Goal: Task Accomplishment & Management: Manage account settings

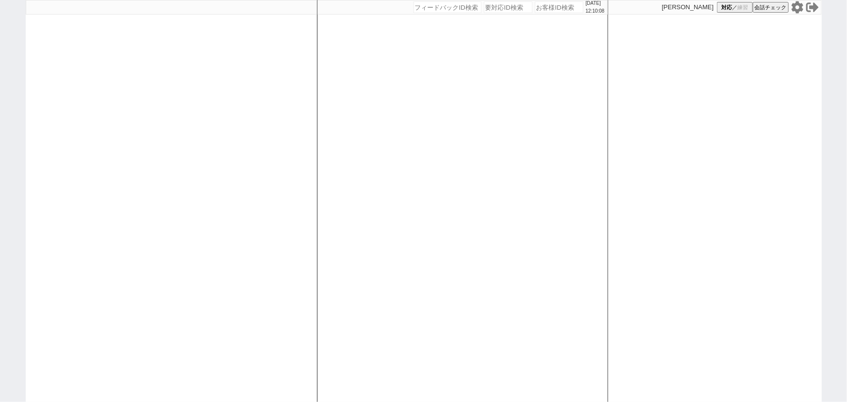
click at [184, 180] on div at bounding box center [171, 201] width 291 height 402
click at [149, 99] on div at bounding box center [171, 201] width 291 height 402
select select
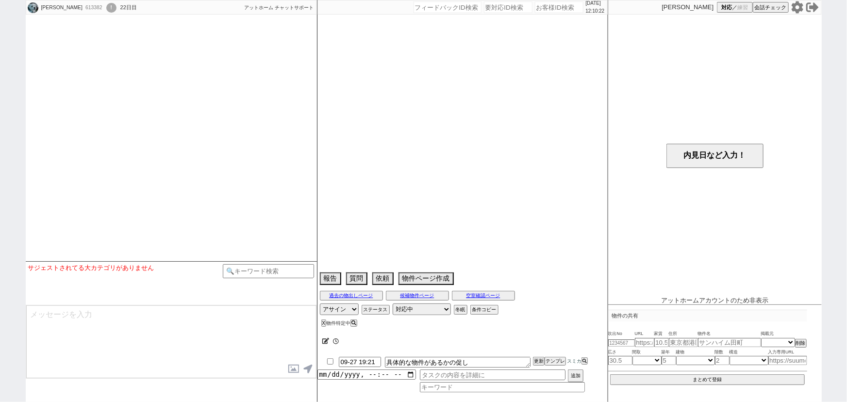
type textarea "他でも探している　[PERSON_NAME]場貸家　16日他社内見"
select select
select select "2025"
select select "11"
select select "36"
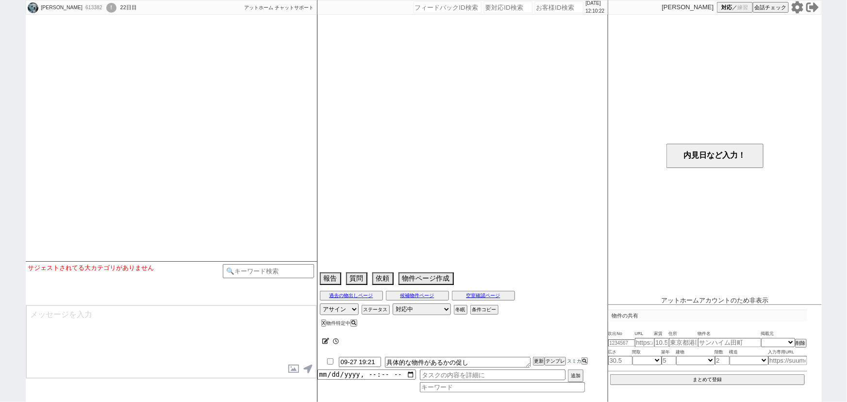
select select "7"
select select "11"
select select "192"
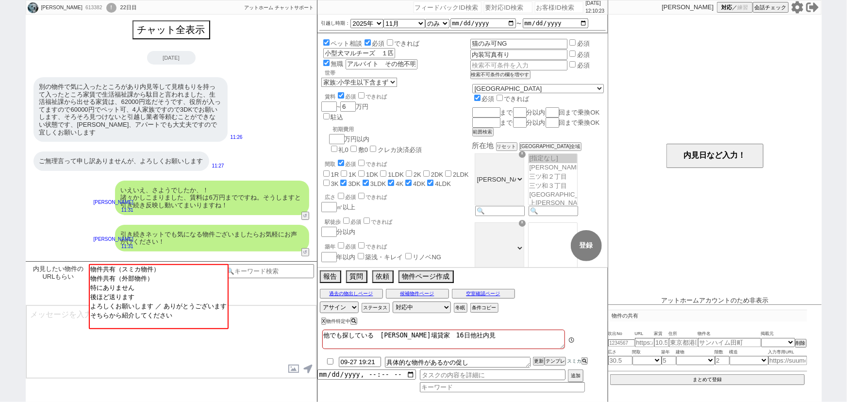
scroll to position [258, 0]
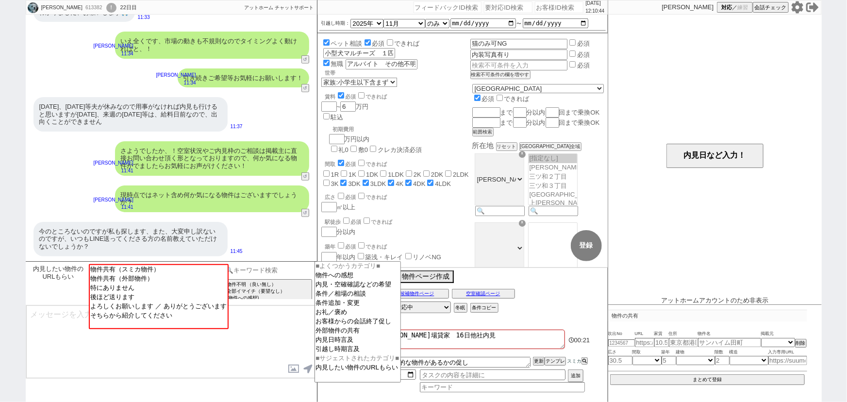
click at [260, 266] on input at bounding box center [269, 270] width 92 height 12
type input "担当"
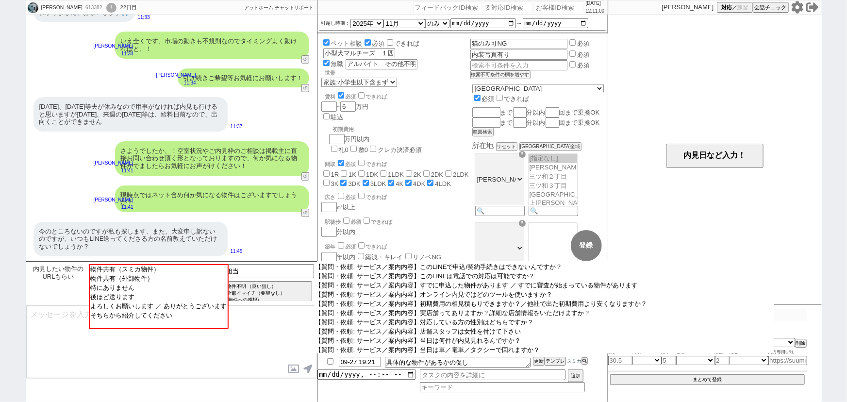
scroll to position [523, 0]
click at [495, 254] on option "【質問・依頼: サービス／案内内容】あなたの名前を教えてください" at bounding box center [543, 249] width 459 height 9
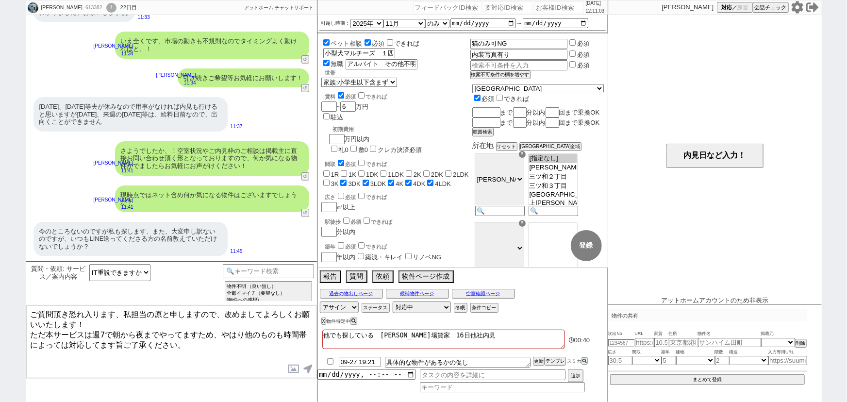
drag, startPoint x: 121, startPoint y: 309, endPoint x: 0, endPoint y: 293, distance: 122.3
click at [0, 293] on div "真由美 613382 ! 0 22日目 冬眠中 自社客 アットホーム チャットサポート スミカ_BPO チャット全表示 2025-09-27 別の物件で気に入…" at bounding box center [423, 201] width 847 height 402
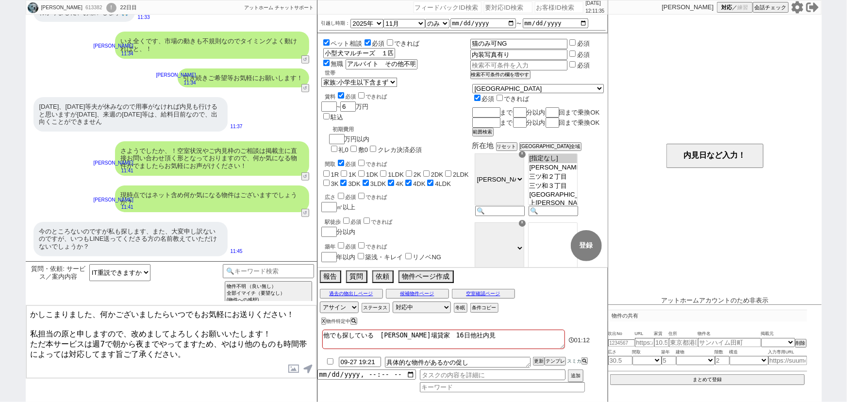
click at [102, 341] on textarea "かしこまりました、何かございましたらいつでもお気軽にお送りください！ 私担当の原と申しますので、改めましてよろしくお願いいたします！ ただ本サービスは週7で朝…" at bounding box center [171, 341] width 290 height 73
click at [50, 328] on textarea "かしこまりました、何かございましたらいつでもお気軽にお送りください！ 私担当の原と申しますので、改めましてよろしくお願いいたします！ ただ本サービスは週7で朝…" at bounding box center [171, 341] width 290 height 73
type textarea "かしこまりました、何かございましたらいつでもお気軽にお送りください！ 私は原と申しますので、改めましてよろしくお願いいたします！ ただ本サービスは週7で朝から…"
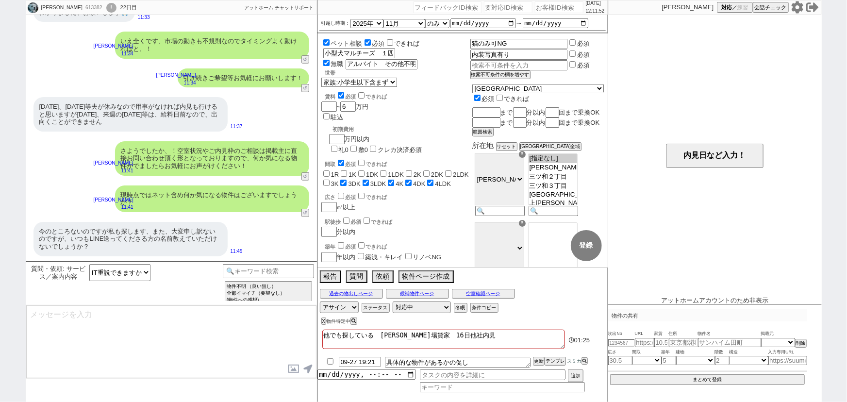
scroll to position [149, 0]
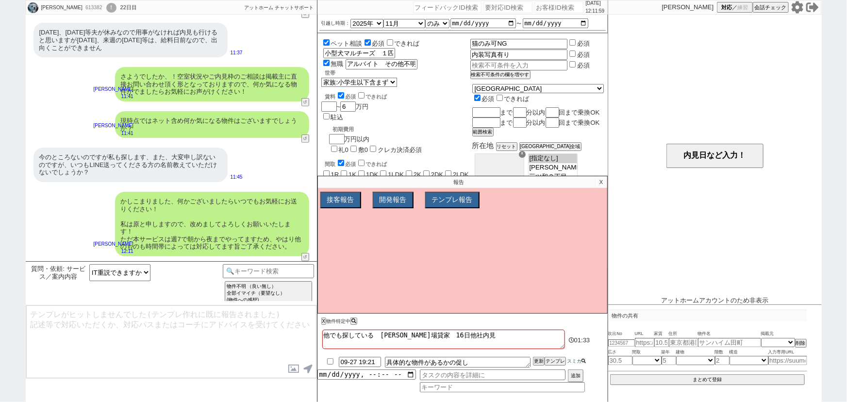
click at [583, 361] on icon at bounding box center [583, 361] width 4 height 4
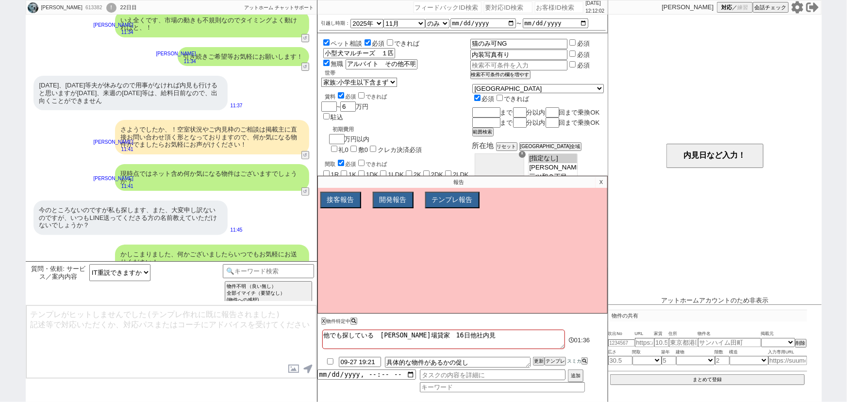
click at [325, 361] on input "checkbox" at bounding box center [330, 361] width 14 height 6
checkbox input "true"
click at [322, 321] on button "X" at bounding box center [322, 320] width 3 height 5
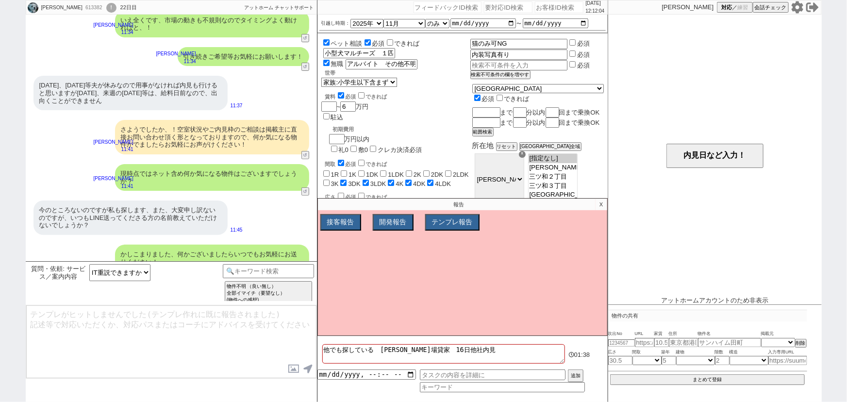
scroll to position [149, 0]
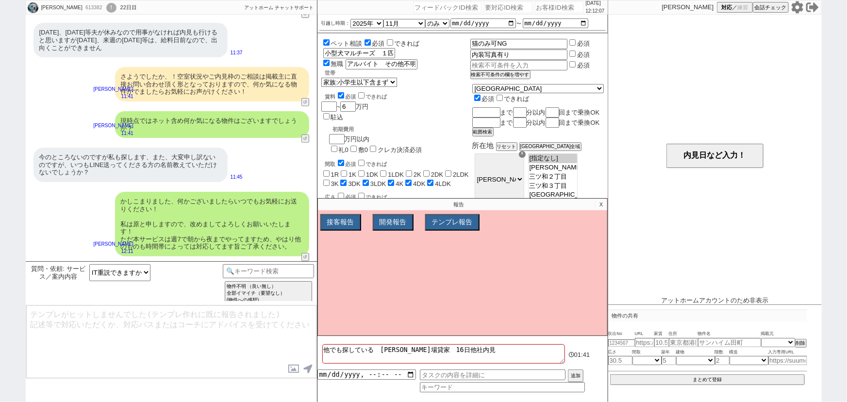
click at [602, 205] on p "X" at bounding box center [600, 204] width 11 height 12
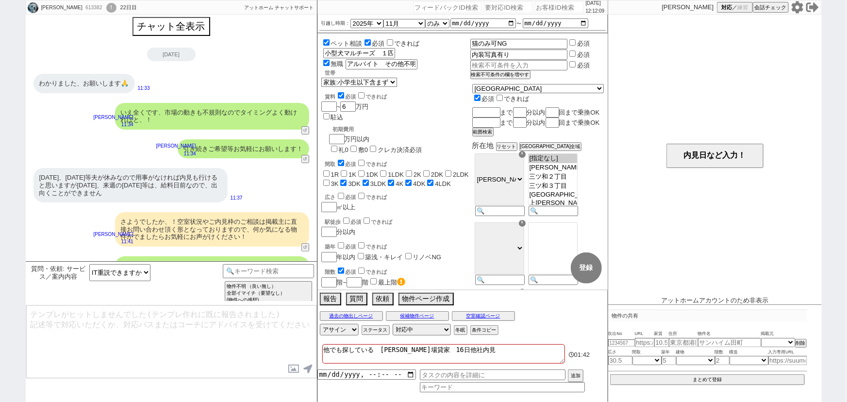
scroll to position [0, 0]
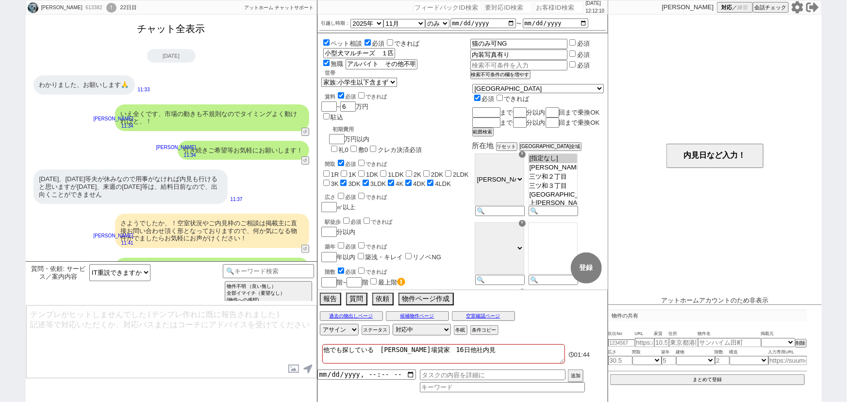
click at [178, 29] on button "チャット全表示" at bounding box center [171, 28] width 76 height 17
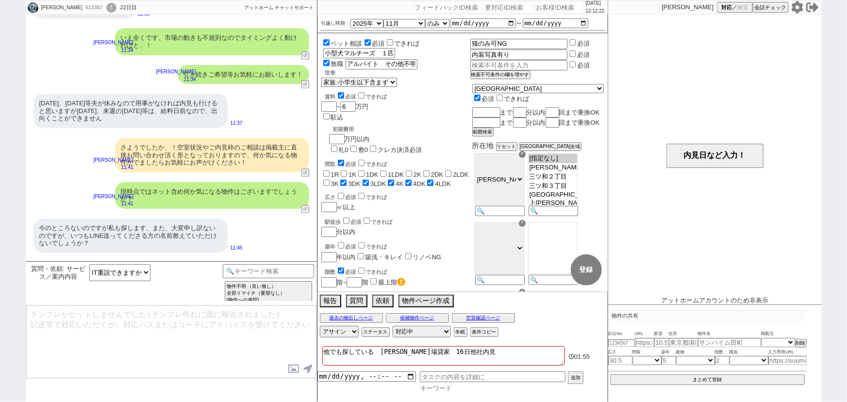
scroll to position [6518, 0]
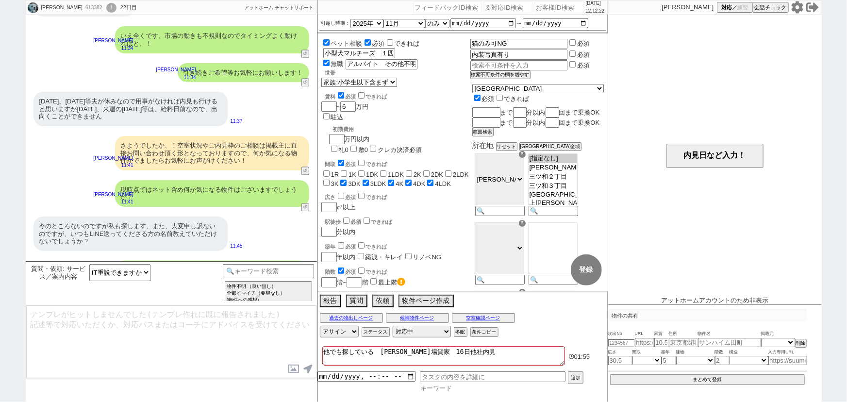
click at [435, 391] on input at bounding box center [502, 388] width 165 height 8
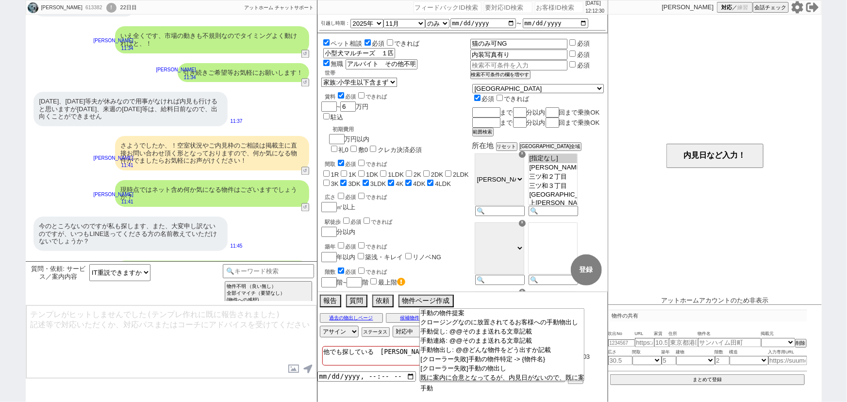
type input "手"
click at [63, 13] on div "真由美 613382 ! 0 22日目" at bounding box center [84, 7] width 116 height 15
copy div "613382"
click at [535, 5] on input "number" at bounding box center [559, 7] width 49 height 12
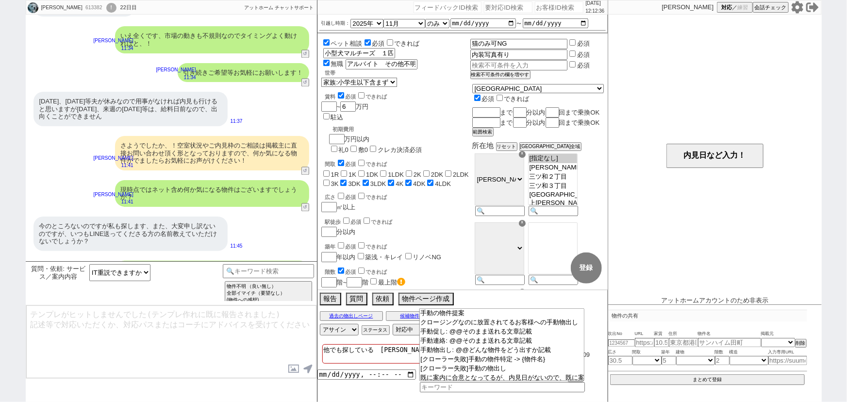
paste input "613382"
type input "613382"
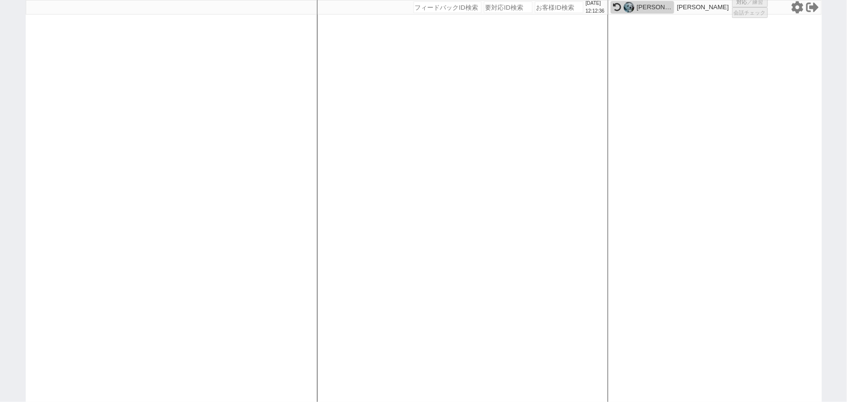
select select
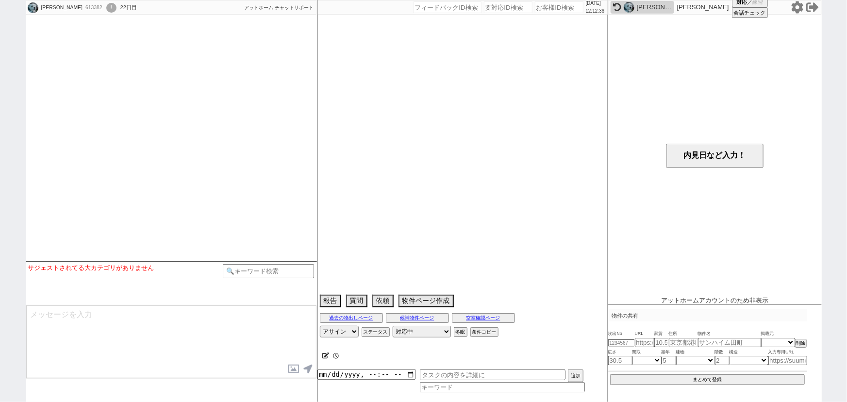
type textarea "他でも探している　小谷場貸家　16日他社内見"
select select "2025"
select select "11"
select select "36"
select select "7"
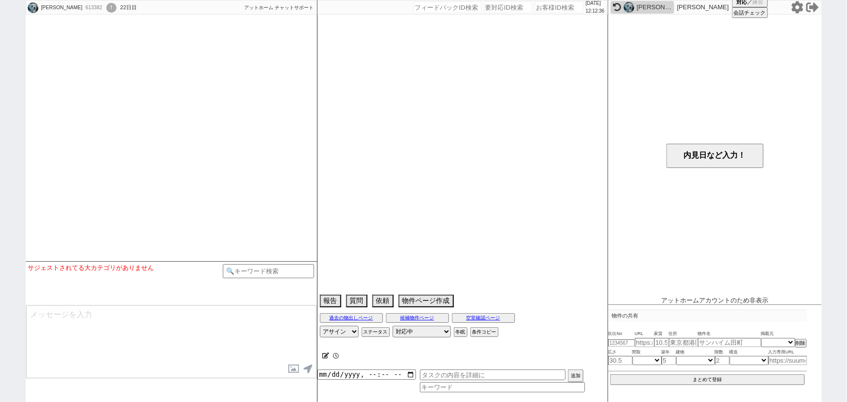
select select "11"
select select "192"
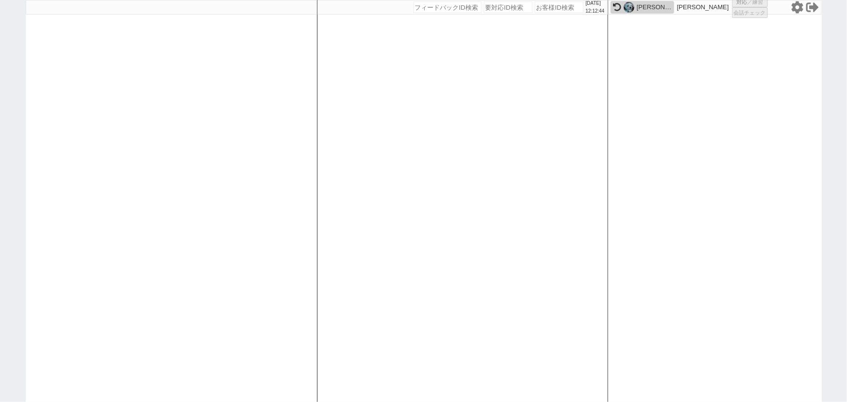
select select
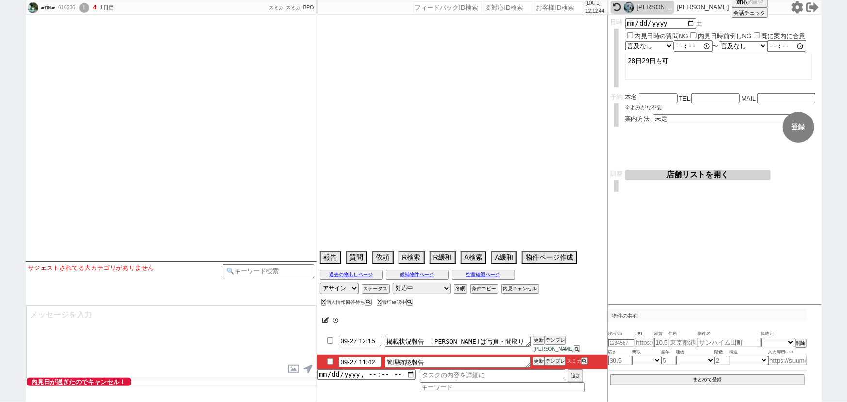
scroll to position [738, 0]
select select
select select "13"
select select "0"
select select "19"
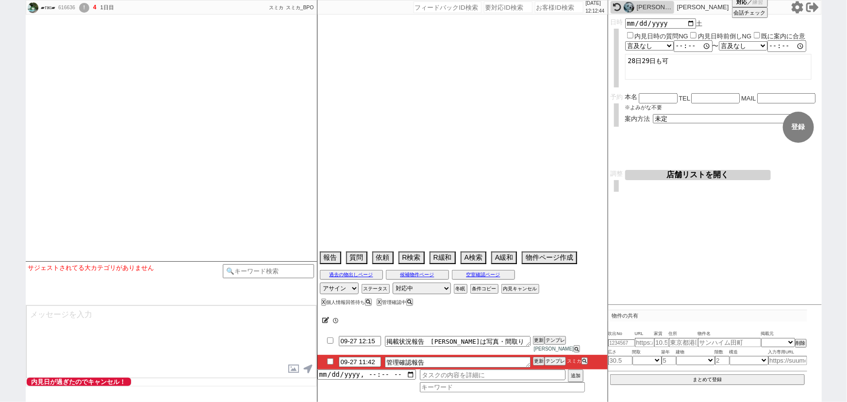
select select "601"
select select "41"
select select "1129"
select select "38"
select select "1098"
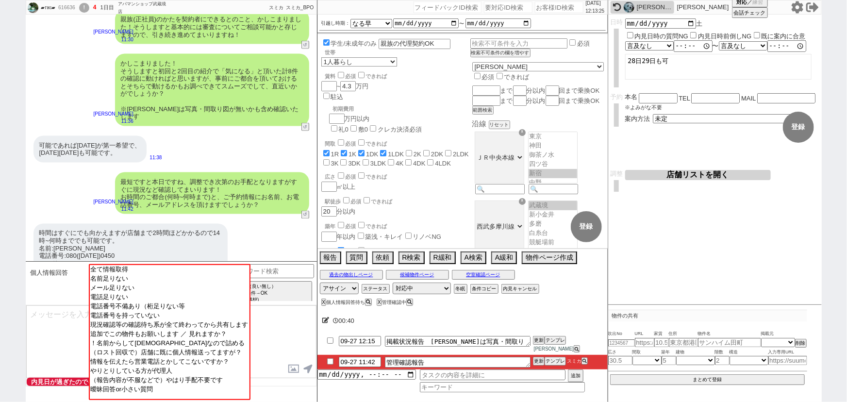
scroll to position [737, 0]
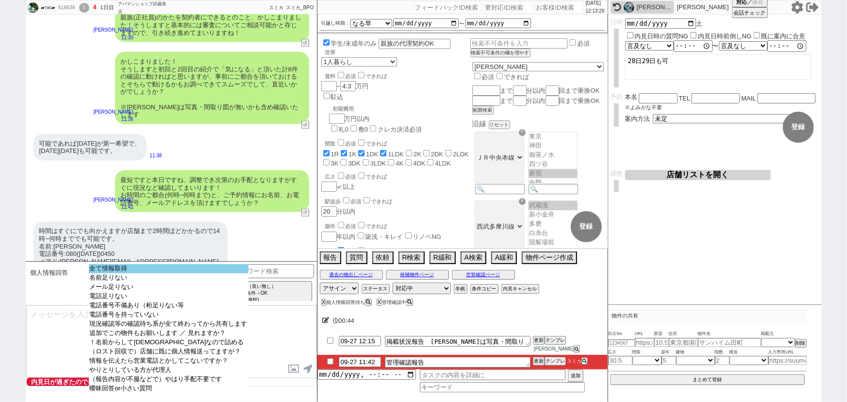
click at [141, 266] on option "全て情報取得" at bounding box center [169, 268] width 160 height 9
type input "ricky.k0412@gmail.com"
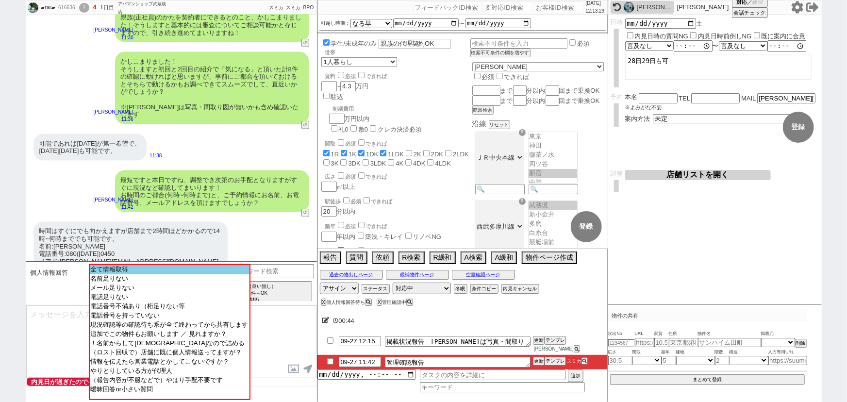
scroll to position [597, 0]
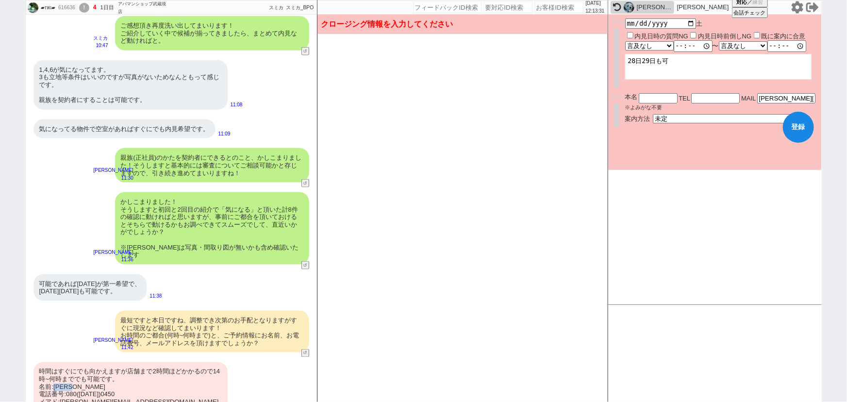
drag, startPoint x: 81, startPoint y: 370, endPoint x: 56, endPoint y: 372, distance: 25.3
click at [56, 372] on div "時間はすぐにでも向かえますが店舗まで2時間ほどかかるので14時~何時まででも可能です。 名前:紙屋 力輝 電話番号:080(1395)0450 メアド:ric…" at bounding box center [130, 386] width 194 height 49
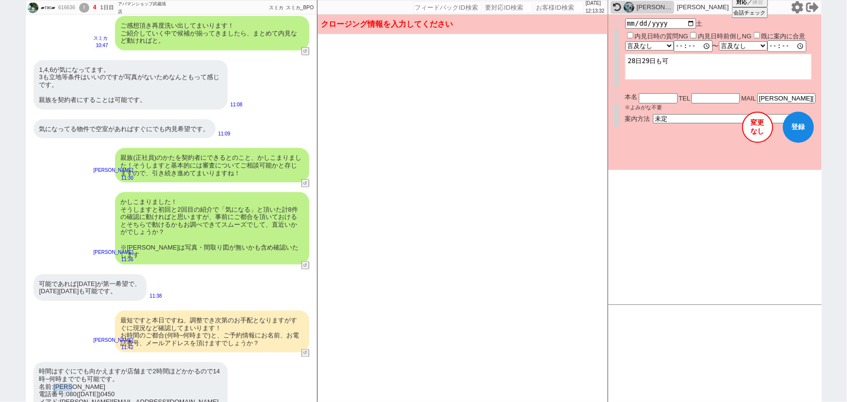
copy div "紙屋 力輝"
click at [653, 97] on input "text" at bounding box center [657, 97] width 39 height 8
paste input "紙屋力輝"
type input "紙屋力輝"
drag, startPoint x: 116, startPoint y: 378, endPoint x: 65, endPoint y: 380, distance: 51.0
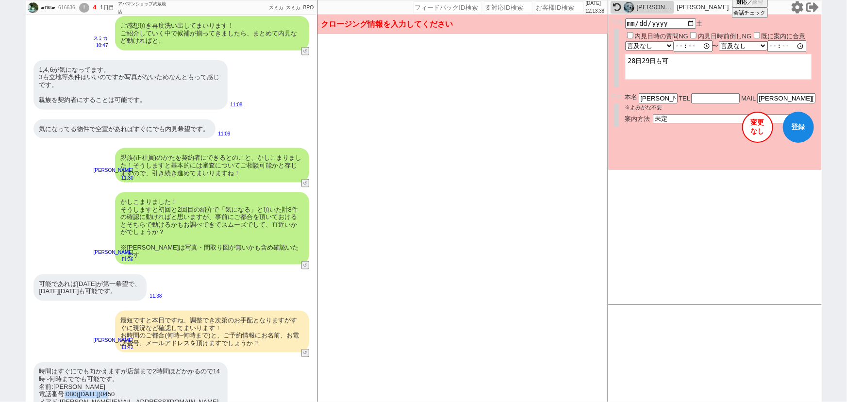
click at [65, 380] on div "時間はすぐにでも向かえますが店舗まで2時間ほどかかるので14時~何時まででも可能です。 名前:紙屋 力輝 電話番号:080(1395)0450 メアド:ric…" at bounding box center [130, 386] width 194 height 49
drag, startPoint x: 67, startPoint y: 380, endPoint x: 119, endPoint y: 377, distance: 52.0
click at [119, 377] on div "時間はすぐにでも向かえますが店舗まで2時間ほどかかるので14時~何時まででも可能です。 名前:紙屋 力輝 電話番号:080(1395)0450 メアド:ric…" at bounding box center [130, 386] width 194 height 49
copy div "080(1395)0450"
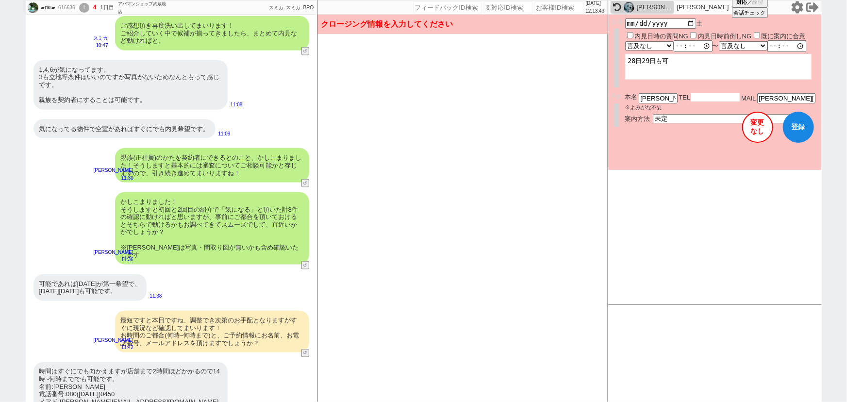
click at [708, 98] on input "text" at bounding box center [715, 97] width 49 height 8
paste input "080(1395)0450"
click at [721, 98] on input "080(1395)0450" at bounding box center [715, 97] width 49 height 8
type input "08013950450"
click at [661, 45] on select "言及なし 時間明確 午前 午後 お昼 夕方・夜 終日いつでも その他" at bounding box center [649, 46] width 48 height 8
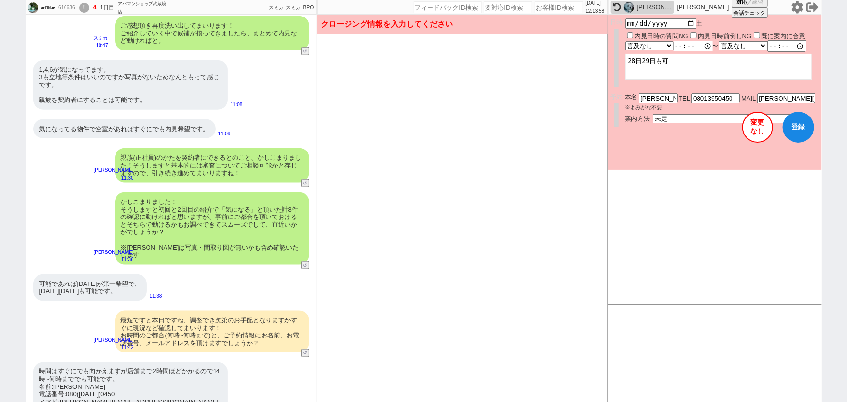
select select "1"
click at [625, 41] on select "言及なし 時間明確 午前 午後 お昼 夕方・夜 終日いつでも その他" at bounding box center [649, 45] width 49 height 9
type input "14:00"
type input "14:30:00"
click at [737, 44] on select "言及なし 時間明確 午前 午後 お昼 夕方・夜 終日いつでも その他" at bounding box center [743, 46] width 48 height 8
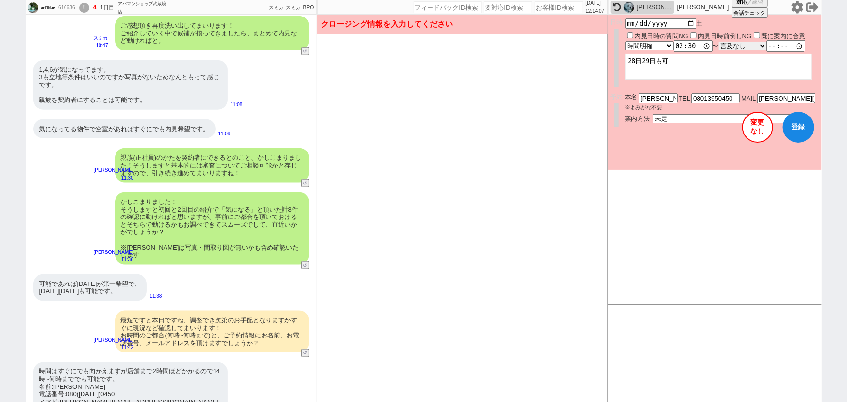
select select "6"
click at [721, 42] on select "言及なし 時間明確 午前 午後 お昼 夕方・夜 終日いつでも その他" at bounding box center [743, 46] width 48 height 8
type input "19:00:00"
click at [687, 202] on div "内見日など入力！ 変更 なし 登録 日時 2025-09-27 土 内見日時の質問NG 内見日時前倒しNG 既に案内に合意 言及なし 時間明確 午前 午後 お…" at bounding box center [714, 160] width 213 height 290
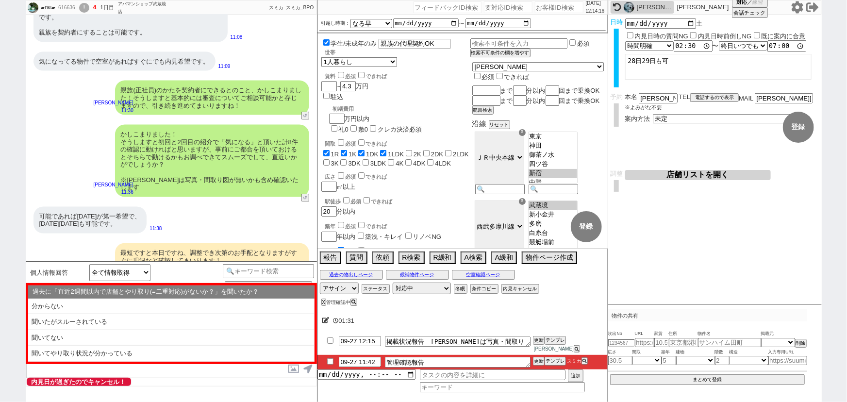
scroll to position [738, 0]
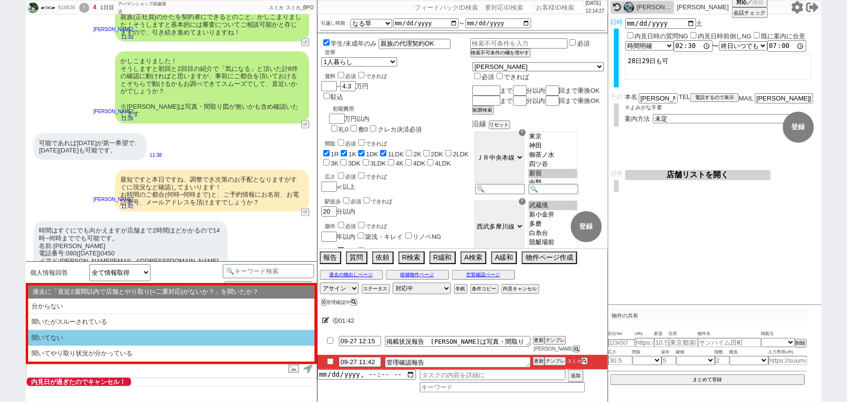
click at [113, 343] on li "聞いてない" at bounding box center [171, 338] width 286 height 16
select select "聞いてない"
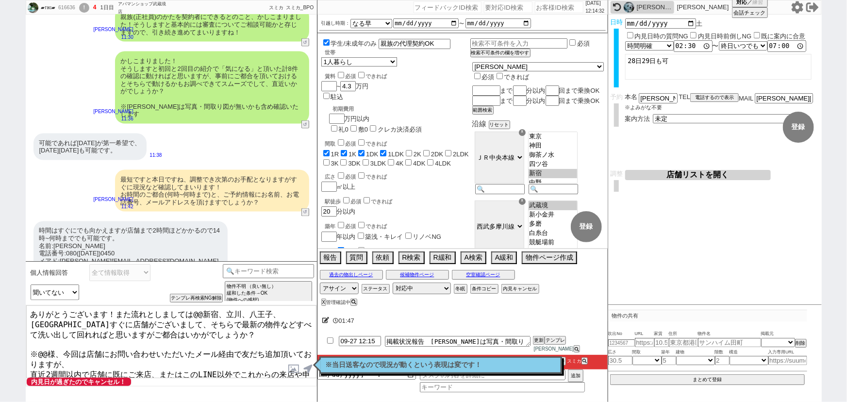
click at [116, 309] on textarea "ありがとうございます！また流れとしましては@@新宿、立川、八王子、武蔵境駅すぐに店舗がございまして、そちらで最新の物件などすべて洗い出して回れればと思いますが…" at bounding box center [171, 341] width 290 height 73
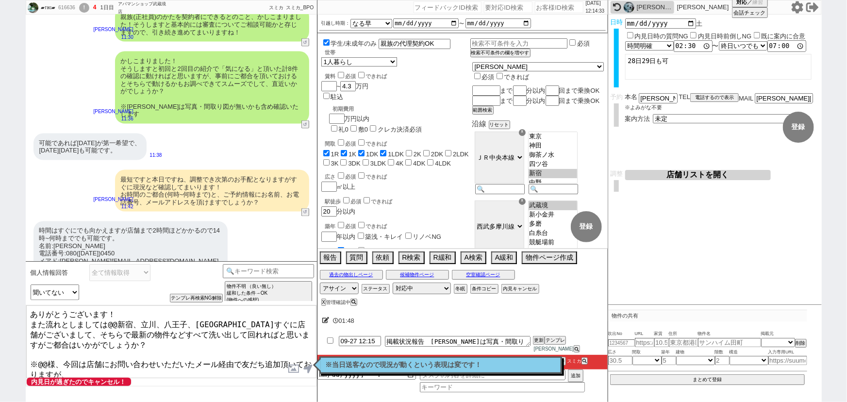
click at [116, 309] on textarea "ありがとうございます！ また流れとしましては@@新宿、立川、八王子、武蔵境駅すぐに店舗がございまして、そちらで最新の物件などすべて洗い出して回れればと思います…" at bounding box center [171, 341] width 290 height 73
click at [182, 311] on textarea "ありがとうございます！本日14:30～ご来店で動いてまいります。 また流れとしましては@@新宿、立川、八王子、武蔵境駅すぐに店舗がございまして、そちらで最新の…" at bounding box center [171, 341] width 290 height 73
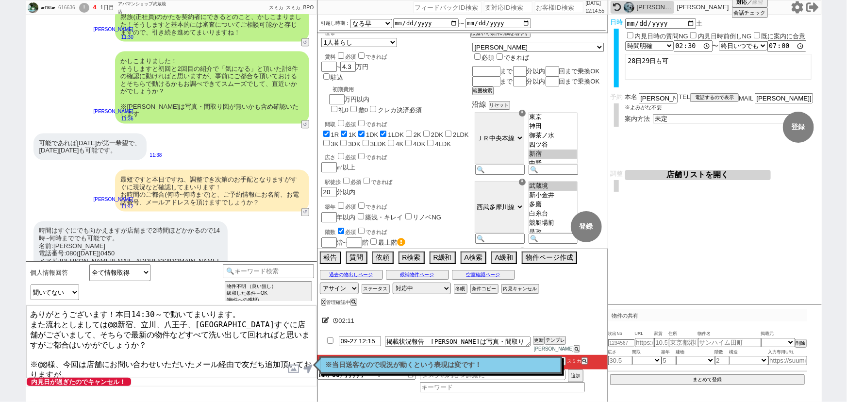
scroll to position [0, 0]
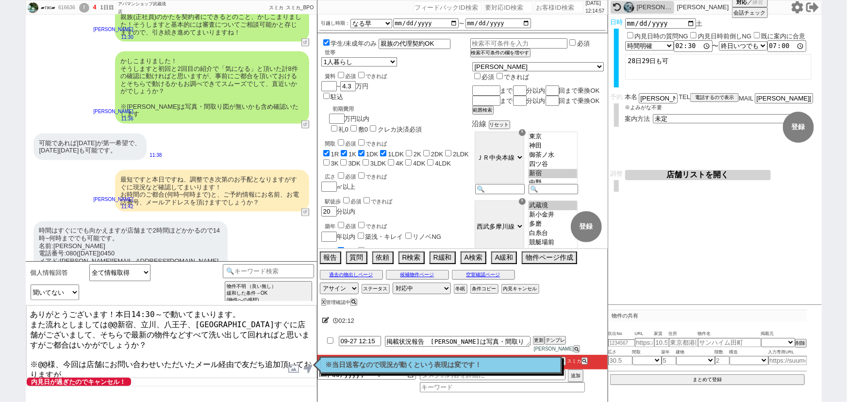
click at [115, 320] on textarea "ありがとうございます！本日14:30～で動いてまいります。 また流れとしましては@@新宿、立川、八王子、武蔵境駅すぐに店舗がございまして、そちらで最新の物件な…" at bounding box center [171, 341] width 290 height 73
drag, startPoint x: 66, startPoint y: 229, endPoint x: 56, endPoint y: 229, distance: 10.2
click at [56, 229] on div "時間はすぐにでも向かえますが店舗まで2時間ほどかかるので14時~何時まででも可能です。 名前:紙屋 力輝 電話番号:080(1395)0450 メアド:ric…" at bounding box center [130, 245] width 194 height 49
copy div "紙屋"
click at [49, 350] on textarea "ありがとうございます！本日14:30～で動いてまいります。 また流れとしましては新宿、立川、八王子、武蔵境駅すぐに店舗がございまして、そちらで最新の物件などす…" at bounding box center [171, 341] width 290 height 73
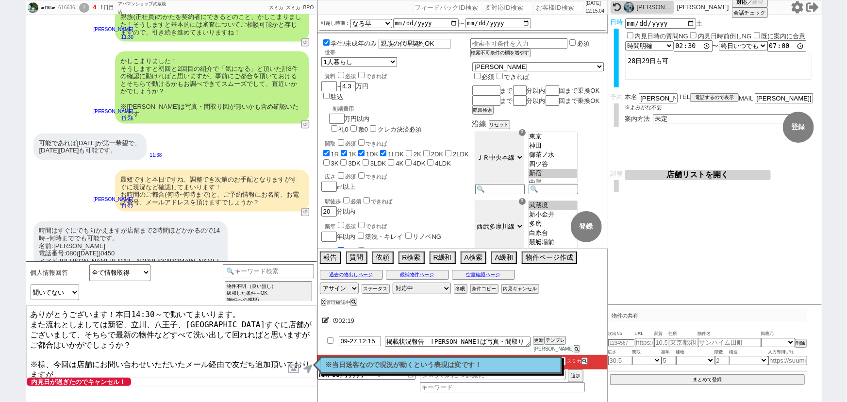
paste textarea "紙屋"
type textarea "ありがとうございます！本日14:30～で動いてまいります。 また流れとしましては新宿、立川、八王子、武蔵境駅すぐに店舗がございまして、そちらで最新の物件などす…"
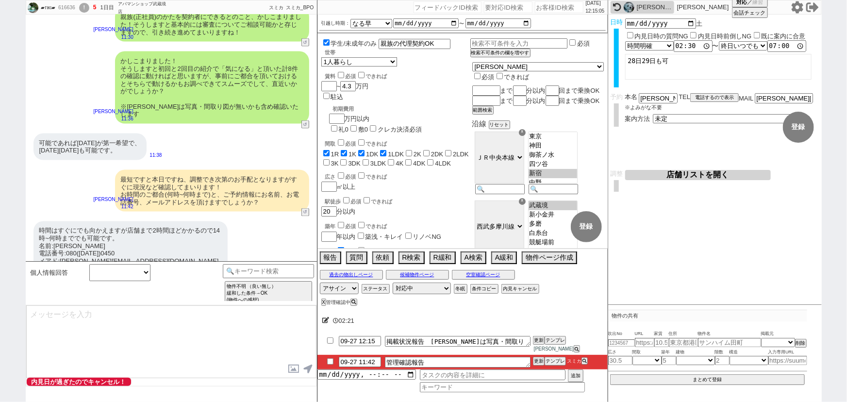
scroll to position [843, 0]
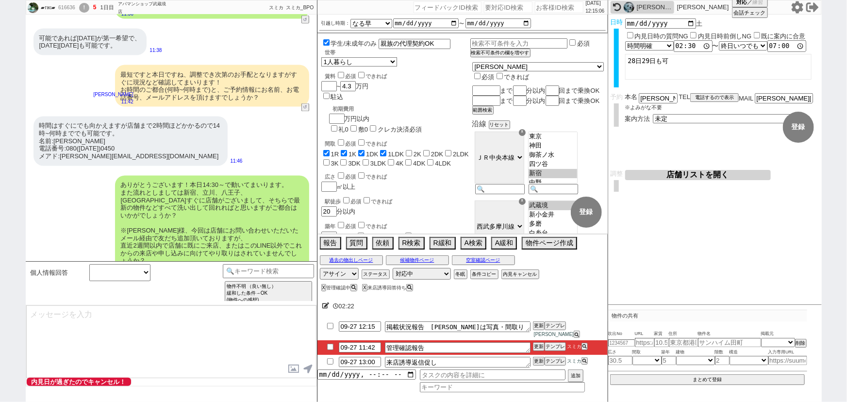
type input "09-27 12:30"
click at [501, 264] on button "空室確認ページ" at bounding box center [483, 260] width 63 height 8
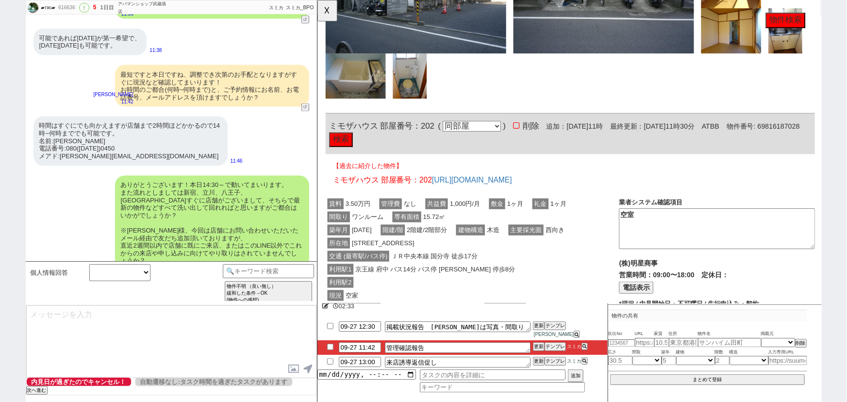
scroll to position [3747, 0]
drag, startPoint x: 382, startPoint y: 143, endPoint x: 314, endPoint y: 144, distance: 67.4
copy span "ミモザハウス"
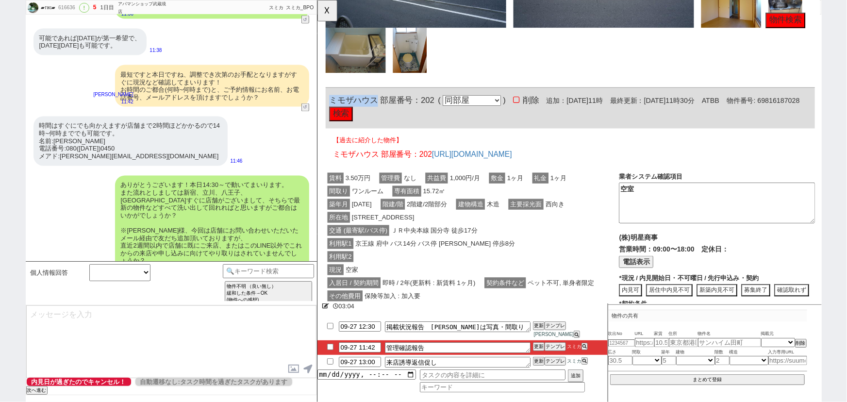
scroll to position [3775, 0]
click at [663, 289] on button "電話表示" at bounding box center [659, 282] width 37 height 13
click at [723, 289] on button "📞 電話" at bounding box center [722, 282] width 33 height 13
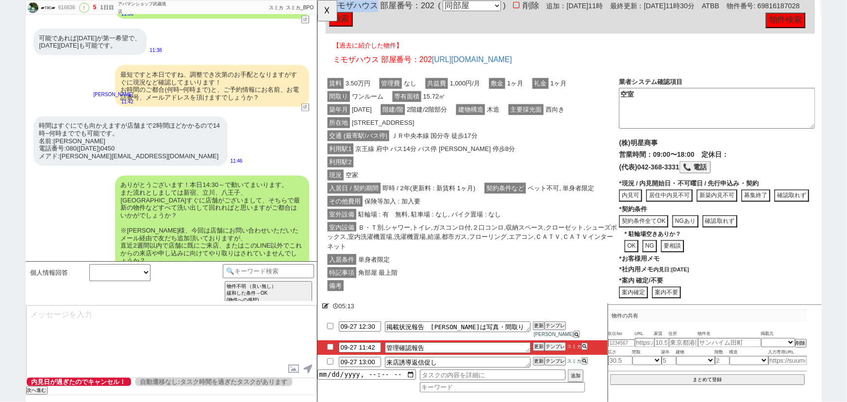
scroll to position [3879, 0]
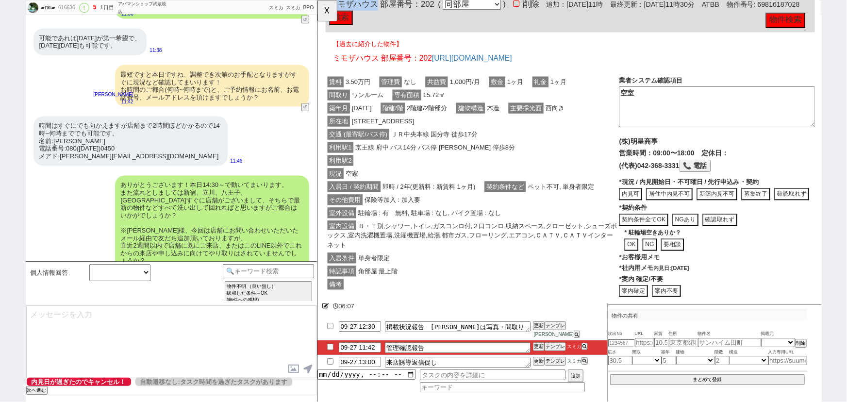
click at [786, 215] on button "募集終了" at bounding box center [787, 208] width 31 height 13
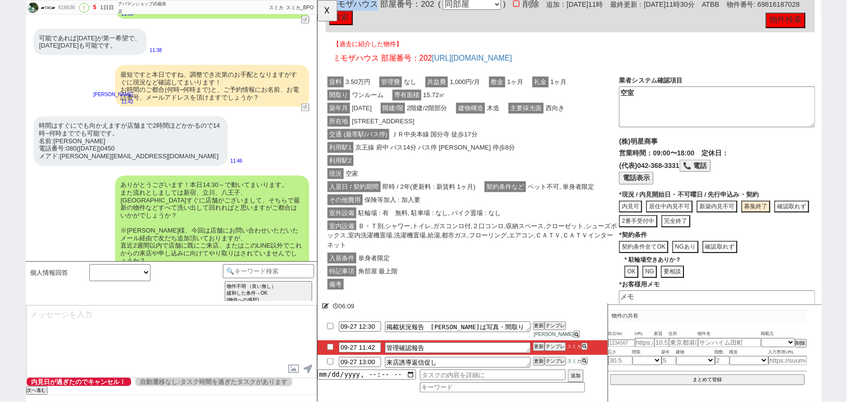
click at [704, 244] on button "完全終了" at bounding box center [702, 237] width 31 height 13
type textarea "申込みがあり募集終了"
type textarea "9/27時点"
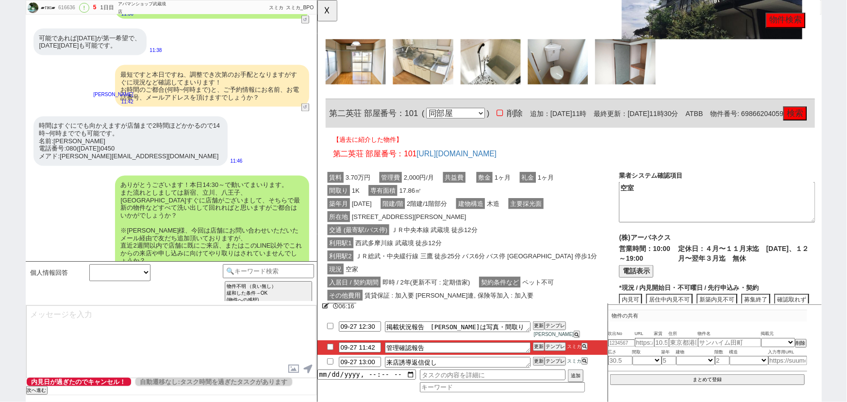
scroll to position [3198, 0]
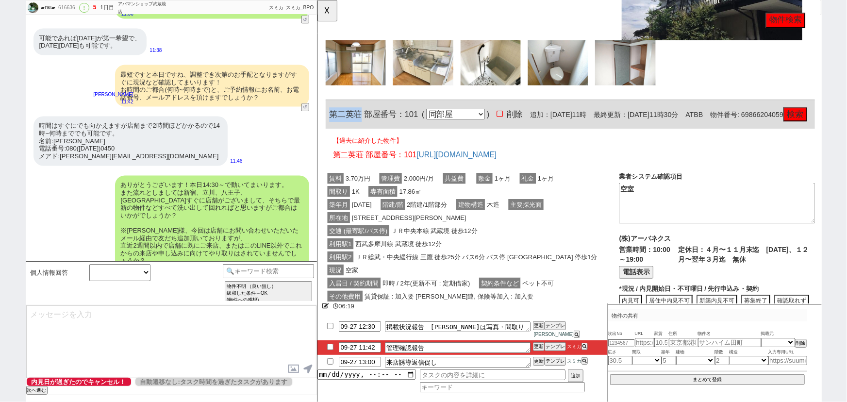
drag, startPoint x: 365, startPoint y: 113, endPoint x: 328, endPoint y: 115, distance: 37.0
click at [328, 115] on div "第二英荘 部屋番号：101 ( 同部屋 同建物別部屋 別建物別部屋 別建物 ) 削除 追加：2025年9月27日11時 最終更新：2025年9月27日11時3…" at bounding box center [589, 123] width 526 height 31
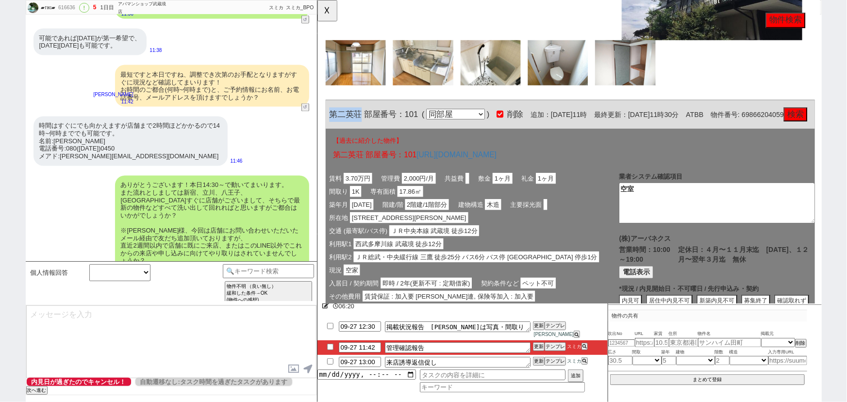
copy span "第二英荘"
click at [664, 286] on button "電話表示" at bounding box center [659, 292] width 37 height 13
click at [727, 286] on button "📞 電話" at bounding box center [743, 292] width 33 height 13
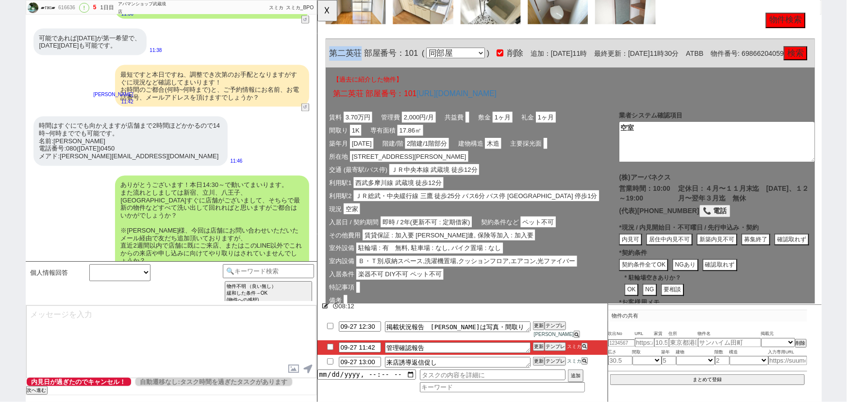
scroll to position [3266, 0]
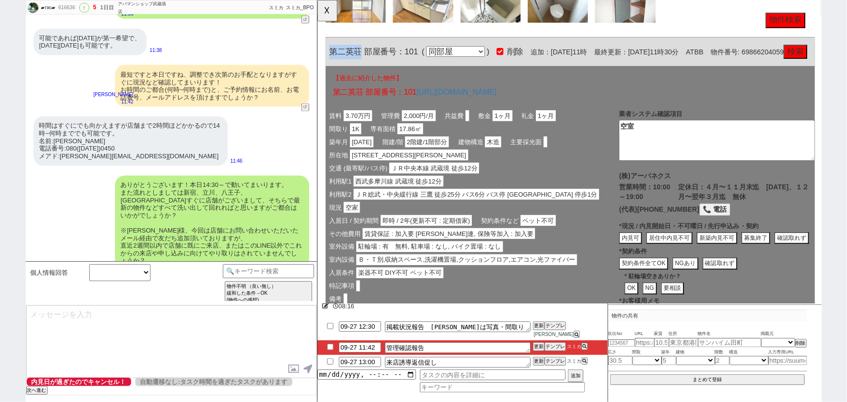
click at [655, 249] on button "内見可" at bounding box center [653, 255] width 25 height 13
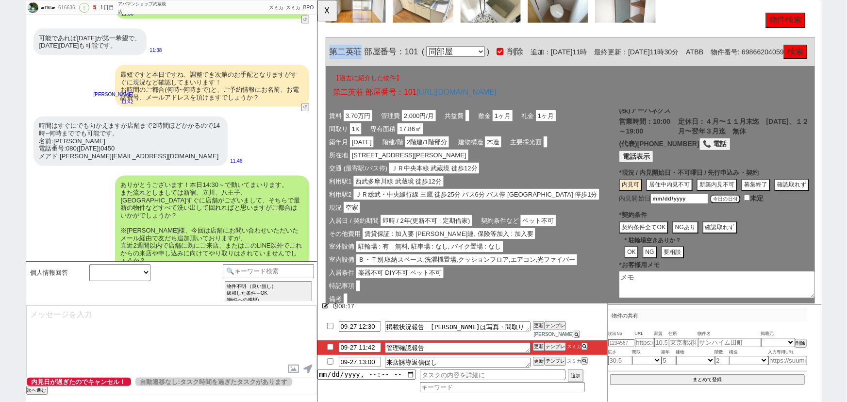
scroll to position [71, 0]
click at [752, 218] on button "今日の日付" at bounding box center [755, 214] width 33 height 10
type input "2025-09-27"
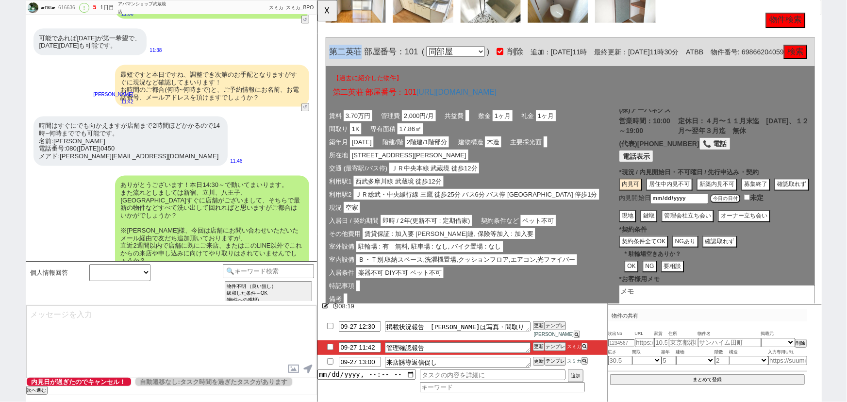
click at [652, 239] on button "現地" at bounding box center [650, 232] width 18 height 13
type textarea "内見可"
type textarea "9/27時点"
click at [664, 266] on button "契約条件全てOK" at bounding box center [667, 259] width 53 height 13
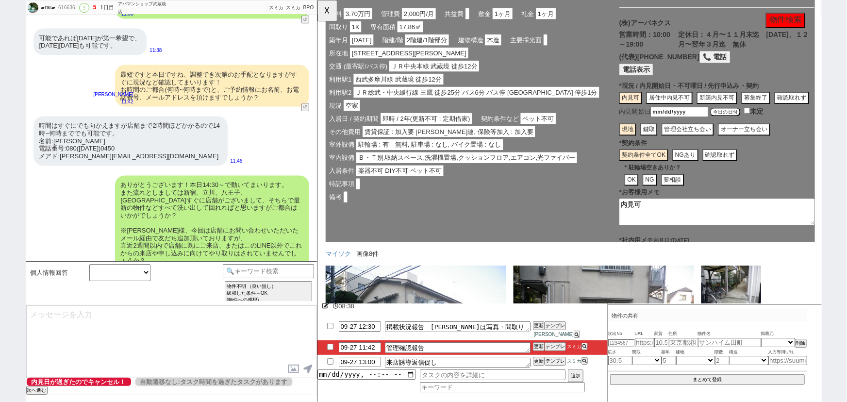
scroll to position [3376, 0]
drag, startPoint x: 688, startPoint y: 233, endPoint x: 587, endPoint y: 238, distance: 101.5
click at [587, 238] on div "賃料 3.70万円 管理費 2,000円/月 共益費 敷金 1ヶ月 礼金 1ヶ月 間取り 1K 専有面積 17.86㎡ 築年月 1977年01月 階建/階 2…" at bounding box center [589, 130] width 526 height 260
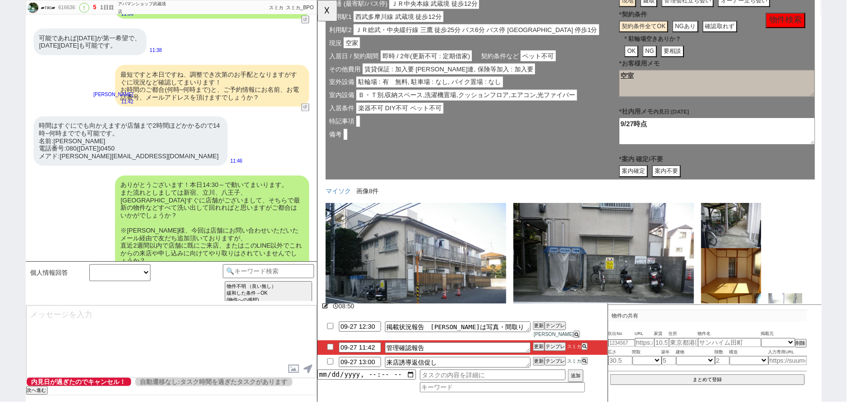
scroll to position [137, 0]
type textarea "空室"
click at [706, 130] on div "(株)アーバネクス 営業時間：10:00～19:00 定休日：４月〜１１月末迄　日曜日、１２月〜翌年３月迄　無休 (代表)03-3340-5758 📞 電話 …" at bounding box center [746, 24] width 211 height 284
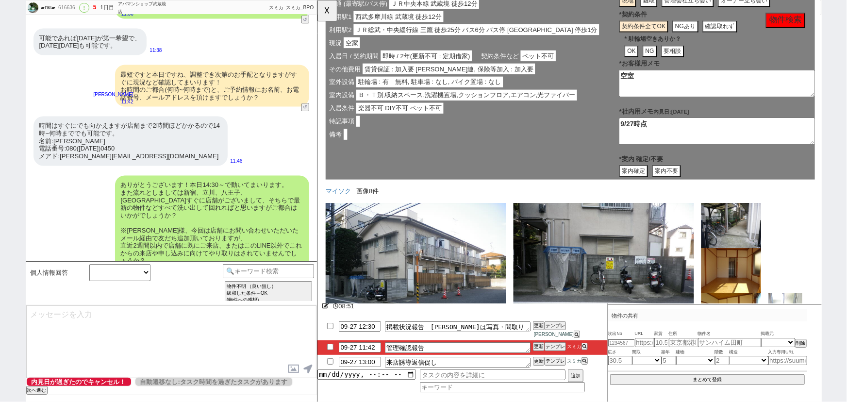
click at [696, 144] on textarea "9/27時点" at bounding box center [746, 141] width 211 height 29
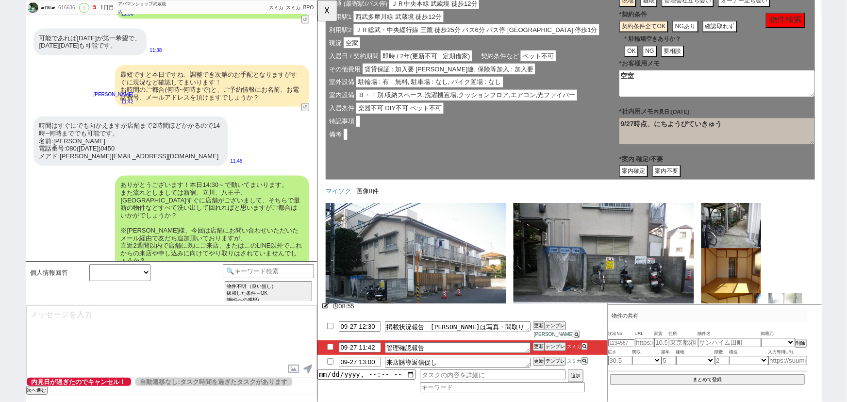
type textarea "9/27時点、日曜日定休"
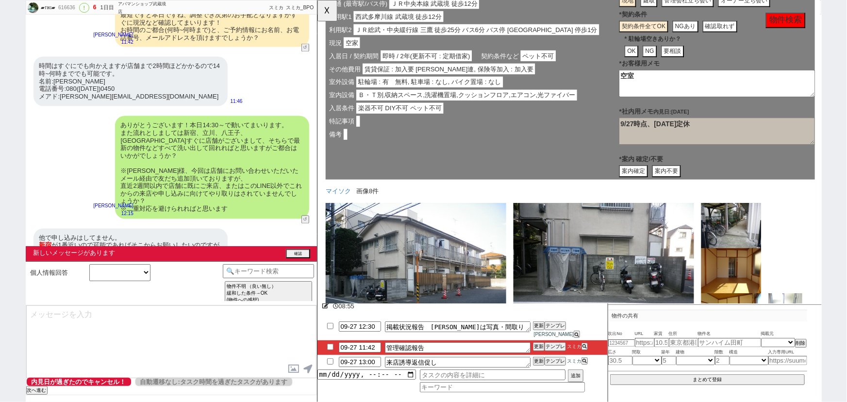
type input "09-28 19:57"
type textarea "9/27時点、日曜日のみ不可"
click at [223, 224] on div "他で申し込みはしてません。 新宿 が1番近いので可能であればそこからお願いしたいのですが可能でしょうか？ 12:21" at bounding box center [171, 246] width 291 height 44
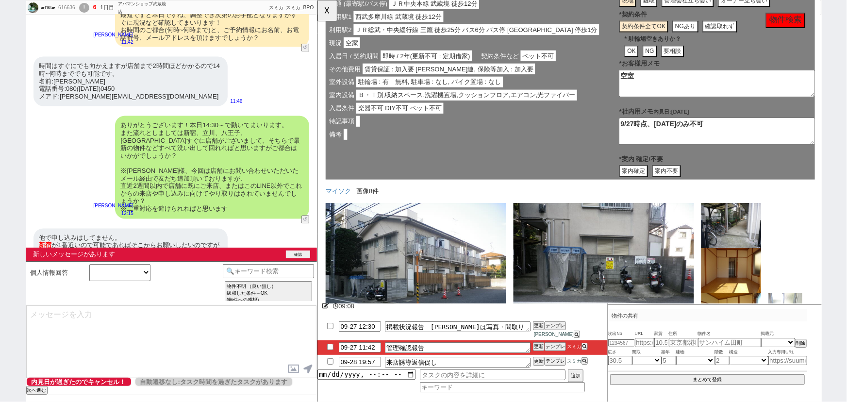
click at [300, 254] on button "確認" at bounding box center [298, 254] width 24 height 8
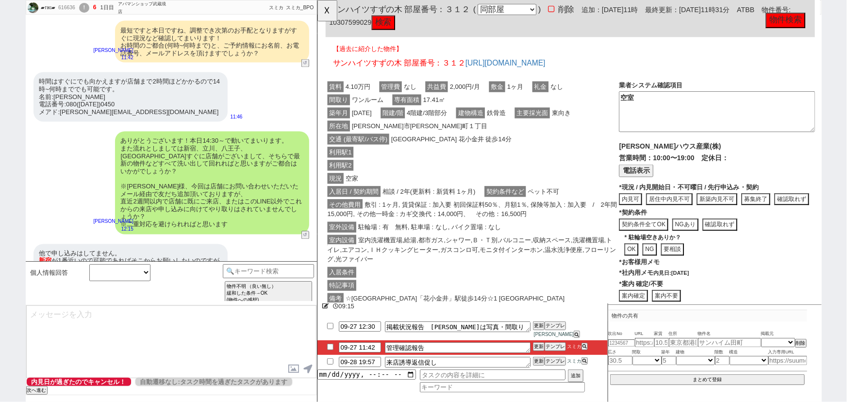
scroll to position [451, 0]
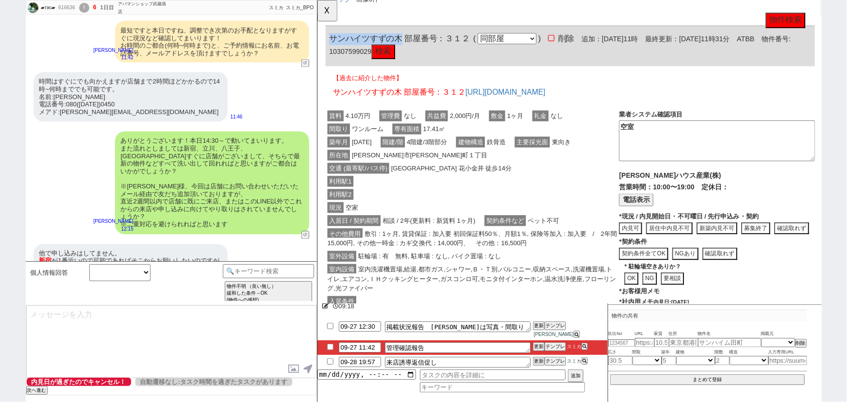
drag, startPoint x: 407, startPoint y: 51, endPoint x: 324, endPoint y: 52, distance: 82.5
copy span "サンハイツすずの木"
click at [329, 12] on button "☓" at bounding box center [326, 9] width 18 height 19
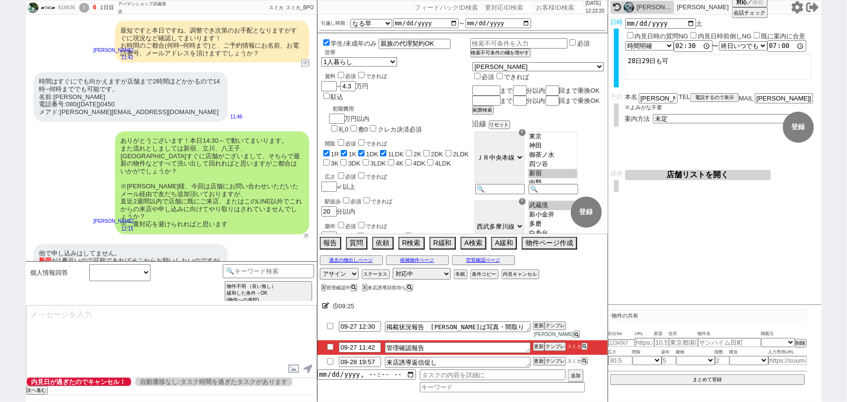
click at [307, 233] on button "↺" at bounding box center [306, 236] width 6 height 6
select select
click at [127, 270] on select "中カテゴリを選択 来店でお願いします 曖昧な回答（お礼のみ等）or小さい質問 現地がいいのですが... 受付って何をするんですか？ 逆にどの店舗でも良いのです…" at bounding box center [119, 272] width 61 height 17
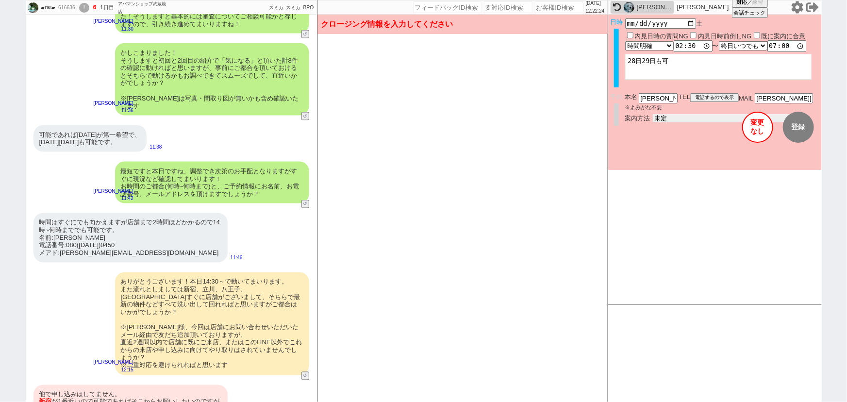
click at [669, 117] on select "未定 現地お待ち合わせ ご来店 先行申し込みのご案内or内見無しでの申し込みのご案内 オンラインでのご接客 オンラインで1件の内見のご案内" at bounding box center [726, 118] width 146 height 8
select select "2"
click at [653, 114] on select "未定 現地お待ち合わせ ご来店 先行申し込みのご案内or内見無しでの申し込みのご案内 オンラインでのご接客 オンラインで1件の内見のご案内" at bounding box center [726, 118] width 146 height 8
click at [654, 148] on form "変更 なし 登録 日時 2025-09-27 土 内見日時の質問NG 内見日時前倒しNG 既に案内に合意 言及なし 時間明確 午前 午後 お昼 夕方・夜 終日…" at bounding box center [714, 92] width 213 height 155
checkbox input "true"
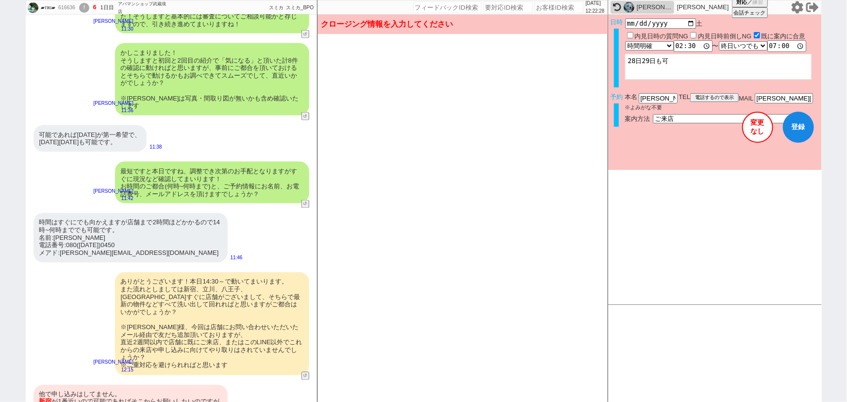
scroll to position [887, 0]
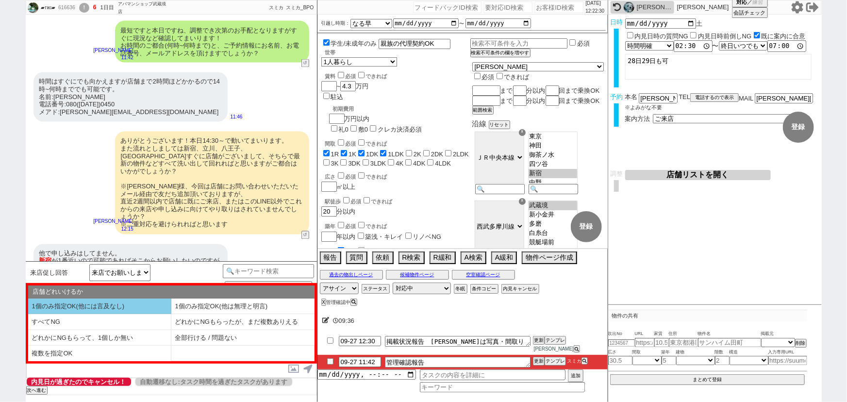
click at [139, 302] on li "1個のみ指定OK(他には言及なし)" at bounding box center [99, 306] width 143 height 16
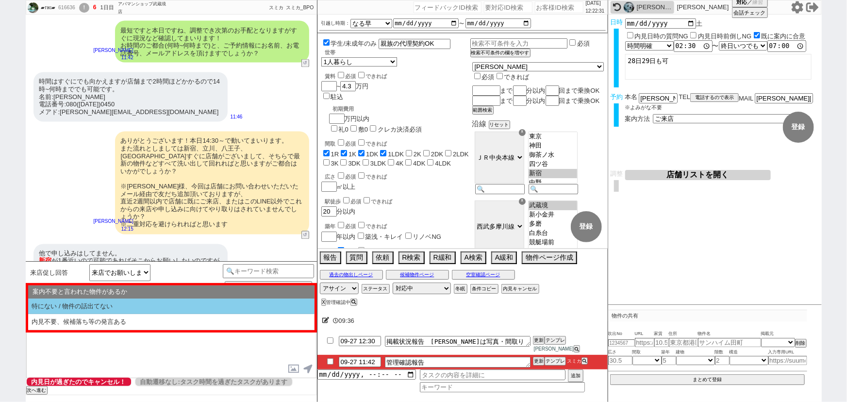
click at [139, 302] on li "特にない / 物件の話出てない" at bounding box center [171, 306] width 286 height 16
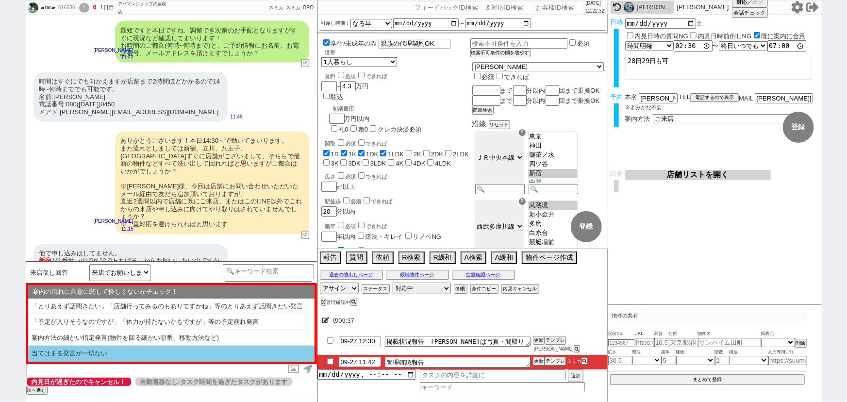
click at [91, 353] on li "当てはまる発言が一切ない" at bounding box center [171, 353] width 286 height 16
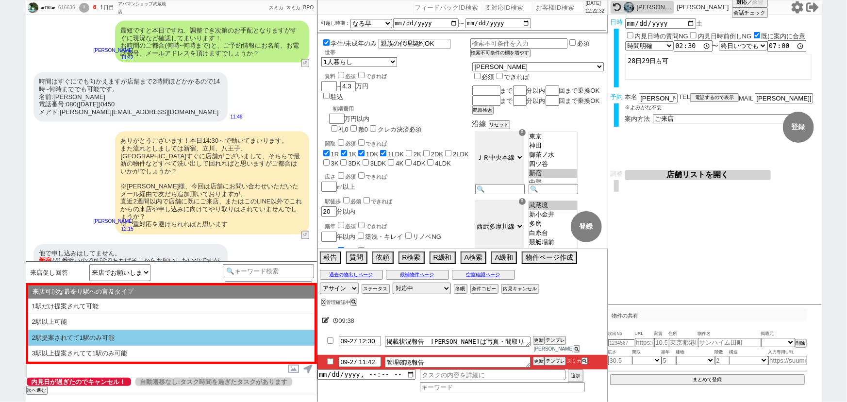
click at [126, 341] on li "2駅提案されてて1駅のみ可能" at bounding box center [171, 338] width 286 height 16
select select "1個のみ指定OK(他には言及なし)"
select select "特にない / 物件の話出てない"
select select "当てはまる発言が一切ない"
select select "2駅提案されてて1駅のみ可能"
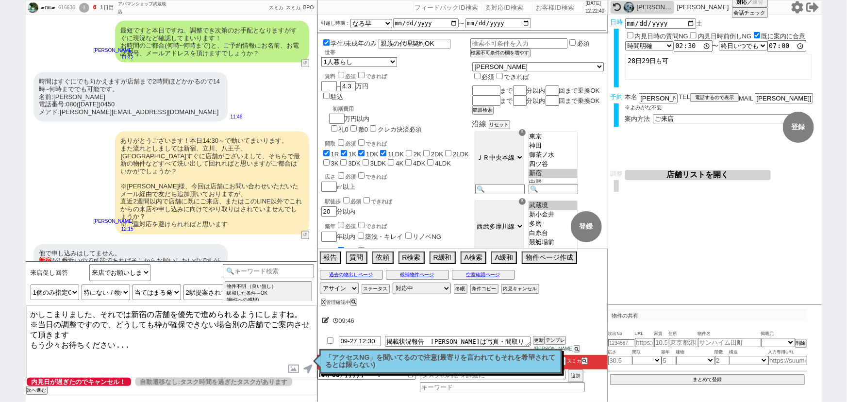
type textarea "かしこまりました、それでは新宿の店舗を優先で進められるようにしますね。 ※当日の調整ですので、どうしても枠が確保できない場合別の店舗でご案内させて頂きます も…"
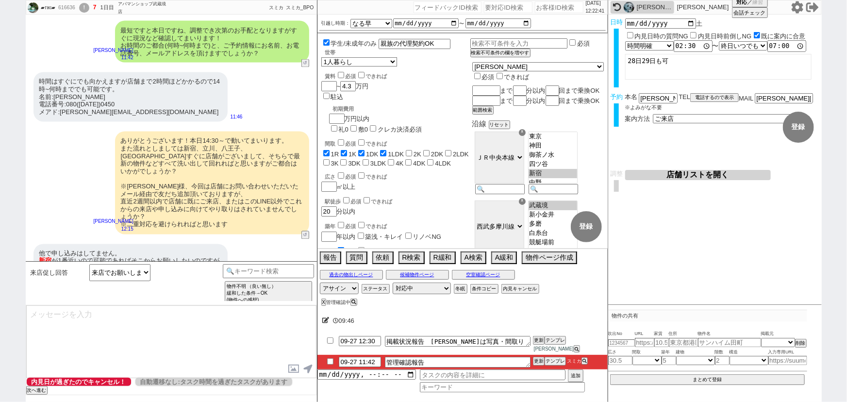
scroll to position [946, 0]
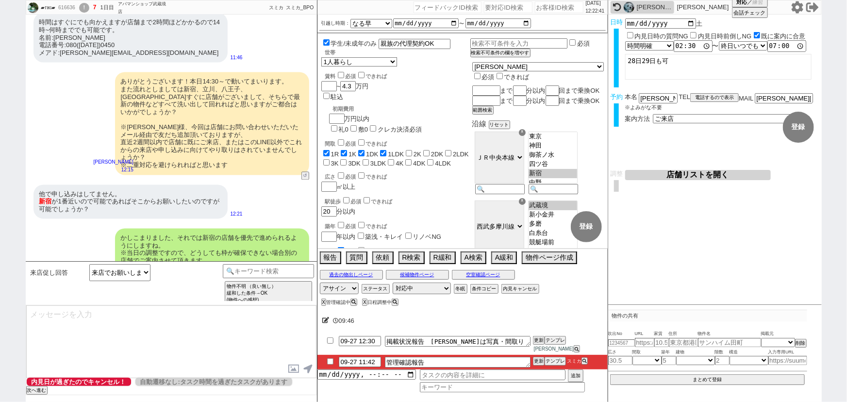
type input "09-27 12:37"
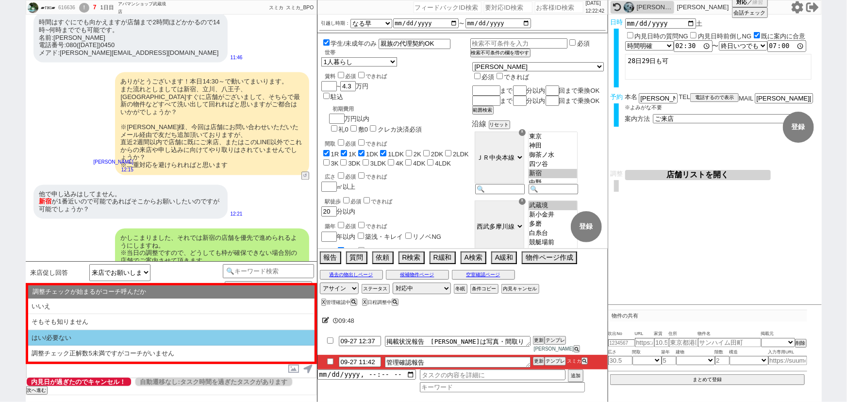
click at [102, 337] on li "はい/必要ない" at bounding box center [171, 338] width 286 height 16
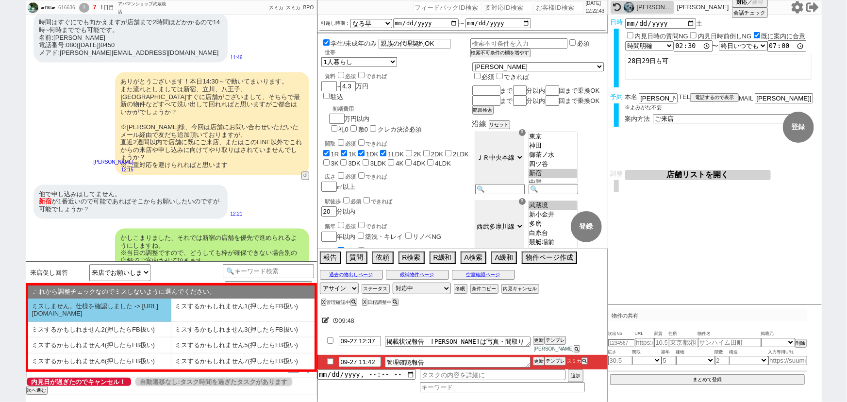
click at [78, 316] on li "ミスしません。仕様を確認しました -> https://jent.notion.site/841a6651aa67425da7d40ddfad41a184" at bounding box center [99, 309] width 143 height 23
select select "はい/必要ない"
select select "ミスしません。仕様を確認しました -> https://jent.notion.site/841a6651aa67425da7d40ddfad41a184"
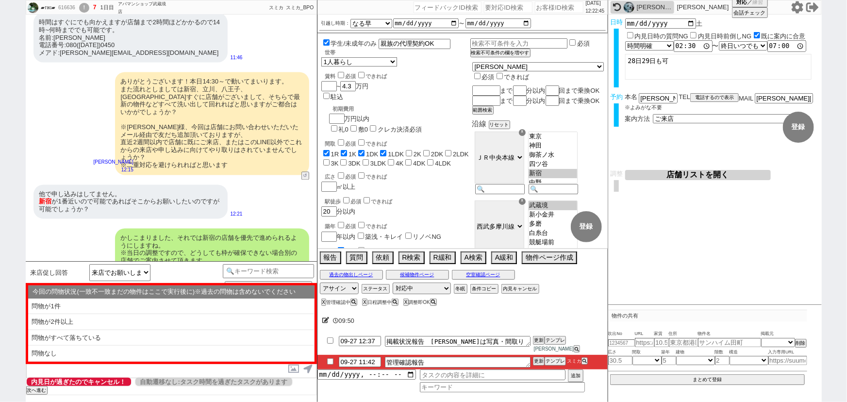
click at [106, 325] on li "問物が2件以上" at bounding box center [171, 322] width 286 height 16
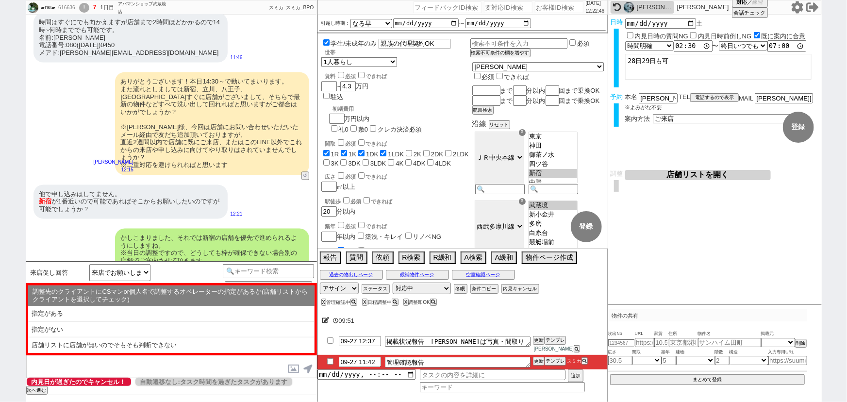
click at [106, 325] on li "指定がない" at bounding box center [171, 330] width 286 height 16
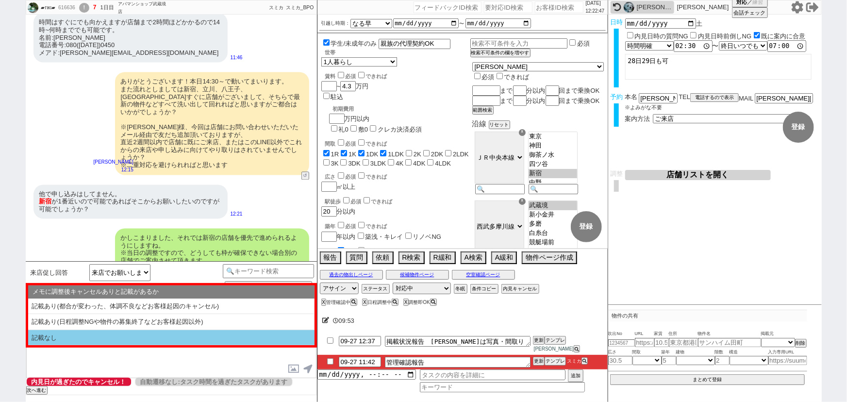
click at [94, 337] on li "記載なし" at bounding box center [171, 338] width 286 height 16
select select "問物が2件以上"
select select "指定がない"
select select "記載なし"
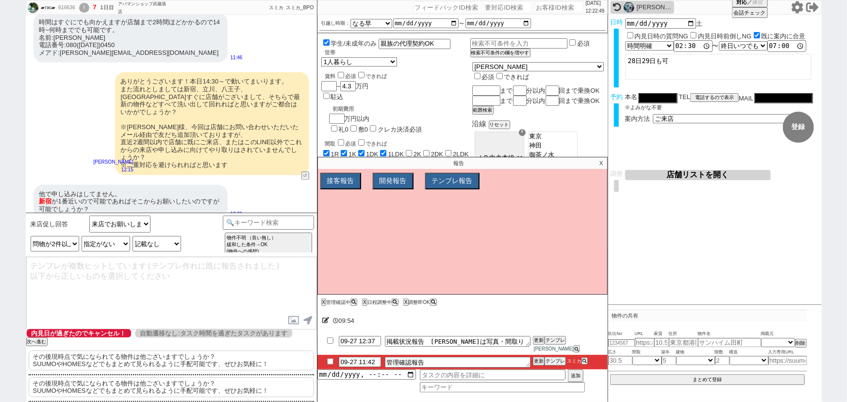
click at [89, 362] on p "その後現時点で気になられてる物件は他ございますでしょうか？ SUUMOやHOMESなどでもまとめて見られるように手配可能です、ぜひお気軽に！" at bounding box center [171, 360] width 285 height 20
type textarea "その後現時点で気になられてる物件は他ございますでしょうか？ SUUMOやHOMESなどでもまとめて見られるように手配可能です、ぜひお気軽に！"
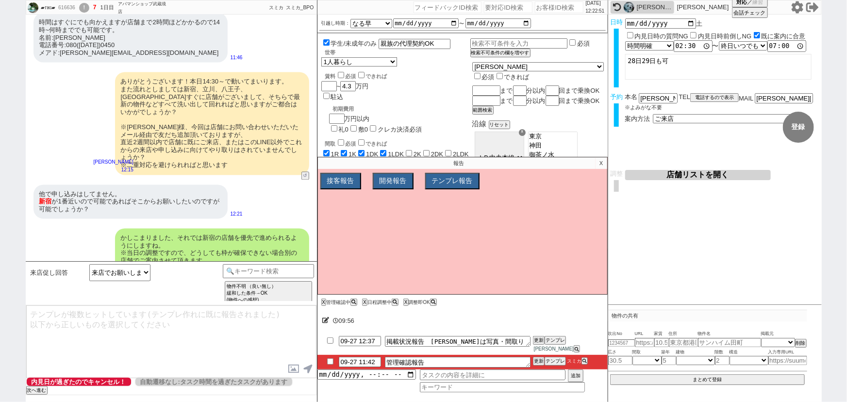
scroll to position [998, 0]
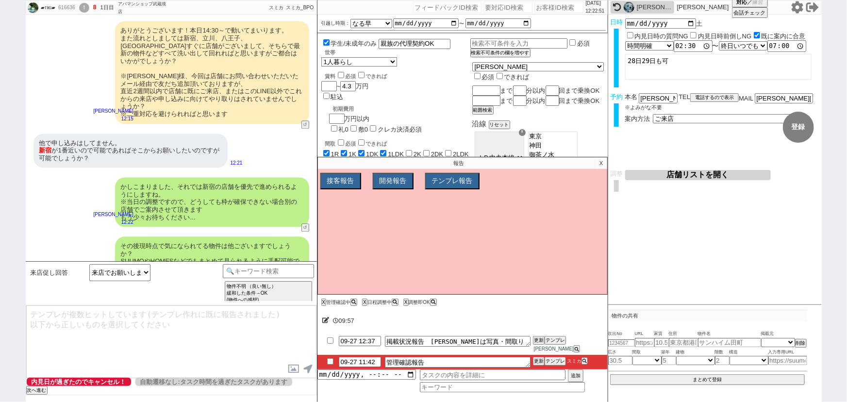
type textarea "@@【@@日程調整するシーンなので、このまま調整報告します。当該の調整ができない方であればそのままcmd+shift+Kで次に進んでください！！(当該の調整が…"
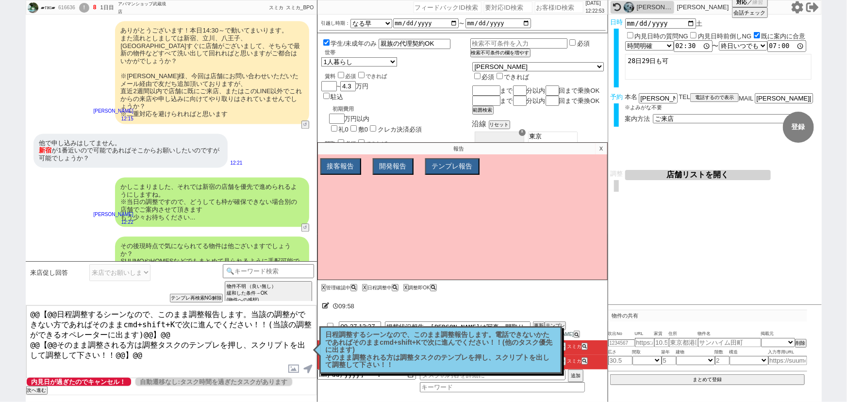
click at [428, 346] on p "日程調整するシーンなので、このまま調整報告します。電話できないかたであればそのままcmd+shift+Kで次に進んでください！！(他のタスク優先に出ます) そ…" at bounding box center [441, 350] width 230 height 38
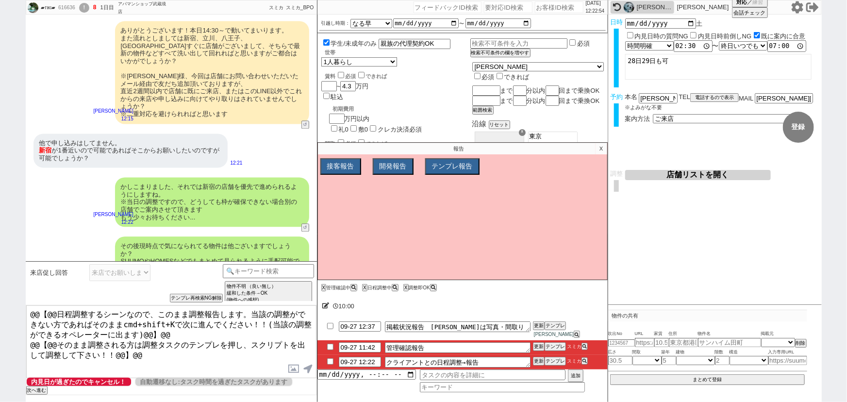
click at [606, 155] on div "報告 X 接客報告 開発報告 テンプレ報告 FBの種類を選んでください ミス以外 条件入力 カテゴリ選択 状況入力 会話成り立たない・吹き出しミス 誤字脱字、…" at bounding box center [462, 211] width 290 height 138
click at [606, 154] on p "X" at bounding box center [600, 149] width 11 height 12
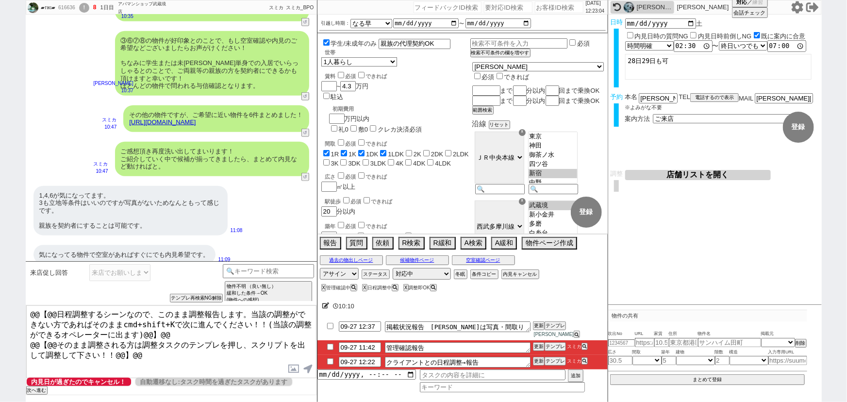
scroll to position [472, 0]
click at [196, 118] on link "https://tools.sumika.live/pages/ibetzeo" at bounding box center [162, 121] width 66 height 7
click at [326, 15] on button "☓" at bounding box center [326, 9] width 18 height 19
click at [507, 264] on button "空室確認ページ" at bounding box center [483, 260] width 63 height 8
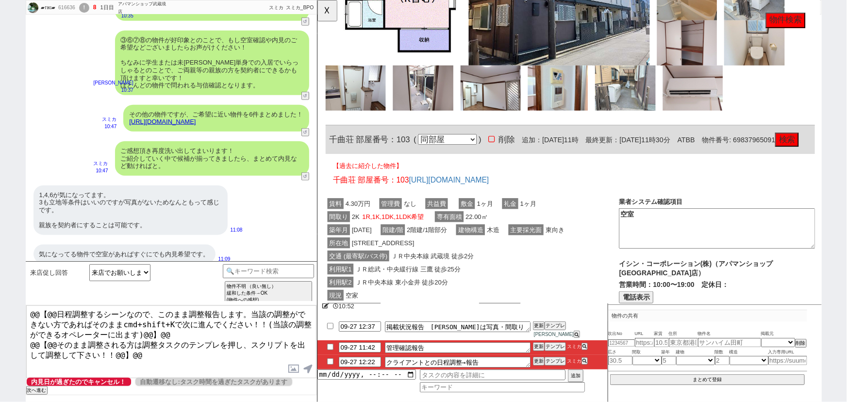
scroll to position [2593, 0]
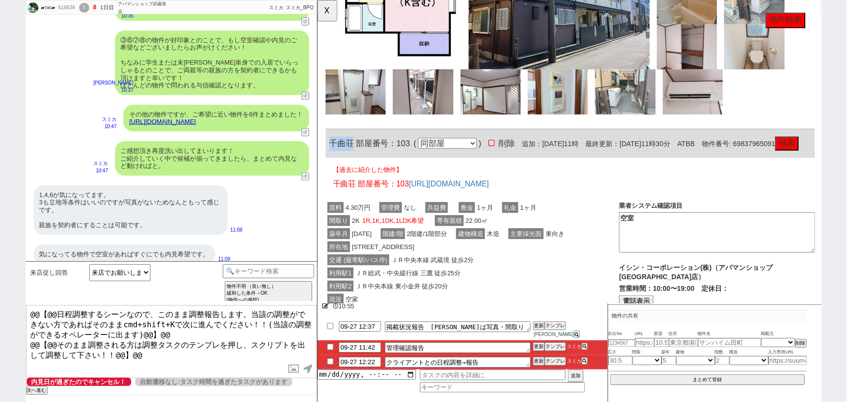
drag, startPoint x: 352, startPoint y: 123, endPoint x: 327, endPoint y: 122, distance: 24.3
click at [327, 139] on div "千曲荘 部屋番号：103 ( 同部屋 同建物別部屋 別建物別部屋 別建物 ) 削除 追加：2025年9月27日11時 最終更新：2025年9月27日11時30…" at bounding box center [589, 154] width 526 height 31
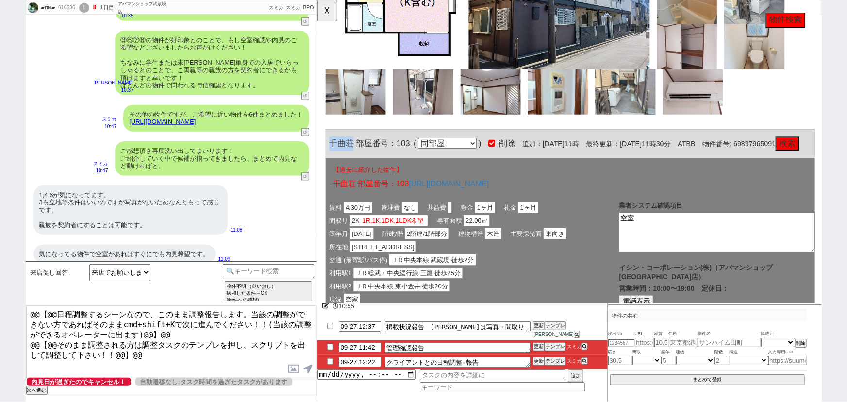
copy span "千曲荘"
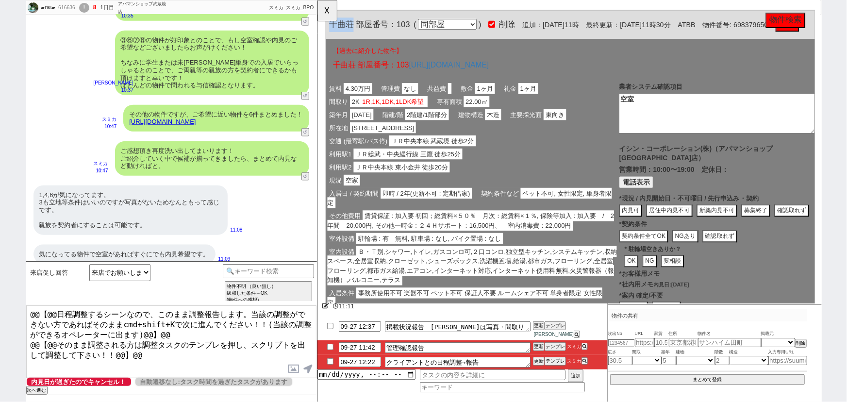
scroll to position [2753, 0]
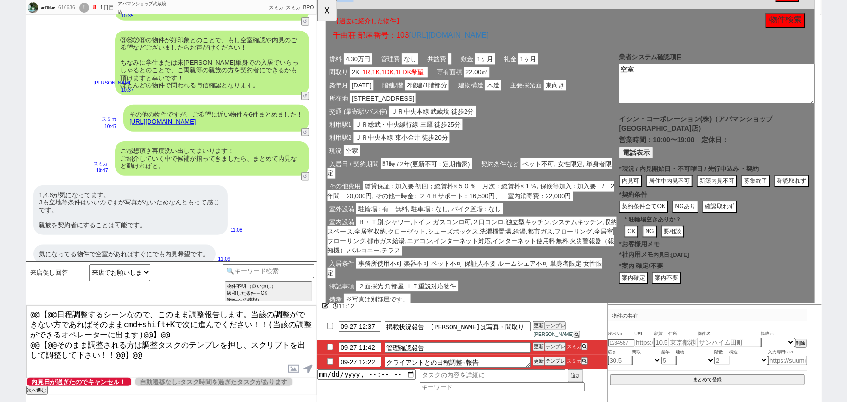
click at [650, 188] on button "内見可" at bounding box center [653, 194] width 25 height 13
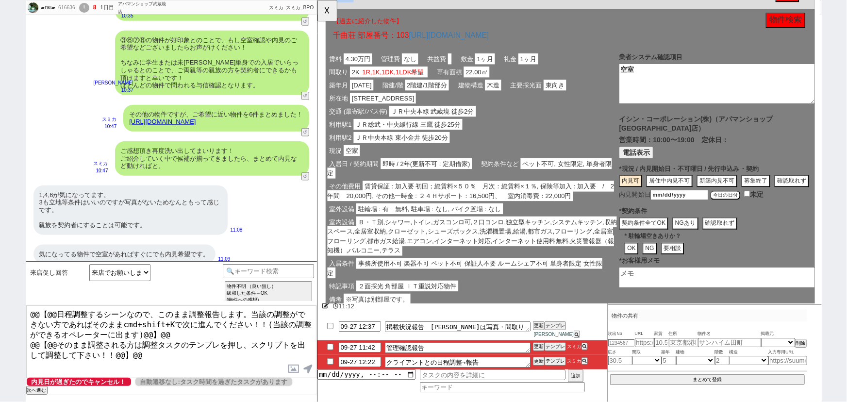
click at [758, 205] on button "今日の日付" at bounding box center [755, 210] width 33 height 10
type input "2025-09-27"
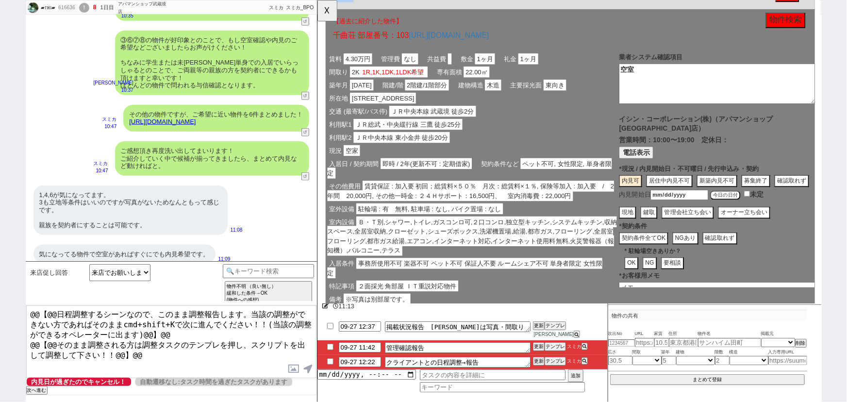
click at [651, 223] on button "現地" at bounding box center [650, 228] width 18 height 13
type textarea "内見可"
type textarea "9/27時点"
click at [675, 249] on button "契約条件全てOK" at bounding box center [667, 255] width 53 height 13
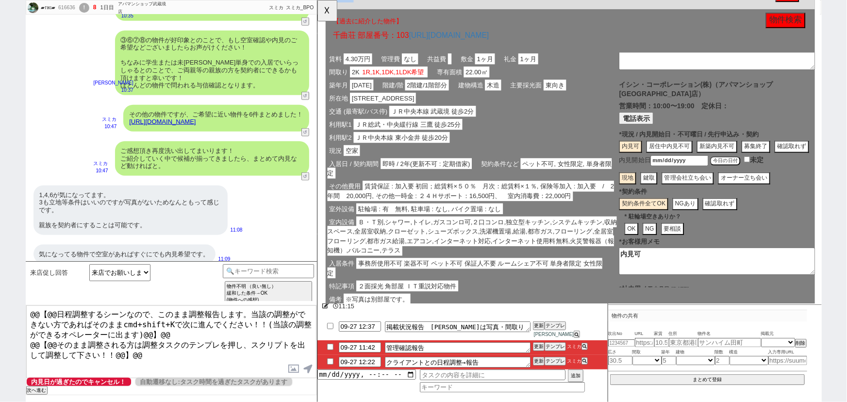
scroll to position [38, 0]
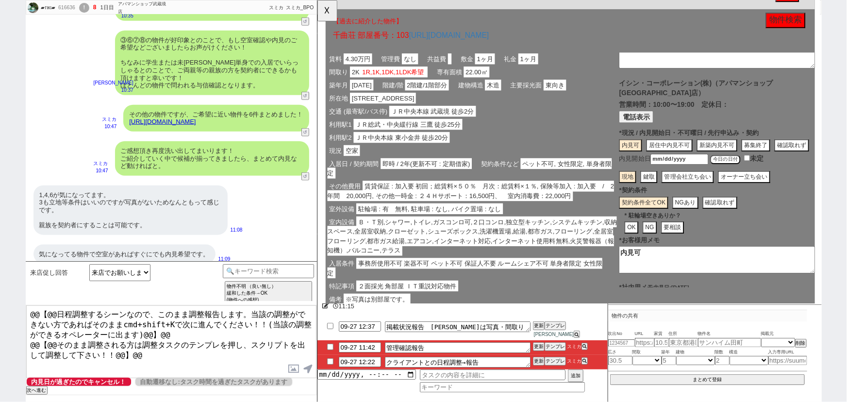
drag, startPoint x: 672, startPoint y: 267, endPoint x: 602, endPoint y: 279, distance: 71.5
click at [606, 278] on div "賃料 4.30万円 管理費 なし 共益費 敷金 1ヶ月 礼金 1ヶ月 間取り 2K 1R,1K,1DK,1LDK希望 専有面積 22.00㎡ 築年月 1977…" at bounding box center [589, 189] width 526 height 280
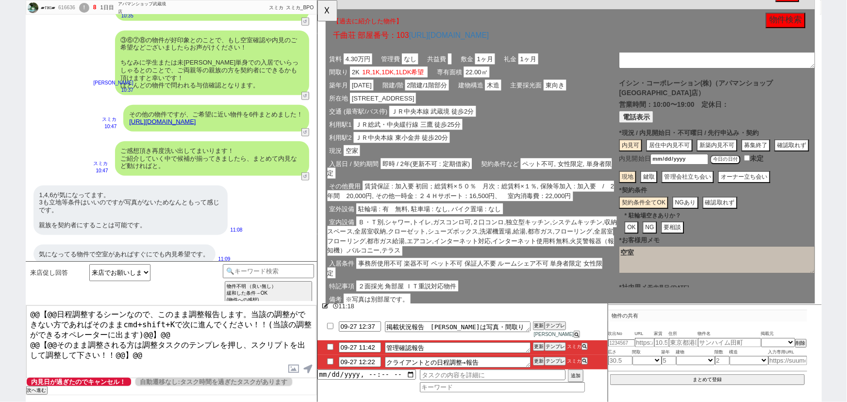
type textarea "空室"
click at [504, 253] on div "室内設備 Ｂ・Ｔ別,シャワー,トイレ,ガスコンロ可,２口コンロ,独立型キッチン,システムキッチン,収納スペース,全居室収納,クローゼット,シューズボックス,洗…" at bounding box center [483, 253] width 315 height 45
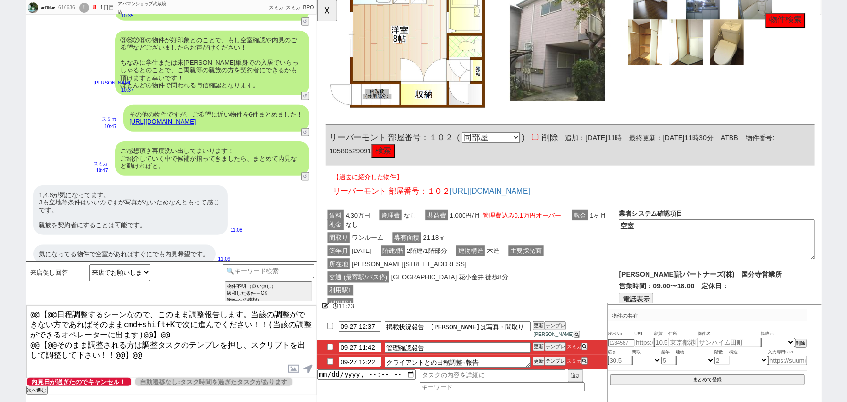
scroll to position [2021, 0]
drag, startPoint x: 392, startPoint y: 115, endPoint x: 317, endPoint y: 113, distance: 74.8
click at [317, 113] on div "616636 の空室確認ページ 空室確認ページから削除 業者システム報告作成 管理会社報告作成 電話終了(報告は別の人) 確認取れず物件のタスク登録 追加 キ…" at bounding box center [588, 229] width 543 height 4500
copy span "リーバーモント"
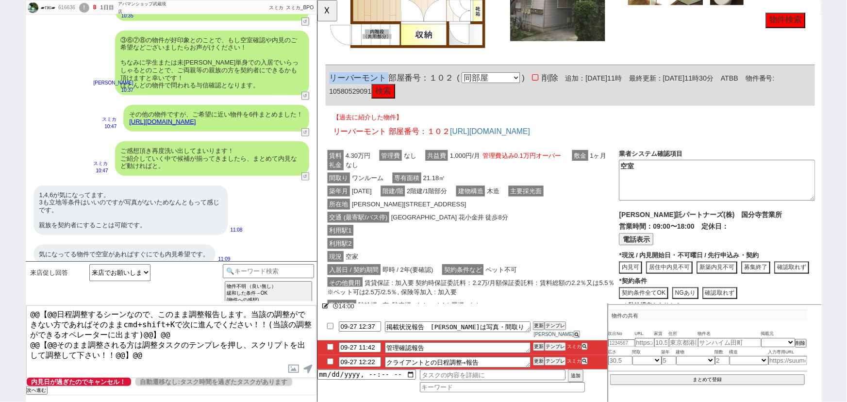
scroll to position [2083, 0]
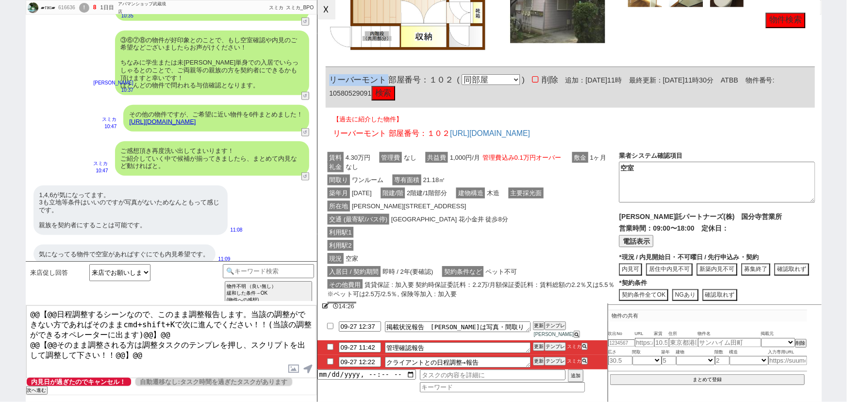
click at [324, 13] on button "☓" at bounding box center [326, 9] width 18 height 19
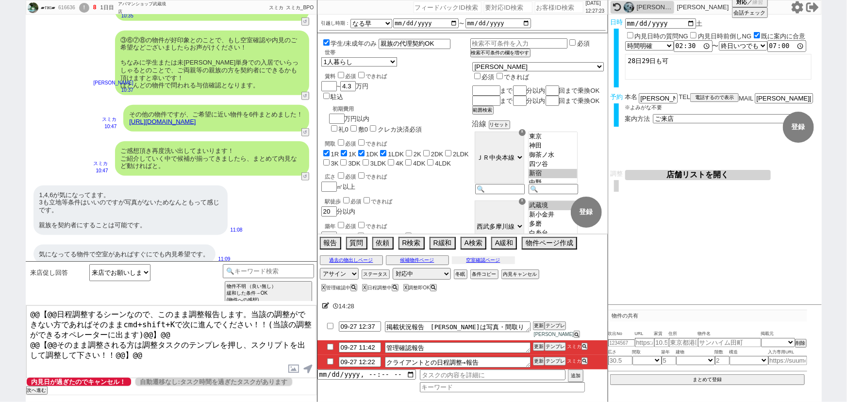
click at [488, 264] on button "空室確認ページ" at bounding box center [483, 260] width 63 height 8
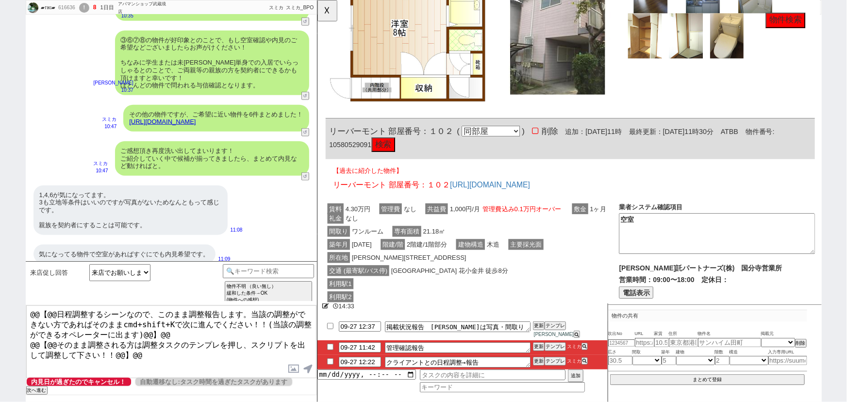
scroll to position [1964, 0]
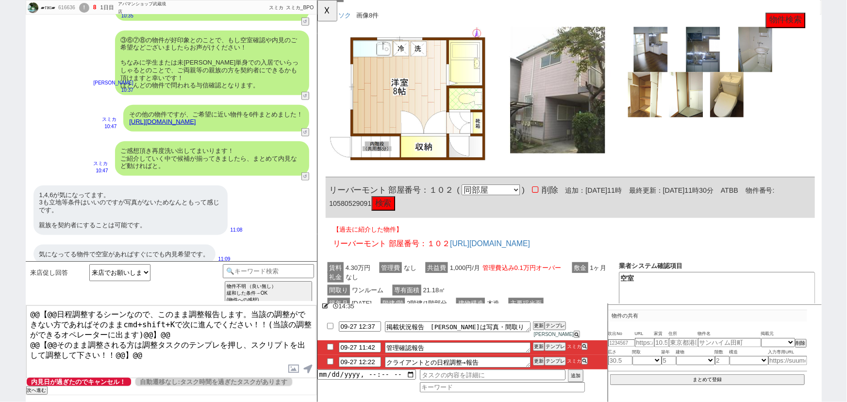
click at [400, 211] on button "検索" at bounding box center [387, 219] width 25 height 16
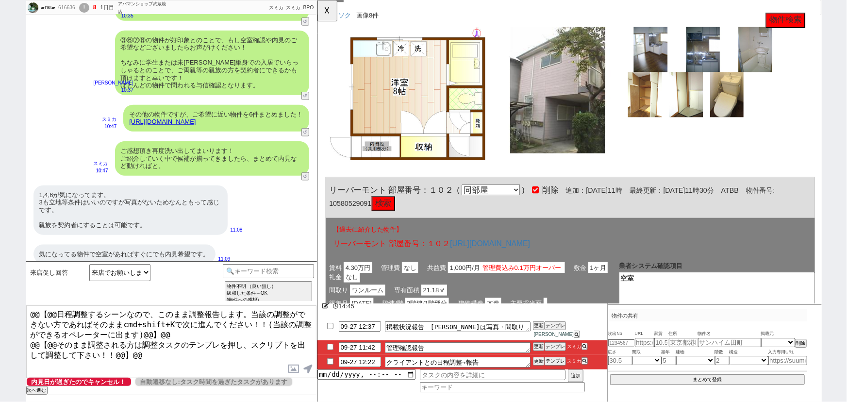
click at [400, 211] on button "検索" at bounding box center [387, 219] width 25 height 16
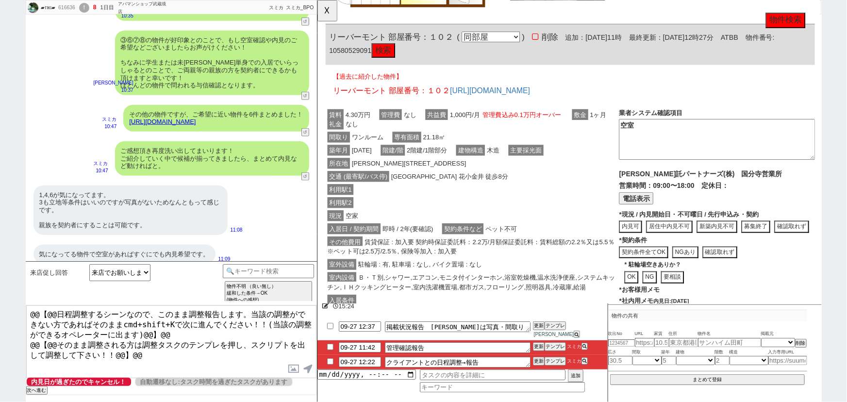
scroll to position [2131, 0]
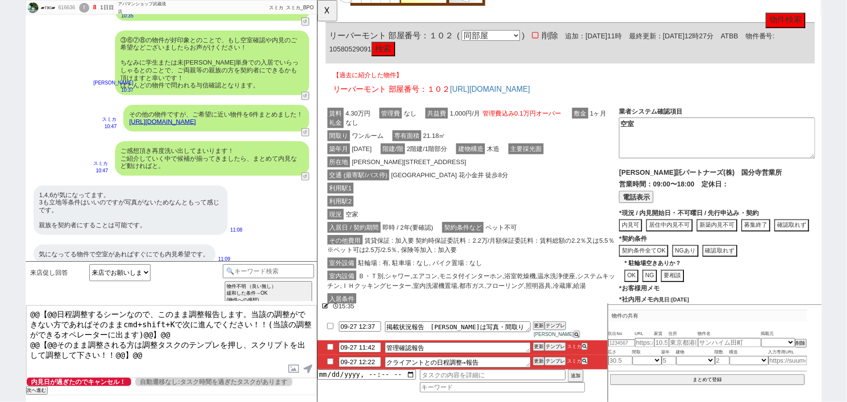
click at [691, 235] on button "居住中内見不可" at bounding box center [695, 241] width 50 height 13
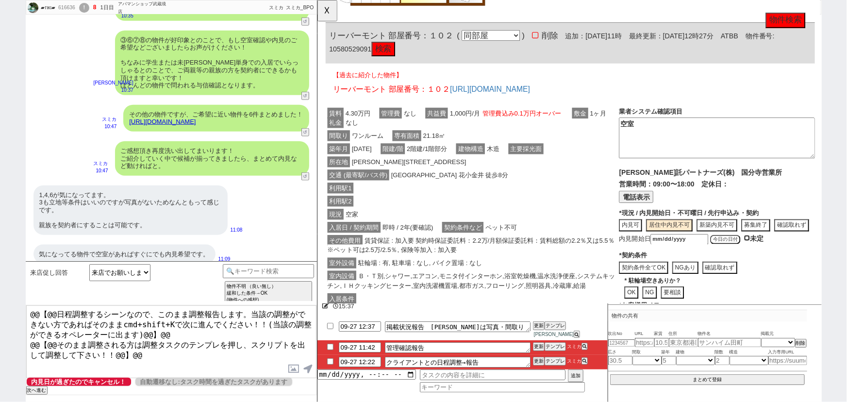
click at [778, 252] on input "checkbox" at bounding box center [778, 255] width 6 height 6
checkbox input "true"
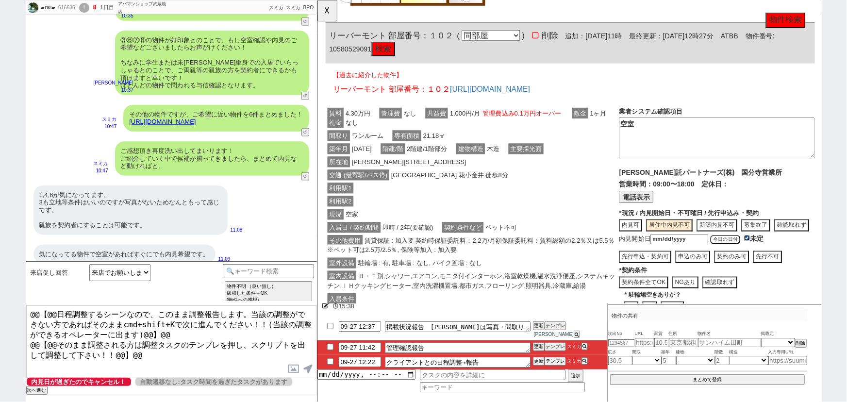
scroll to position [29, 0]
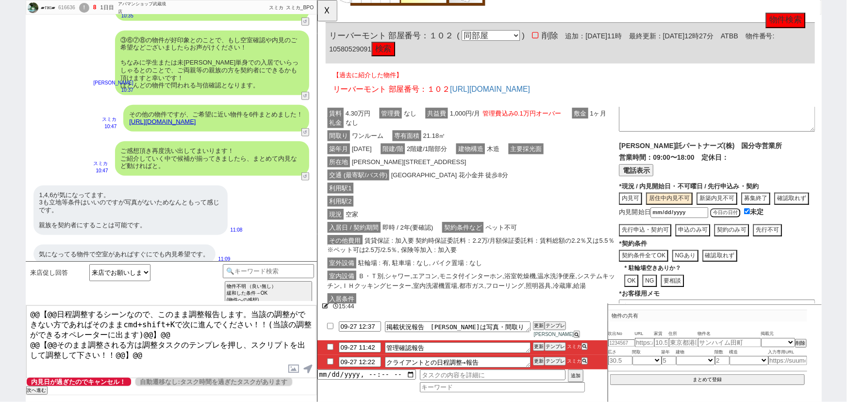
click at [759, 241] on button "契約のみ可" at bounding box center [761, 247] width 37 height 13
type textarea "居住中(先行契約のみ可、入居は@@ごろ)"
type textarea "9/27時点、内見可能日:"
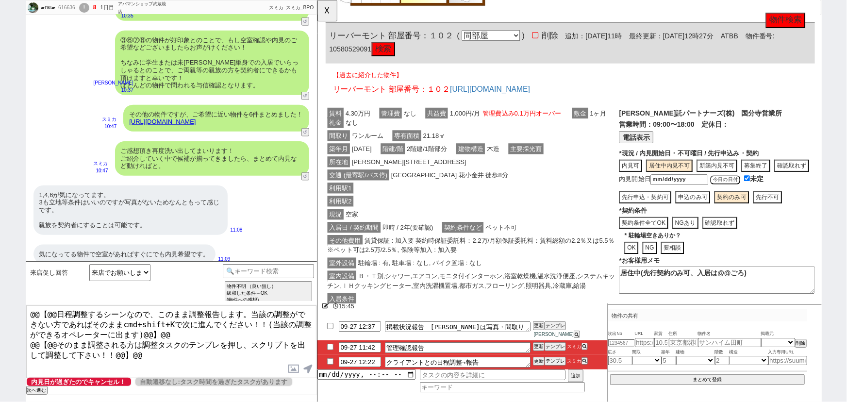
scroll to position [65, 0]
drag, startPoint x: 727, startPoint y: 272, endPoint x: 669, endPoint y: 274, distance: 57.8
click at [669, 286] on textarea "居住中(先行契約のみ可、入居は@@ごろ)" at bounding box center [746, 300] width 211 height 29
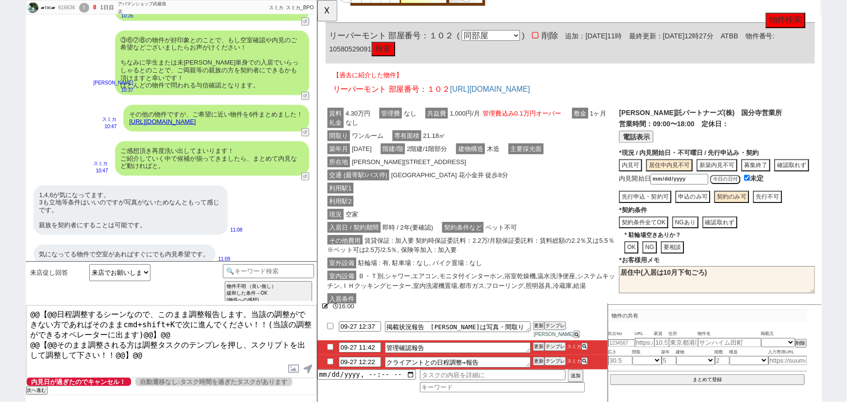
click at [536, 237] on div "入居日 / 契約期間 即時 / 2年(要確認) 契約条件など ペット不可" at bounding box center [483, 244] width 315 height 14
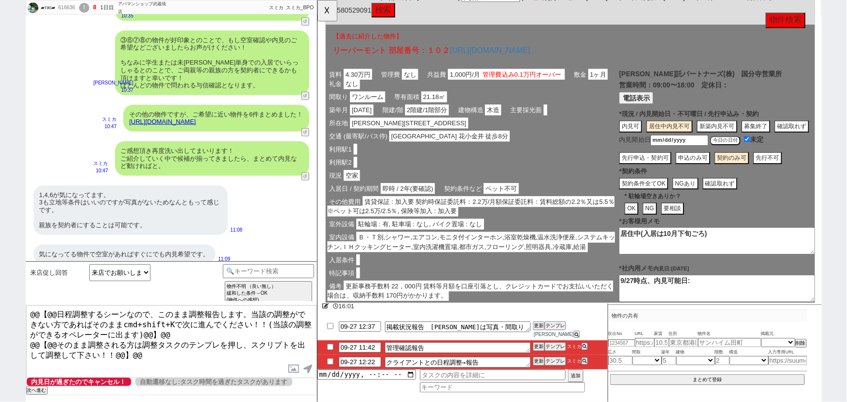
scroll to position [2175, 0]
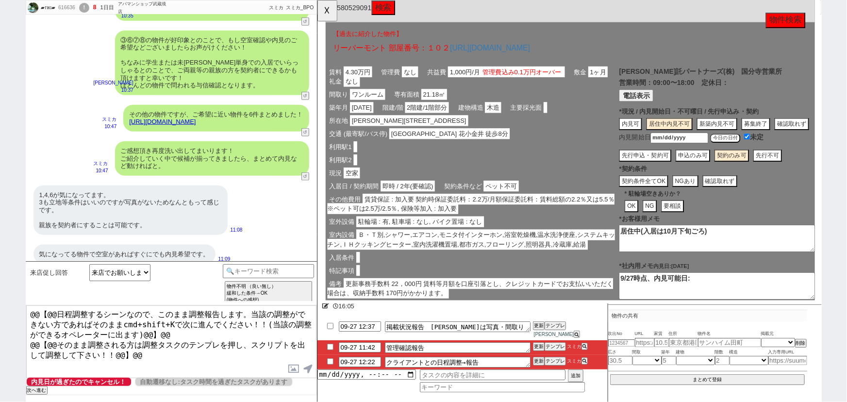
click at [667, 188] on button "契約条件全てOK" at bounding box center [667, 194] width 53 height 13
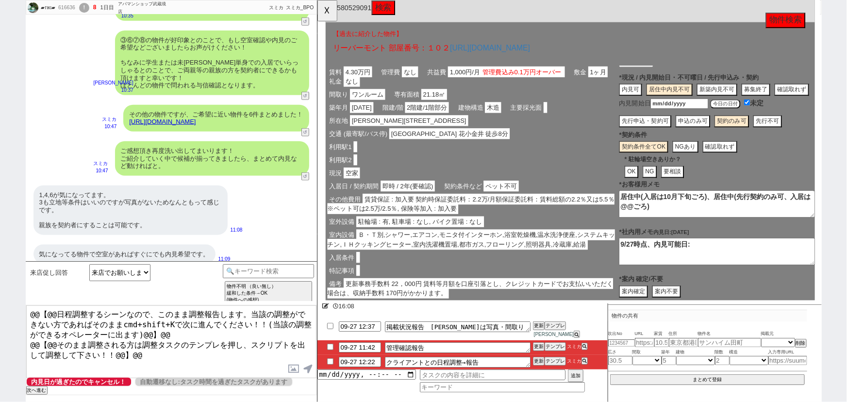
drag, startPoint x: 741, startPoint y: 231, endPoint x: 822, endPoint y: 302, distance: 107.6
click at [822, 302] on div "リーバーモント 部屋番号：１０２ ( 同部屋 同建物別部屋 別建物別部屋 別建物 ) 削除 追加：2025年9月27日11時 最終更新：2025年9月27日1…" at bounding box center [589, 261] width 526 height 562
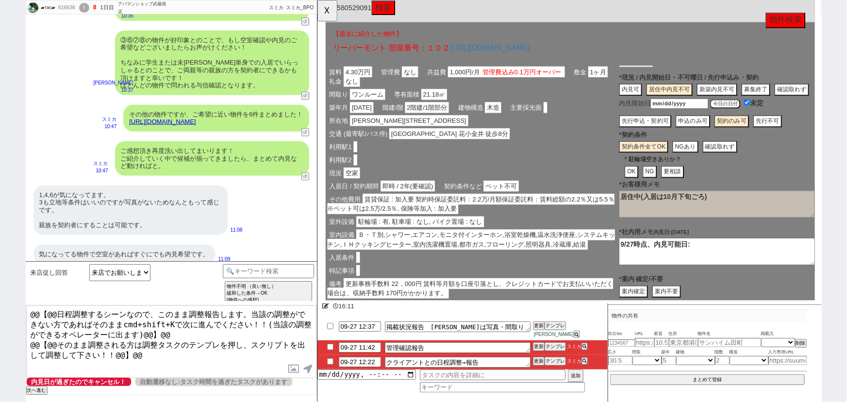
type textarea "居住中(入居は10月下旬ごろ)"
click at [514, 207] on div "その他費用 賃貸保証 : 加入要 契約時保証委託料：2.2万/月額保証委託料：賃料総額の2.2％又は5.5％ ※ペット可は2.5万/2.5％, 保険等加入 :…" at bounding box center [483, 219] width 315 height 24
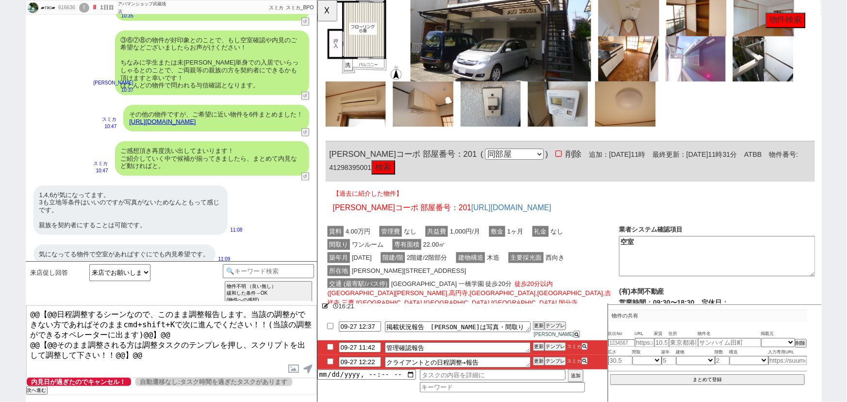
scroll to position [1454, 0]
drag, startPoint x: 384, startPoint y: 151, endPoint x: 323, endPoint y: 154, distance: 60.7
copy span "いずみコーポ"
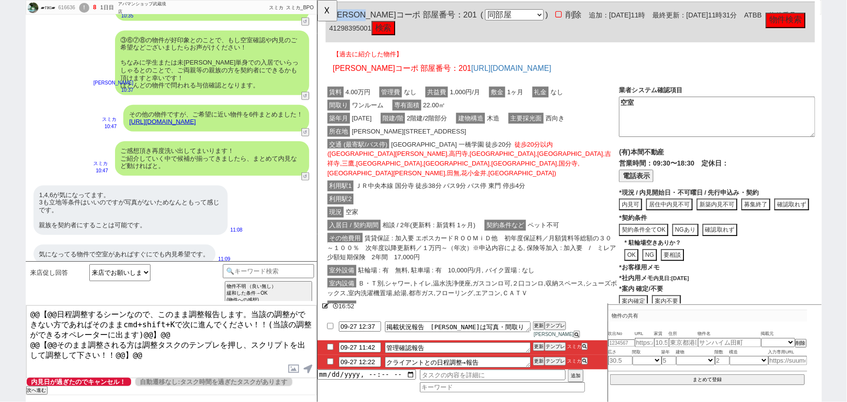
scroll to position [1606, 0]
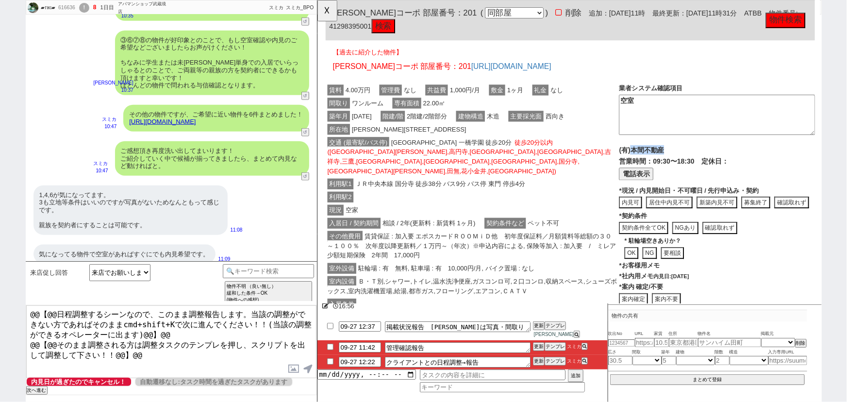
drag, startPoint x: 692, startPoint y: 147, endPoint x: 652, endPoint y: 152, distance: 40.0
click at [652, 156] on p "(有)本間不動産" at bounding box center [746, 161] width 211 height 10
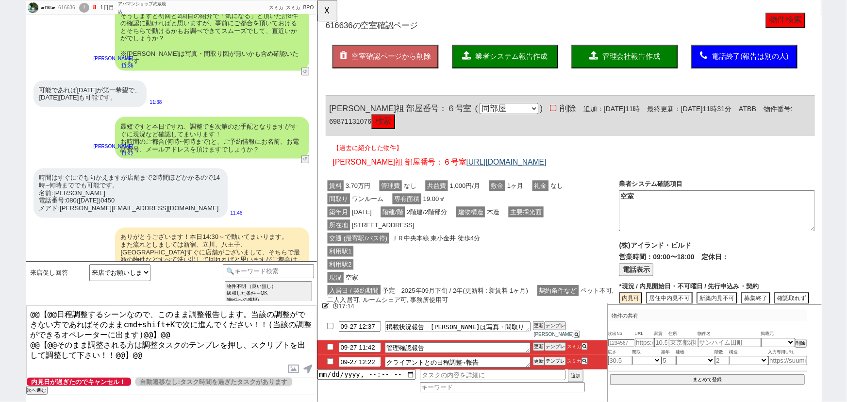
scroll to position [0, 0]
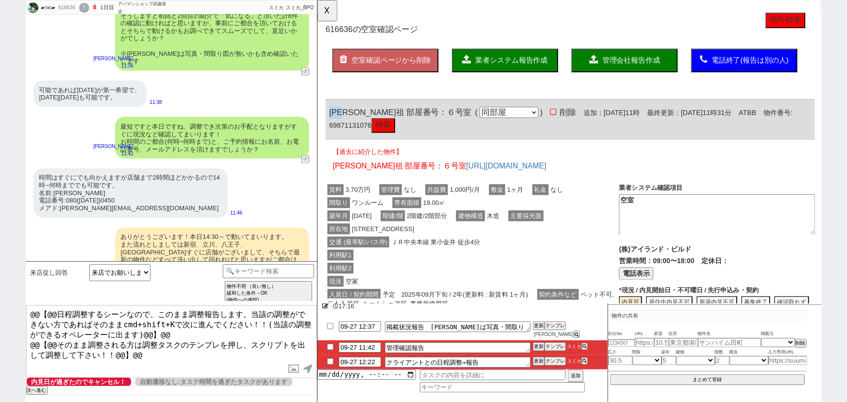
drag, startPoint x: 355, startPoint y: 119, endPoint x: 322, endPoint y: 116, distance: 33.1
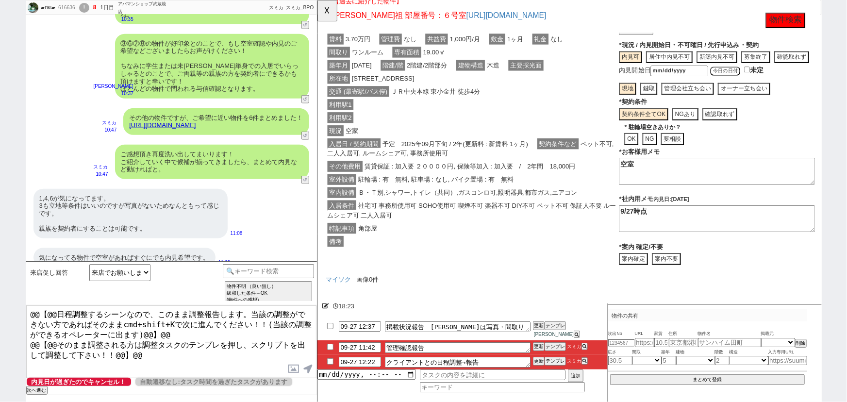
scroll to position [177, 0]
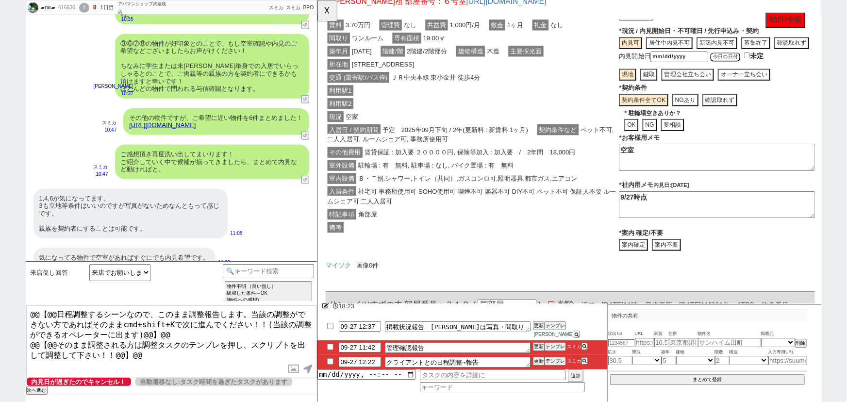
click at [686, 219] on textarea "9/27時点" at bounding box center [746, 219] width 211 height 29
type textarea "9"
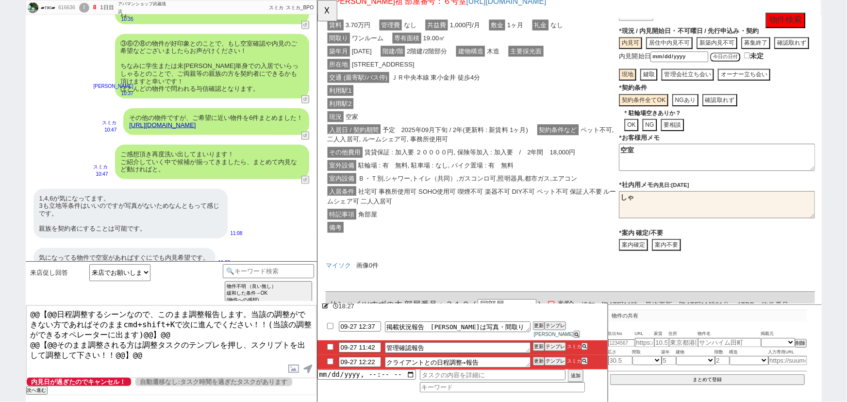
type textarea "し"
click at [827, 214] on textarea "外部サイトとはなりますが、間取り/いくつかお写真" at bounding box center [746, 219] width 211 height 29
paste textarea "https://suumo.jp/chintai/jnc_000101664157/"
type textarea "外部サイトとはなりますが、間取り/いくつかお写真ございましたのでこちら参考に添付させていただきます。 https://suumo.jp/chintai/jnc…"
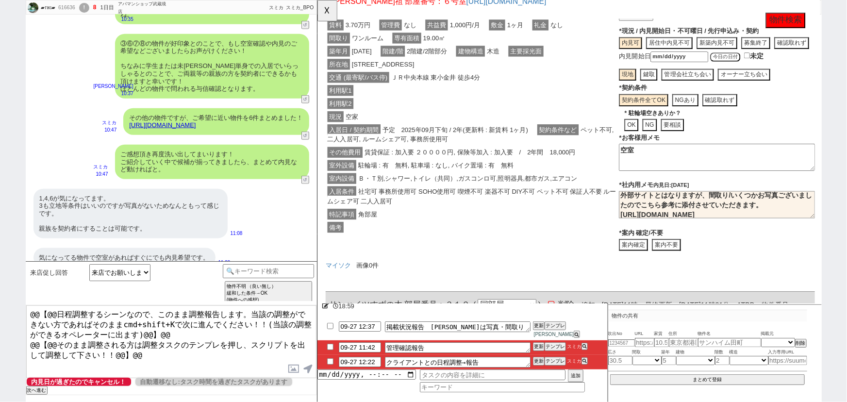
click at [539, 185] on div "室内設備 Ｂ・Ｔ別,シャワー,トイレ（共同）,ガスコンロ可,照明器具,都市ガス,エアコン" at bounding box center [483, 192] width 315 height 14
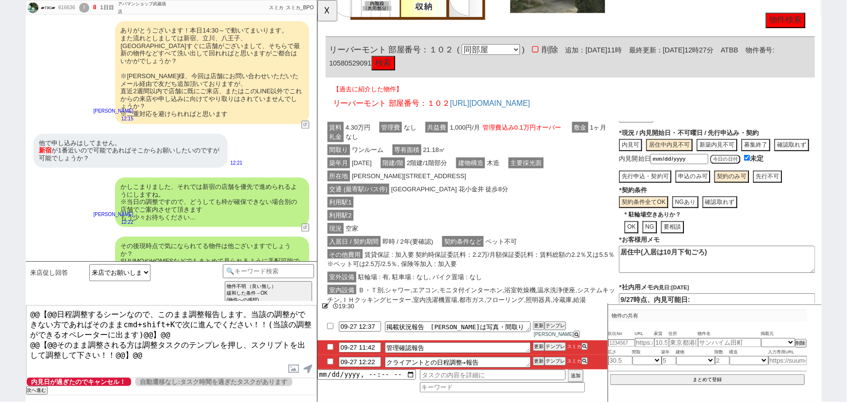
scroll to position [2115, 0]
click at [327, 18] on button "☓" at bounding box center [326, 9] width 18 height 19
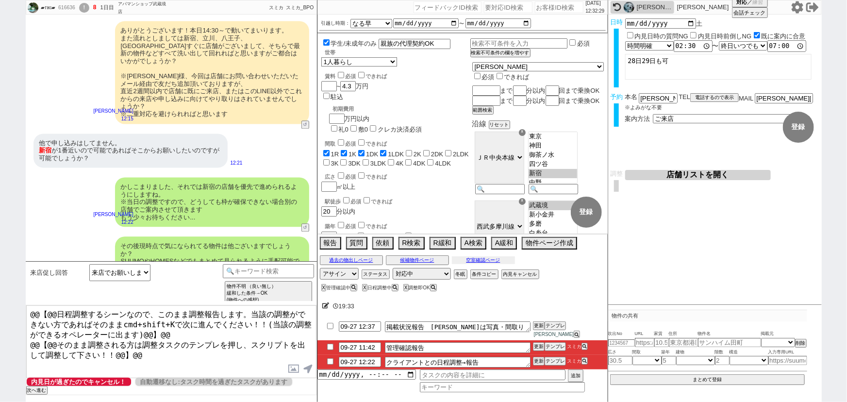
click at [500, 262] on div "過去の物出しページ 候補物件ページ 空室確認ページ" at bounding box center [462, 260] width 290 height 13
click at [496, 264] on button "空室確認ページ" at bounding box center [483, 260] width 63 height 8
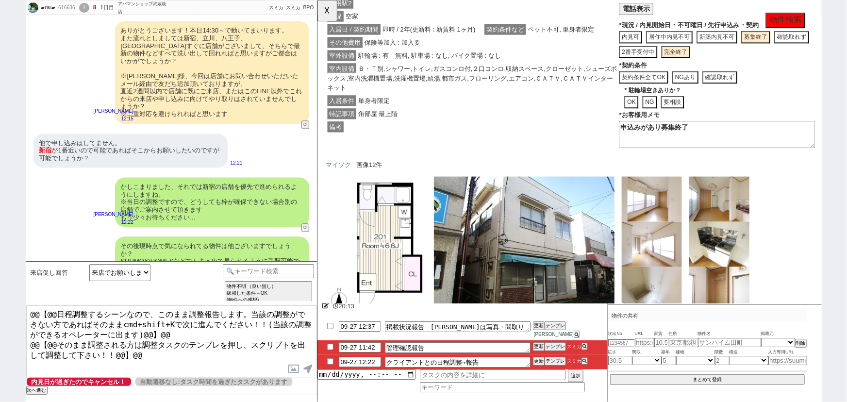
scroll to position [4175, 0]
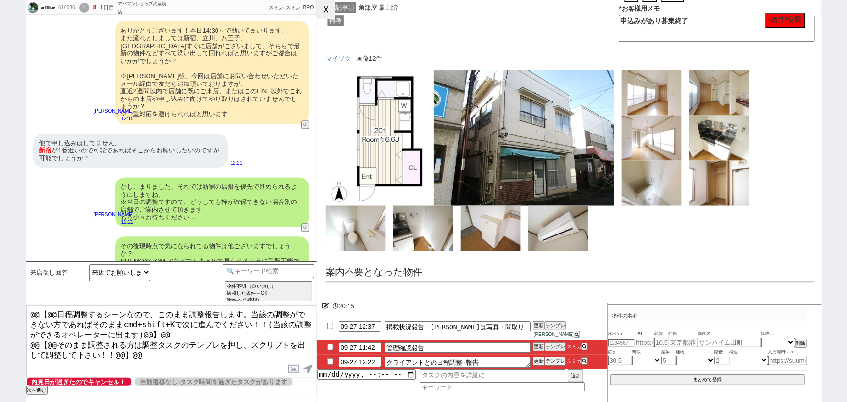
click at [323, 10] on button "☓" at bounding box center [326, 9] width 18 height 19
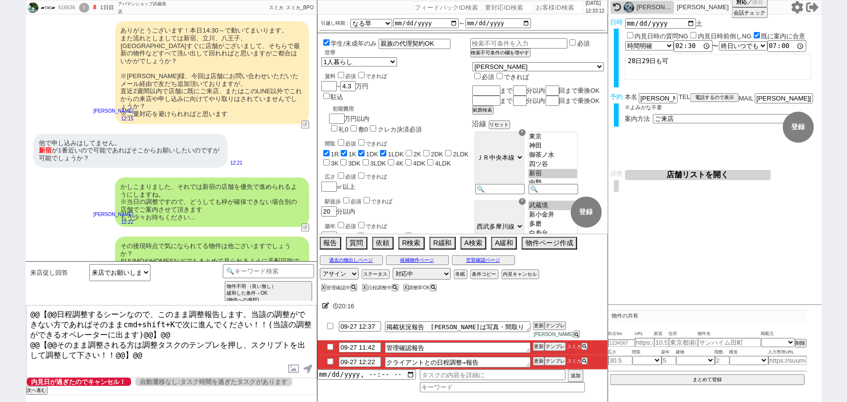
click at [214, 367] on textarea "@@【@@日程調整するシーンなので、このまま調整報告します。当該の調整ができない方であればそのままcmd+shift+Kで次に進んでください！！(当該の調整が…" at bounding box center [171, 341] width 290 height 73
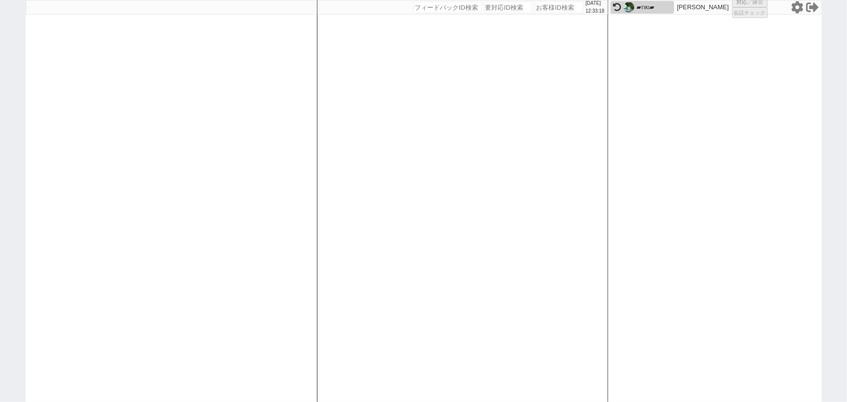
select select "1"
select select "6"
select select "2"
select select "8"
select select
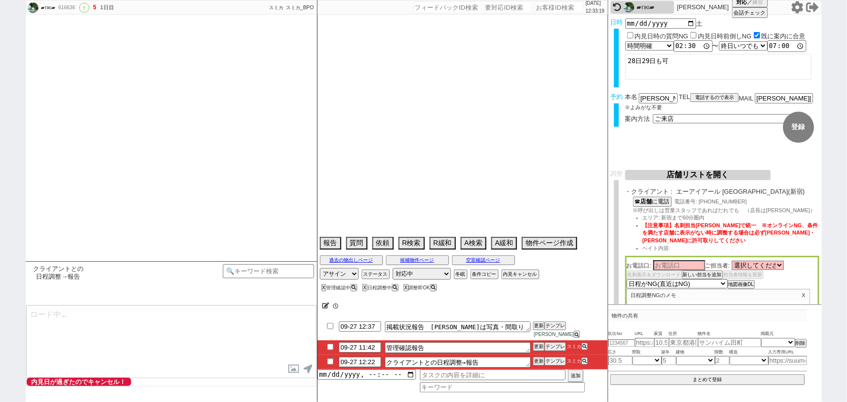
scroll to position [1930, 0]
select select "13"
select select "0"
select select "19"
select select "601"
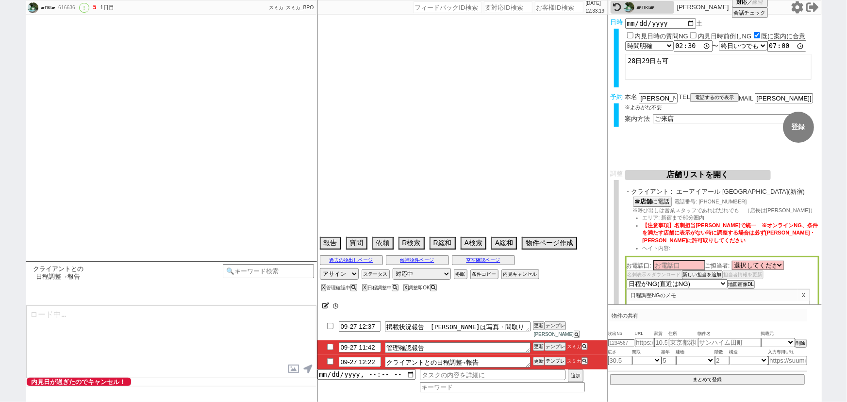
select select "41"
select select "1129"
select select "38"
select select "1098"
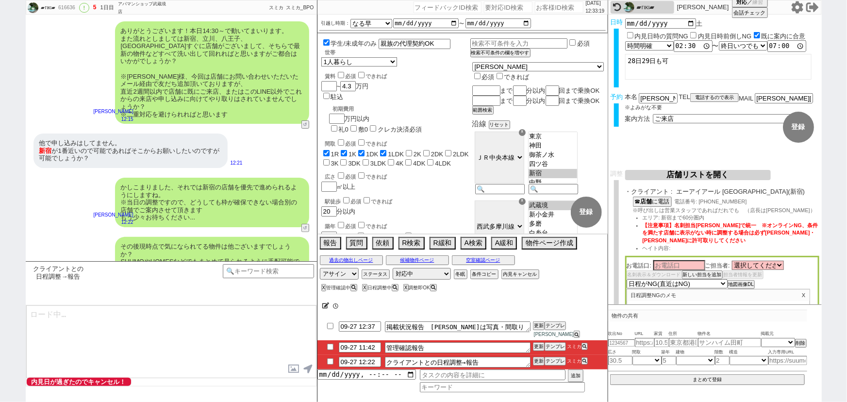
scroll to position [105, 0]
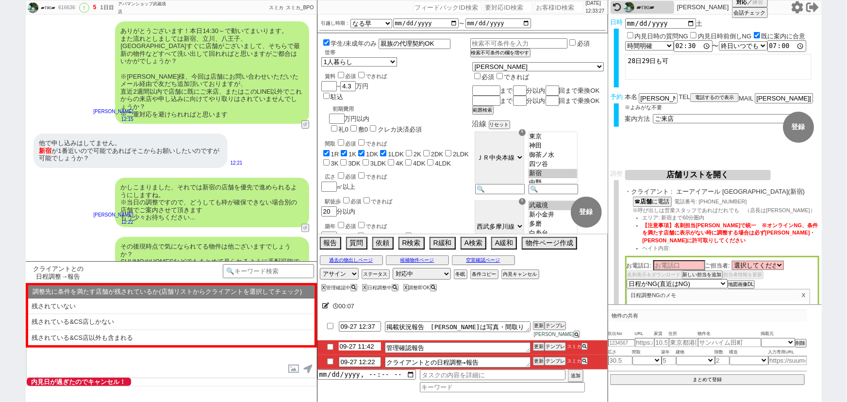
click at [365, 347] on input "09-27 11:42" at bounding box center [360, 346] width 42 height 8
type input "09-27 12:42"
click at [540, 344] on button "更新" at bounding box center [538, 346] width 10 height 7
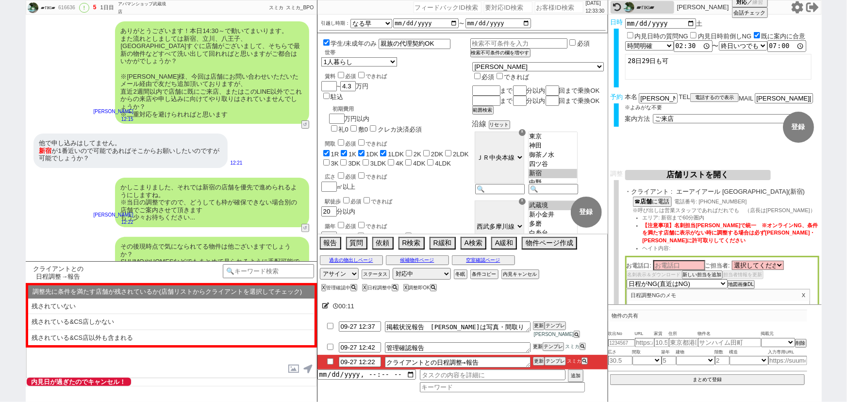
click at [540, 344] on button "更新" at bounding box center [538, 346] width 10 height 7
click at [364, 361] on input "09-27 12:22" at bounding box center [360, 361] width 42 height 8
type input "09-27 13:00"
click at [539, 359] on button "更新" at bounding box center [538, 361] width 10 height 7
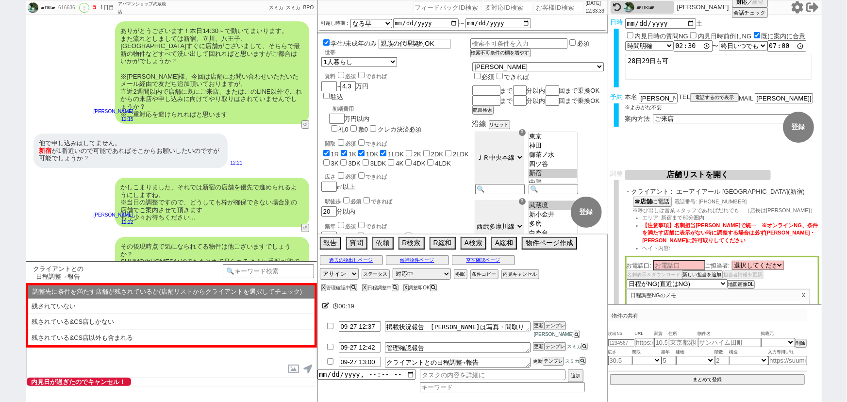
click at [539, 359] on button "更新" at bounding box center [538, 361] width 10 height 7
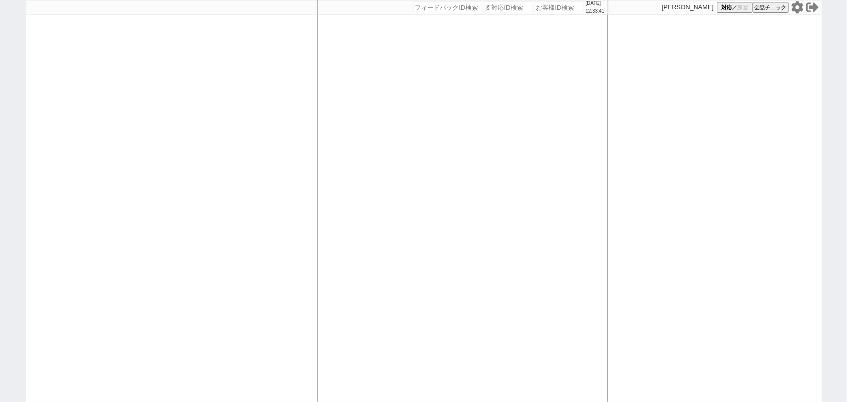
click at [249, 202] on div at bounding box center [171, 201] width 291 height 402
select select "1"
select select "2"
select select "8"
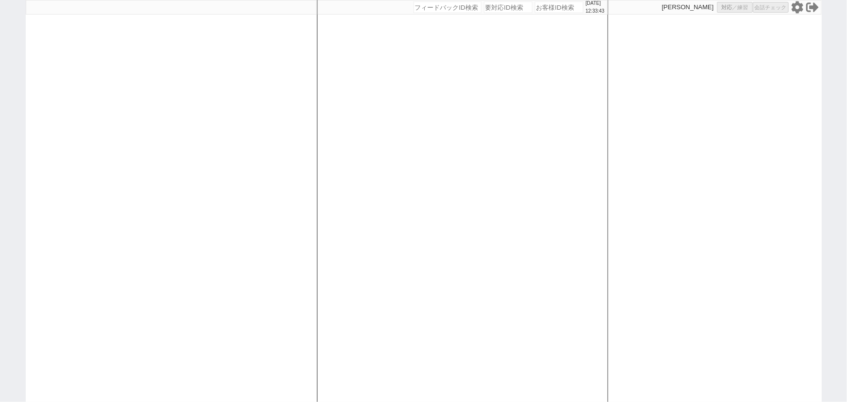
select select
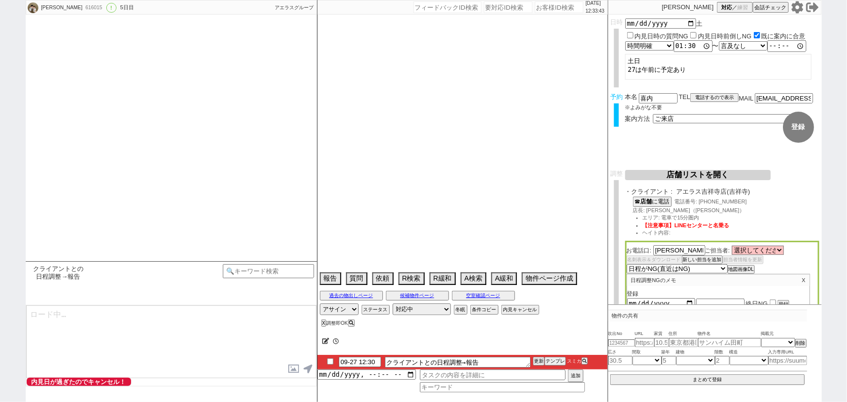
scroll to position [3357, 0]
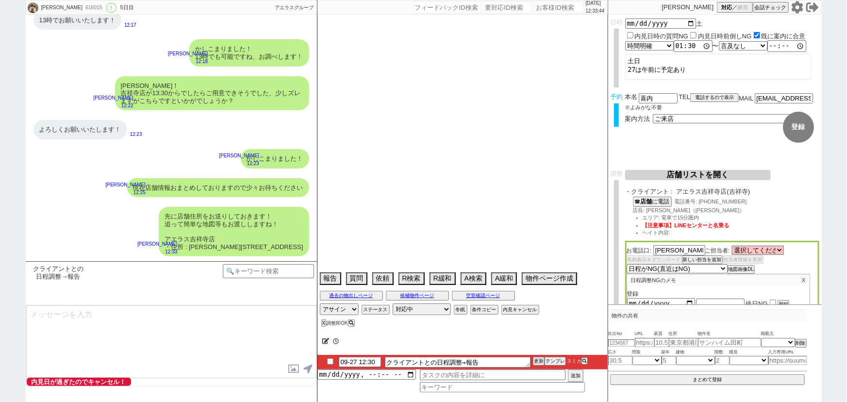
type textarea "12月15日が退去日 11月15日までの連絡のためその前まで"
select select "2025"
select select "11"
select select "37"
select select "1"
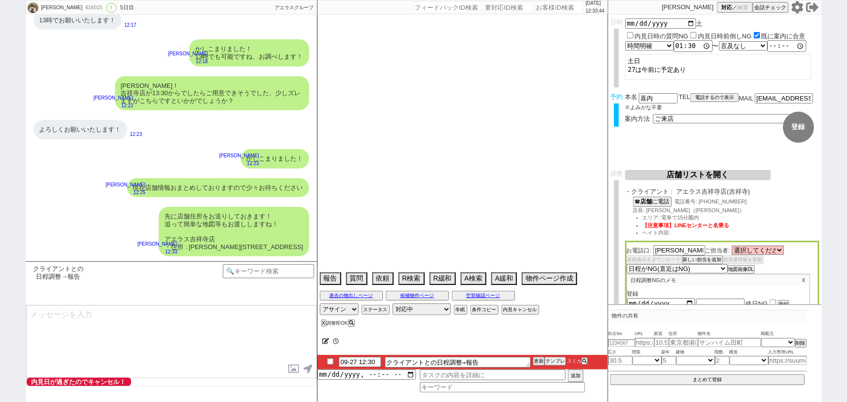
select select "823"
select select "48"
select select "75"
select select "44"
select select "60"
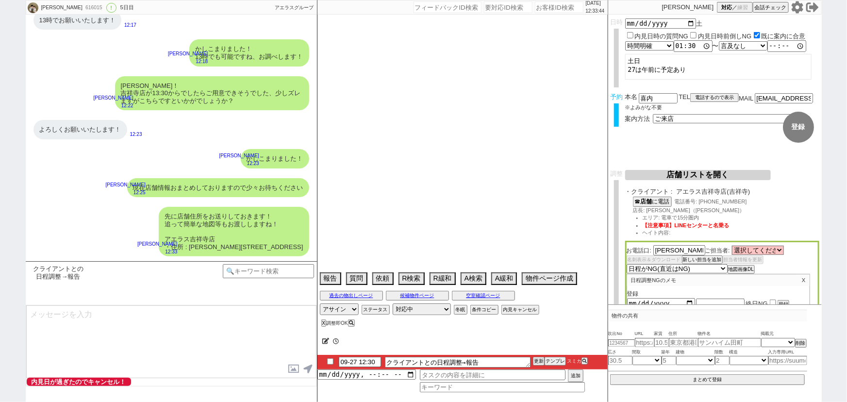
select select "19"
select select "71"
select select "25"
select select "3117"
select select "14"
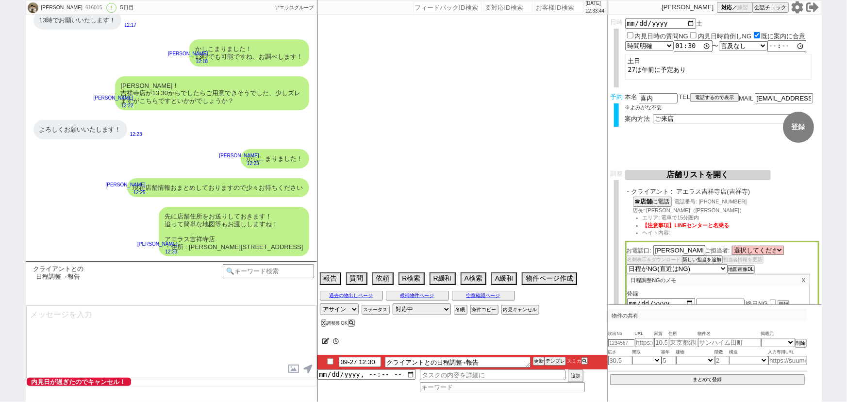
select select "65"
select select "1580"
select select "59"
select select "1462"
select select "64"
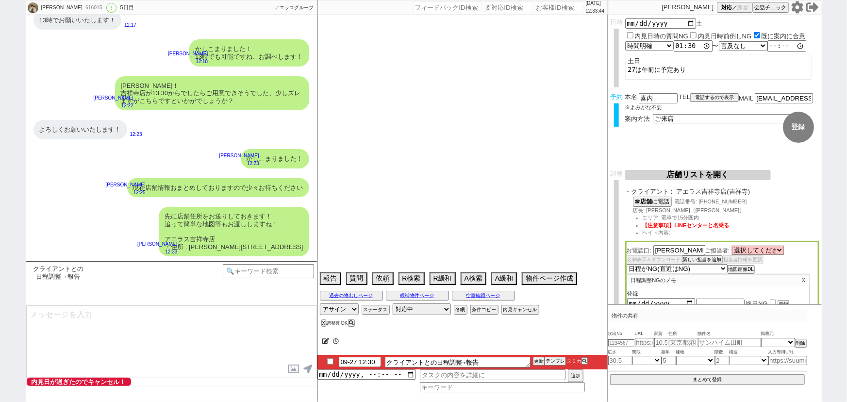
select select "1559"
select select "47"
select select "23"
select select "731"
select select "68"
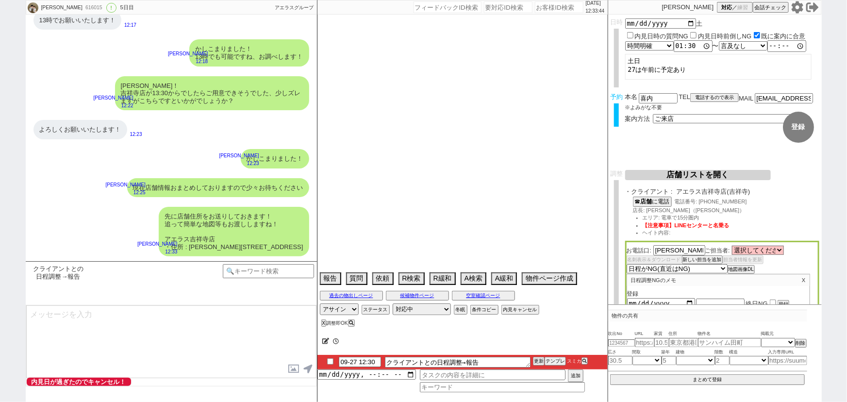
select select "1640"
select select "63"
select select "70"
select select "1683"
select select "67"
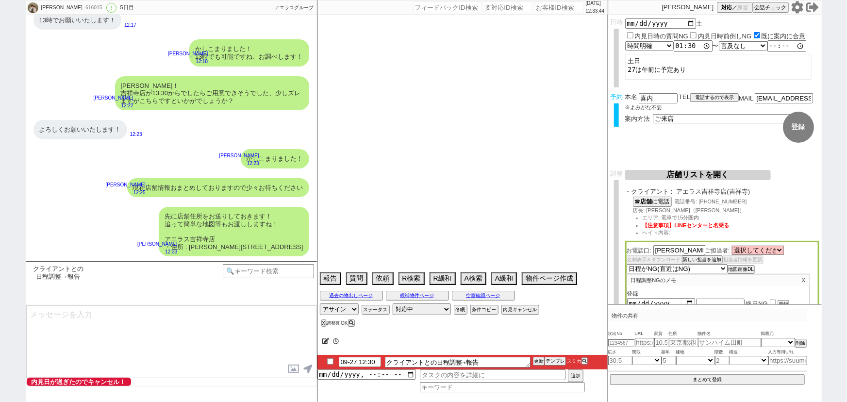
select select "62"
select select "1515"
select select "66"
select select "36"
select select "35"
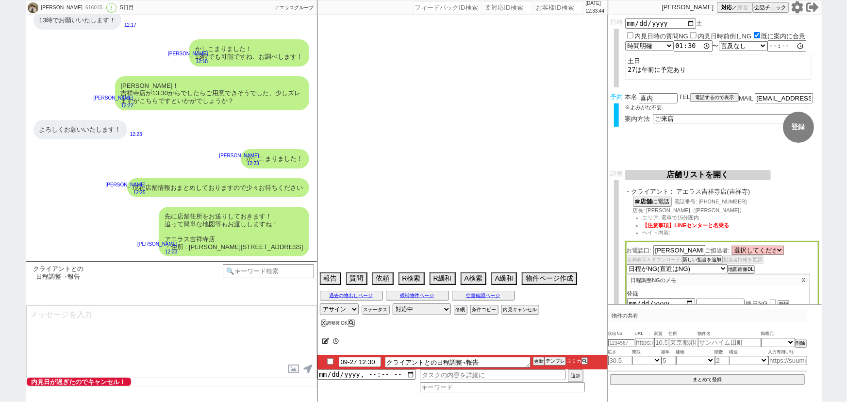
select select "61"
select select "50"
select select "55"
select select "1381"
select select "56"
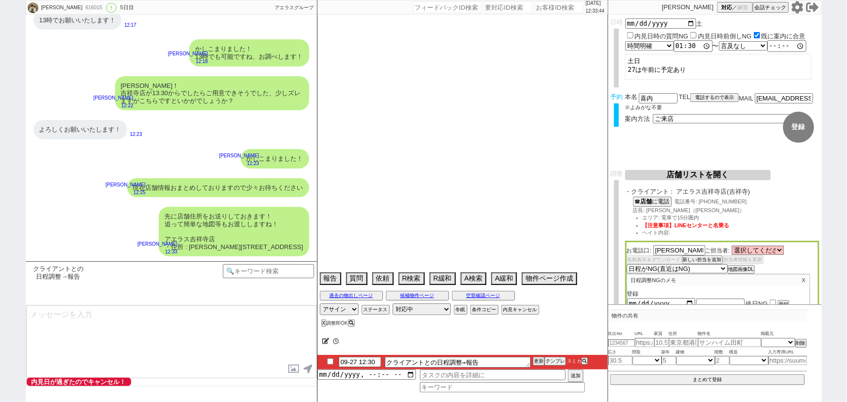
select select "11"
select select "72"
select select "1746"
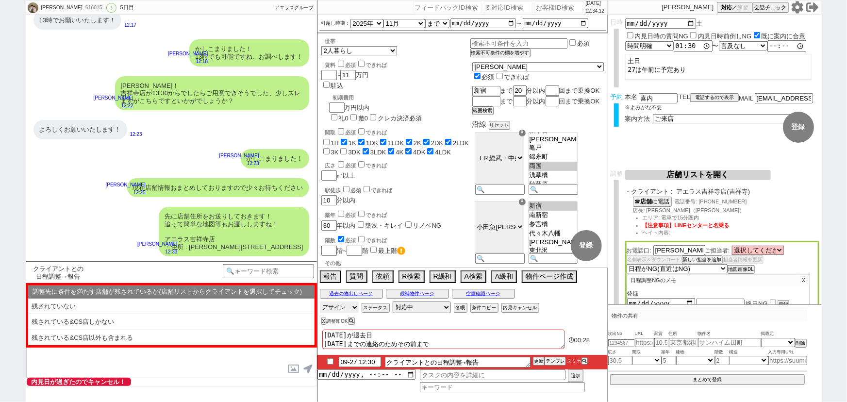
click at [340, 306] on select "アサイン 青木琢磨 黒澤沙由里 小澤結 真鍋ひとみ" at bounding box center [339, 307] width 39 height 12
select select "235"
click at [320, 301] on select "アサイン 青木琢磨 黒澤沙由里 小澤結 真鍋ひとみ" at bounding box center [339, 307] width 39 height 12
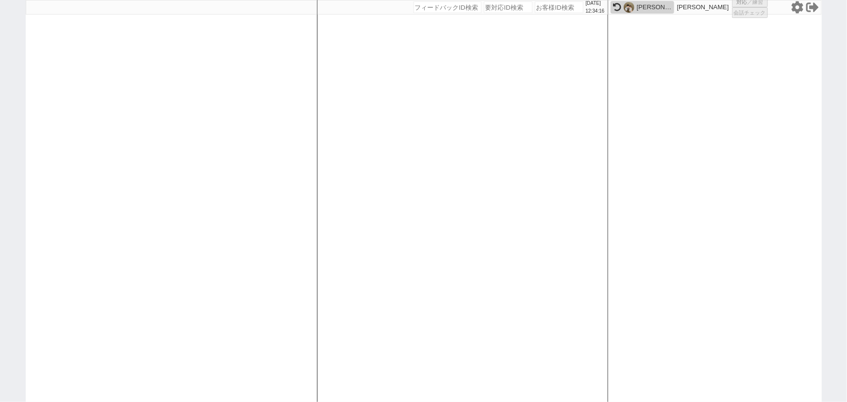
select select "1"
select select "3"
select select
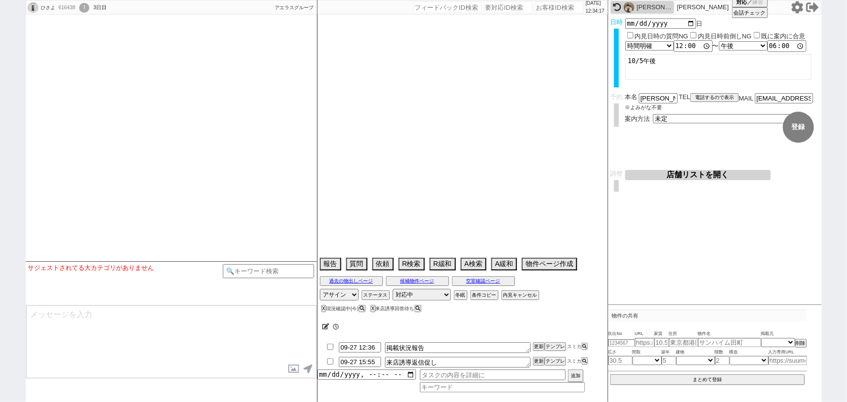
select select
select select "16"
select select "0"
select select "16"
select select "538"
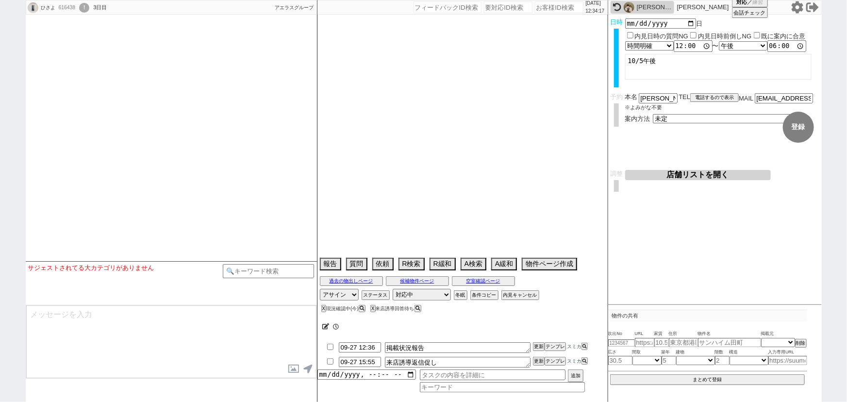
select select "25"
select select "798"
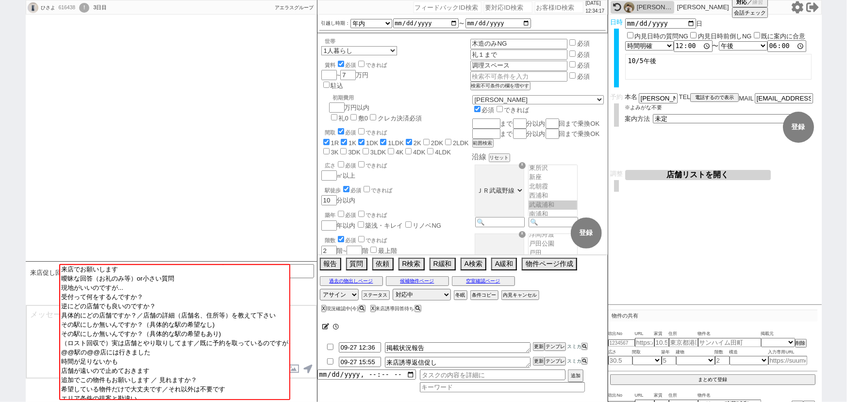
scroll to position [2668, 0]
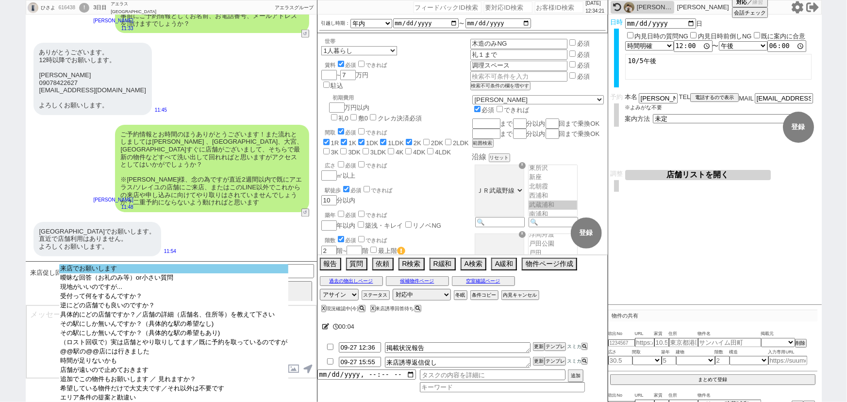
click at [140, 269] on option "来店でお願いします" at bounding box center [173, 268] width 229 height 9
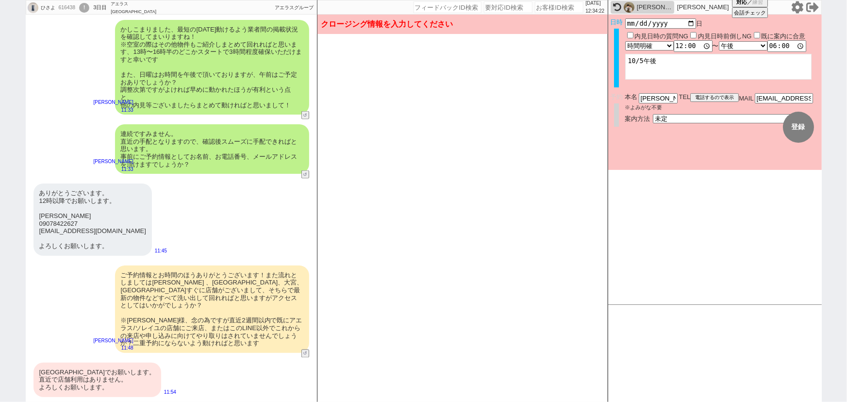
scroll to position [2528, 0]
click at [671, 115] on select "未定 現地お待ち合わせ ご来店 先行申し込みのご案内or内見無しでの申し込みのご案内 オンラインでのご接客 オンラインで1件の内見のご案内" at bounding box center [726, 118] width 146 height 8
select select "2"
click at [653, 114] on select "未定 現地お待ち合わせ ご来店 先行申し込みのご案内or内見無しでの申し込みのご案内 オンラインでのご接客 オンラインで1件の内見のご案内" at bounding box center [726, 118] width 146 height 8
click at [669, 154] on form "変更 なし 登録 日時 2025-09-28 日 内見日時の質問NG 内見日時前倒しNG 既に案内に合意 言及なし 時間明確 午前 午後 お昼 夕方・夜 終日…" at bounding box center [714, 92] width 213 height 155
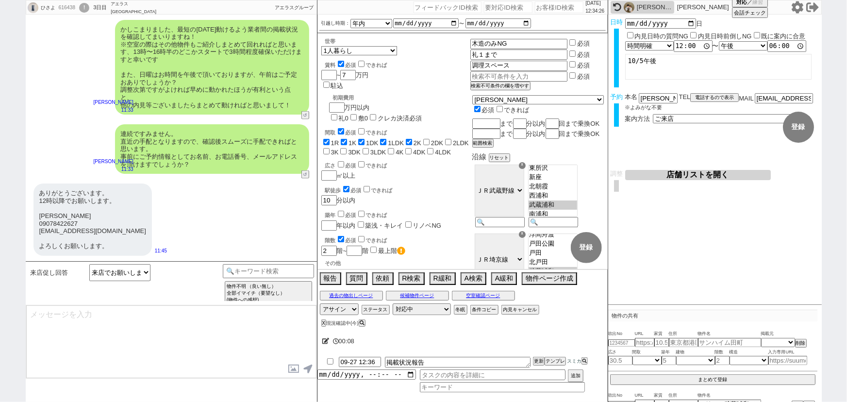
scroll to position [2668, 0]
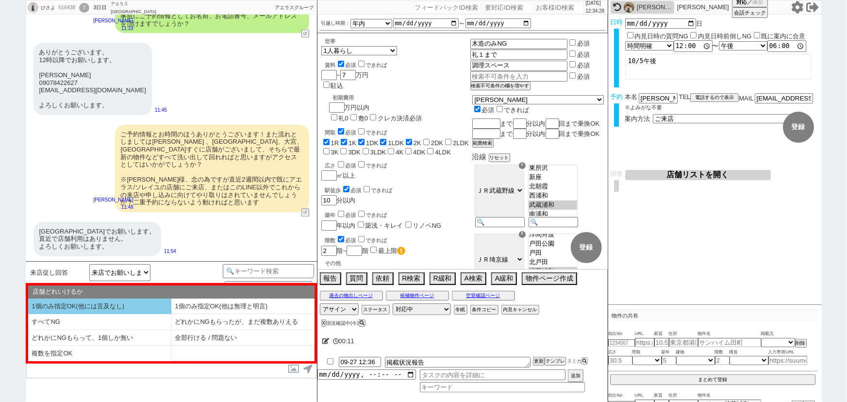
click at [97, 302] on li "1個のみ指定OK(他には言及なし)" at bounding box center [99, 306] width 143 height 16
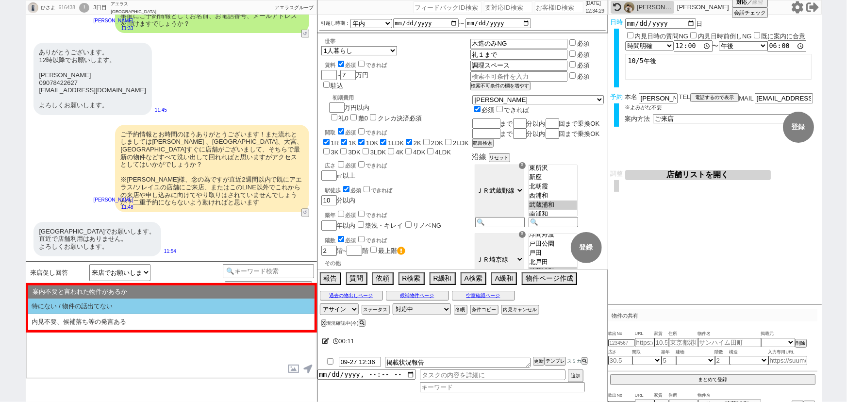
click at [98, 302] on li "特にない / 物件の話出てない" at bounding box center [171, 306] width 286 height 16
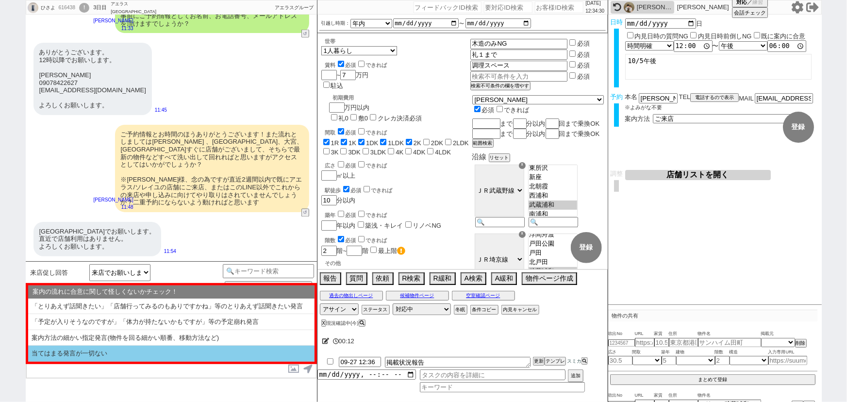
click at [83, 350] on li "当てはまる発言が一切ない" at bounding box center [171, 353] width 286 height 16
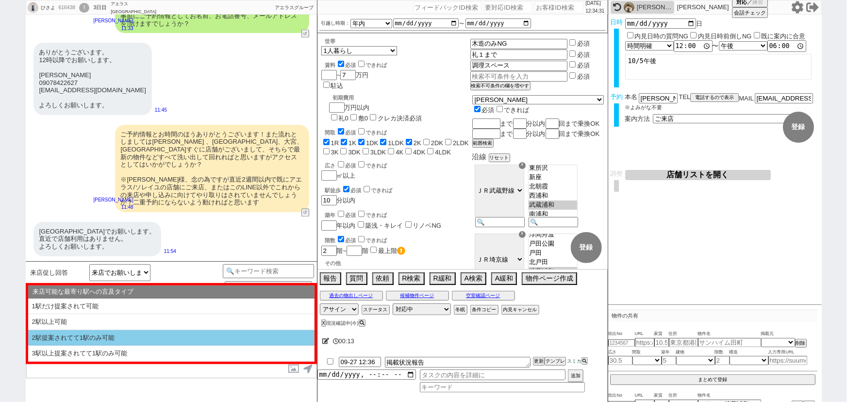
click at [105, 343] on li "2駅提案されてて1駅のみ可能" at bounding box center [171, 338] width 286 height 16
select select "1個のみ指定OK(他には言及なし)"
select select "特にない / 物件の話出てない"
select select "当てはまる発言が一切ない"
select select "2駅提案されてて1駅のみ可能"
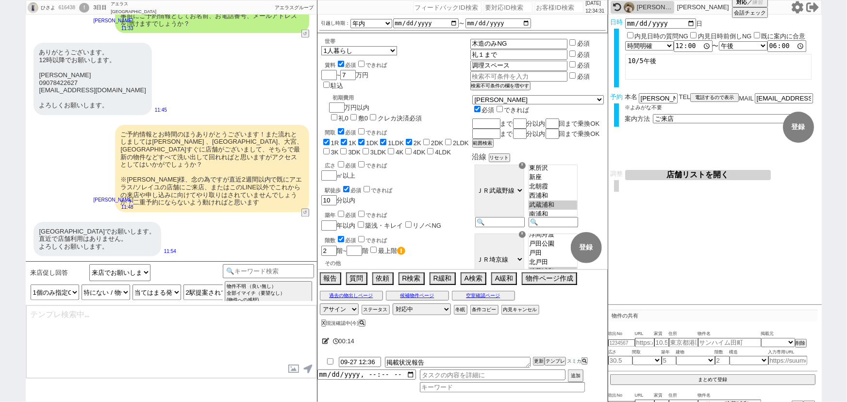
type textarea "かしこまりました、それでは@@の店舗を優先で進められるようにしますね。 確認取れ次第ご連絡いたします！"
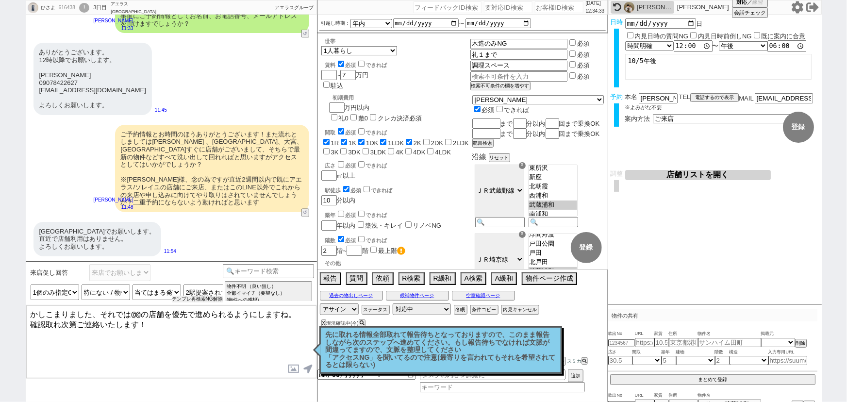
click at [185, 296] on button "テンプレ再検索NG解除" at bounding box center [197, 298] width 51 height 7
click at [198, 289] on select "来店可能な最寄り駅への言及タイプ 1駅だけ提案されて可能 2駅以上可能 2駅提案されてて1駅のみ可能 3駅以上提案されてて1駅のみ可能" at bounding box center [207, 292] width 49 height 16
select select "3駅以上提案されてて1駅のみ可能"
click at [183, 284] on select "来店可能な最寄り駅への言及タイプ 1駅だけ提案されて可能 2駅以上可能 2駅提案されてて1駅のみ可能 3駅以上提案されてて1駅のみ可能" at bounding box center [207, 292] width 49 height 16
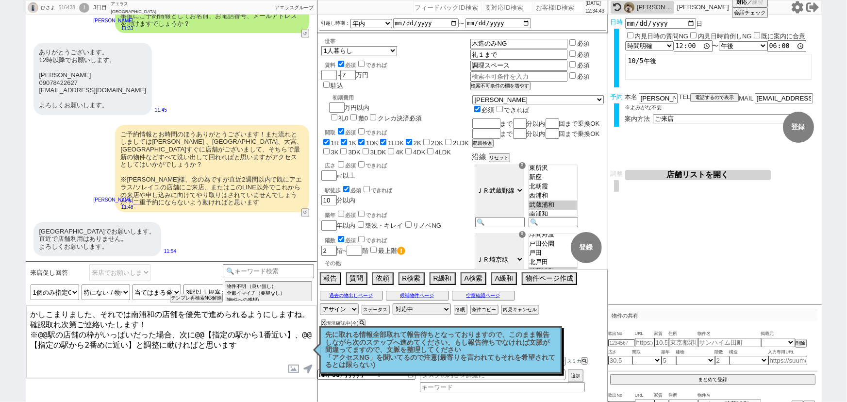
click at [48, 328] on textarea "かしこまりました、それでは南浦和の店舗を優先で進められるようにしますね。 確認取れ次第ご連絡いたします！ ※@@駅の店舗の枠がいっぱいだった場合、次に@@【指…" at bounding box center [171, 341] width 290 height 73
drag, startPoint x: 210, startPoint y: 327, endPoint x: 47, endPoint y: 366, distance: 167.8
click at [47, 366] on textarea "かしこまりました、それでは南浦和の店舗を優先で進められるようにしますね。 確認取れ次第ご連絡いたします！ ※南浦和駅の店舗の枠がいっぱいだった場合、次に@@【…" at bounding box center [171, 341] width 290 height 73
drag, startPoint x: 232, startPoint y: 329, endPoint x: 69, endPoint y: 353, distance: 165.3
click at [69, 353] on textarea "かしこまりました、それでは南浦和の店舗を優先で進められるようにしますね。 確認取れ次第ご連絡いたします！ ※南浦和駅の店舗の枠がいっぱいだった場合、次に赤羽、…" at bounding box center [171, 341] width 290 height 73
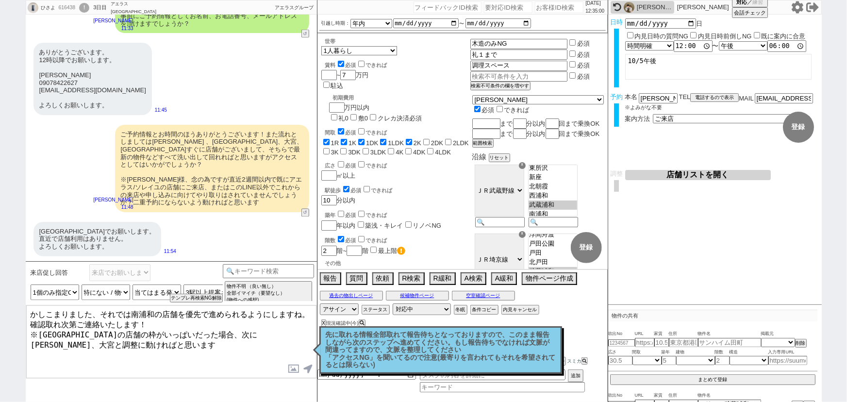
type textarea "かしこまりました、それでは南浦和の店舗を優先で進められるようにしますね。 確認取れ次第ご連絡いたします！ ※南浦和駅の店舗の枠がいっぱいだった場合、次に赤羽、…"
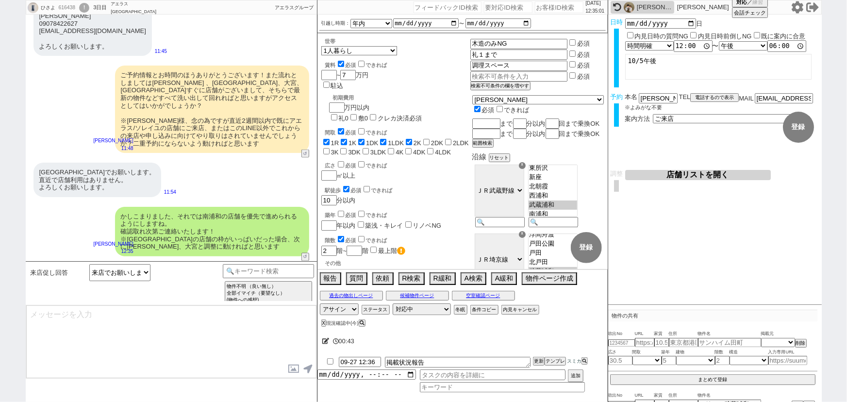
scroll to position [2566, 0]
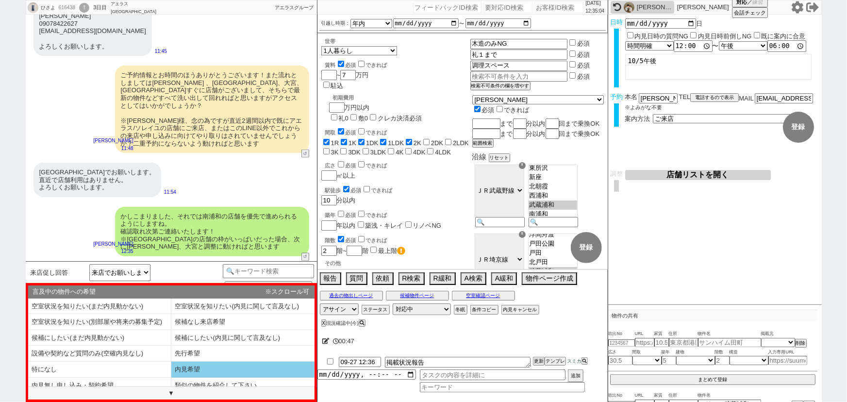
click at [198, 369] on li "内見希望" at bounding box center [242, 369] width 143 height 16
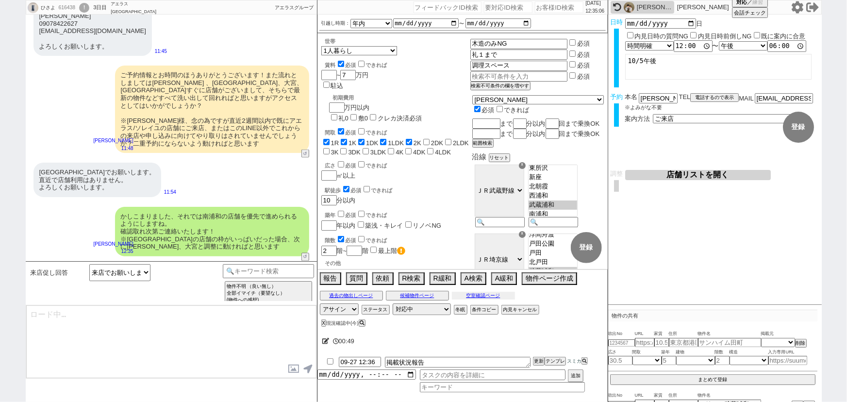
click at [474, 297] on button "空室確認ページ" at bounding box center [483, 296] width 63 height 8
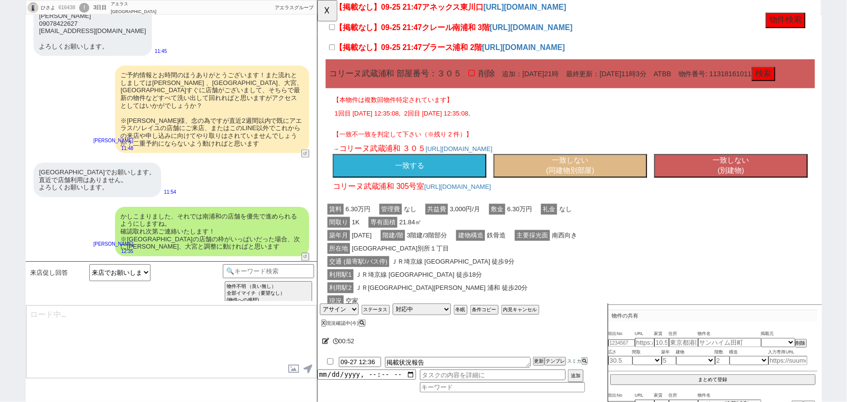
scroll to position [115, 0]
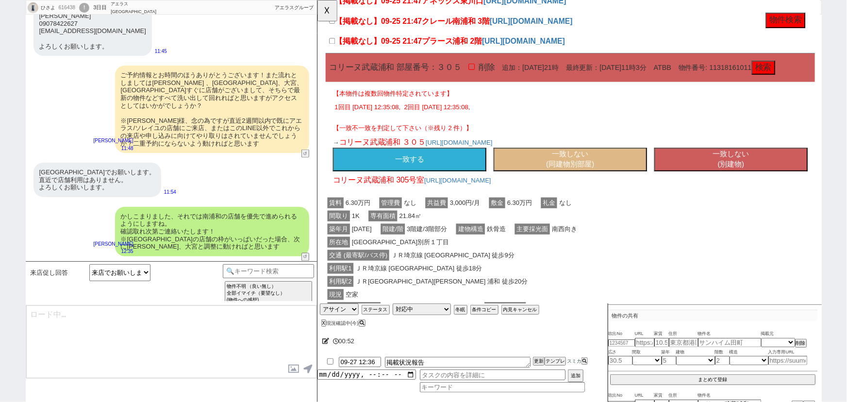
click at [468, 184] on button "一致する" at bounding box center [415, 171] width 165 height 25
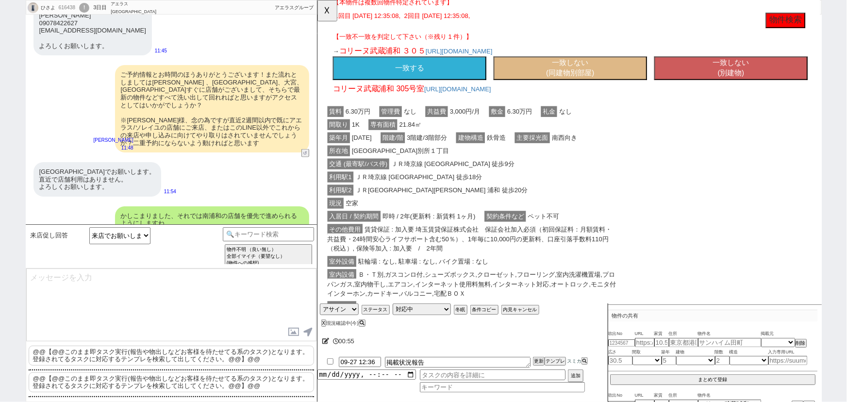
click at [414, 86] on button "一致する" at bounding box center [415, 73] width 165 height 25
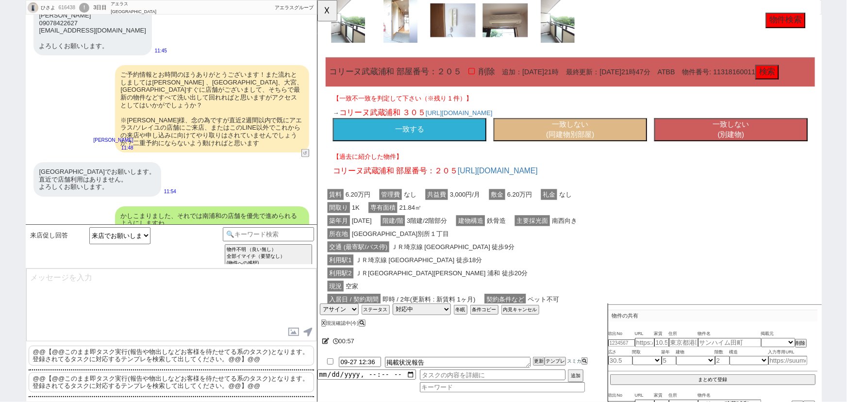
scroll to position [803, 0]
click at [457, 156] on div "→ コリーヌ武蔵浦和 ３０５ https://www.athome.co.jp/u?s=1Eaz4Z1 一致する 一致しない (同建物別部屋) 一致しない (…" at bounding box center [588, 135] width 510 height 41
click at [467, 152] on button "一致する" at bounding box center [415, 139] width 165 height 25
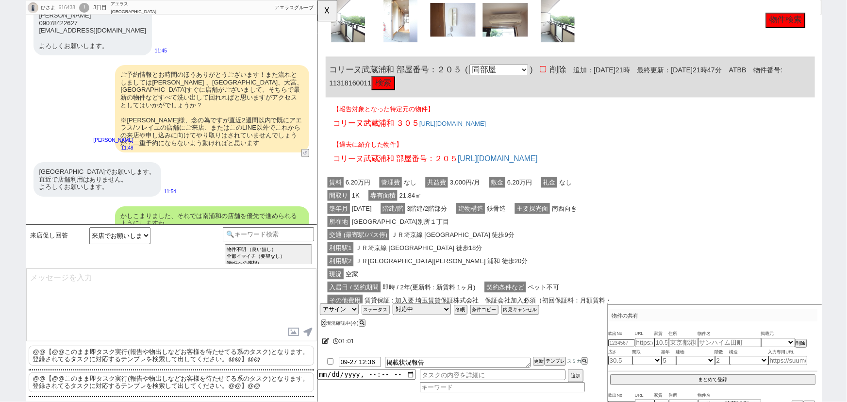
scroll to position [1266, 0]
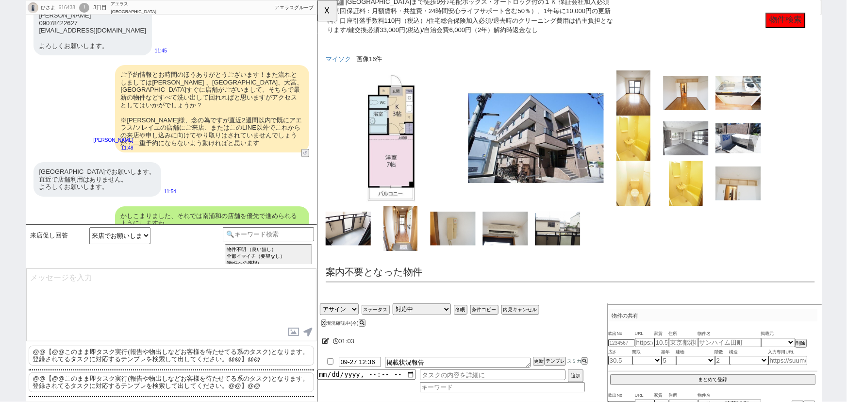
click at [331, 25] on span "武蔵浦和駅まで徒歩9分♪宅配ボックス・オートロック付の１Ｋ 保証会社加入必須（初回保証料：月額賃料・共益費・24時間安心ライフサポート含む50％）、1年毎に1…" at bounding box center [480, 17] width 307 height 42
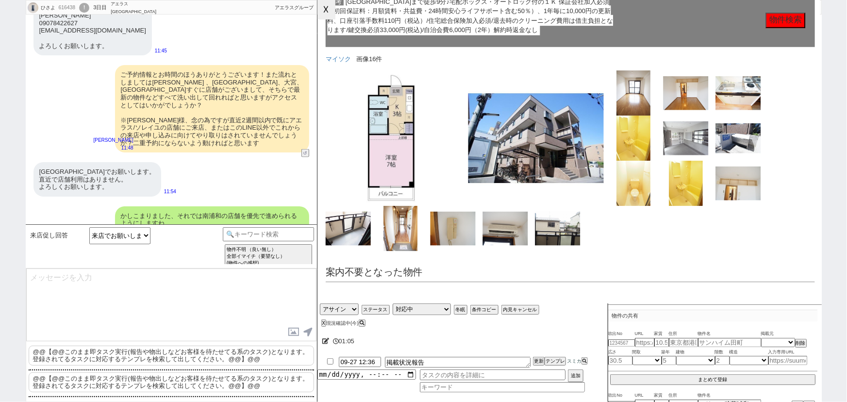
click at [323, 5] on button "☓" at bounding box center [326, 9] width 18 height 19
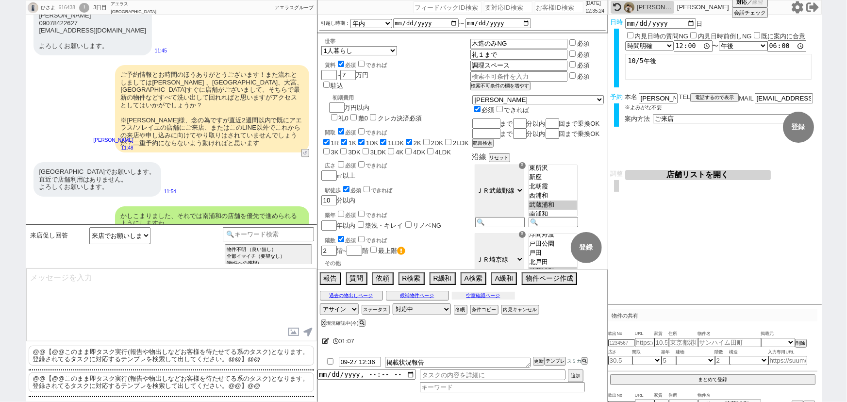
click at [471, 293] on button "空室確認ページ" at bounding box center [483, 296] width 63 height 8
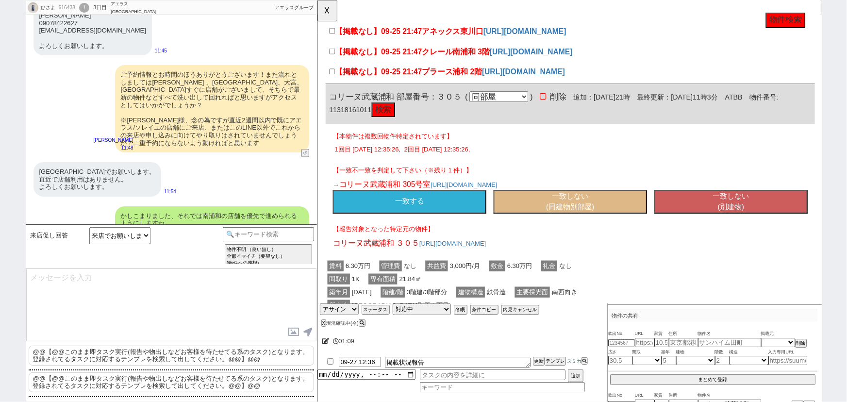
scroll to position [135, 0]
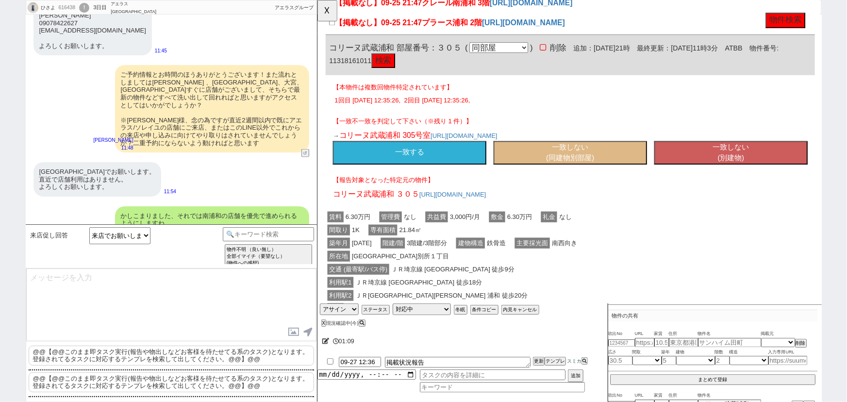
click at [430, 177] on button "一致する" at bounding box center [415, 163] width 165 height 25
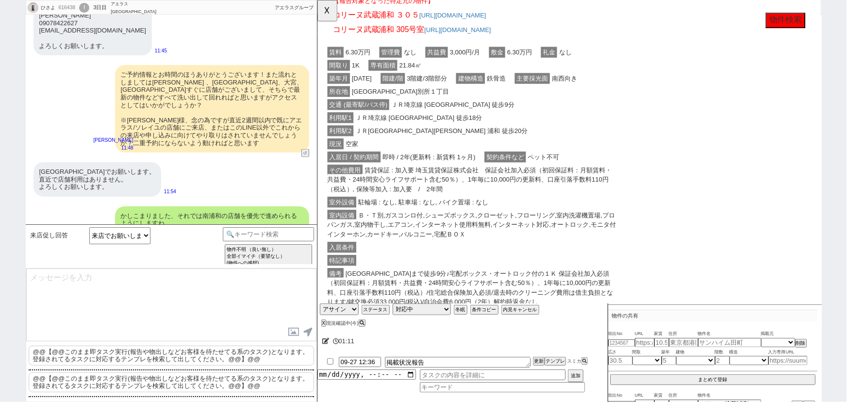
click at [468, 175] on span "即時 / 2年(更新料 : 新賃料 1ヶ月)" at bounding box center [437, 169] width 104 height 12
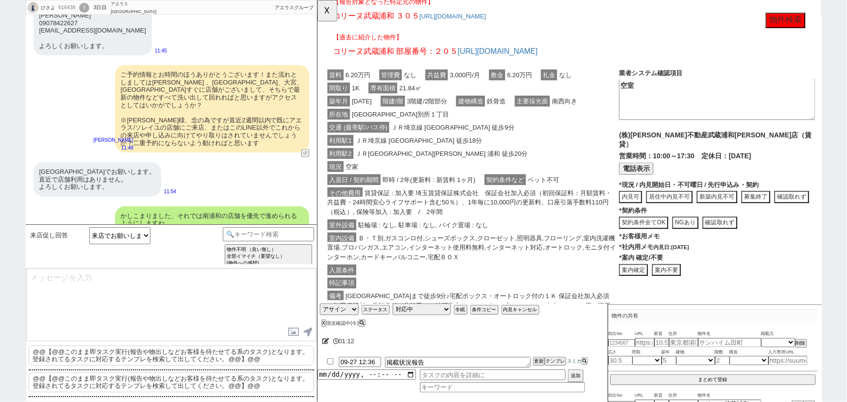
scroll to position [863, 0]
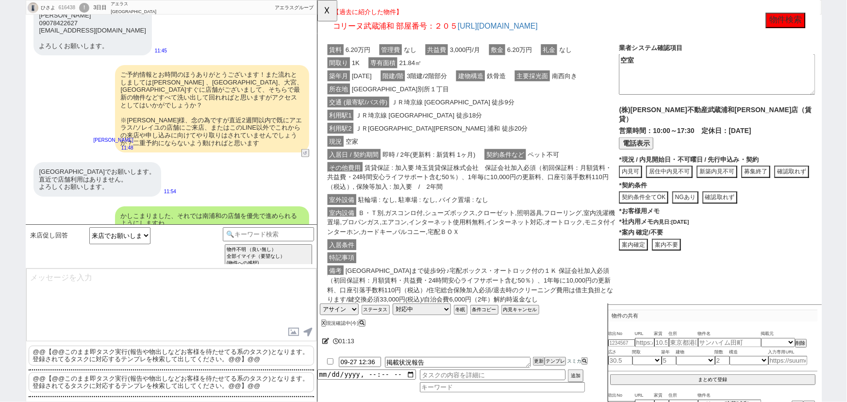
click at [490, 173] on div "入居日 / 契約期間 即時 / 2年(更新料 : 新賃料 1ヶ月) 契約条件など ペット不可" at bounding box center [483, 166] width 315 height 14
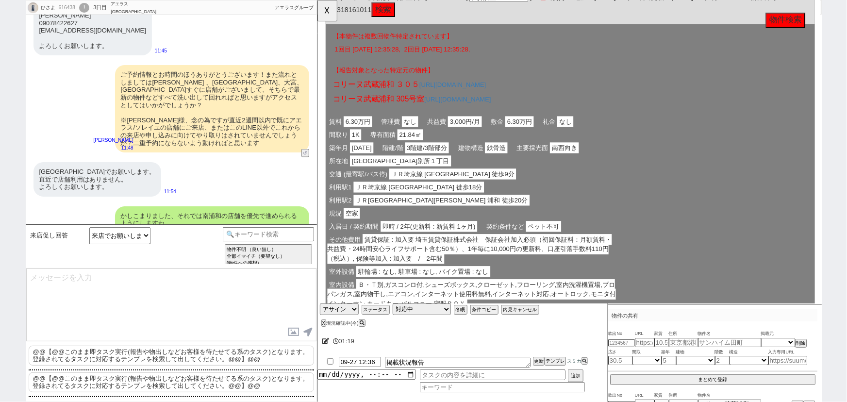
scroll to position [0, 0]
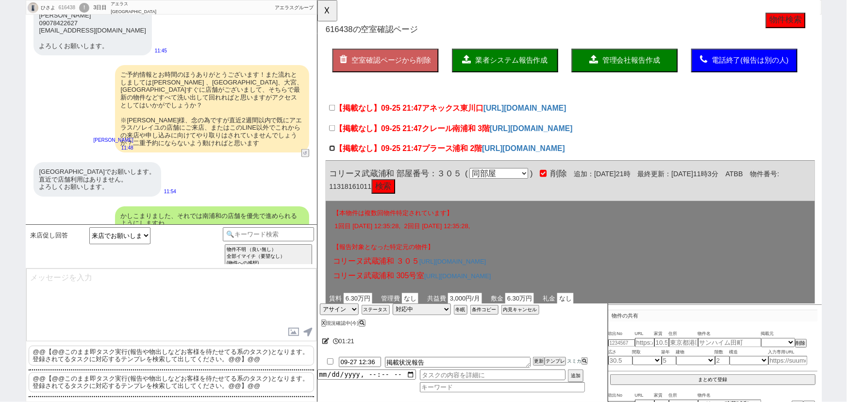
click at [333, 163] on input "【掲載なし】09-25 21:47 プラース浦和 2階" at bounding box center [332, 159] width 6 height 6
checkbox input "true"
click at [331, 138] on input "【掲載なし】09-25 21:47 クレール南浦和 3階" at bounding box center [332, 137] width 6 height 6
checkbox input "true"
click at [333, 113] on input "【掲載なし】09-25 21:47 アネックス東川口" at bounding box center [332, 116] width 6 height 6
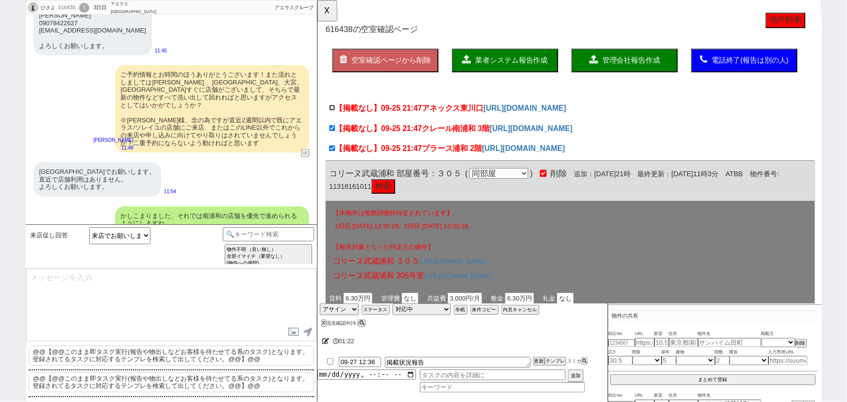
checkbox input "true"
click at [538, 68] on span "業者システム報告作成" at bounding box center [526, 65] width 78 height 8
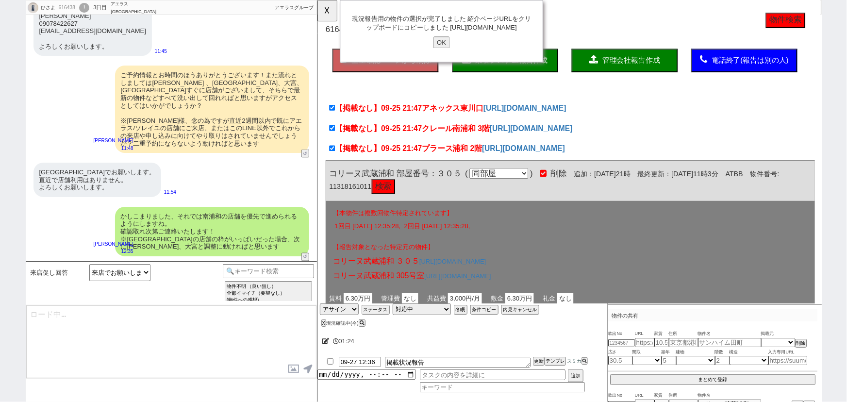
type textarea "@@【@@このまま即タスク実行(報告や物出しなどお客様を待たせてる系のタスク)となります。登録されてるタスクに対応するテンプレを検索して出してください。@@】…"
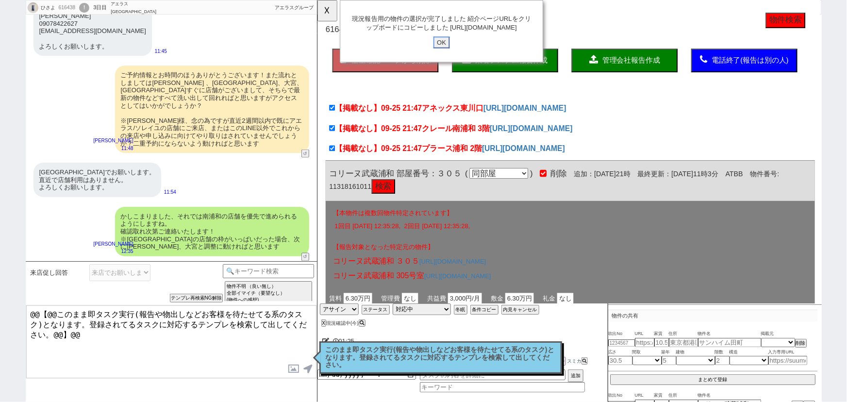
click at [454, 52] on input "OK" at bounding box center [450, 45] width 17 height 13
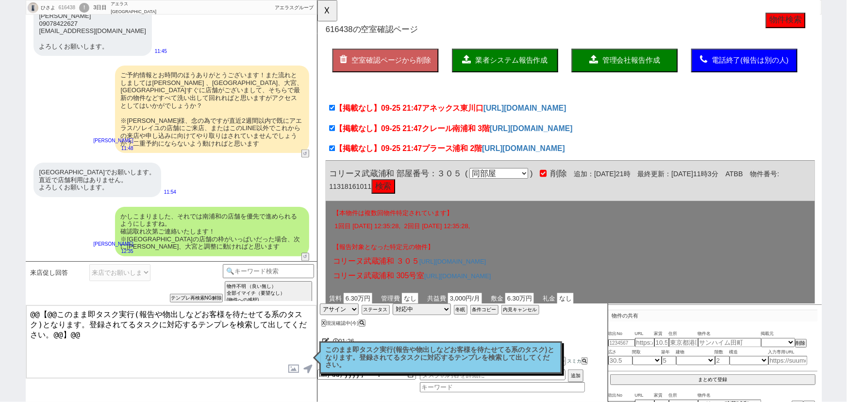
click at [486, 347] on p "このまま即タスク実行(報告や物出しなどお客様を待たせてる系のタスク)となります。登録されてるタスクに対応するテンプレを検索して出してください。" at bounding box center [441, 357] width 230 height 23
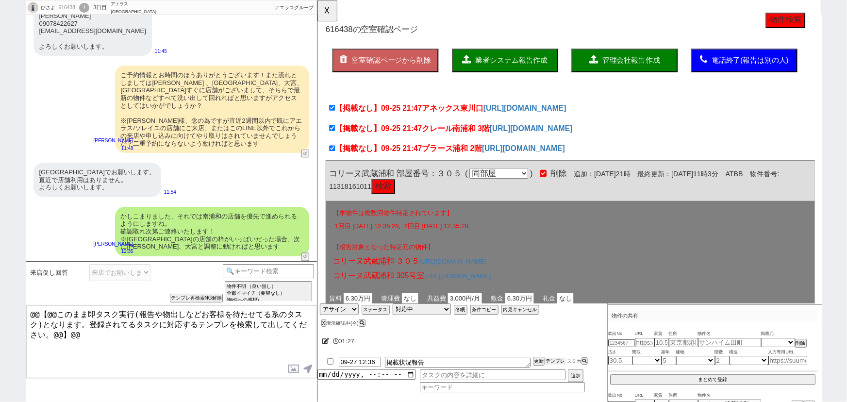
click at [558, 359] on button "テンプレ" at bounding box center [554, 361] width 21 height 7
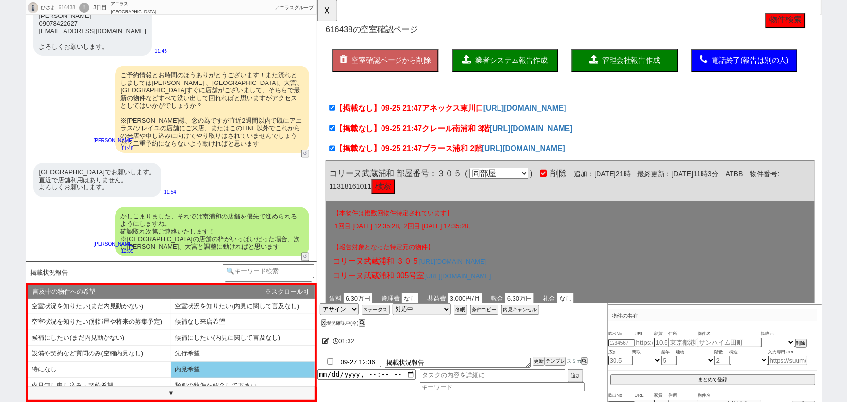
click at [214, 368] on li "内見希望" at bounding box center [242, 369] width 143 height 16
select select "内見希望"
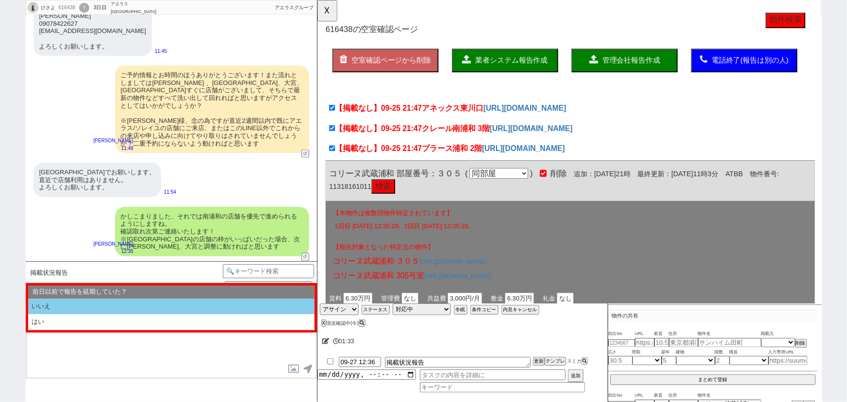
click at [85, 311] on li "いいえ" at bounding box center [171, 306] width 286 height 16
select select "内見希望"
select select "いいえ"
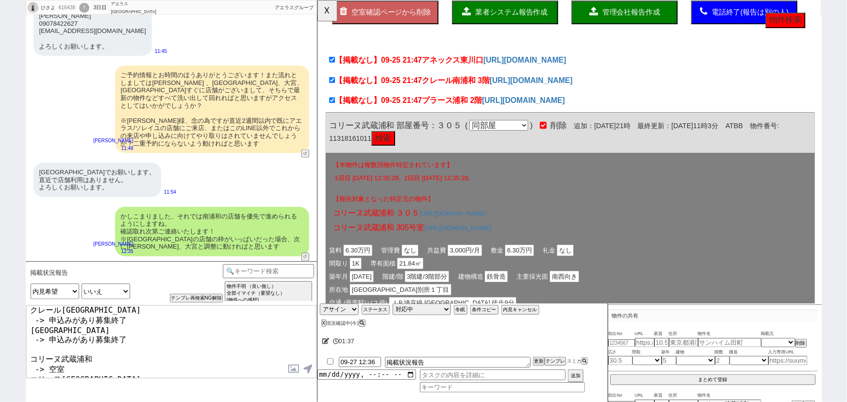
scroll to position [54, 0]
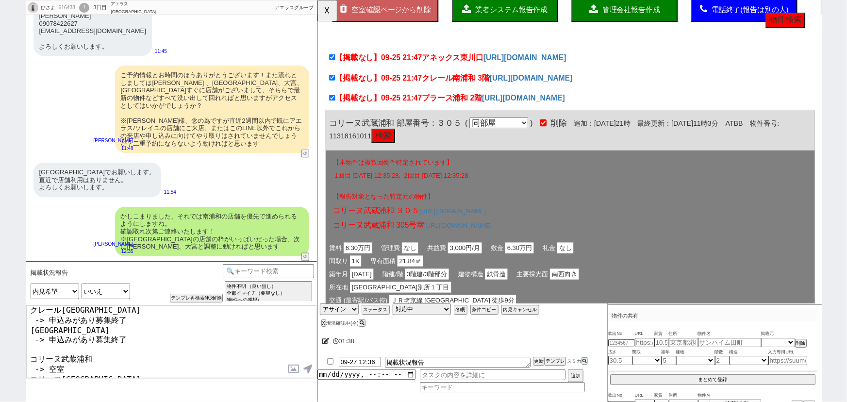
click at [109, 338] on textarea "また並行して確認が取れ、お問い合わせの件は以下となっておりまして、 https://tools.sumika.live/pages/zpi3izn アネックス…" at bounding box center [171, 341] width 290 height 73
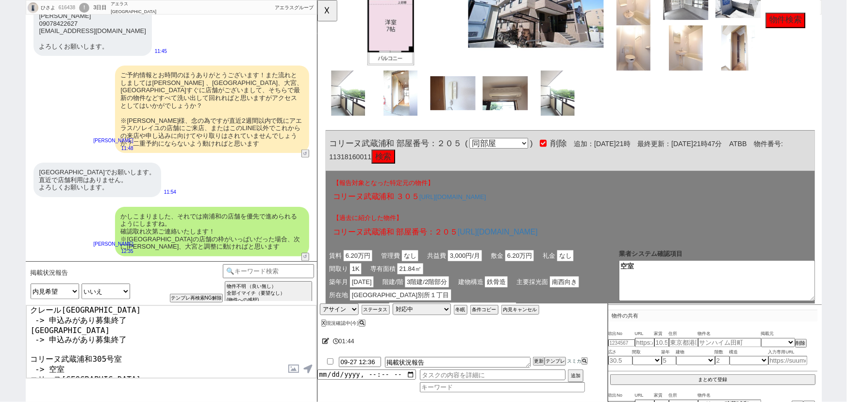
scroll to position [705, 0]
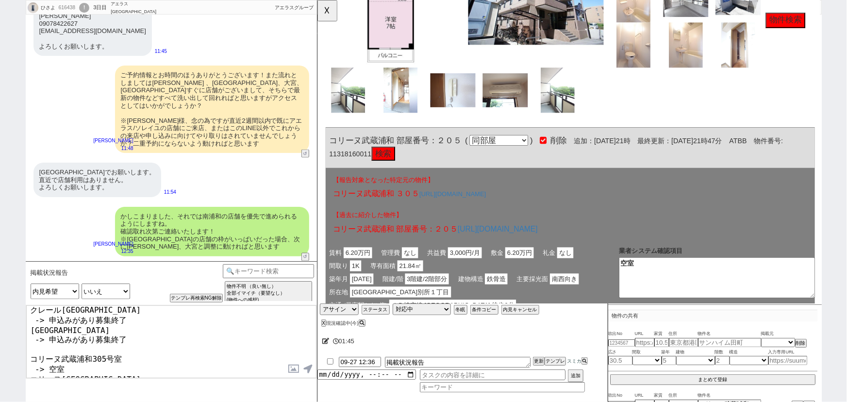
click at [117, 354] on textarea "また並行して確認が取れ、お問い合わせの件は以下となっておりまして、 https://tools.sumika.live/pages/zpi3izn アネックス…" at bounding box center [171, 341] width 290 height 73
click at [110, 349] on textarea "また並行して確認が取れ、お問い合わせの件は以下となっておりまして、 https://tools.sumika.live/pages/zpi3izn アネックス…" at bounding box center [171, 341] width 290 height 73
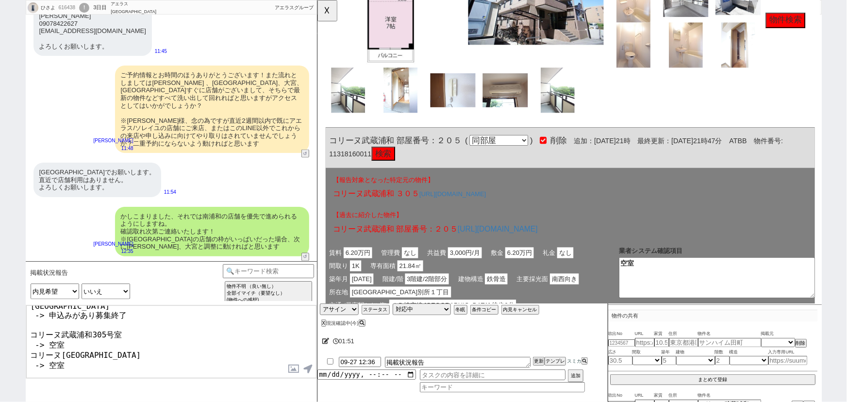
scroll to position [101, 0]
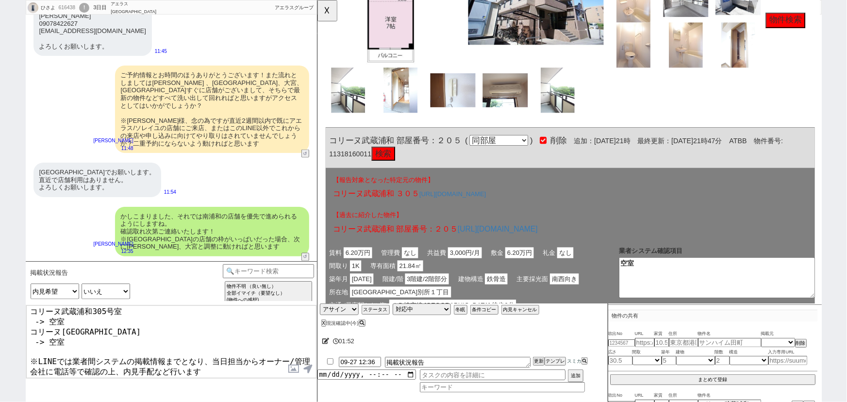
drag, startPoint x: 155, startPoint y: 371, endPoint x: 22, endPoint y: 364, distance: 133.1
click at [22, 364] on div "ひさよ 616438 ! 0 3日目 アエラス南浦和店 冬眠中 自社客 アエラスグループ スミカ_BPO チャット全表示 2025-09-25 SUUMO、ホ…" at bounding box center [423, 201] width 847 height 402
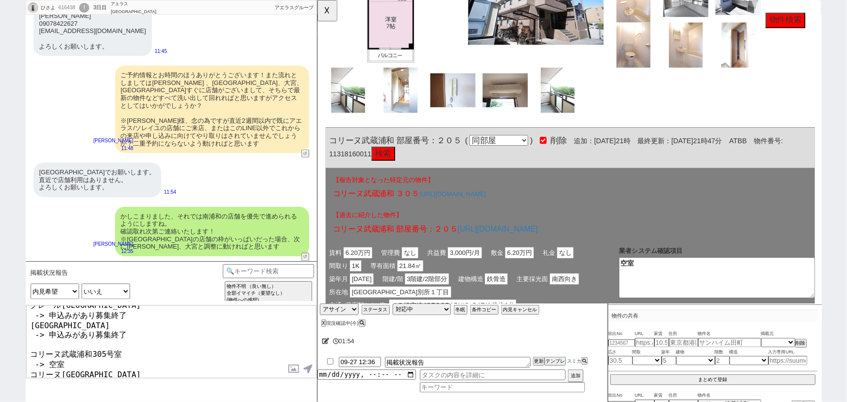
scroll to position [55, 0]
drag, startPoint x: 123, startPoint y: 332, endPoint x: 18, endPoint y: 332, distance: 104.8
click at [18, 332] on div "ひさよ 616438 ! 0 3日目 アエラス南浦和店 冬眠中 自社客 アエラスグループ スミカ_BPO チャット全表示 2025-09-25 SUUMO、ホ…" at bounding box center [423, 201] width 847 height 402
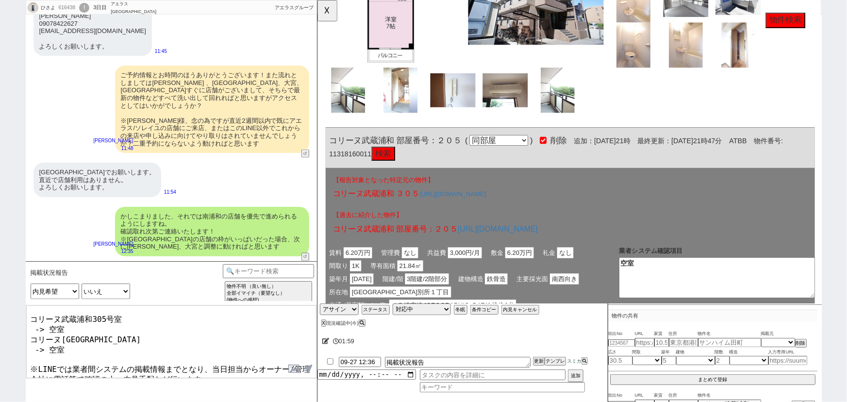
drag, startPoint x: 161, startPoint y: 361, endPoint x: 82, endPoint y: 360, distance: 78.6
click at [82, 360] on textarea "また並行して確認が取れ、お問い合わせの件は以下となっておりまして、 https://tools.sumika.live/pages/zpi3izn アネックス…" at bounding box center [171, 341] width 290 height 73
paste textarea "コリーヌ武蔵浦和305号室"
type textarea "また並行して確認が取れ、お問い合わせの件は以下となっておりまして、 https://tools.sumika.live/pages/zpi3izn アネックス…"
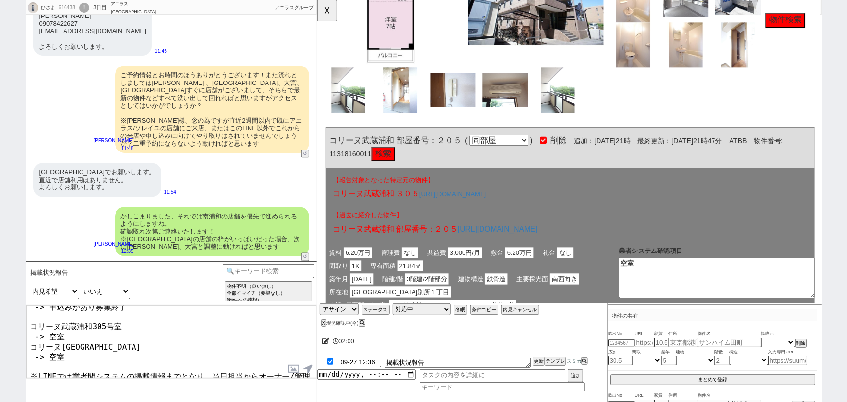
checkbox input "true"
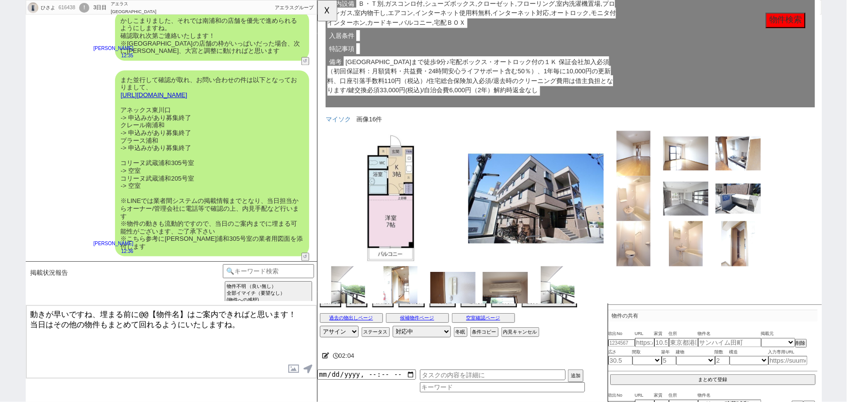
scroll to position [491, 0]
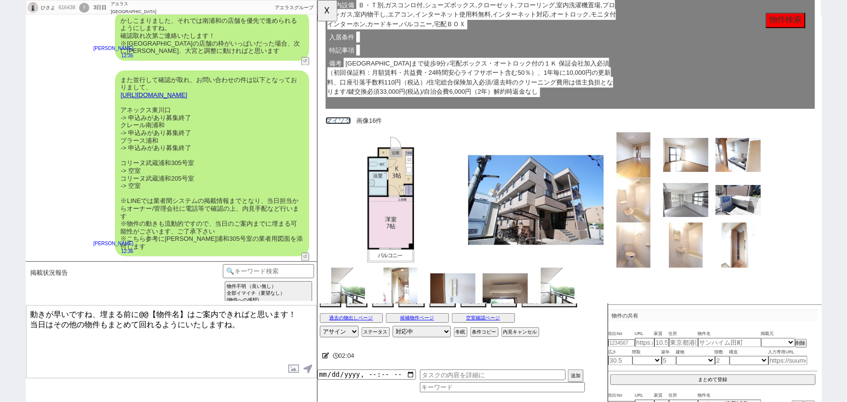
click at [334, 133] on link "マイソク" at bounding box center [339, 130] width 27 height 8
click at [292, 374] on label at bounding box center [294, 369] width 16 height 18
click at [0, 0] on input "file" at bounding box center [0, 0] width 0 height 0
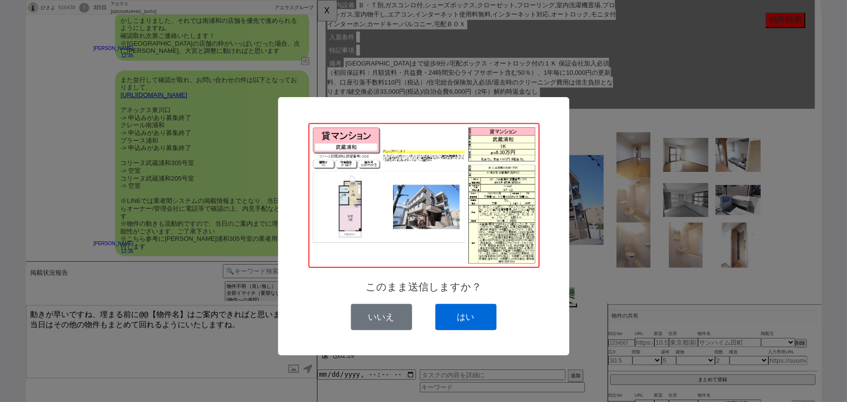
click at [463, 320] on button "はい" at bounding box center [465, 317] width 61 height 26
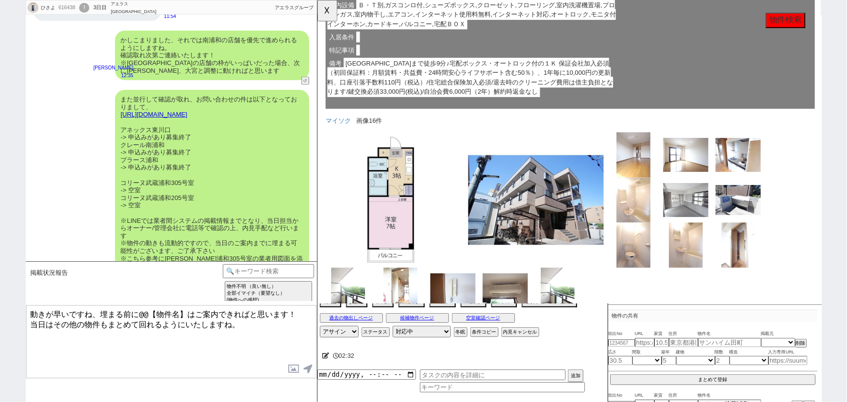
scroll to position [2578, 0]
drag, startPoint x: 172, startPoint y: 183, endPoint x: 113, endPoint y: 184, distance: 59.2
click at [113, 184] on div "また並行して確認が取れ、お問い合わせの件は以下となっておりまして、 https://tools.sumika.live/pages/zpi3izn アネックス…" at bounding box center [171, 183] width 291 height 196
copy div "コリーヌ武蔵浦和"
drag, startPoint x: 185, startPoint y: 312, endPoint x: 136, endPoint y: 308, distance: 49.7
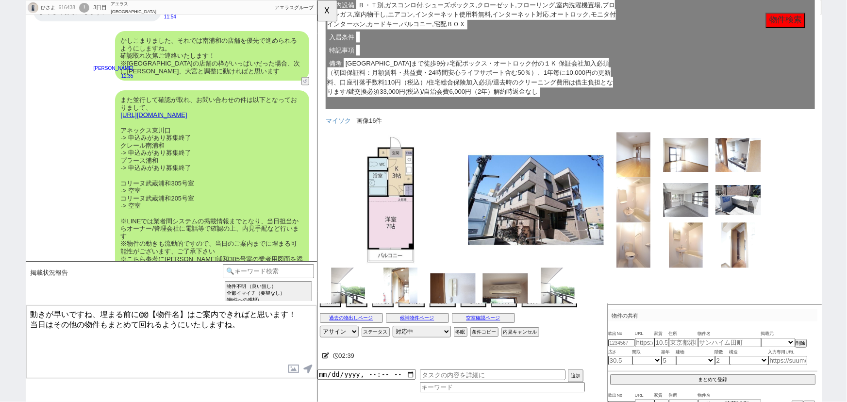
click at [136, 308] on textarea "動きが早いですね、埋まる前に@@【物件名】はご案内できればと思います！ 当日はその他の物件もまとめて回れるようにいたしますね。" at bounding box center [171, 341] width 290 height 73
paste textarea "コリーヌ武蔵浦和"
type textarea "動きが早いですね、埋まる前にコリーヌ武蔵浦和はご案内できればと思います！ 当日はその他の物件もまとめて回れるようにいたしますね。"
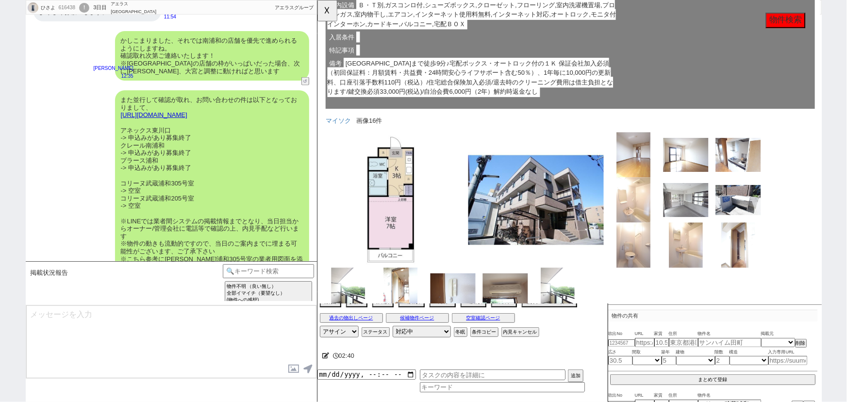
scroll to position [2526, 0]
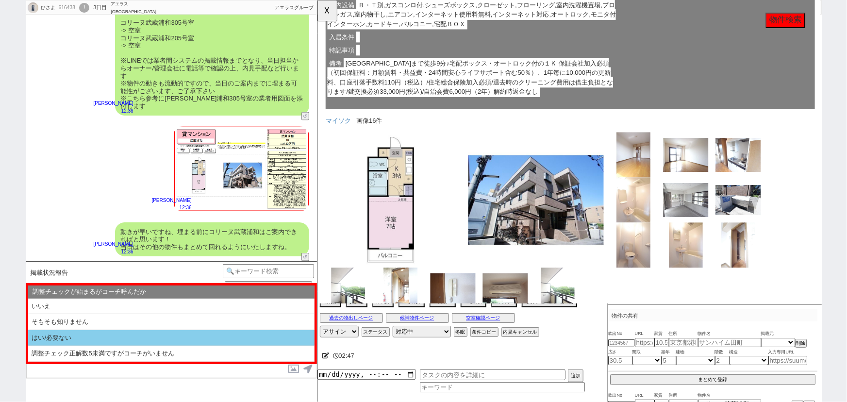
click at [76, 336] on li "はい/必要ない" at bounding box center [171, 338] width 286 height 16
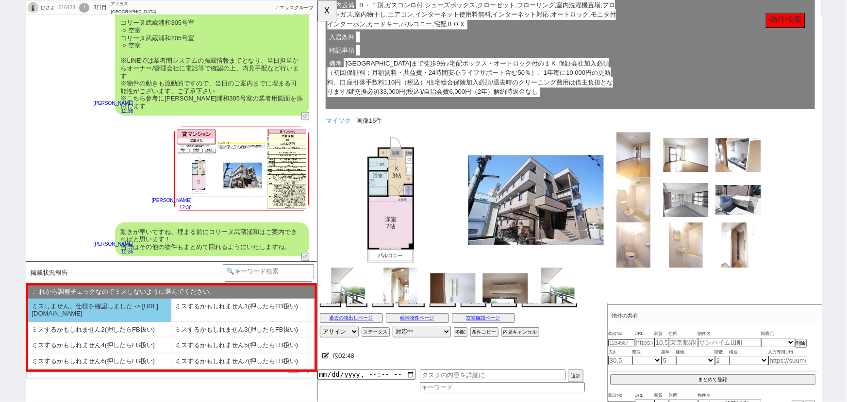
click at [86, 306] on li "ミスしません。仕様を確認しました -> https://jent.notion.site/841a6651aa67425da7d40ddfad41a184" at bounding box center [99, 309] width 143 height 23
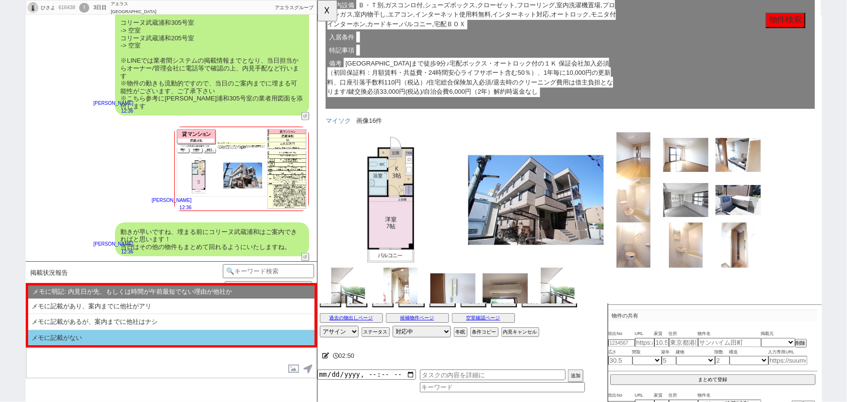
click at [101, 340] on li "メモに記載がない" at bounding box center [171, 338] width 286 height 16
select select "はい/必要ない"
select select "ミスしません。仕様を確認しました -> https://jent.notion.site/841a6651aa67425da7d40ddfad41a184"
select select "メモに記載がない"
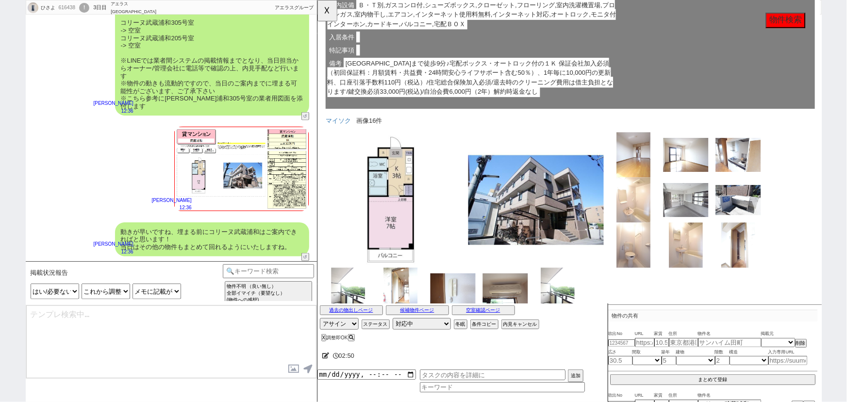
checkbox input "true"
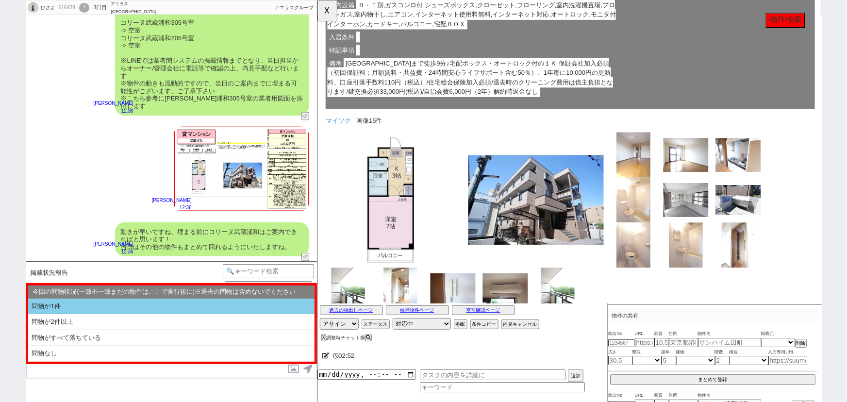
click at [102, 304] on li "問物が1件" at bounding box center [171, 306] width 286 height 16
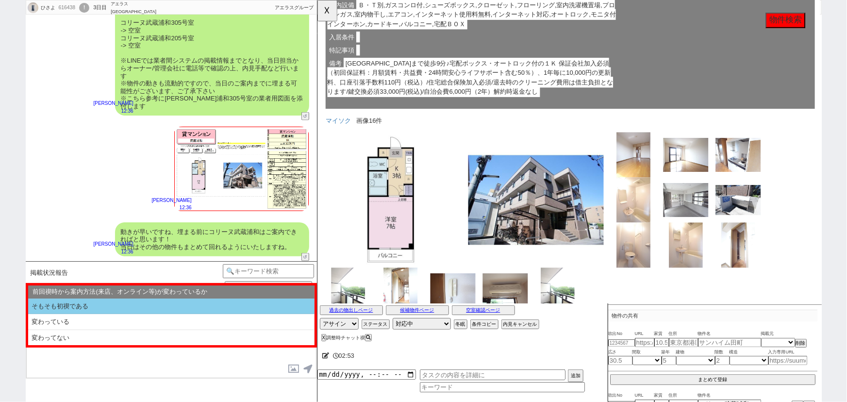
click at [100, 305] on li "そもそも初禊である" at bounding box center [171, 306] width 286 height 16
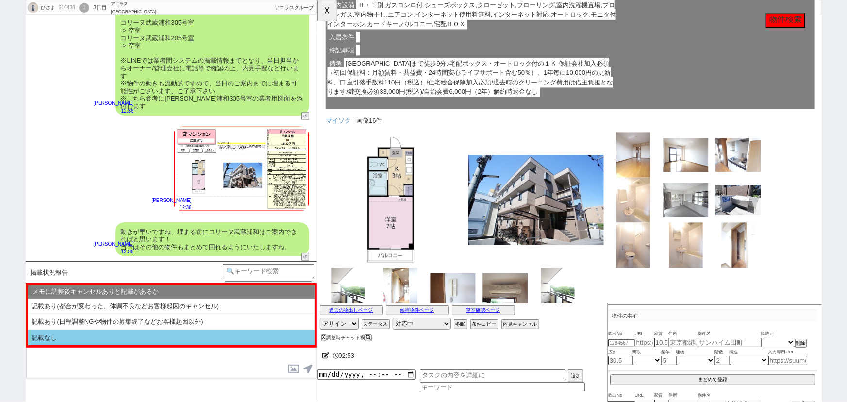
click at [77, 335] on li "記載なし" at bounding box center [171, 338] width 286 height 16
select select "問物が1件"
select select "そもそも初禊である"
select select "記載なし"
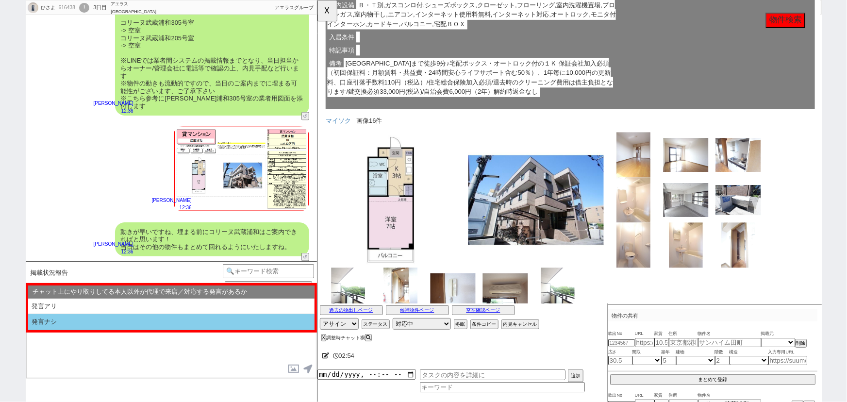
click at [95, 324] on li "発言ナシ" at bounding box center [171, 322] width 286 height 16
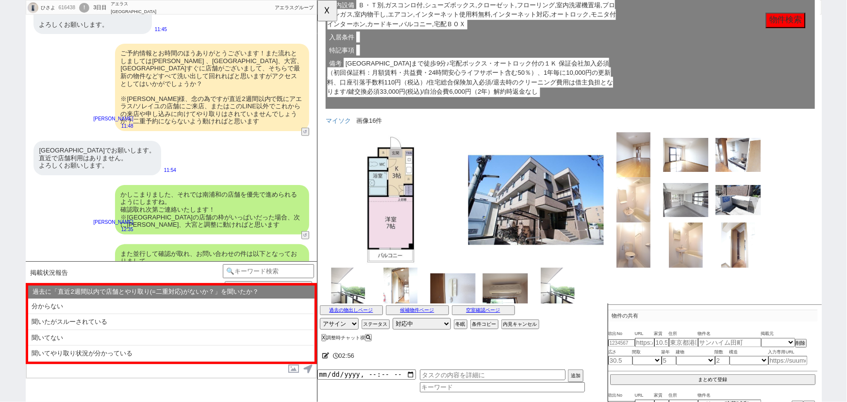
scroll to position [2208, 0]
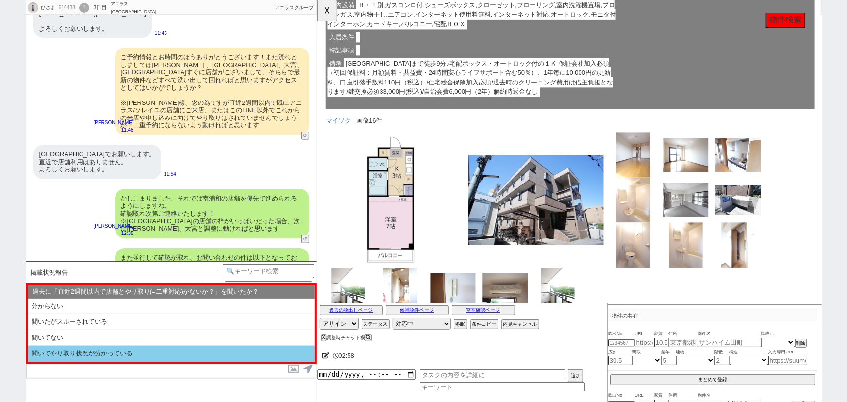
click at [106, 354] on li "聞いてやり取り状況が分かっている" at bounding box center [171, 353] width 286 height 16
select select "問物が1件"
select select "そもそも初禊である"
select select "記載なし"
select select "発言ナシ"
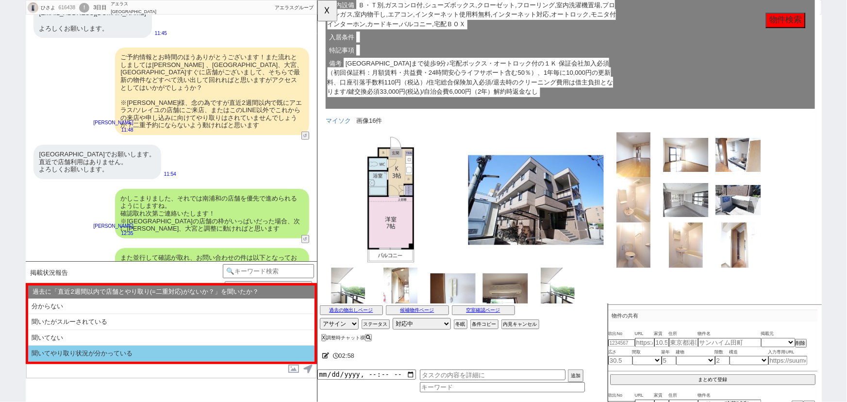
select select "聞いてやり取り状況が分かっている"
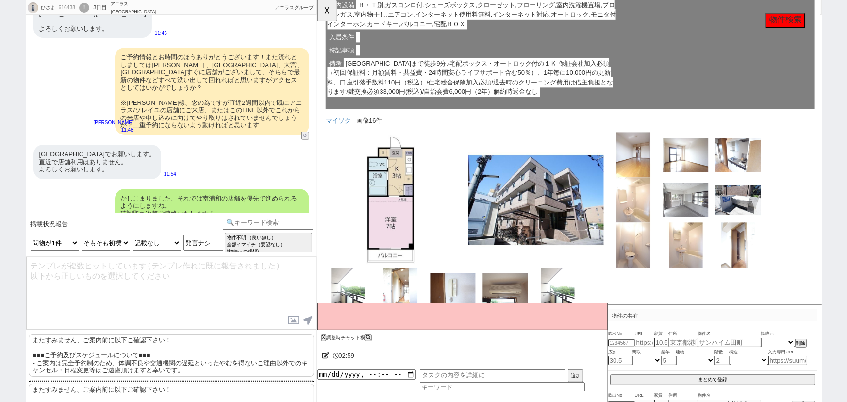
click at [91, 355] on p "またすみません、ご案内前に以下ご確認下さい！ ■■■ご予約及びスケジュールについて■■■ - ご案内は完全予約制のため、体調不良や交通機関の遅延といったやむを…" at bounding box center [171, 355] width 285 height 43
type textarea "またすみません、ご案内前に以下ご確認下さい！ ■■■ご予約及びスケジュールについて■■■ - ご案内は完全予約制のため、体調不良や交通機関の遅延といったやむを…"
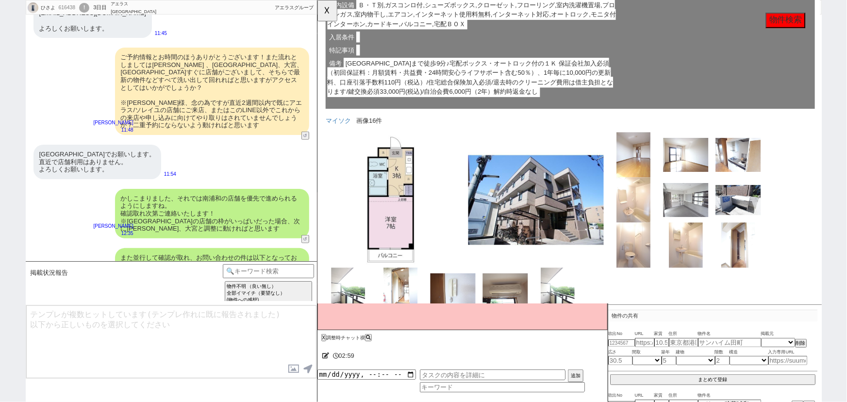
scroll to position [2593, 0]
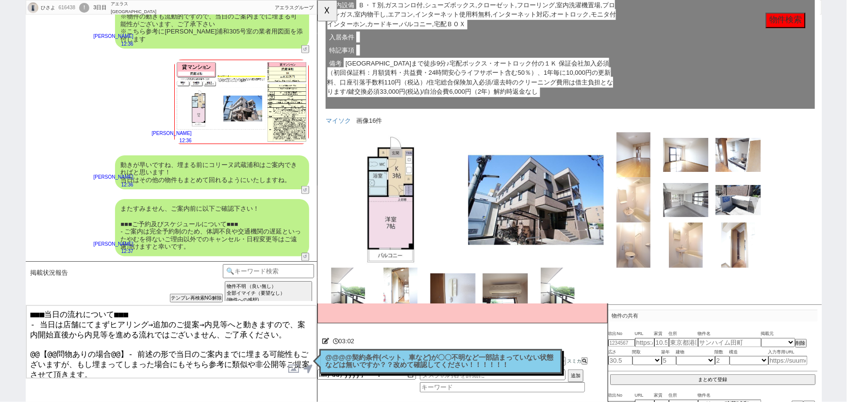
drag, startPoint x: 122, startPoint y: 342, endPoint x: 1, endPoint y: 342, distance: 120.3
click at [1, 342] on div "ひさよ 616438 ! 0 3日目 アエラス南浦和店 冬眠中 自社客 アエラスグループ スミカ_BPO チャット全表示 2025-09-25 ありがとうござ…" at bounding box center [423, 201] width 847 height 402
type textarea "■■■当日の流れについて■■■ - 当日は店舗にてまずヒアリング→追加のご提案→内見等へと動きますので、案内開始直後から内見等を進める流れではございません、ご…"
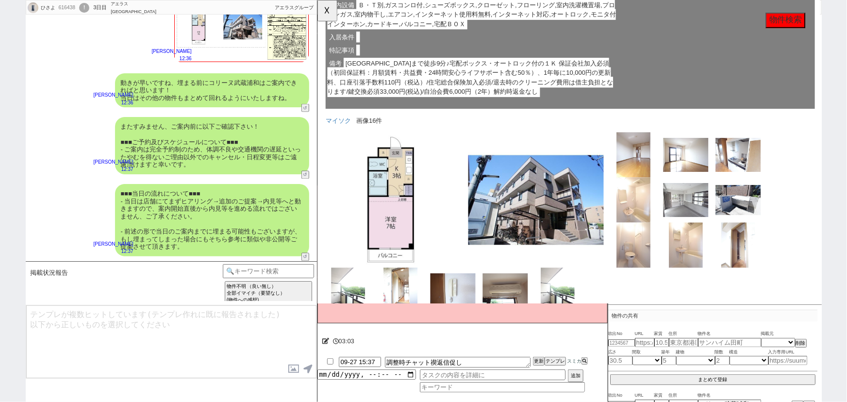
type textarea "念のため、上記のご案内内容に齟齬などございませんでしょうか？"
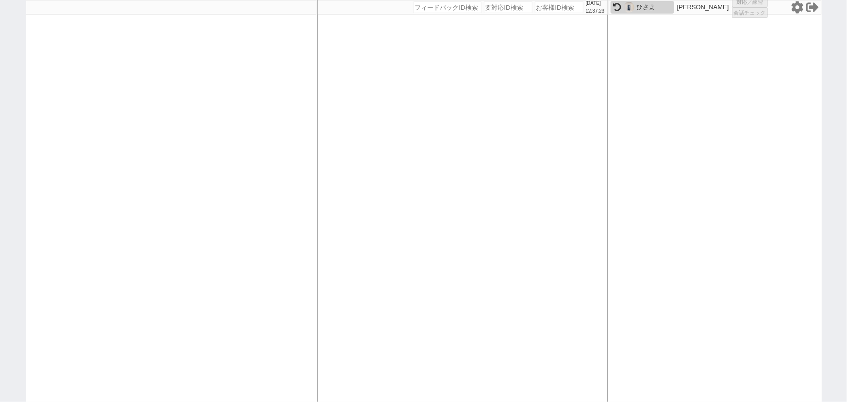
select select "6"
select select "5"
select select "2"
select select
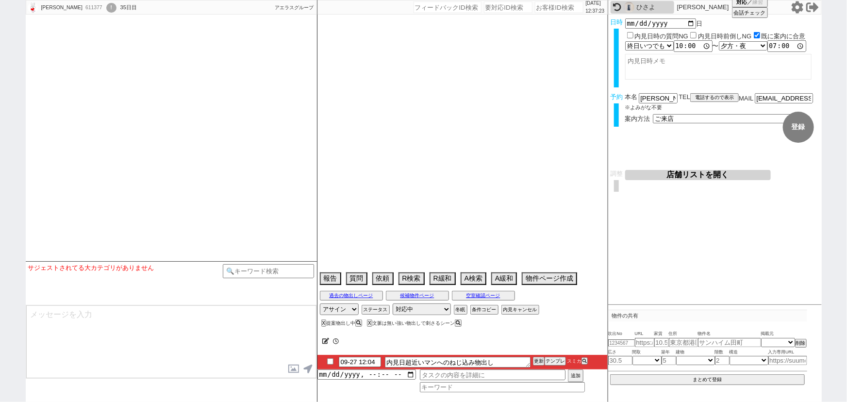
type textarea "上の階の騒音で引越し　市川店のみ希望 56歳"
select select
select select "15"
select select "0"
select select "71"
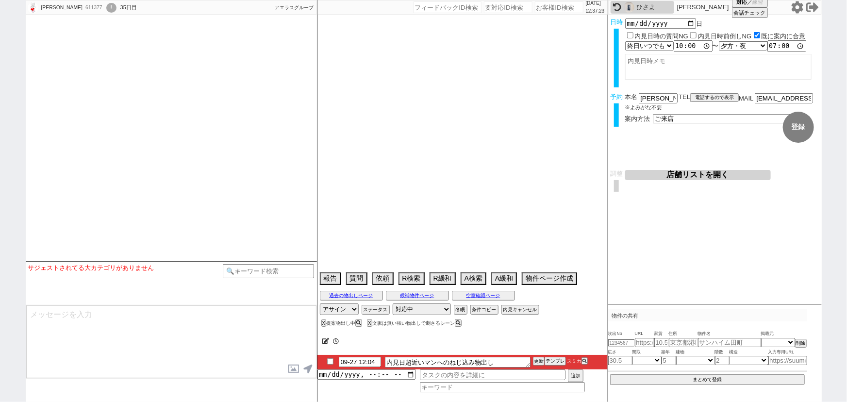
select select "1718"
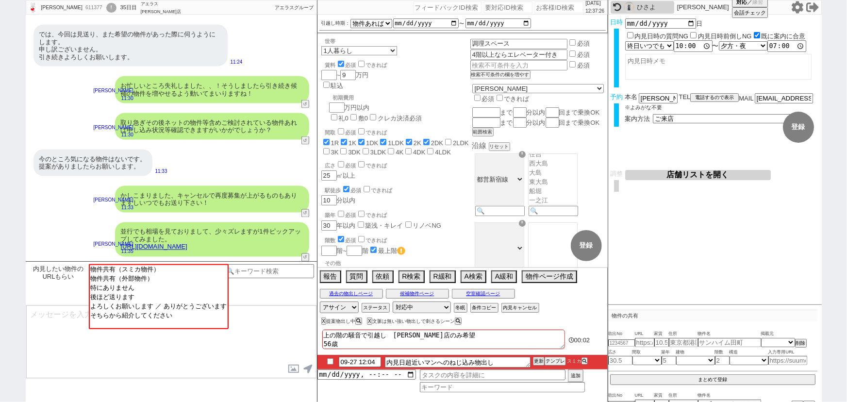
scroll to position [8317, 0]
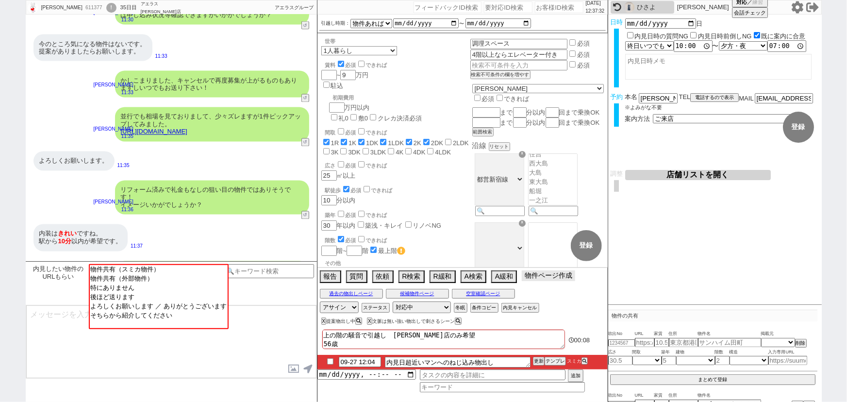
click at [538, 275] on button "物件ページ作成 今は物件がないので押せません" at bounding box center [548, 275] width 53 height 11
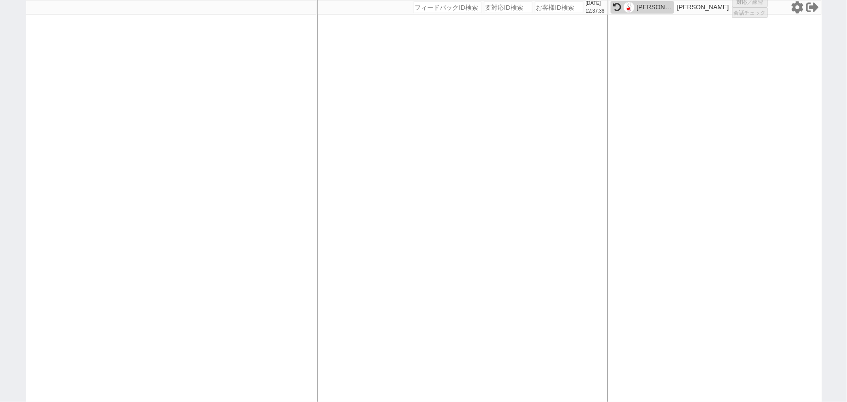
select select "1"
select select "2"
select select "5"
select select
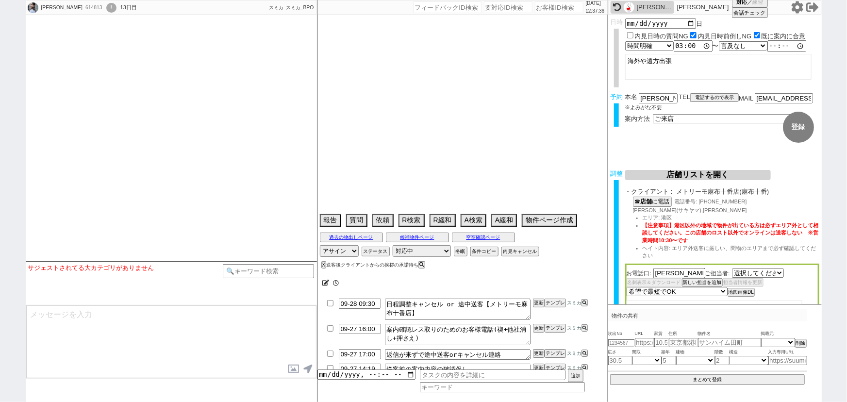
select select "242"
type textarea "他社なし"
select select
select select "15"
select select "0"
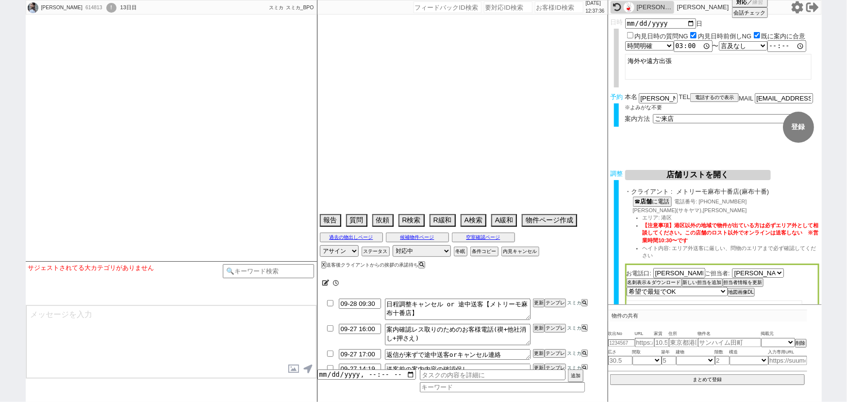
select select "75"
select select "1806"
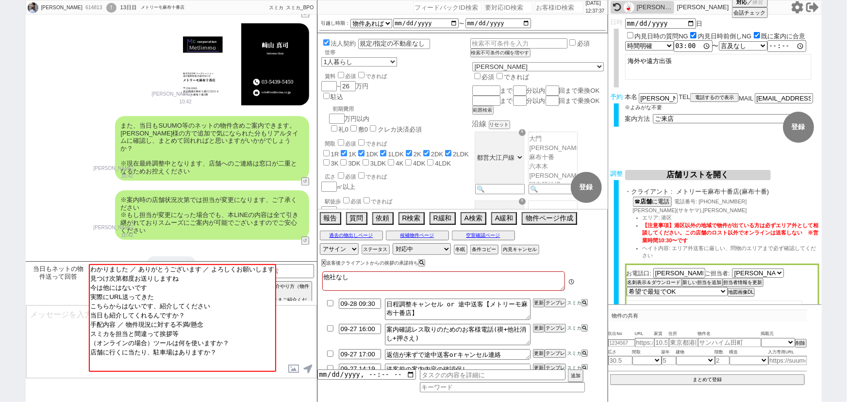
scroll to position [1177, 0]
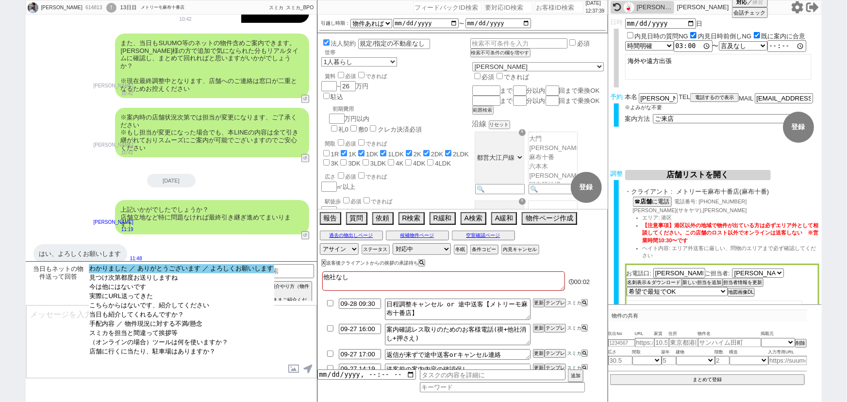
select select "わかりました ／ ありがとうございます ／ よろしくお願いします"
click at [151, 274] on select "わかりました ／ ありがとうございます ／ よろしくお願いします 見つけ次第都度お送りしますね 今は他にはないです 実際にURL送ってきた こちらからはないで…" at bounding box center [182, 318] width 186 height 108
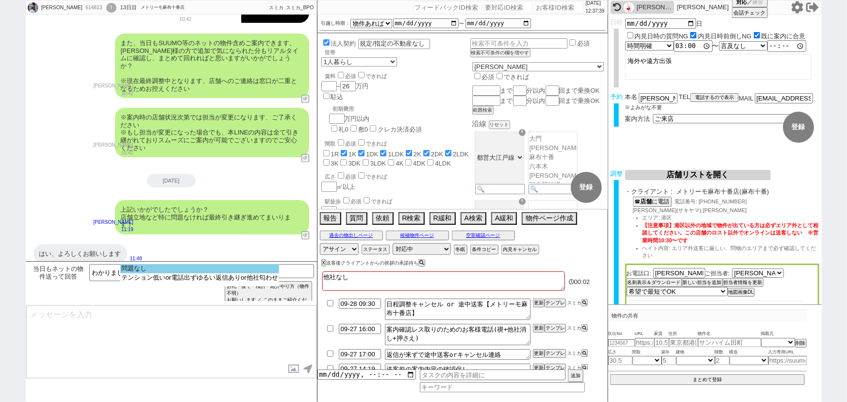
select select "問題なし"
click at [180, 272] on option "問題なし" at bounding box center [199, 268] width 159 height 9
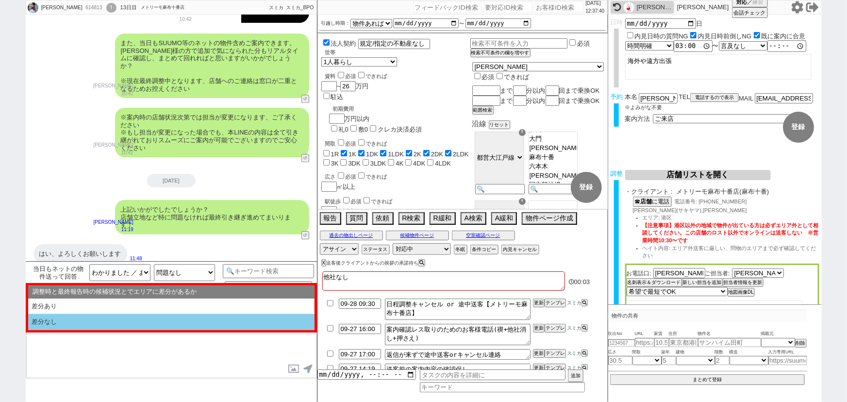
click at [133, 320] on li "差分なし" at bounding box center [171, 322] width 286 height 16
select select "差分なし"
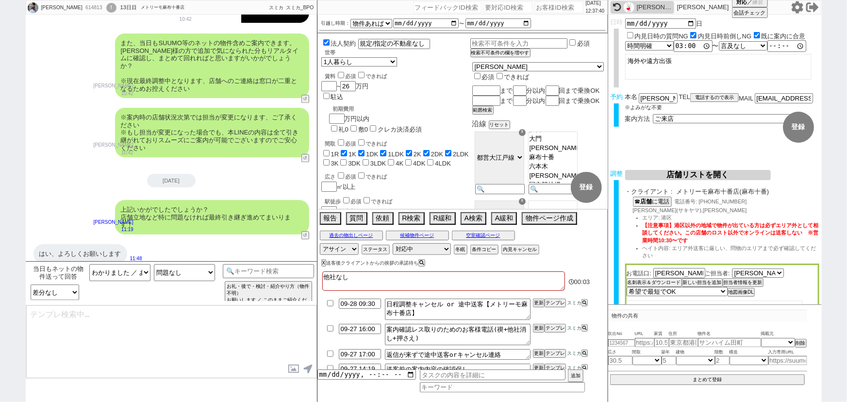
type textarea "ご確認ありがとうございます！ また、今回お繋ぎできたメトリーモ麻布十番店ですが、 「総合仲介」という形態の店舗でして、SUUMO等はもちろん他社物件もすべてご…"
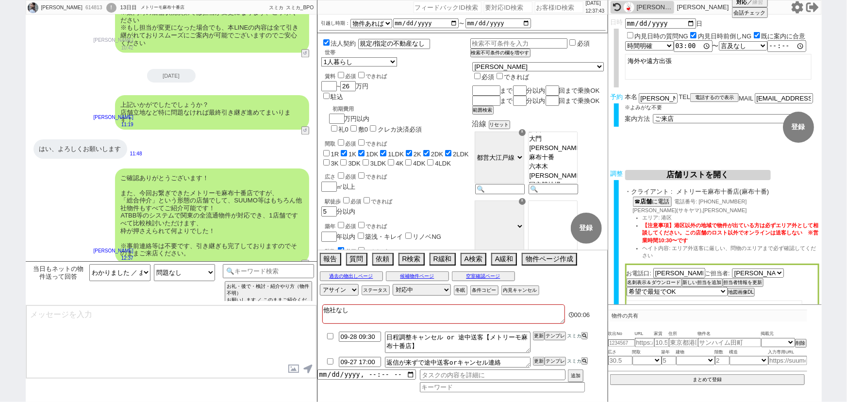
type textarea "手配内容も改めてメールにてお送りいたしますね。 当日はどうぞよろしくお願いいたします！"
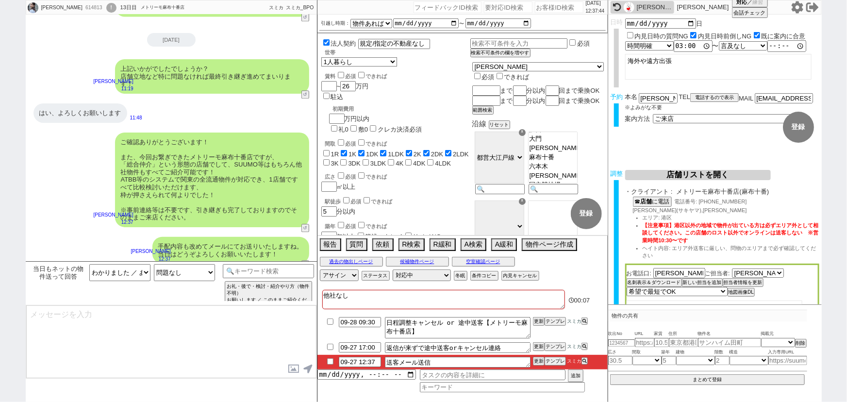
type textarea "■■■ご案内の流れ■■■ 1. 担当から詳細なヒアリング 2. 最新物件の洗い出し 3. 事前の物件含め、最新状況を直接確認 4. 募集中のものをまとめて内見…"
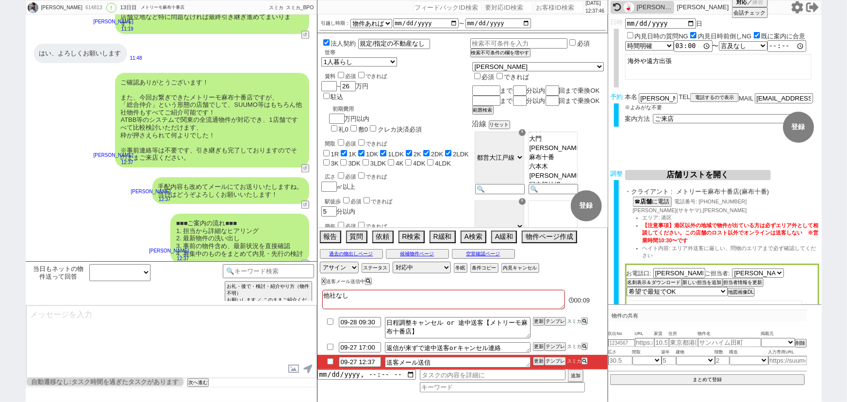
scroll to position [95, 0]
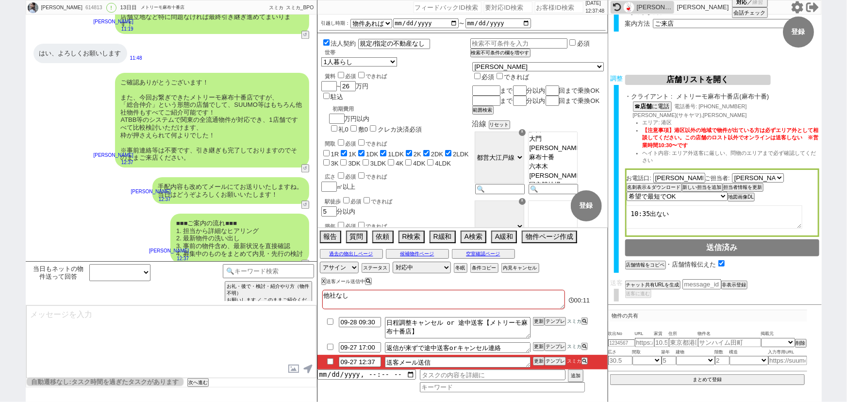
click at [665, 286] on div "チャット共有URLを生成 チャット共有の範囲変更 非表示登録" at bounding box center [722, 284] width 194 height 10
click at [662, 282] on button "チャット共有URLを生成" at bounding box center [651, 284] width 53 height 7
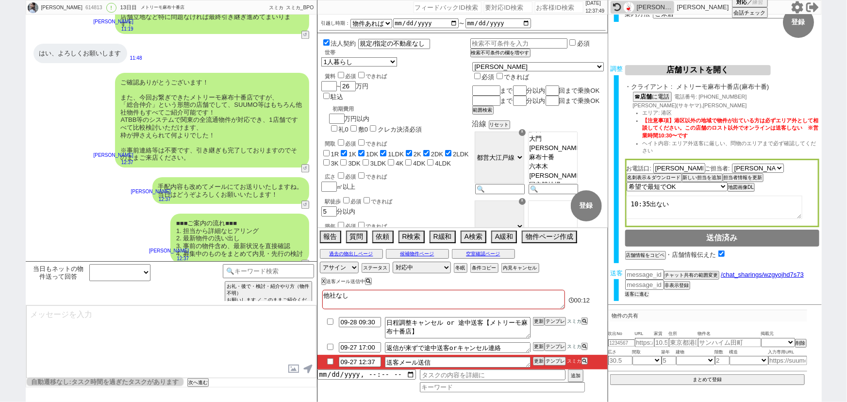
click at [638, 291] on button "送客に進む" at bounding box center [637, 294] width 24 height 7
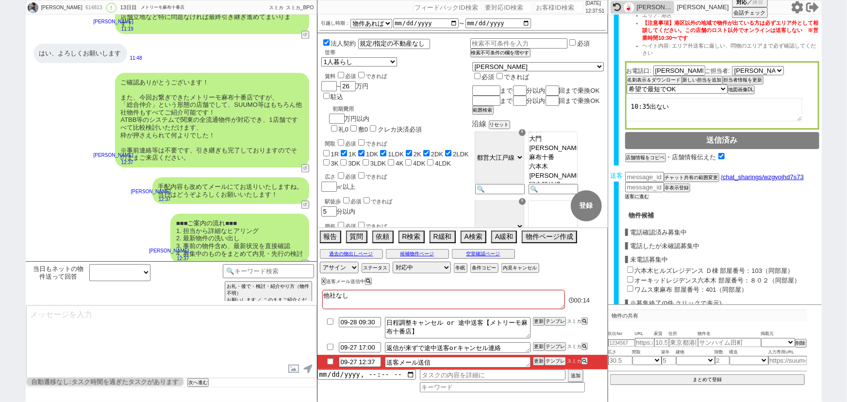
scroll to position [304, 0]
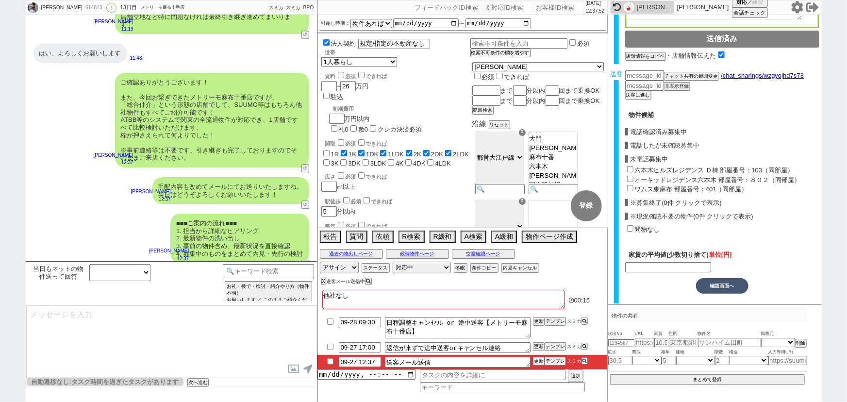
click at [630, 166] on input "六本木ヒルズレジデンス Ｄ棟 部屋番号：103（同部屋）" at bounding box center [630, 169] width 6 height 6
checkbox input "true"
type input "205000"
checkbox input "true"
checkbox input "false"
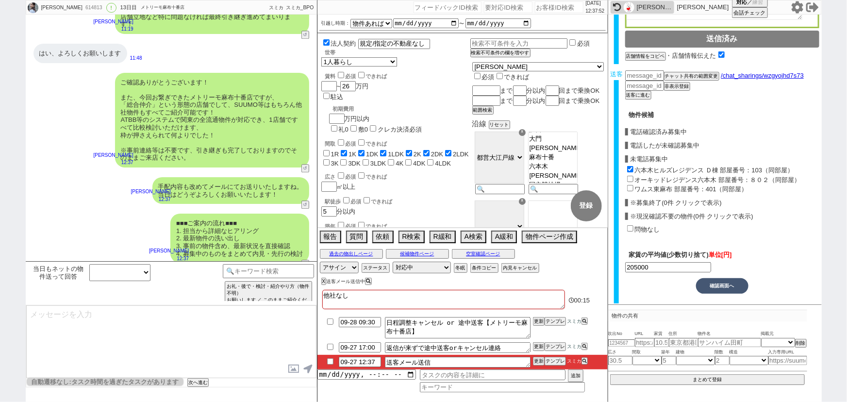
checkbox input "false"
checkbox input "true"
checkbox input "false"
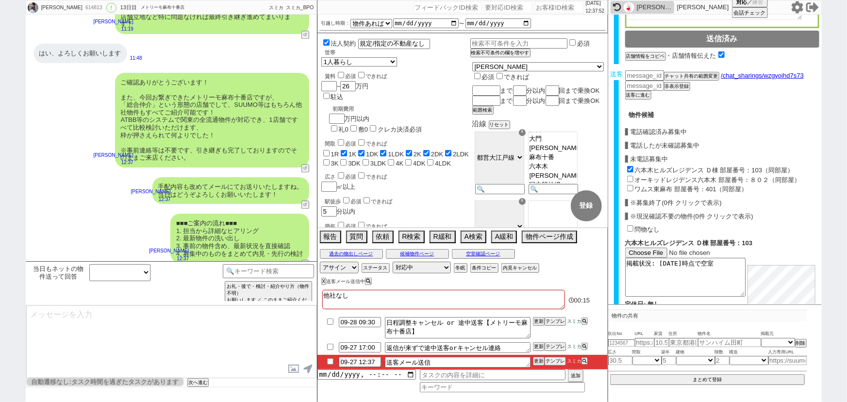
click at [629, 176] on input "オーキッドレジデンス六本木 部屋番号：８０２（同部屋）" at bounding box center [630, 179] width 6 height 6
checkbox input "true"
type input "220000"
checkbox input "true"
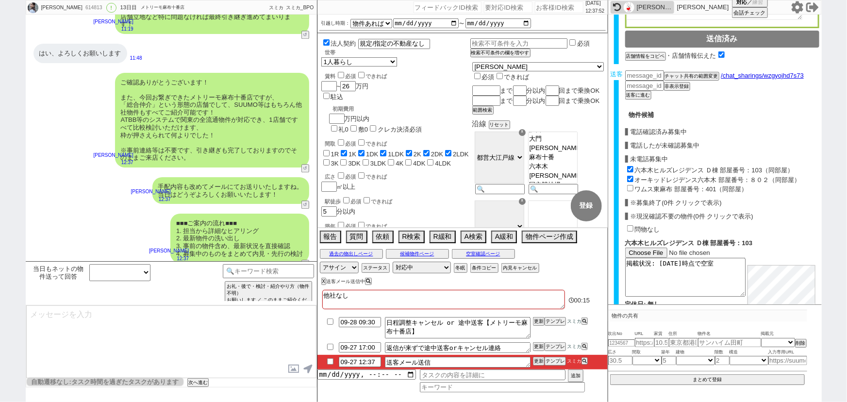
checkbox input "false"
checkbox input "true"
click at [629, 185] on input "ワムス東麻布 部屋番号：401（同部屋）" at bounding box center [630, 188] width 6 height 6
checkbox input "true"
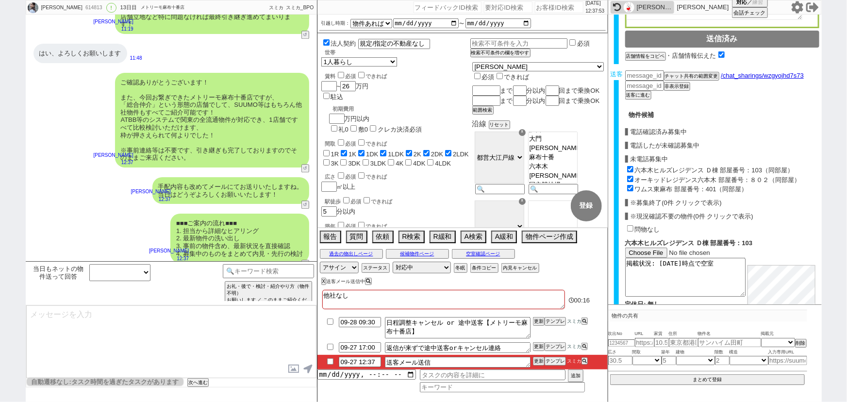
type input "216000"
checkbox input "true"
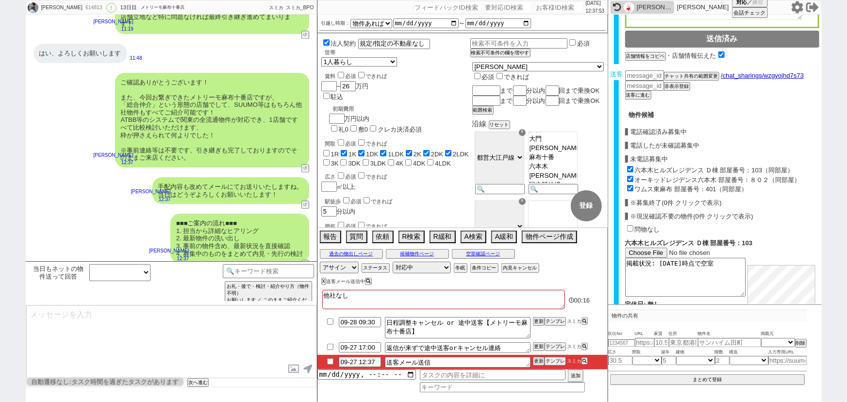
checkbox input "true"
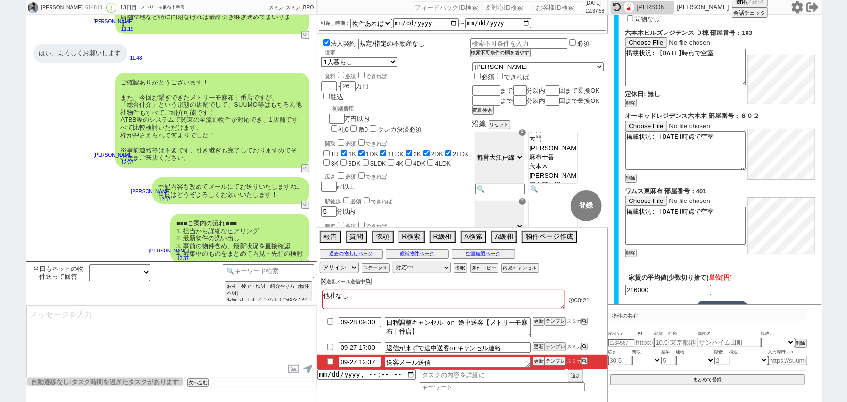
scroll to position [543, 0]
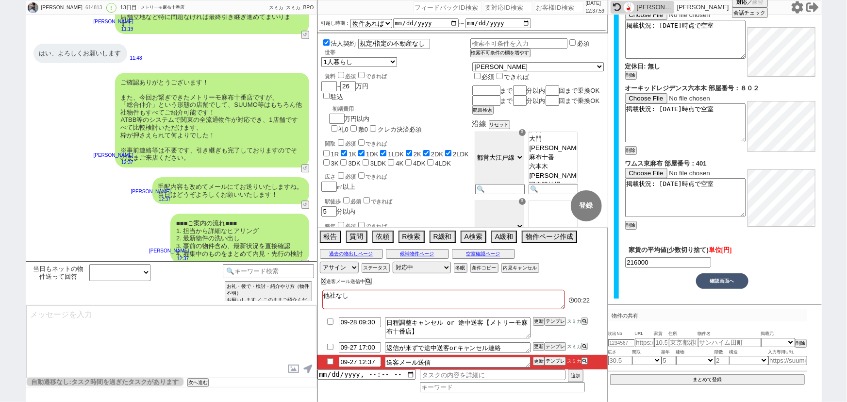
click at [726, 279] on button "確認画面へ" at bounding box center [722, 281] width 52 height 16
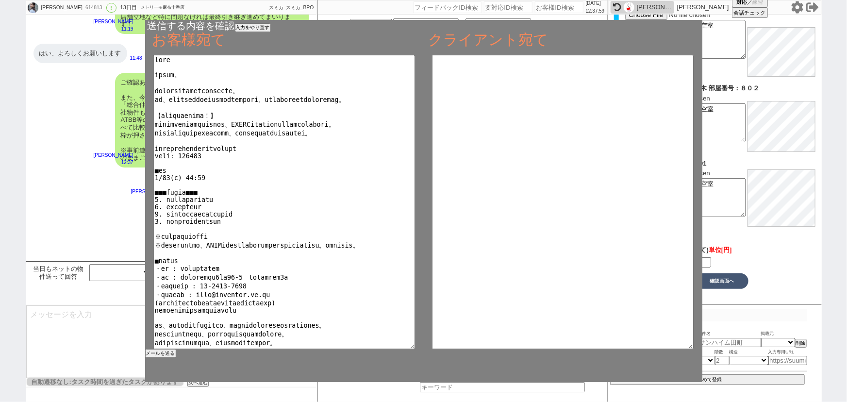
type textarea "**********"
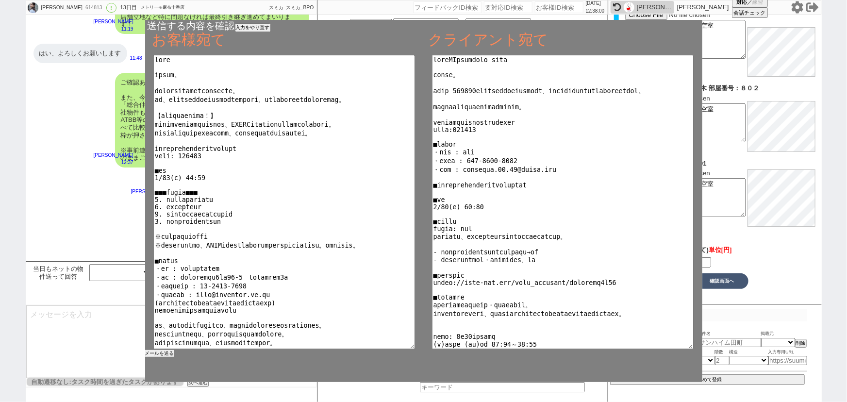
click at [166, 356] on button "メールを送る" at bounding box center [159, 353] width 29 height 7
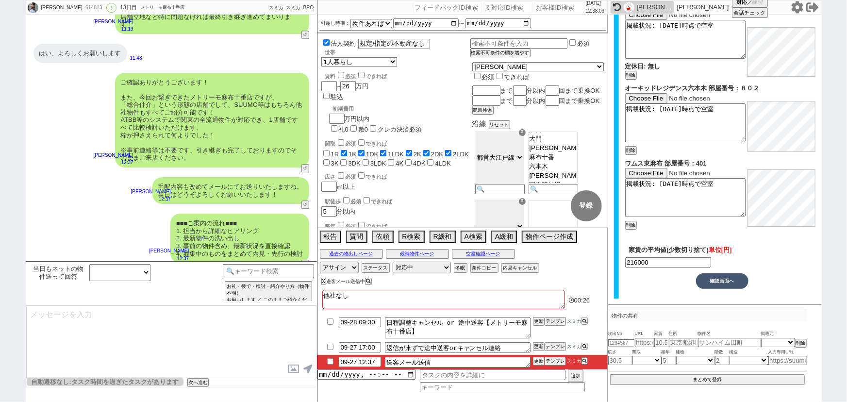
click at [329, 362] on input "checkbox" at bounding box center [330, 361] width 14 height 6
checkbox input "true"
click at [415, 268] on select "対応中 引き継ぎ完了 ブロック 長期間返信なし 紹介不可 別の所で決まった 客の都合で引越しが無くなった 接客開始後に冬眠" at bounding box center [422, 268] width 58 height 12
select select "100"
click at [393, 262] on select "対応中 引き継ぎ完了 ブロック 長期間返信なし 紹介不可 別の所で決まった 客の都合で引越しが無くなった 接客開始後に冬眠" at bounding box center [422, 268] width 58 height 12
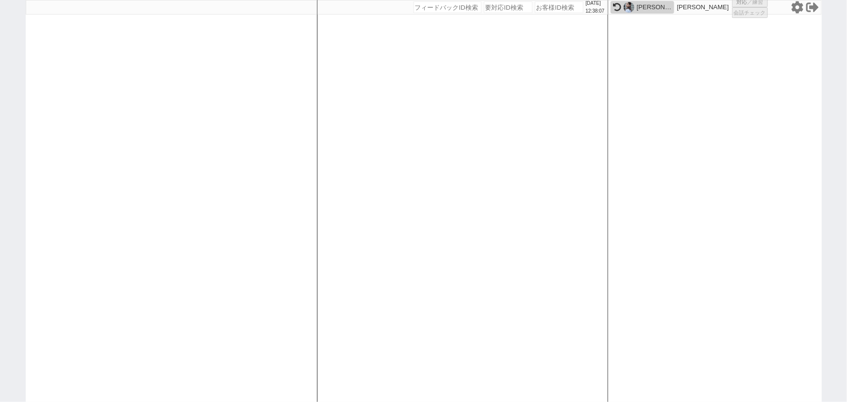
select select "2"
select select "1"
select select "2"
select select "5"
select select "8"
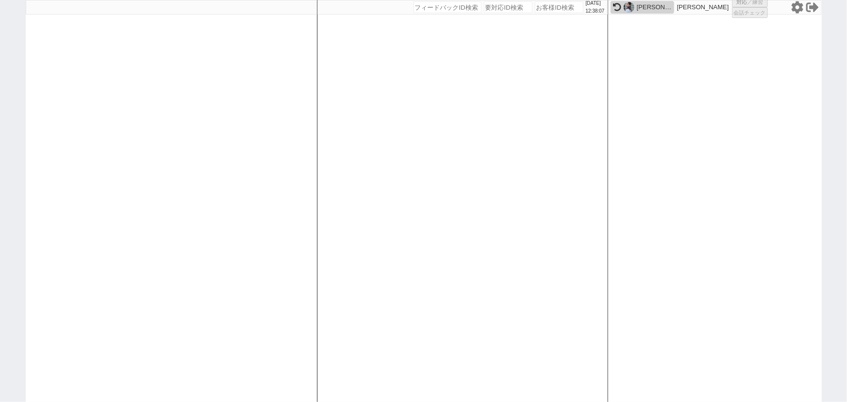
select select "8"
select select
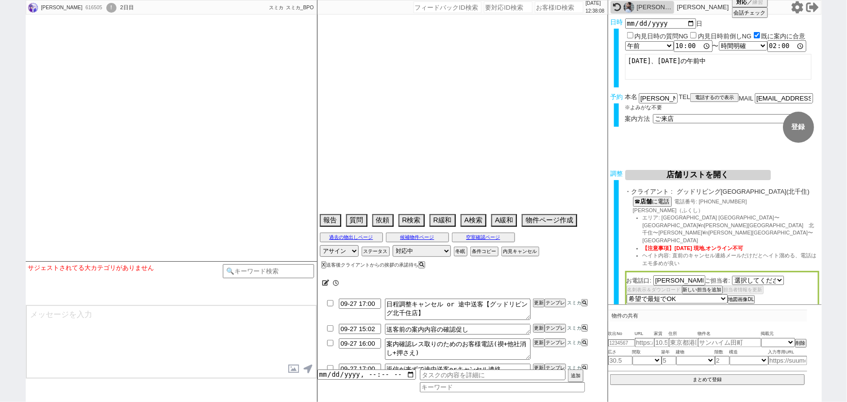
select select "2841"
select select "13"
select select "0"
select select "62"
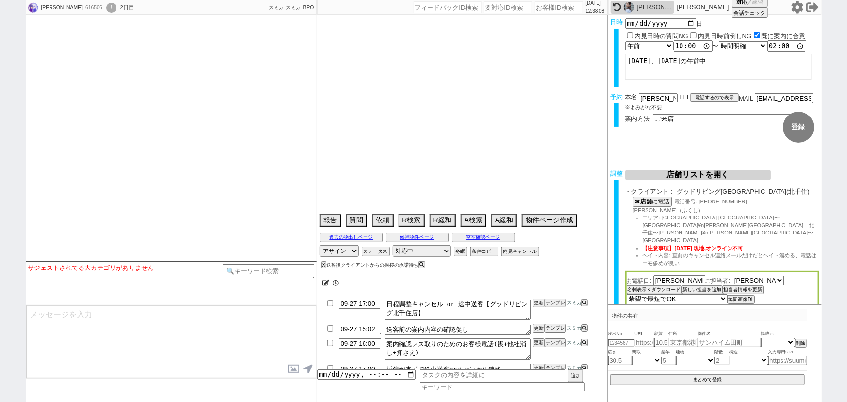
select select "64"
select select "7"
select select "210"
select select "33"
select select "959"
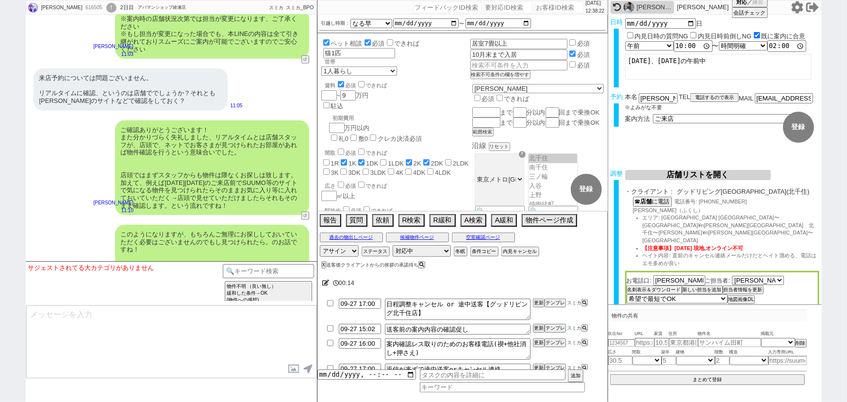
scroll to position [3991, 0]
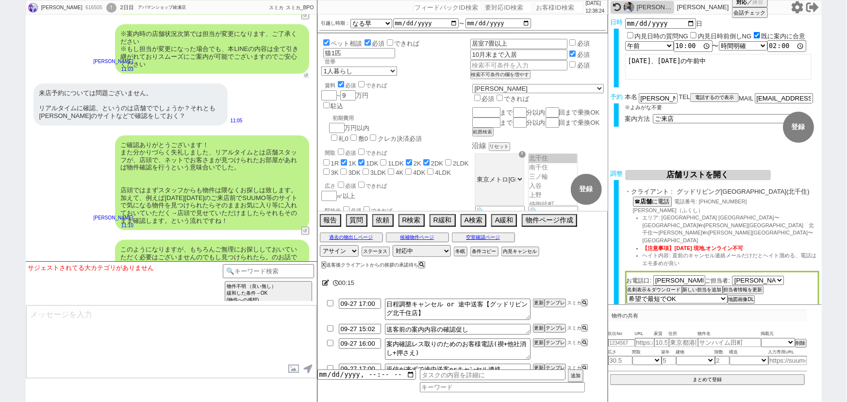
click at [305, 72] on button "↺" at bounding box center [306, 75] width 6 height 6
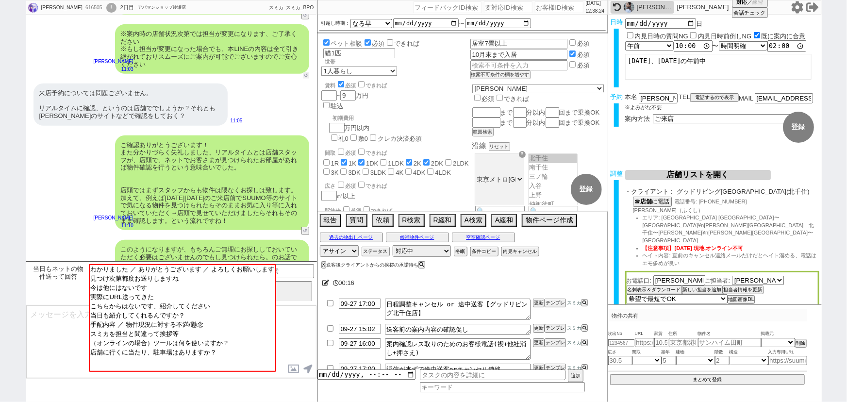
scroll to position [4037, 0]
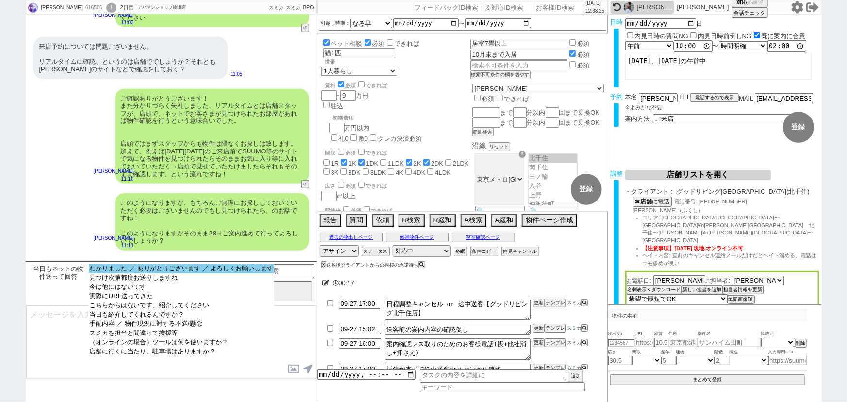
select select "わかりました ／ ありがとうございます ／ よろしくお願いします"
click at [152, 272] on option "わかりました ／ ありがとうございます ／ よろしくお願いします" at bounding box center [182, 268] width 186 height 9
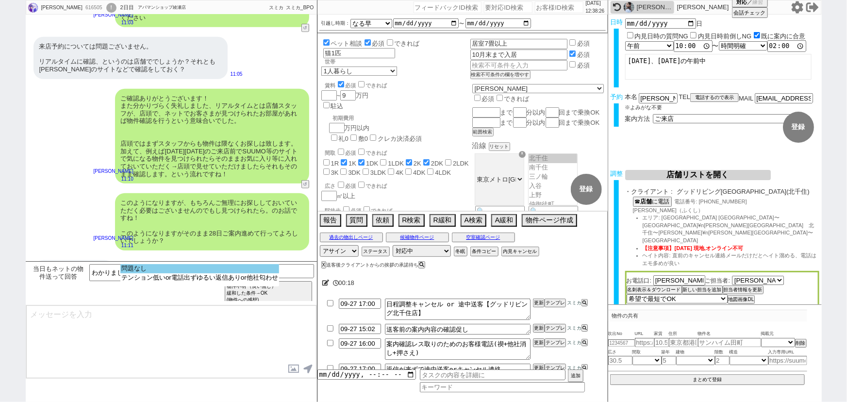
select select "問題なし"
click at [167, 270] on option "問題なし" at bounding box center [199, 268] width 159 height 9
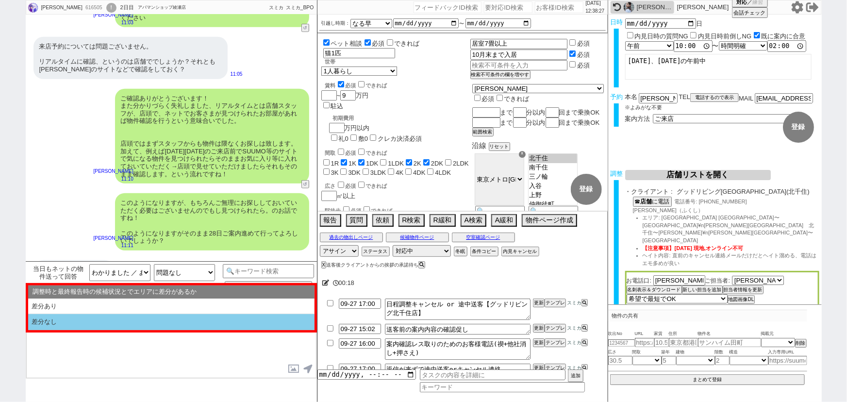
click at [106, 318] on li "差分なし" at bounding box center [171, 322] width 286 height 16
select select "差分なし"
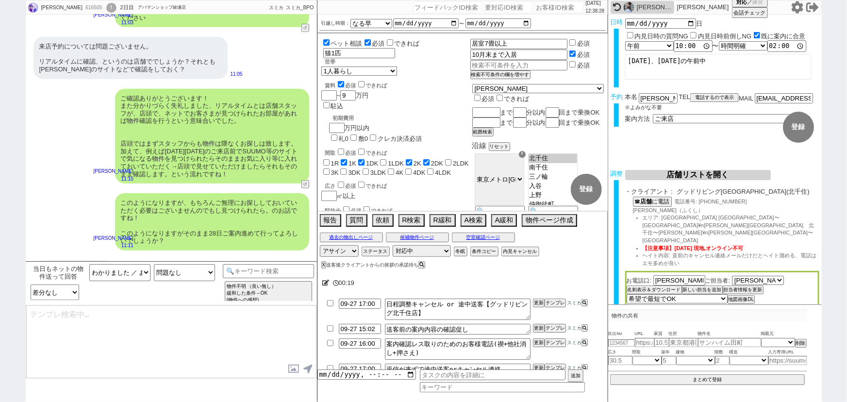
type textarea "ご確認ありがとうございます！ また、今回お繋ぎできたグッドリビング北千住店ですが、 「総合仲介」という形態の店舗でして、SUUMO等はもちろん他社物件もすべて…"
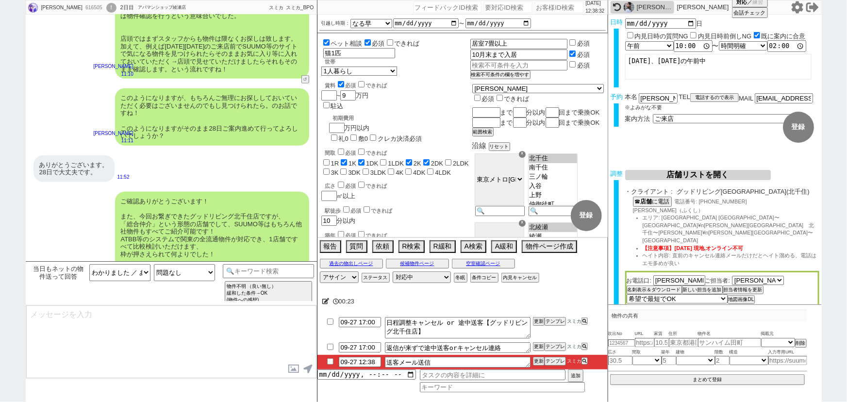
type textarea "手配内容も改めてメールにてお送りいたしますね。 当日はどうぞよろしくお願いいたします！"
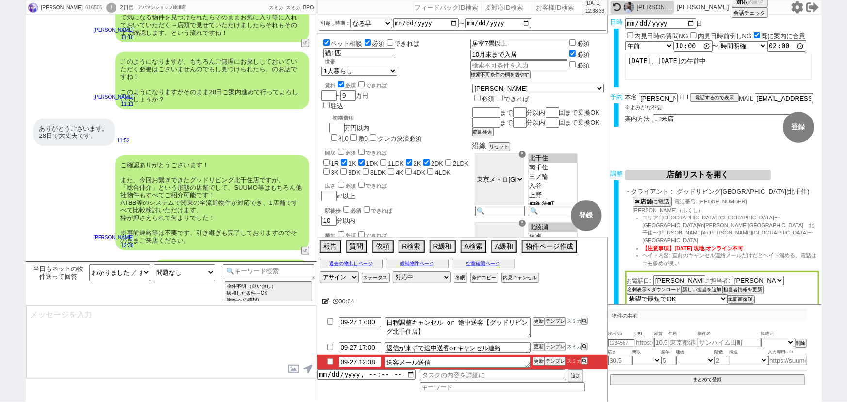
type textarea "■■■ご案内の流れ■■■ 1. 担当から詳細なヒアリング 2. 最新物件の洗い出し 3. 事前の物件含め、最新状況を直接確認 4. 募集中のものをまとめて内見…"
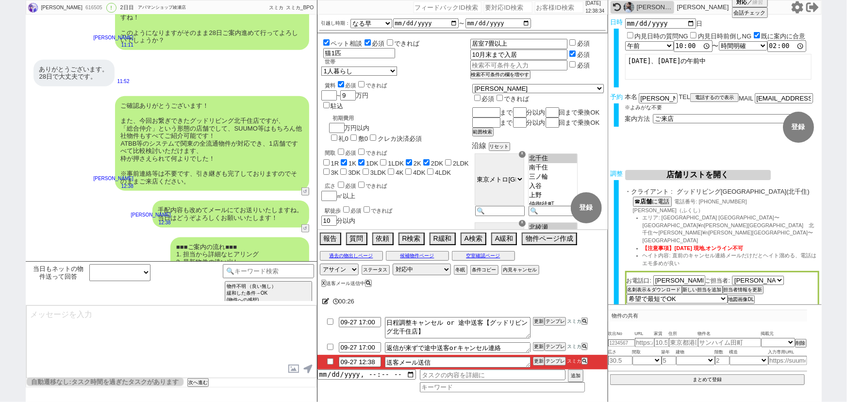
scroll to position [260, 0]
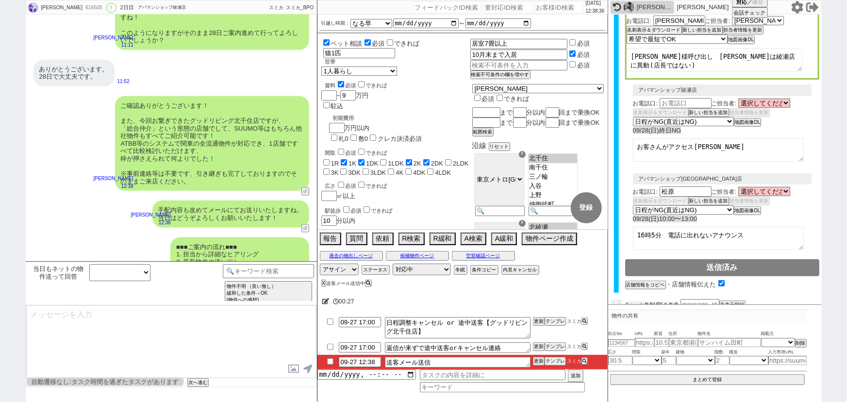
click at [650, 301] on button "チャット共有URLを生成" at bounding box center [651, 304] width 53 height 7
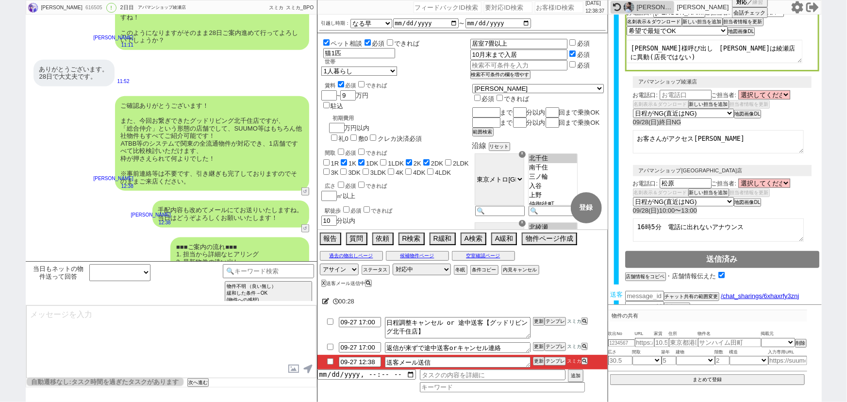
click at [635, 312] on button "送客に進む" at bounding box center [637, 315] width 24 height 7
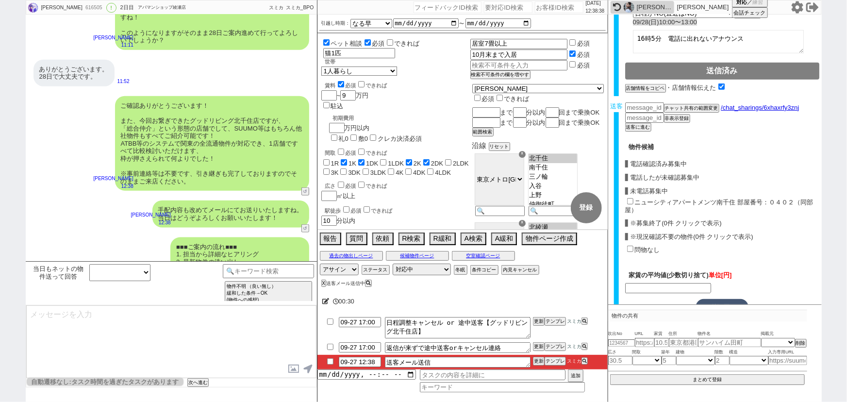
click at [630, 198] on input "ニューシティアパートメンツ南千住 部屋番号：０４０２（同部屋）" at bounding box center [630, 201] width 6 height 6
checkbox input "true"
type input "85000"
checkbox input "true"
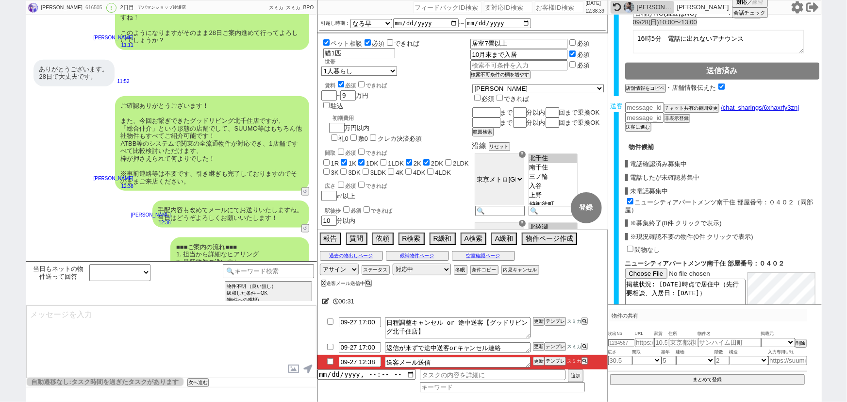
scroll to position [534, 0]
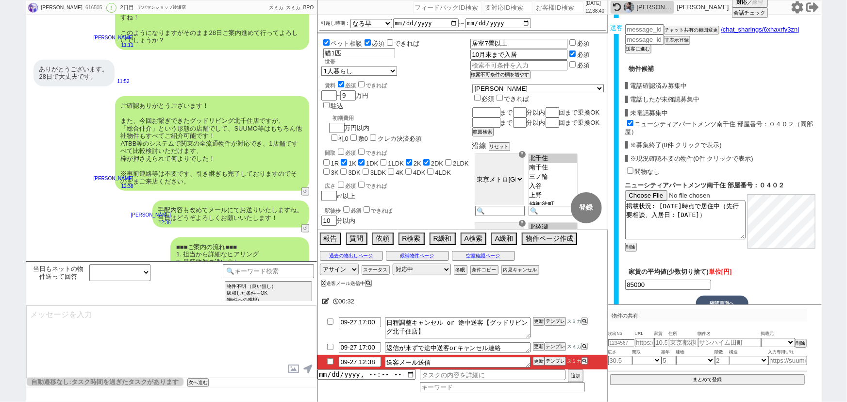
click at [722, 295] on button "確認画面へ" at bounding box center [722, 303] width 52 height 16
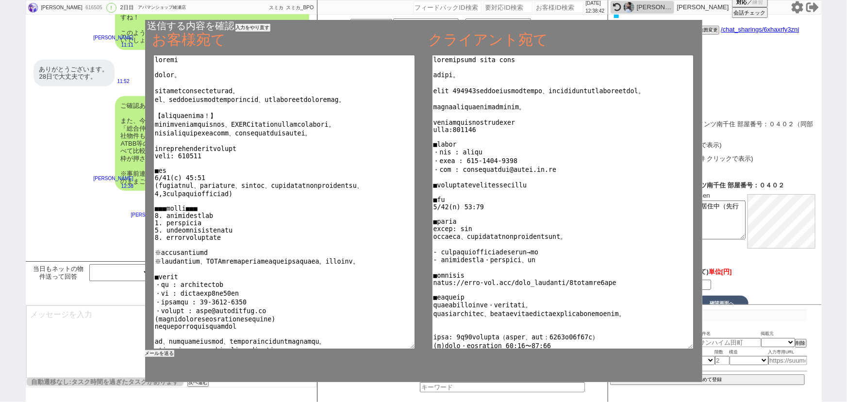
click at [159, 352] on button "メールを送る" at bounding box center [159, 353] width 29 height 7
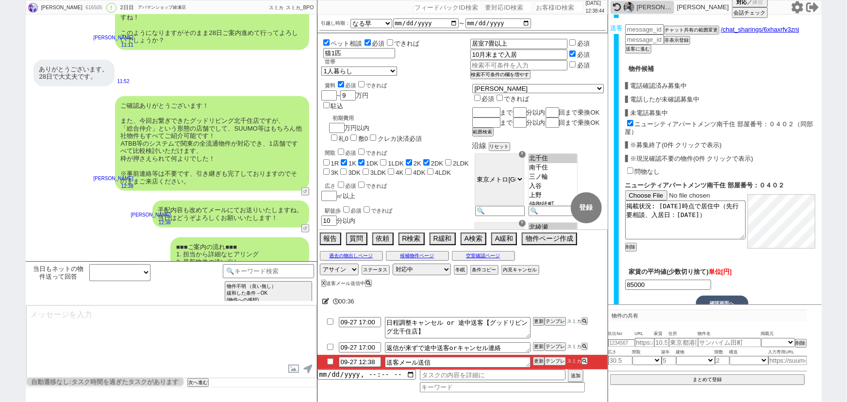
click at [330, 361] on input "checkbox" at bounding box center [330, 361] width 14 height 6
checkbox input "true"
click at [428, 270] on select "対応中 引き継ぎ完了 ブロック 長期間返信なし 紹介不可 別の所で決まった 客の都合で引越しが無くなった 接客開始後に冬眠" at bounding box center [422, 269] width 58 height 12
select select "100"
click at [393, 263] on select "対応中 引き継ぎ完了 ブロック 長期間返信なし 紹介不可 別の所で決まった 客の都合で引越しが無くなった 接客開始後に冬眠" at bounding box center [422, 269] width 58 height 12
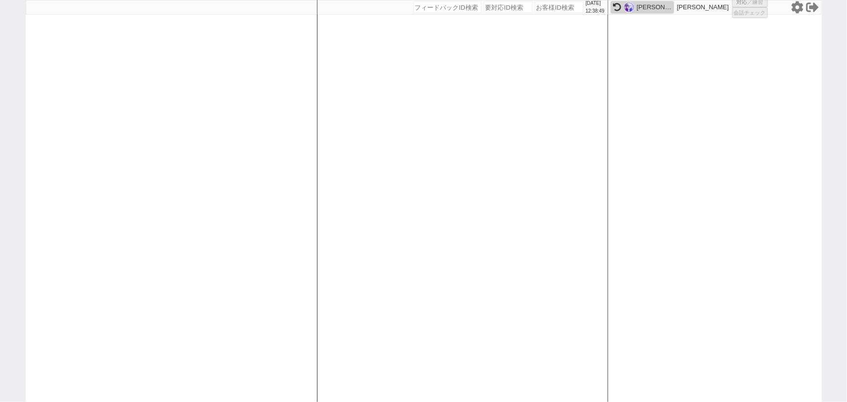
select select "1"
select select "2"
select select "5"
select select
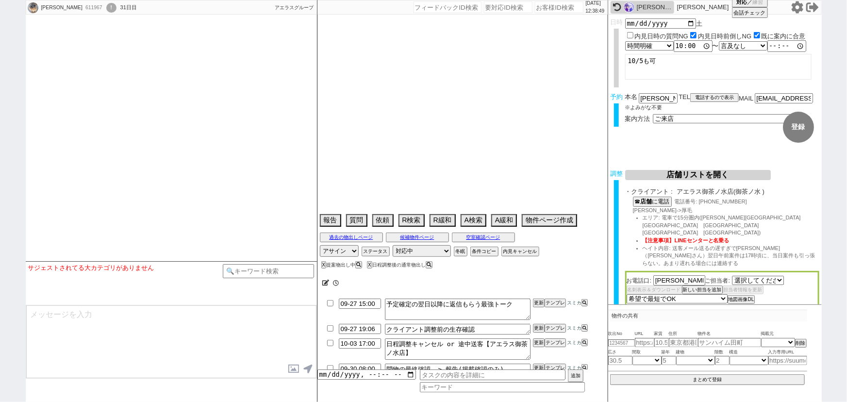
select select "481"
select select
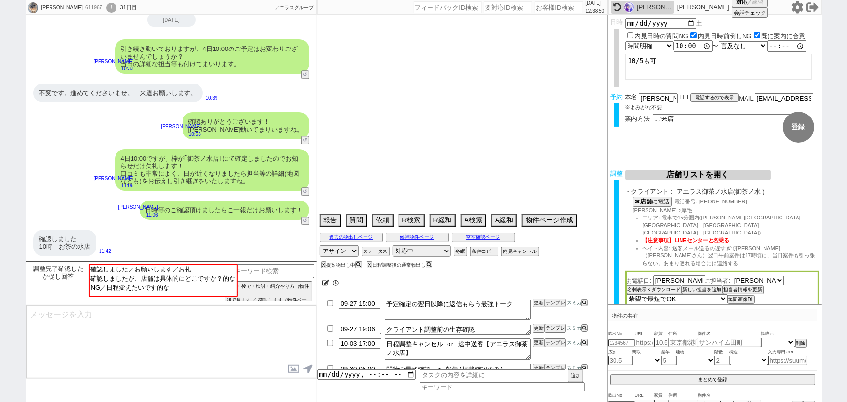
type textarea "新橋　お茶の水店希望 @当日までの予定なし"
select select "15"
select select "1"
select select "4"
select select "5"
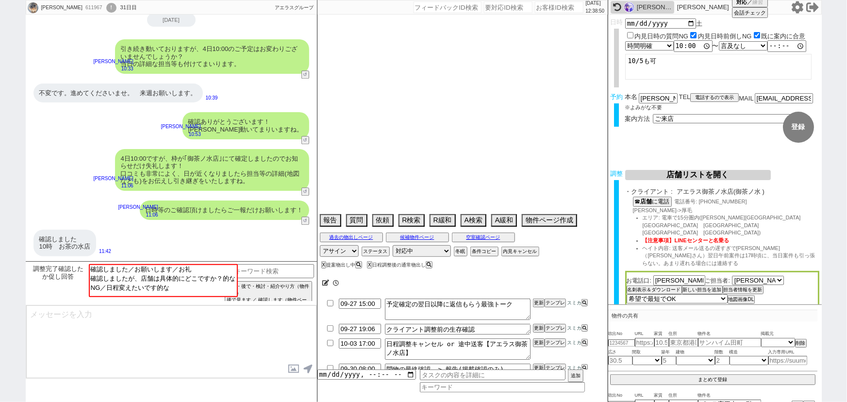
select select "6"
select select "65"
select select "1585"
select select "66"
select select "1603"
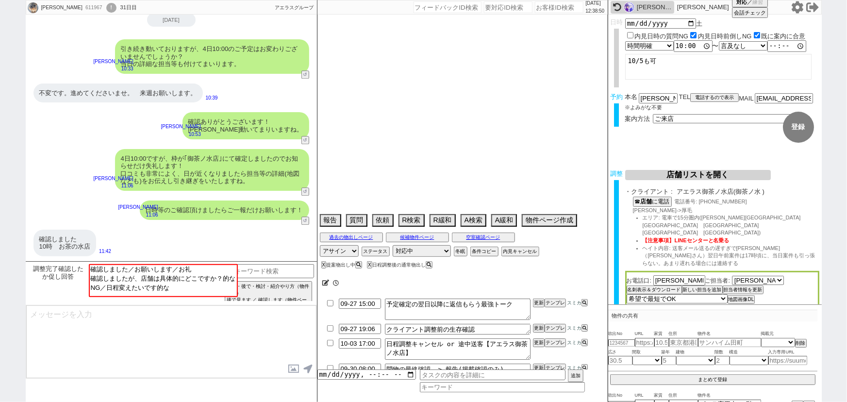
select select "67"
select select "1620"
select select "75"
select select "14"
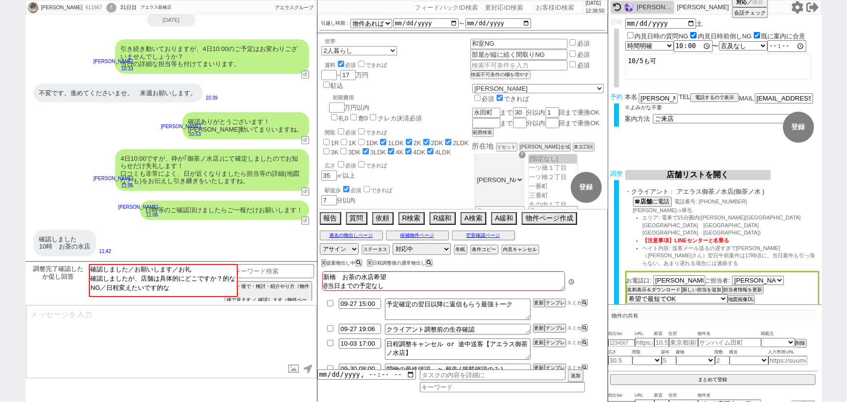
scroll to position [222, 0]
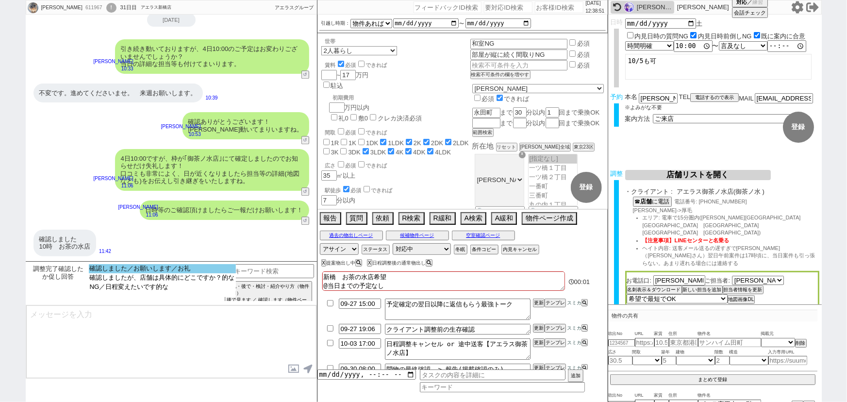
click at [180, 271] on option "確認しました／お願いします／お礼" at bounding box center [162, 268] width 147 height 9
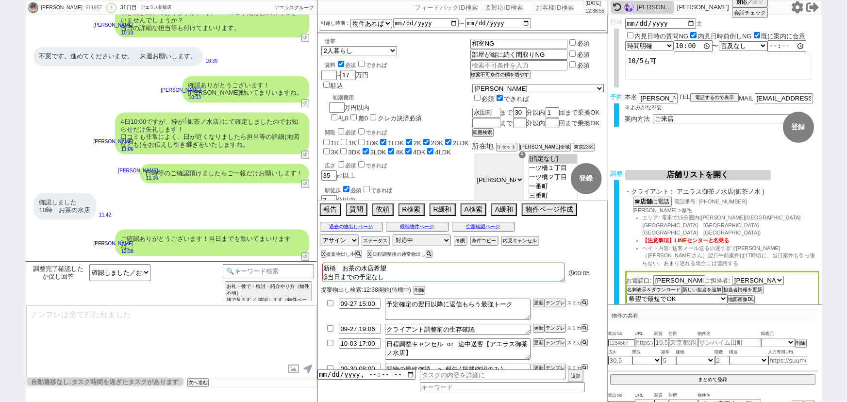
scroll to position [35, 0]
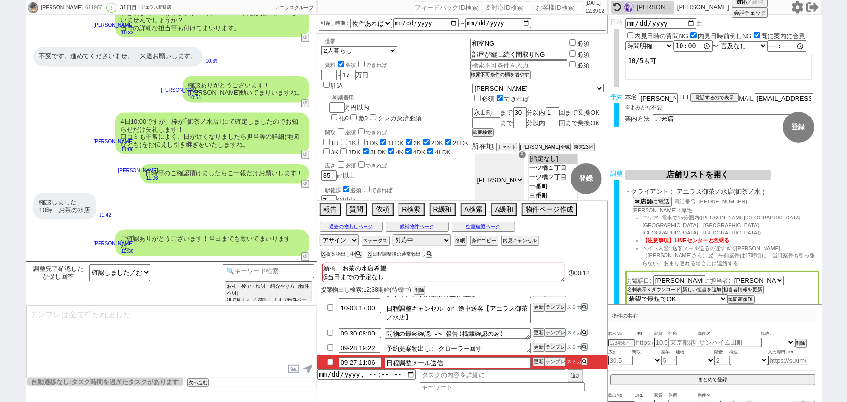
click at [246, 199] on div "確認しました 10時　お茶の水店 11:42" at bounding box center [171, 206] width 291 height 36
click at [331, 360] on input "checkbox" at bounding box center [330, 362] width 14 height 6
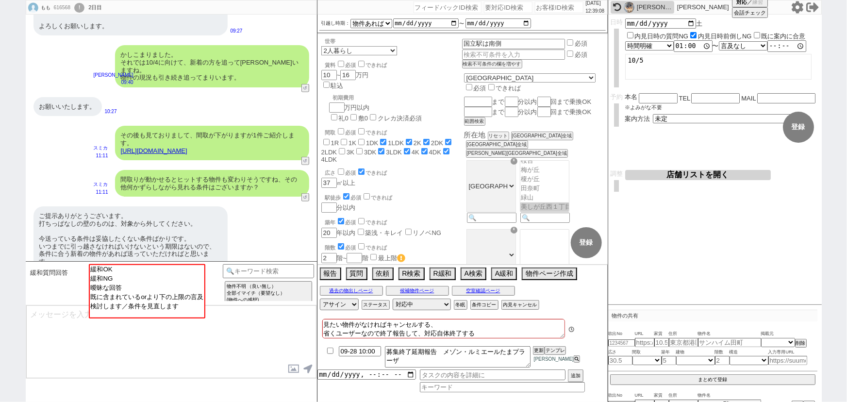
scroll to position [465, 0]
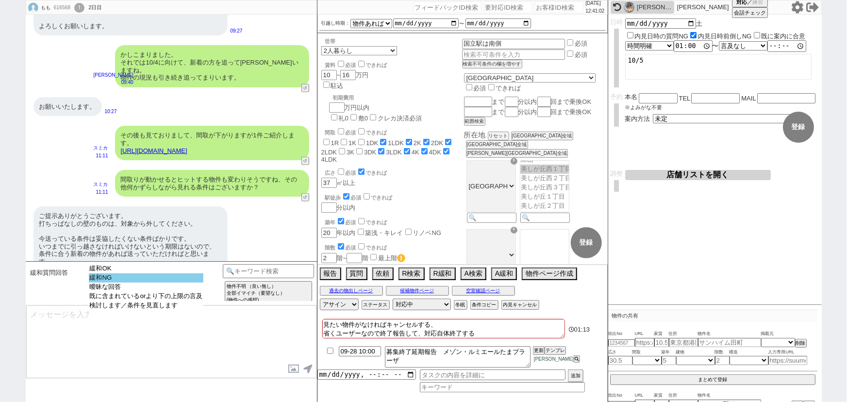
click at [179, 276] on option "緩和NG" at bounding box center [146, 277] width 115 height 9
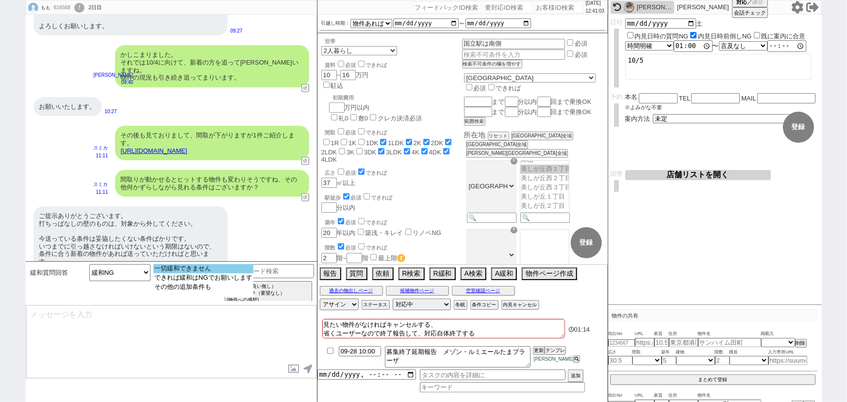
click at [207, 268] on option "一切緩和できません" at bounding box center [203, 268] width 100 height 9
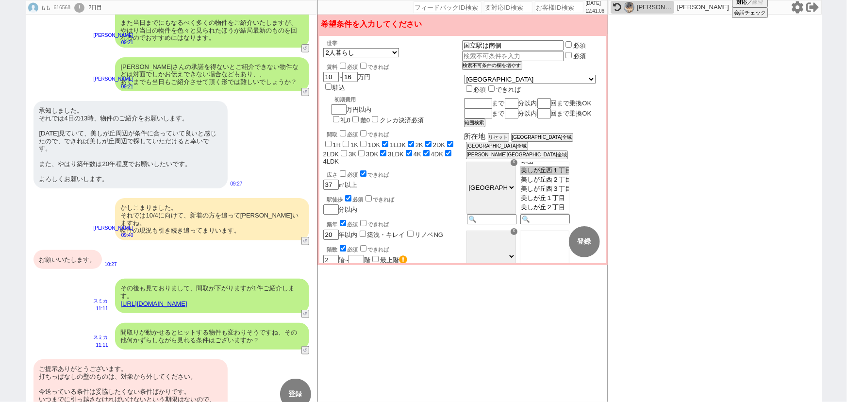
click at [472, 85] on input "checkbox" at bounding box center [469, 88] width 6 height 6
click at [341, 130] on input "checkbox" at bounding box center [343, 133] width 6 height 6
click at [342, 66] on input "checkbox" at bounding box center [343, 66] width 6 height 6
click at [343, 170] on input "checkbox" at bounding box center [343, 173] width 6 height 6
click at [511, 54] on input "text" at bounding box center [512, 56] width 100 height 8
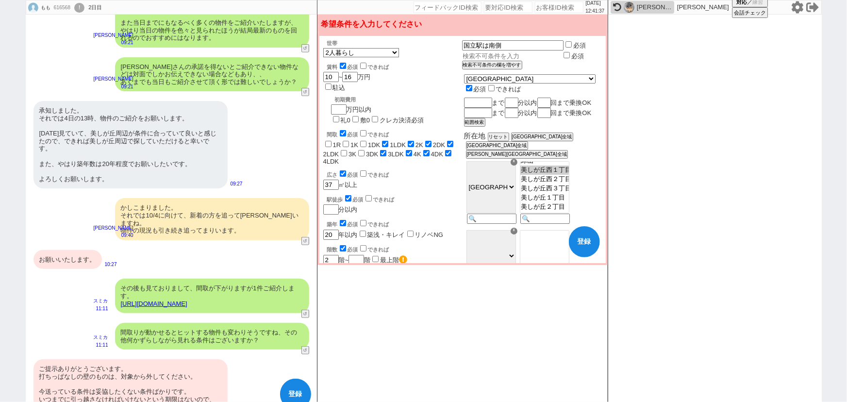
paste input "コンクリート打ちっぱなしの内装NG"
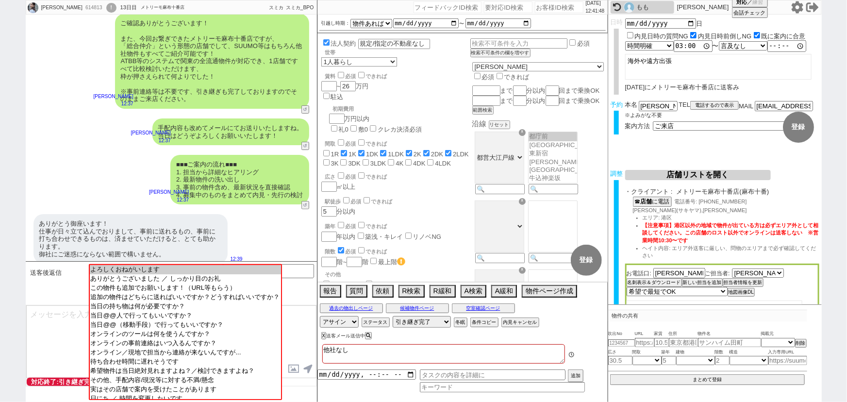
scroll to position [173, 0]
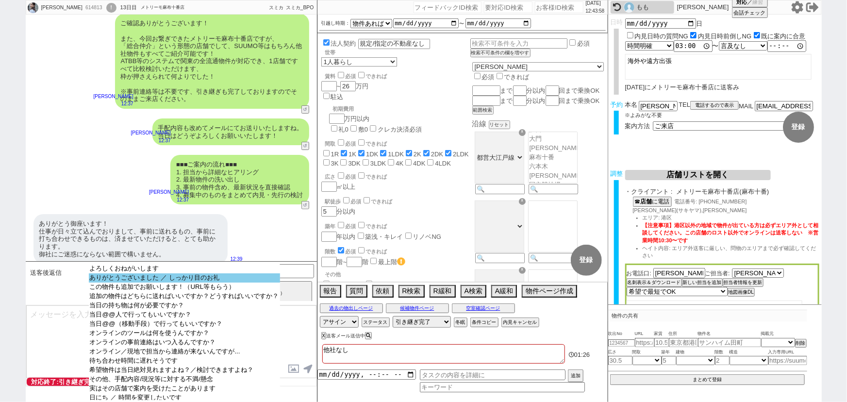
click at [140, 279] on option "ありがとうございました ／ しっかり目のお礼" at bounding box center [184, 277] width 191 height 9
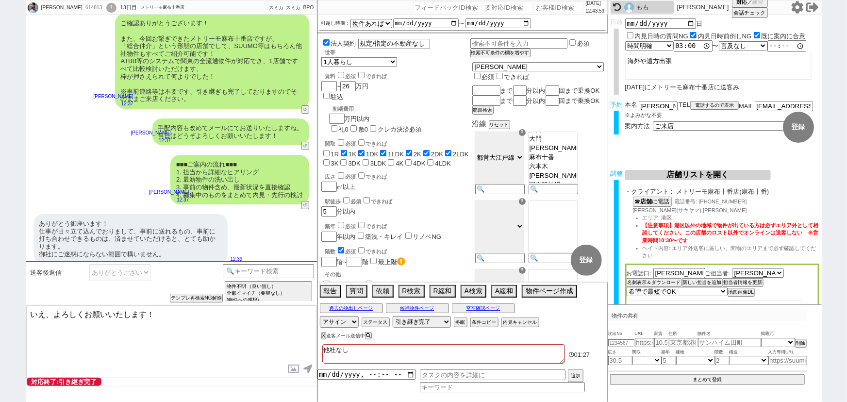
drag, startPoint x: 46, startPoint y: 310, endPoint x: 0, endPoint y: 302, distance: 46.2
click at [0, 302] on div "悠 614813 ! 0 13日目 メトリーモ麻布十番店 冬眠中 自社客 スミカ スミカ_BPO チャット全表示 2025-09-20 連続で恐れ入ります！法…" at bounding box center [423, 201] width 847 height 402
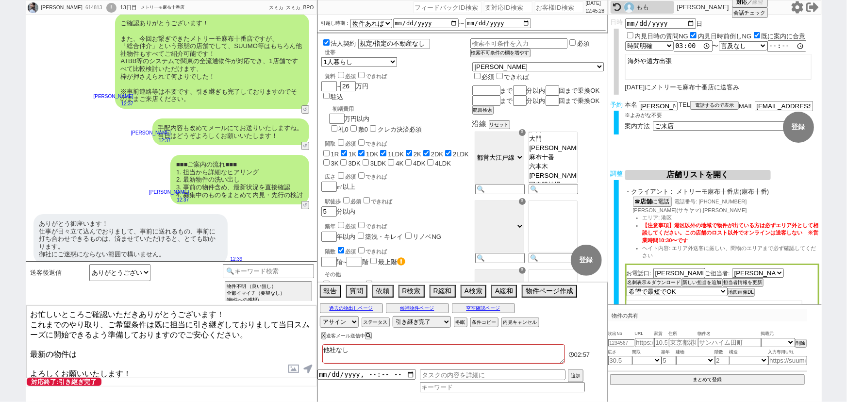
click at [31, 342] on textarea "お忙しいところご確認いただきありがとうございます！ これまでのやり取り、ご希望条件は既に担当に引き継ぎしておりまして当日スムーズに開始できるよう準備しておりま…" at bounding box center [171, 341] width 290 height 73
drag, startPoint x: 53, startPoint y: 343, endPoint x: 19, endPoint y: 344, distance: 34.5
click at [19, 344] on div "悠 614813 ! 0 13日目 メトリーモ麻布十番店 冬眠中 自社客 スミカ スミカ_BPO チャット全表示 2025-09-20 連続で恐れ入ります！法…" at bounding box center [423, 201] width 847 height 402
click at [255, 343] on textarea "お忙しいところご確認いただきありがとうございます！ これまでのやり取り、ご希望条件は既に担当に引き継ぎしておりまして当日スムーズに開始できるよう準備しておりま…" at bounding box center [171, 341] width 290 height 73
drag, startPoint x: 69, startPoint y: 351, endPoint x: 124, endPoint y: 354, distance: 54.9
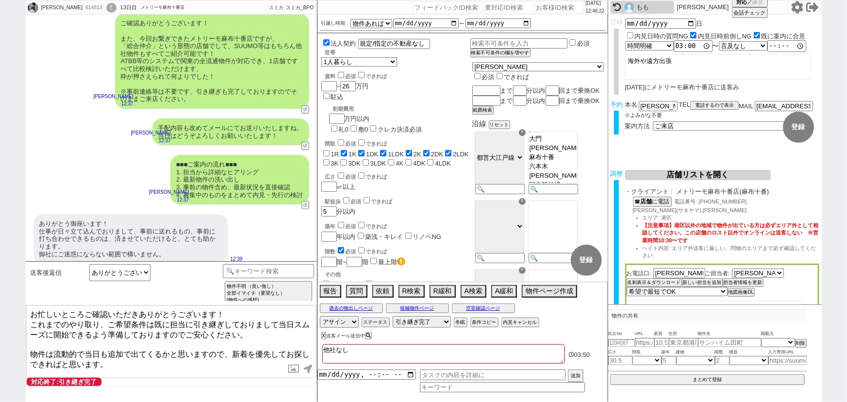
click at [124, 354] on textarea "お忙しいところご確認いただきありがとうございます！ これまでのやり取り、ご希望条件は既に担当に引き継ぎしておりまして当日スムーズに開始できるよう準備しておりま…" at bounding box center [171, 341] width 290 height 73
click at [129, 342] on textarea "お忙しいところご確認いただきありがとうございます！ これまでのやり取り、ご希望条件は既に担当に引き継ぎしておりまして当日スムーズに開始できるよう準備しておりま…" at bounding box center [171, 341] width 290 height 73
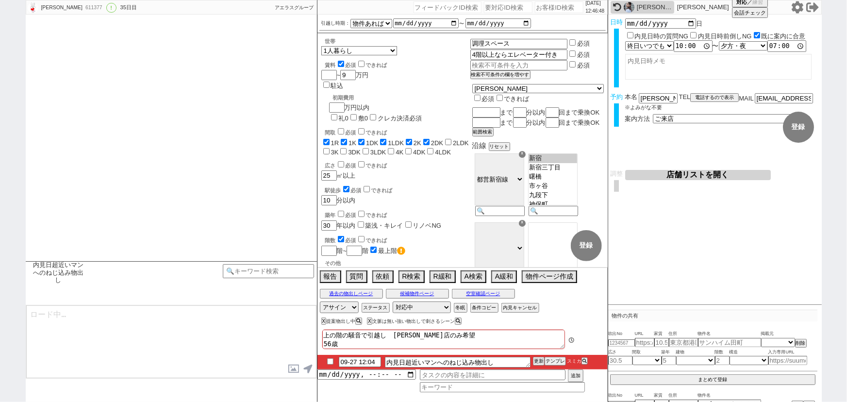
scroll to position [115, 0]
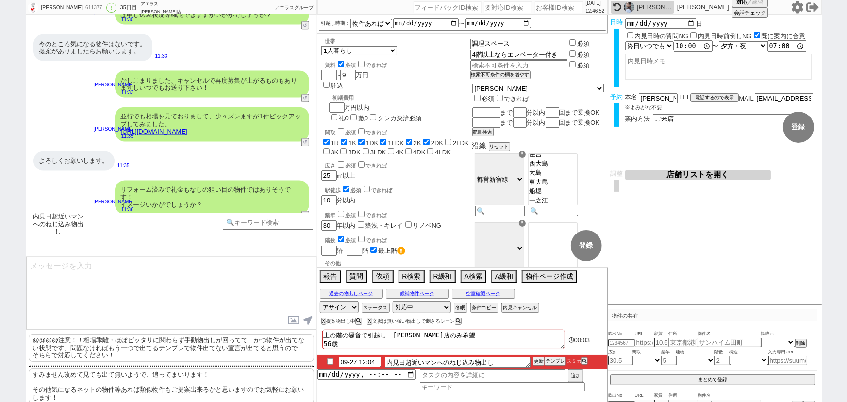
click at [160, 381] on p "すみません改めて見ても出て無いようで、追ってまいります！ その他気になるネットの物件等あれば類似物件もご提案出来るかと思いますのでお気軽にお願いします！" at bounding box center [171, 385] width 285 height 35
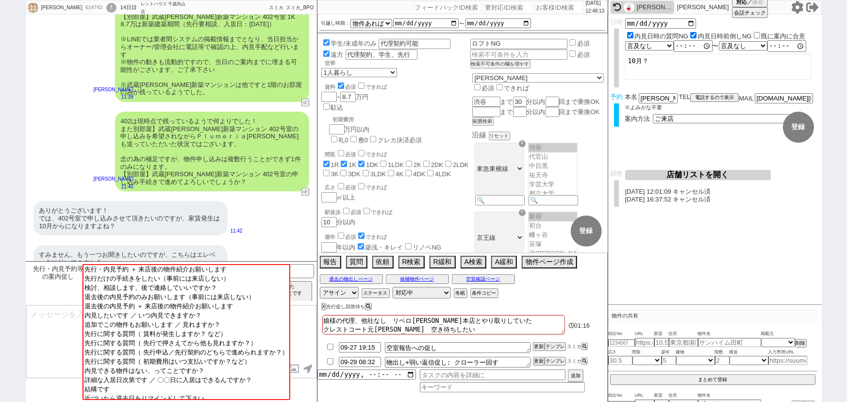
scroll to position [654, 0]
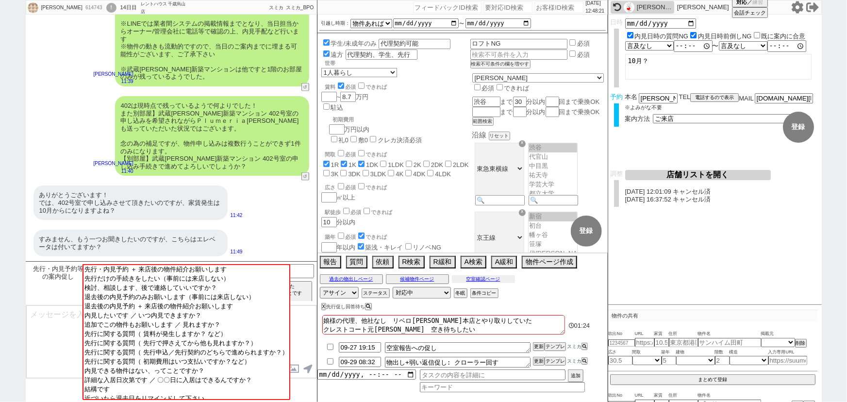
click at [485, 281] on button "空室確認ページ" at bounding box center [483, 279] width 63 height 8
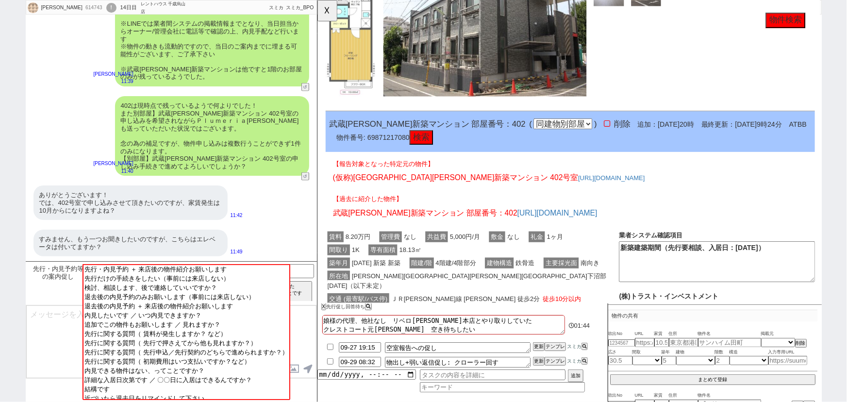
scroll to position [1211, 0]
drag, startPoint x: 425, startPoint y: 141, endPoint x: 298, endPoint y: 136, distance: 127.2
copy span "武蔵小杉新築マンション"
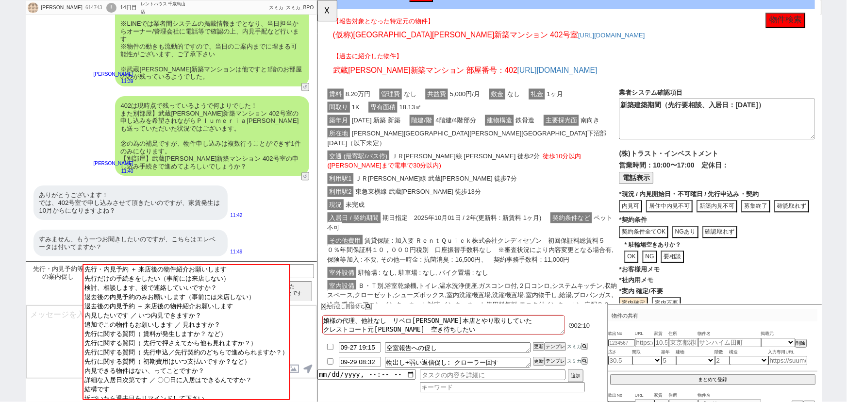
scroll to position [1390, 0]
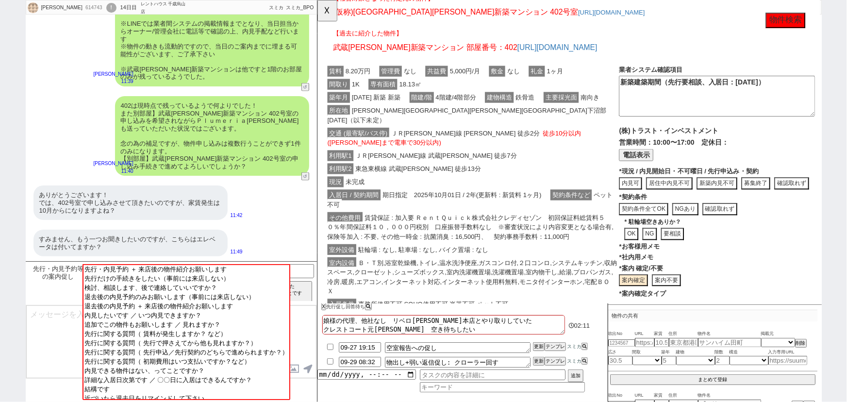
click at [698, 204] on button "居住中内見不可" at bounding box center [695, 197] width 50 height 13
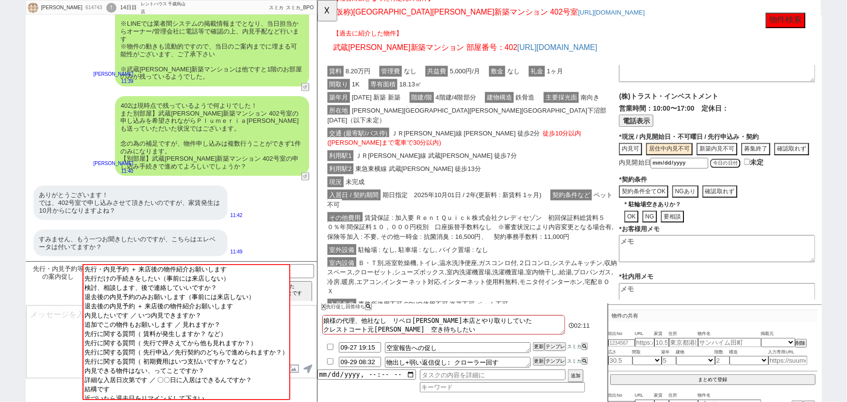
scroll to position [46, 0]
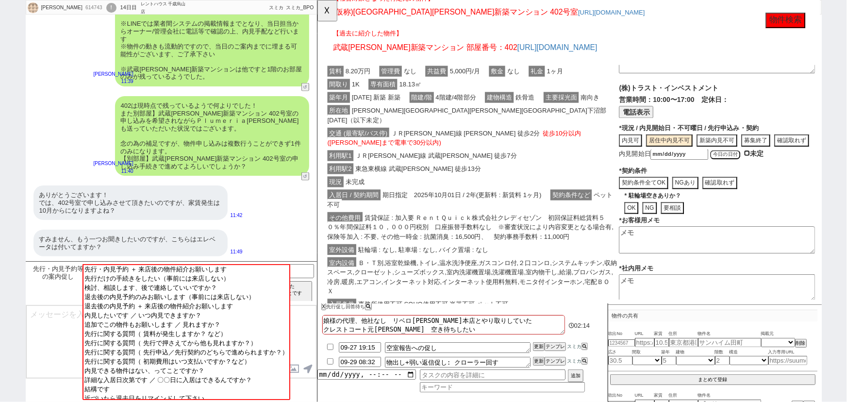
click at [778, 168] on input "checkbox" at bounding box center [778, 165] width 6 height 6
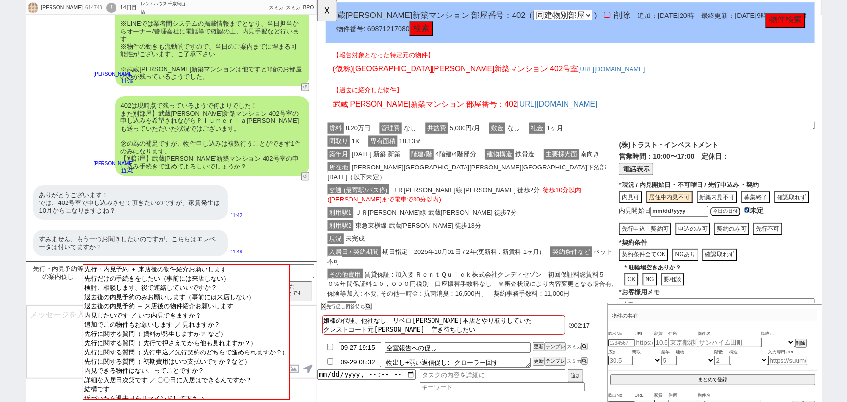
scroll to position [1325, 0]
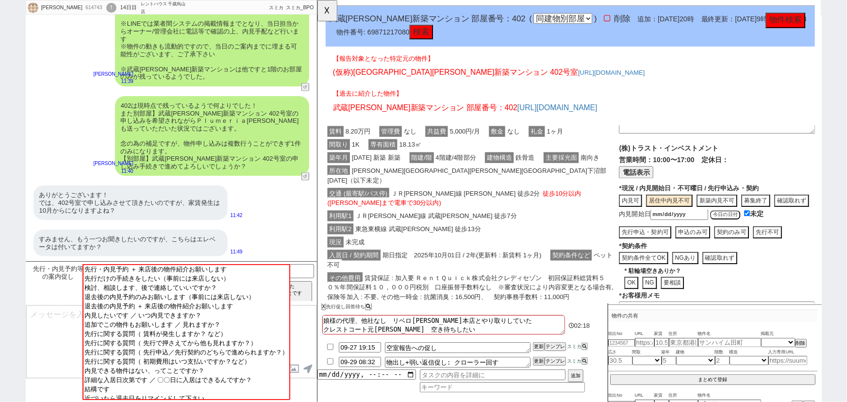
click at [657, 163] on span "(株)トラスト・インベストメント" at bounding box center [694, 159] width 107 height 8
drag, startPoint x: 655, startPoint y: 166, endPoint x: 767, endPoint y: 165, distance: 111.1
click at [767, 164] on p "(株)トラスト・インベストメント" at bounding box center [746, 159] width 211 height 10
copy span "トラスト・インベストメント"
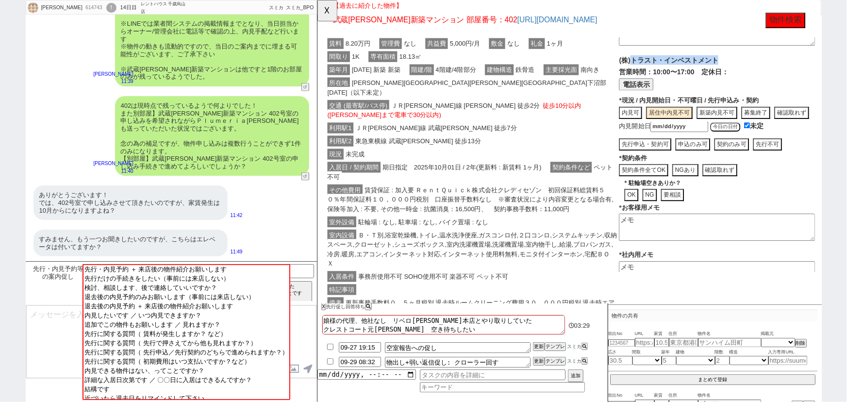
scroll to position [1422, 0]
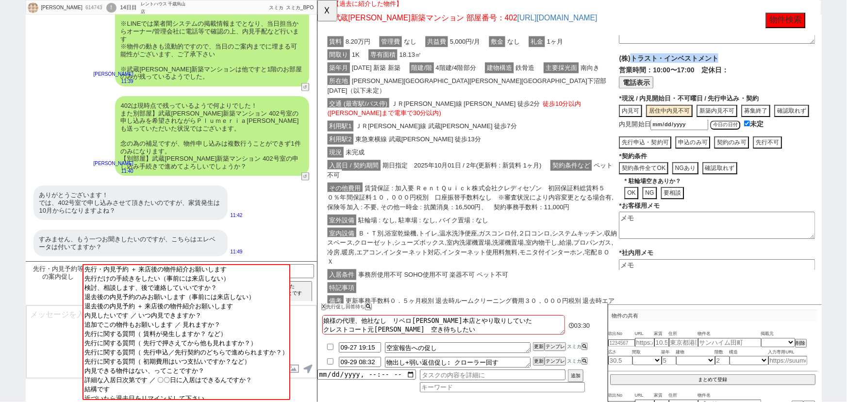
click at [720, 160] on button "申込のみ可" at bounding box center [720, 153] width 37 height 13
click at [673, 187] on button "契約条件全てOK" at bounding box center [667, 180] width 53 height 13
click at [717, 187] on button "NGあり" at bounding box center [712, 180] width 28 height 13
click at [672, 214] on button "NG" at bounding box center [674, 207] width 16 height 13
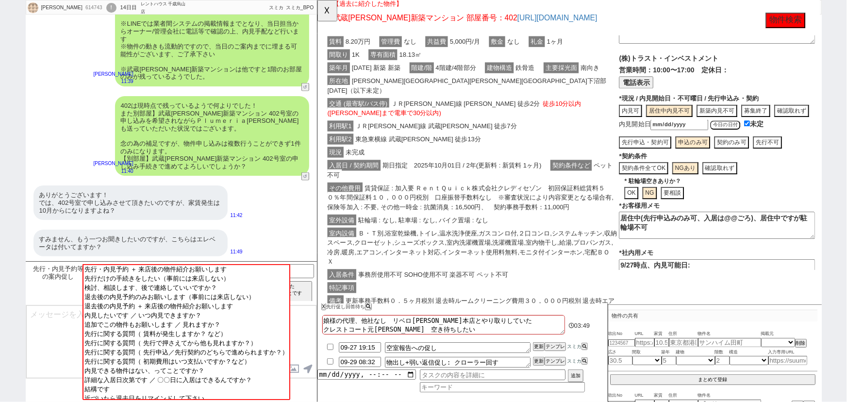
click at [767, 257] on textarea "居住中(先行申込みのみ可、入居は@@ごろ)、居住中ですが駐輪場不可" at bounding box center [746, 242] width 211 height 29
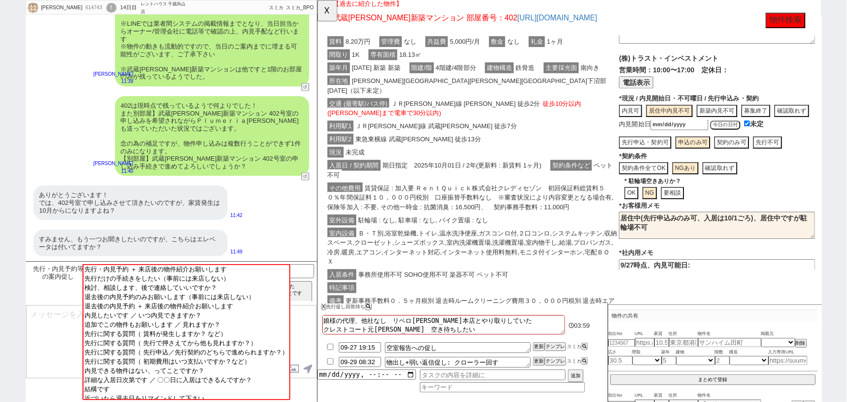
drag, startPoint x: 793, startPoint y: 253, endPoint x: 829, endPoint y: 277, distance: 43.3
click at [829, 257] on textarea "居住中(先行申込みのみ可、入居は10/1ごろ)、居住中ですが駐輪場不可" at bounding box center [746, 242] width 211 height 29
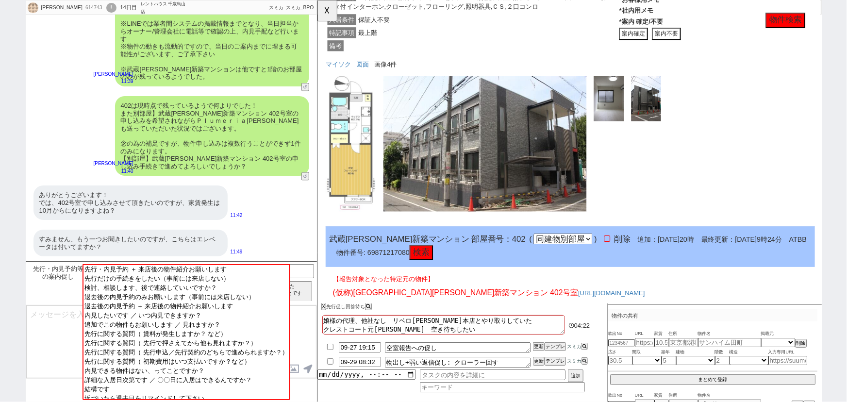
scroll to position [1046, 0]
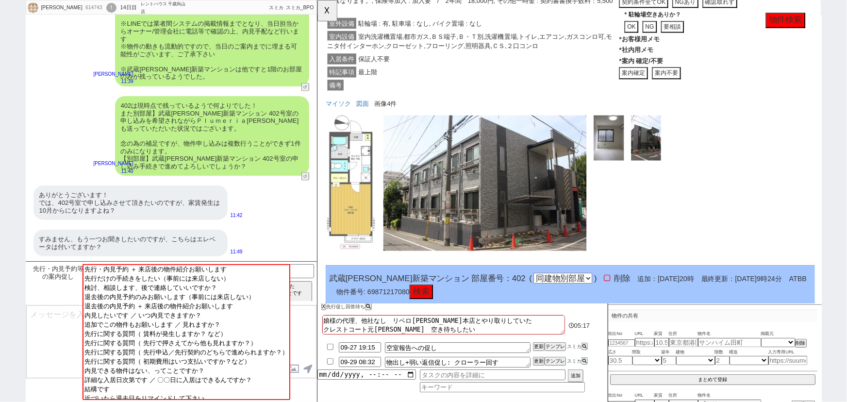
click at [90, 206] on div "ありがとうございます！ では、402号室で申し込みさせて頂きたいのですが、家賃発生は10月からになりますよね？" at bounding box center [130, 202] width 194 height 34
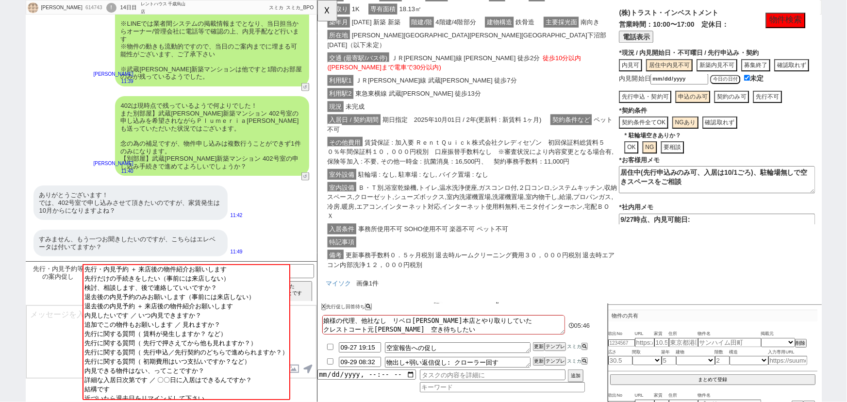
scroll to position [1472, 0]
click at [306, 268] on input at bounding box center [269, 270] width 92 height 12
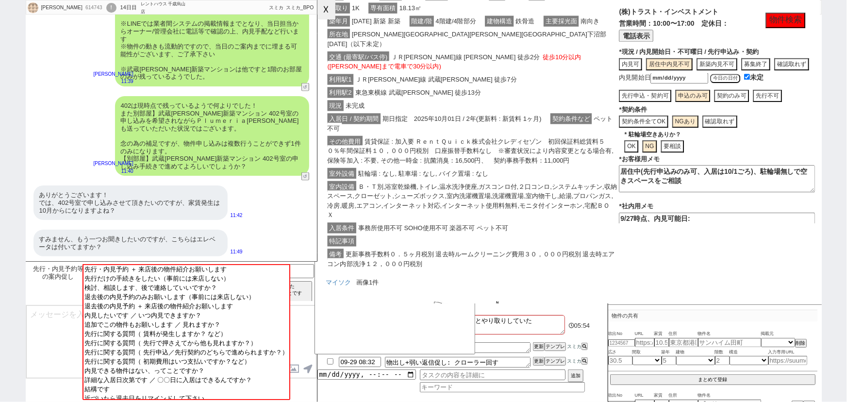
click at [327, 10] on button "☓" at bounding box center [326, 9] width 18 height 19
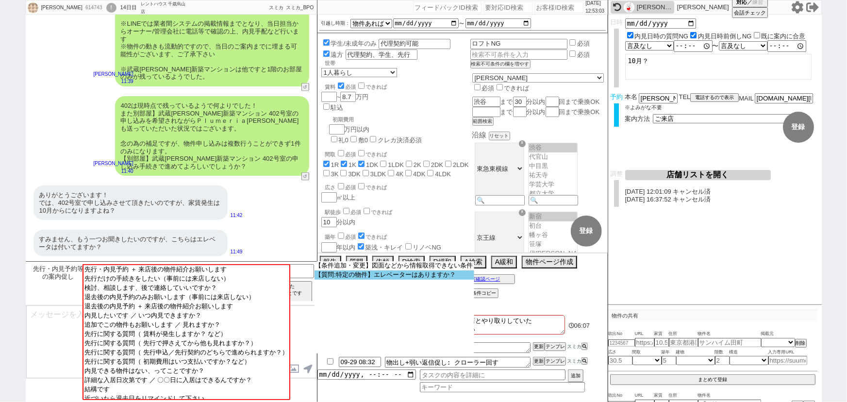
click at [420, 277] on option "【質問:特定の物件】エレベーターはありますか？" at bounding box center [394, 274] width 160 height 9
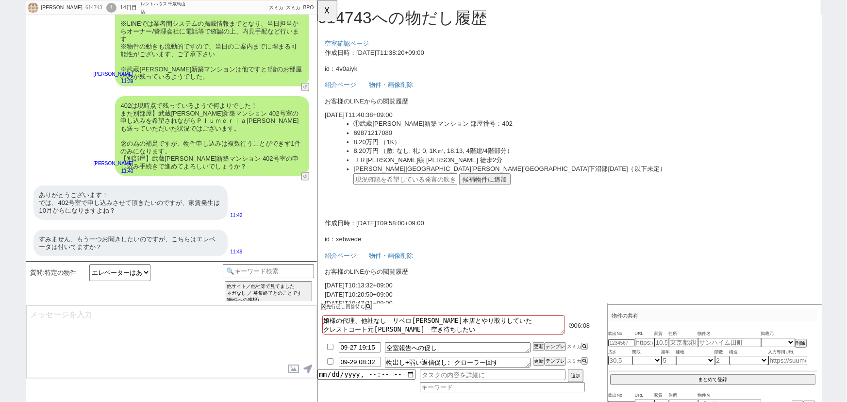
scroll to position [0, 0]
click at [499, 193] on button "候補物件に追加" at bounding box center [496, 192] width 55 height 13
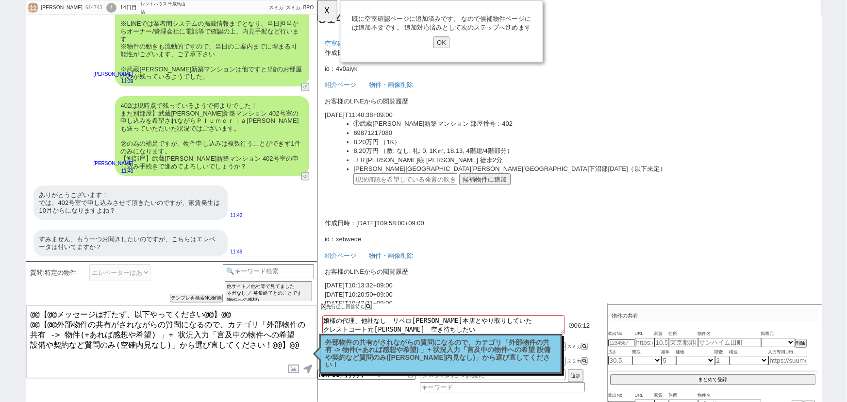
drag, startPoint x: 288, startPoint y: 334, endPoint x: 0, endPoint y: 250, distance: 299.6
click at [0, 250] on div "yasuko 614743 ! 0 14日目 レントハウス 千歳烏山店 冬眠中 自社客 スミカ スミカ_BPO チャット全表示 2025-09-27 リベロ目…" at bounding box center [423, 201] width 847 height 402
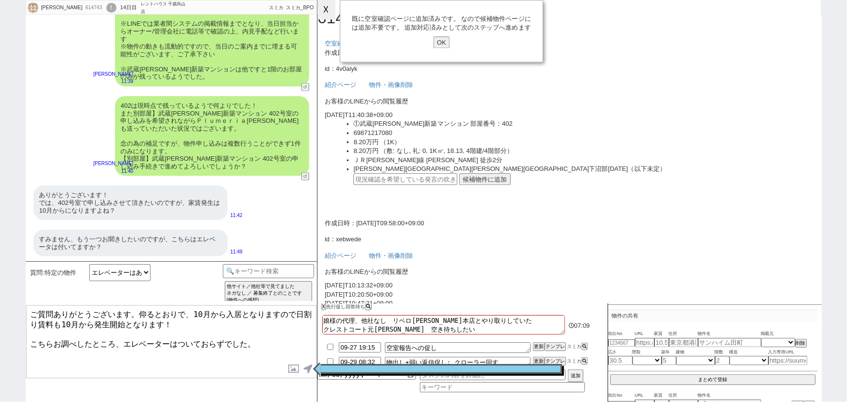
click at [328, 14] on button "☓" at bounding box center [326, 9] width 18 height 19
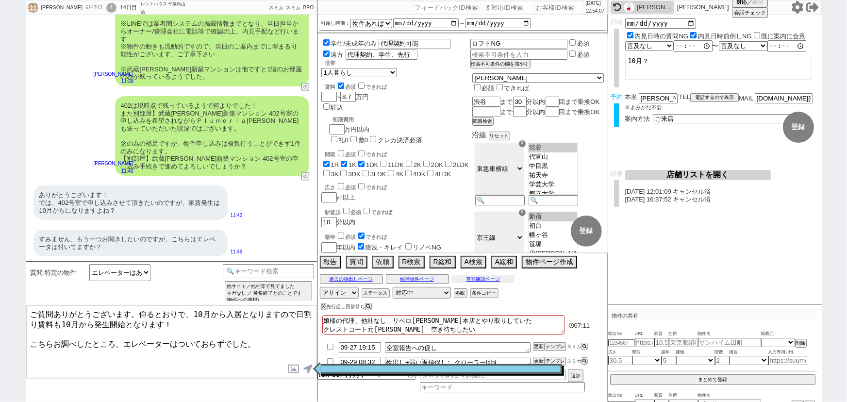
click at [500, 278] on button "空室確認ページ" at bounding box center [483, 279] width 63 height 8
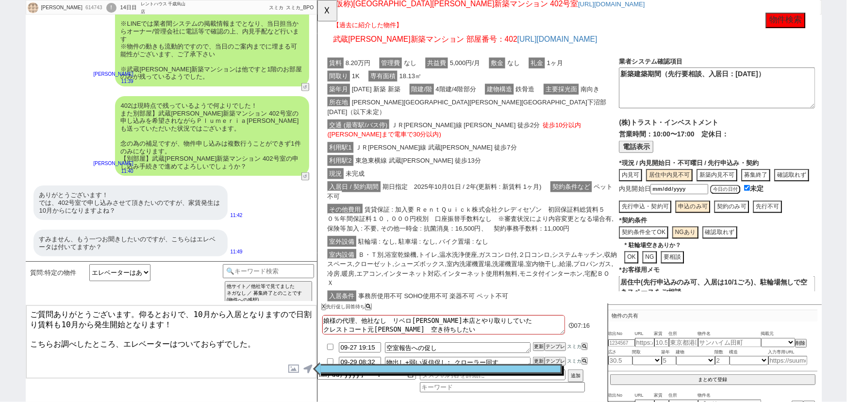
scroll to position [1400, 0]
click at [267, 332] on textarea "ご質問ありがとうございます。仰るとおりで、10月から入居となりますので日割り賃料も10月から発生開始となります！ こちらお調べしたところ、エレベーターはついて…" at bounding box center [171, 341] width 290 height 73
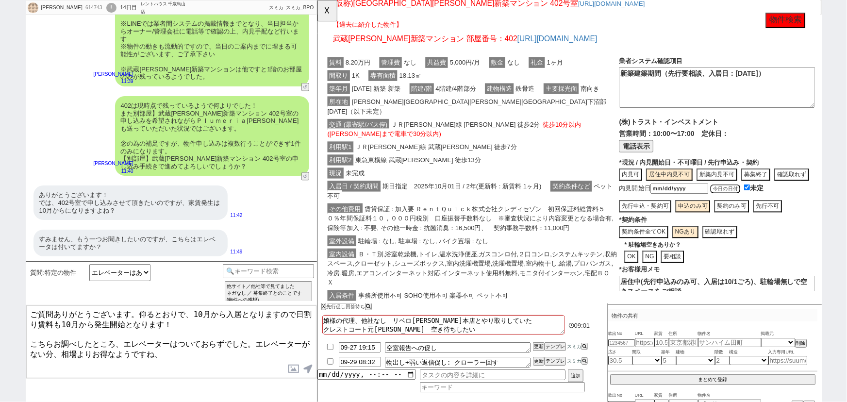
click at [131, 203] on div "ありがとうございます！ では、402号室で申し込みさせて頂きたいのですが、家賃発生は10月からになりますよね？" at bounding box center [130, 202] width 194 height 34
click at [196, 342] on textarea "ご質問ありがとうございます。仰るとおりで、10月から入居となりますので日割り賃料も10月から発生開始となります！ こちらお調べしたところ、エレベーターはついて…" at bounding box center [171, 341] width 290 height 73
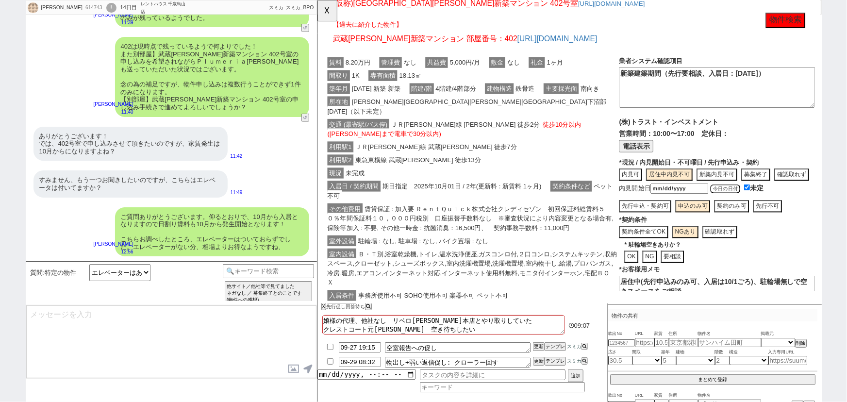
scroll to position [476, 0]
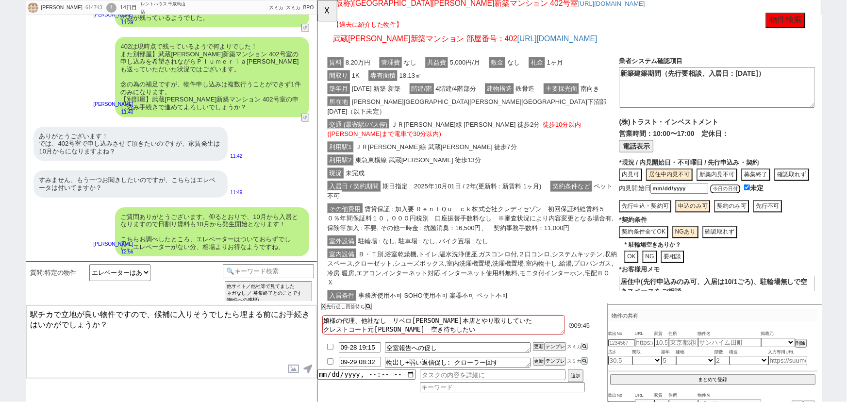
click at [122, 315] on textarea "駅チカで立地が良い物件ですので、候補に入りそうでしたら埋まる前にお手続きはいかがでしょうか？" at bounding box center [171, 341] width 290 height 73
click at [119, 313] on textarea "駅チカで立地が良い物件ですので、候補に入りそうでしたら埋まる前にお手続きはいかがでしょうか？" at bounding box center [171, 341] width 290 height 73
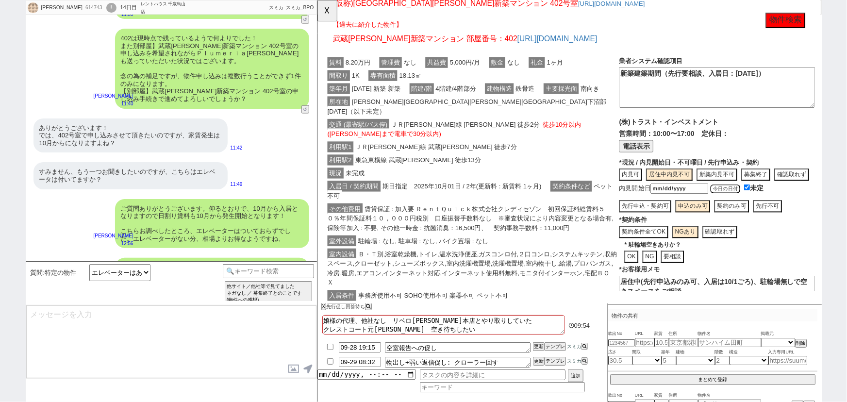
scroll to position [513, 0]
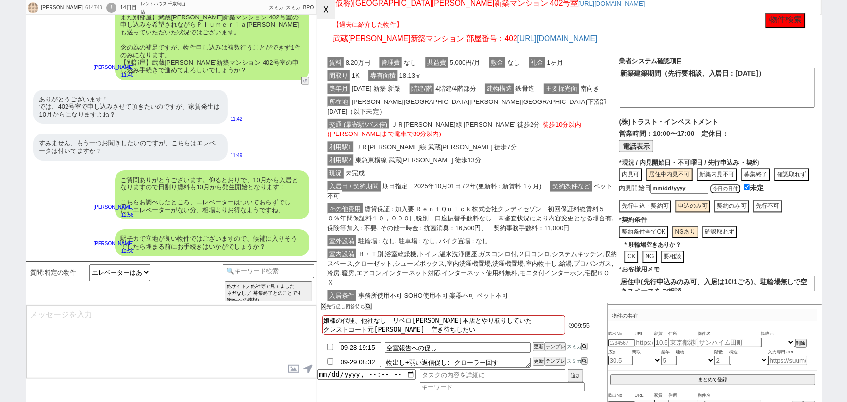
click at [328, 19] on button "☓" at bounding box center [326, 9] width 18 height 19
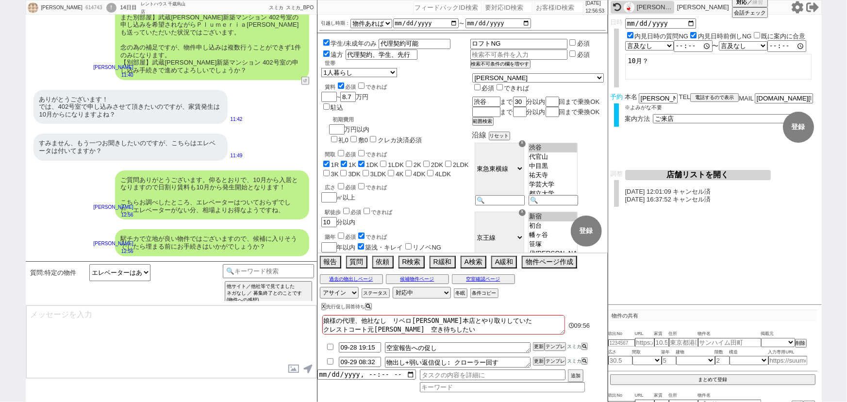
click at [82, 8] on div "614743" at bounding box center [93, 8] width 22 height 8
copy div "614743"
click at [131, 199] on div "ご質問ありがとうございます。仰るとおりで、10月から入居となりますので日割り賃料も10月から発生開始となります！ こちらお調べしたところ、エレベーターはついて…" at bounding box center [212, 194] width 194 height 49
click at [775, 223] on div "内見日など入力！ 変更 なし 登録 日時 内見日時の質問NG 内見日時前倒しNG 既に案内に合意 言及なし 時間明確 午前 午後 お昼 夕方・夜 終日いつでも…" at bounding box center [714, 160] width 213 height 290
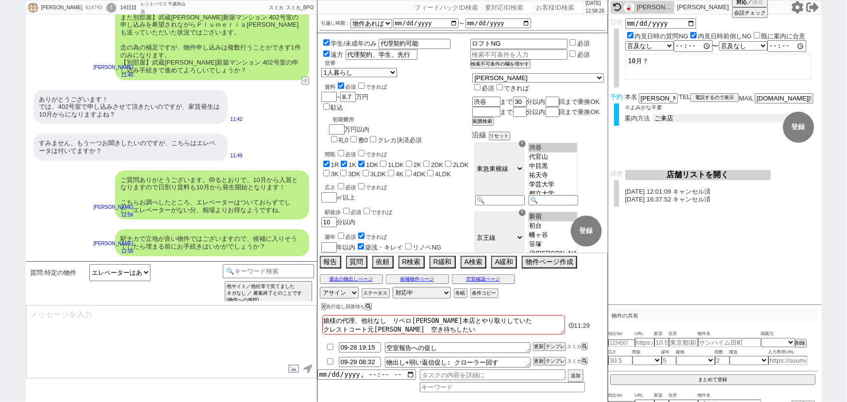
click at [689, 116] on select "未定 現地お待ち合わせ ご来店 先行申し込みのご案内or内見無しでの申し込みのご案内 オンラインでのご接客 オンラインで1件の内見のご案内" at bounding box center [726, 118] width 146 height 8
click at [653, 114] on select "未定 現地お待ち合わせ ご来店 先行申し込みのご案内or内見無しでの申し込みのご案内 オンラインでのご接客 オンラインで1件の内見のご案内" at bounding box center [726, 118] width 146 height 8
click at [660, 147] on form "変更 なし 登録 日時 内見日時の質問NG 内見日時前倒しNG 既に案内に合意 言及なし 時間明確 午前 午後 お昼 夕方・夜 終日いつでも その他 〜 言及…" at bounding box center [714, 92] width 213 height 155
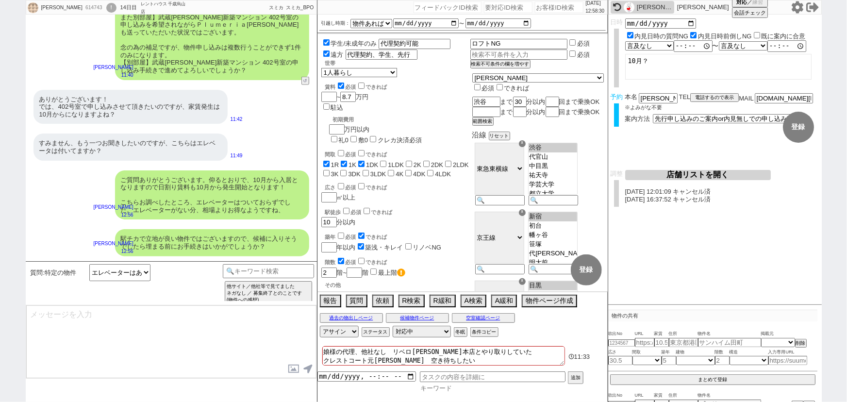
click at [430, 384] on input at bounding box center [502, 388] width 165 height 8
click at [430, 388] on input at bounding box center [502, 388] width 165 height 8
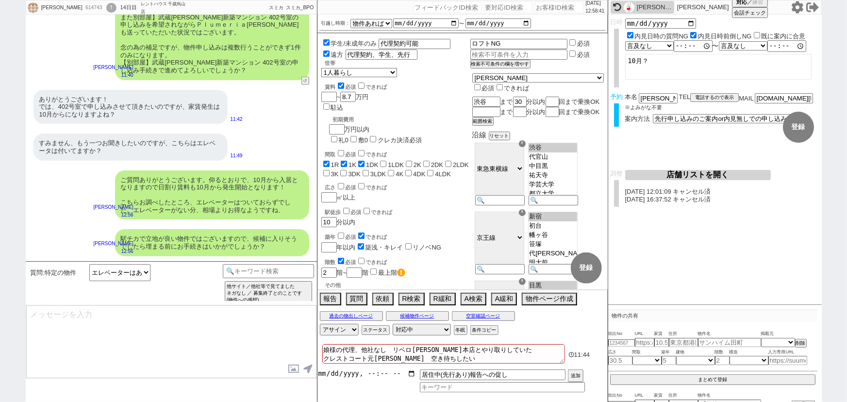
click at [360, 373] on input "datetime-local" at bounding box center [366, 373] width 98 height 8
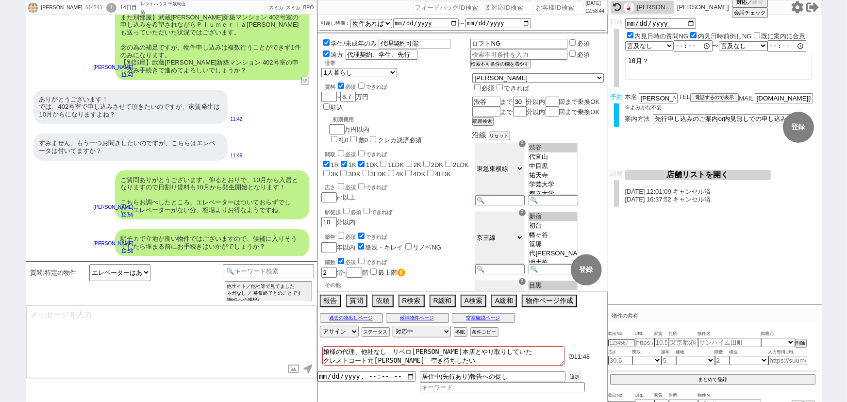
click at [573, 373] on button "追加" at bounding box center [575, 376] width 14 height 11
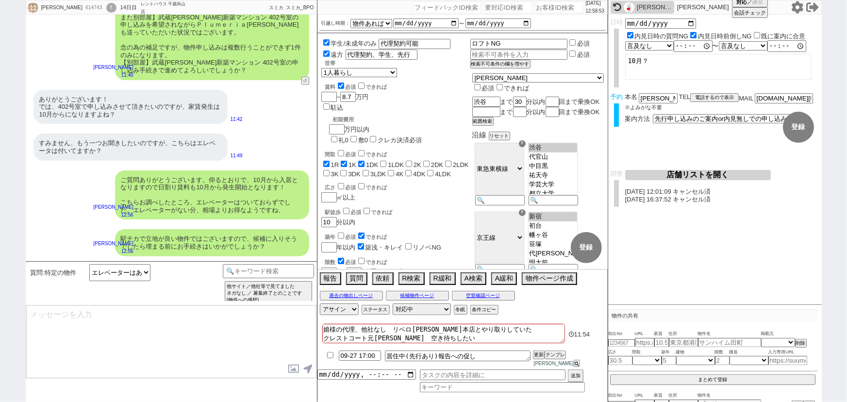
click at [82, 11] on div "614743" at bounding box center [93, 8] width 22 height 8
copy div "614743"
click at [542, 10] on input "number" at bounding box center [559, 7] width 49 height 12
paste input "614743"
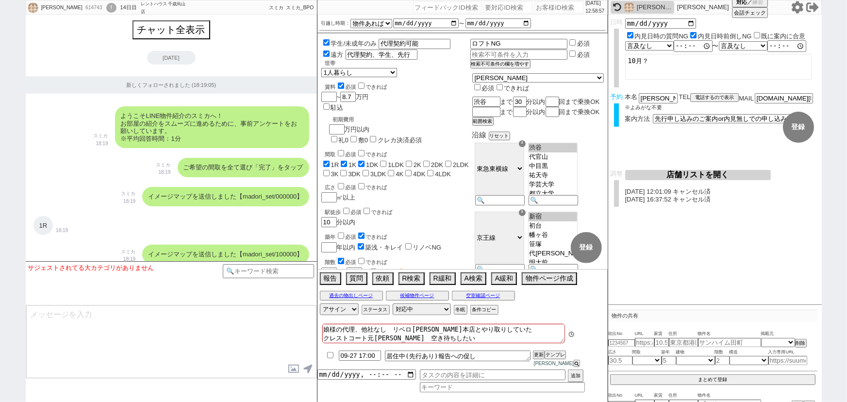
scroll to position [18819, 0]
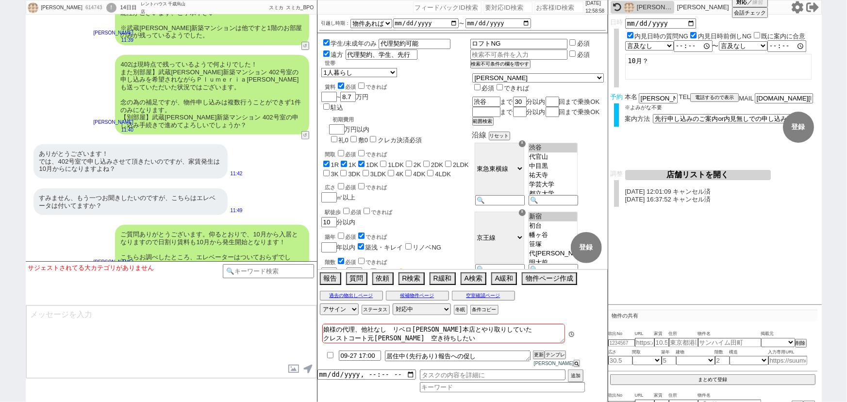
click at [182, 225] on div "ご質問ありがとうございます。仰るとおりで、10月から入居となりますので日割り賃料も10月から発生開始となります！ こちらお調べしたところ、エレベーターはついて…" at bounding box center [212, 249] width 194 height 49
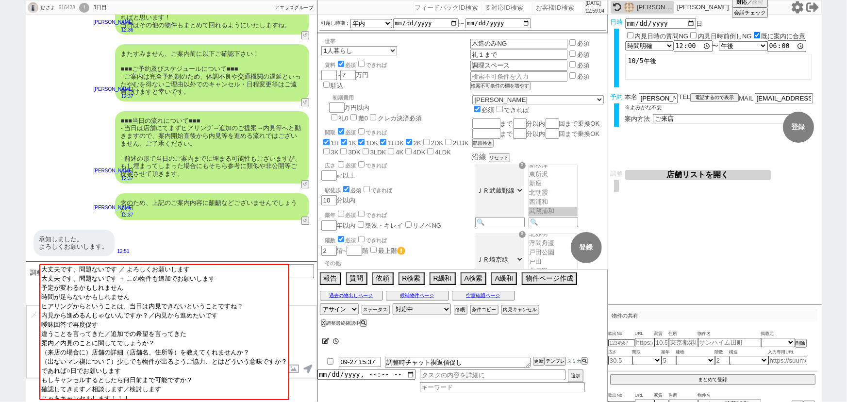
scroll to position [115, 0]
click at [107, 227] on div "承知しました。 よろしくお願いします。 12:51" at bounding box center [171, 243] width 291 height 36
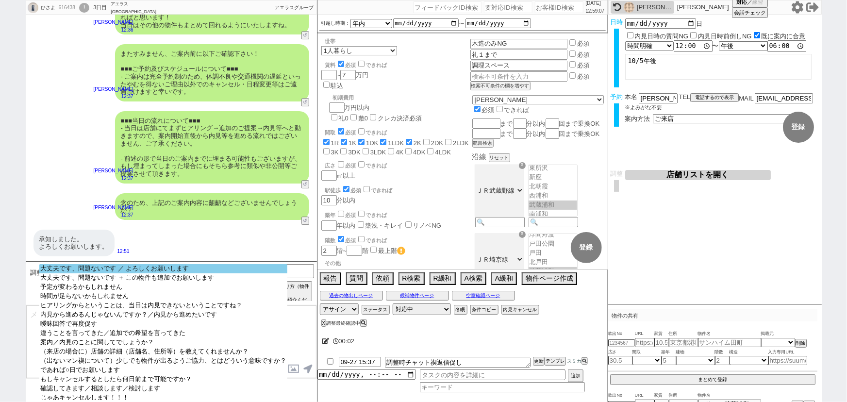
click at [97, 267] on option "大丈夫です、問題ないです ／ よろしくお願いします" at bounding box center [163, 268] width 248 height 9
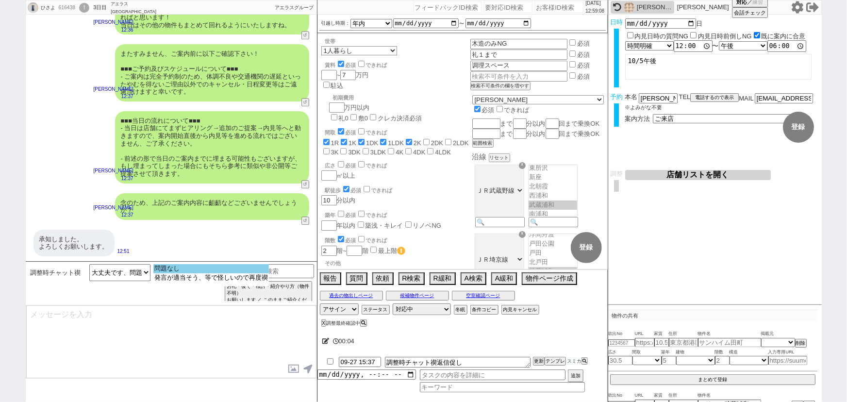
click at [181, 272] on option "問題なし" at bounding box center [210, 268] width 115 height 9
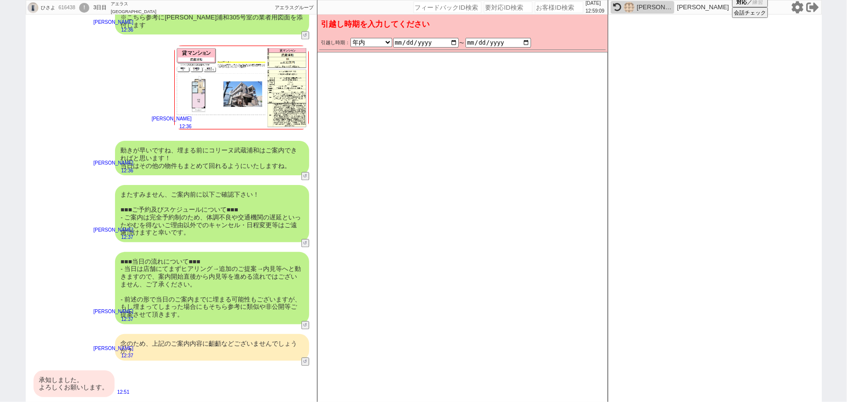
click at [202, 268] on div "■■■当日の流れについて■■■ - 当日は店舗にてまずヒアリング→追加のご提案→内見等へと動きますので、案内開始直後から内見等を進める流れではございません、ご…" at bounding box center [212, 288] width 194 height 72
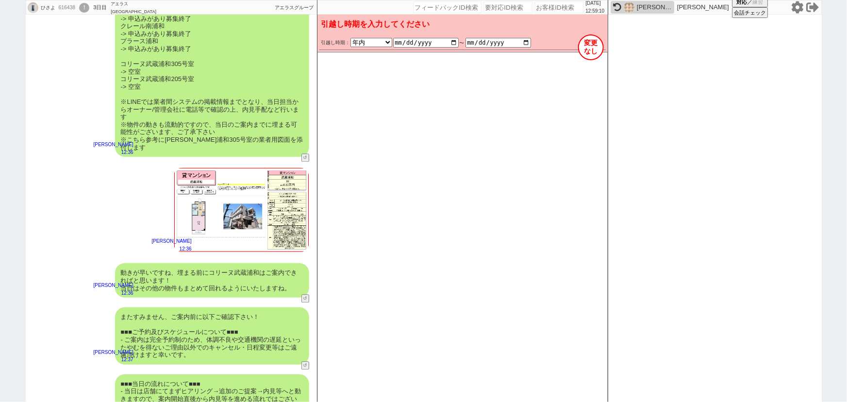
scroll to position [981, 0]
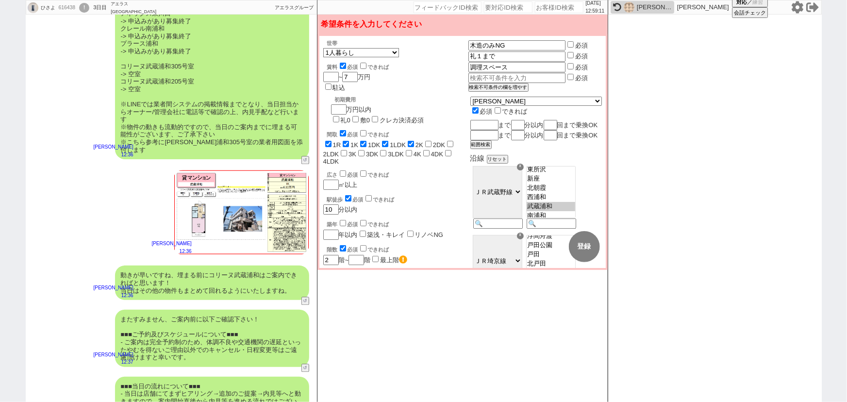
click at [236, 184] on img at bounding box center [241, 212] width 136 height 85
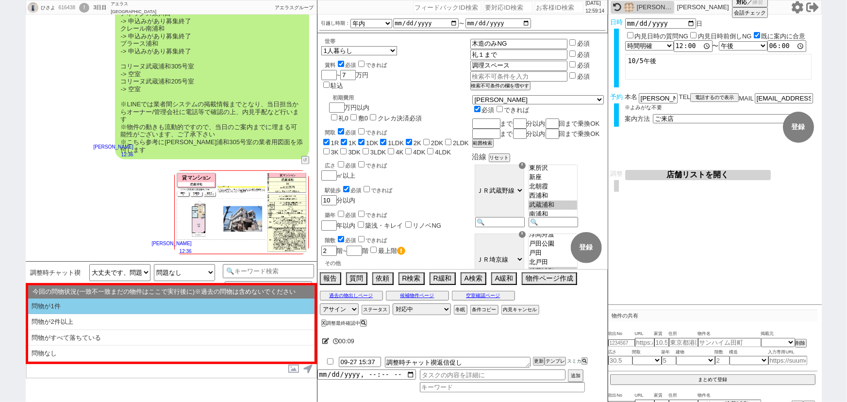
click at [152, 302] on li "問物が1件" at bounding box center [171, 306] width 286 height 16
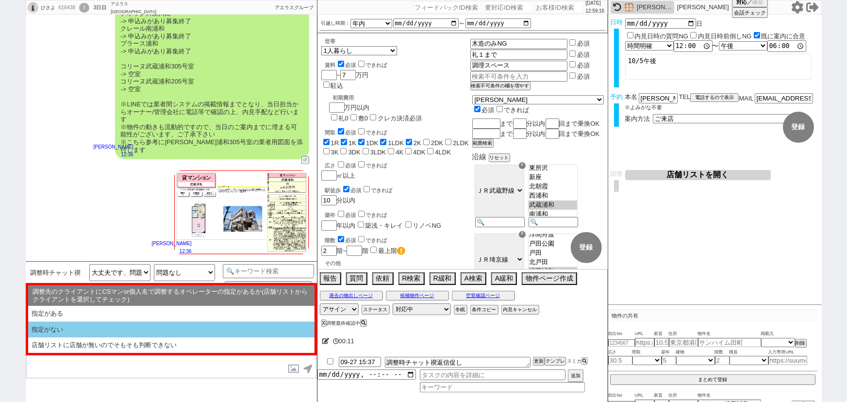
click at [107, 323] on li "指定がない" at bounding box center [171, 330] width 286 height 16
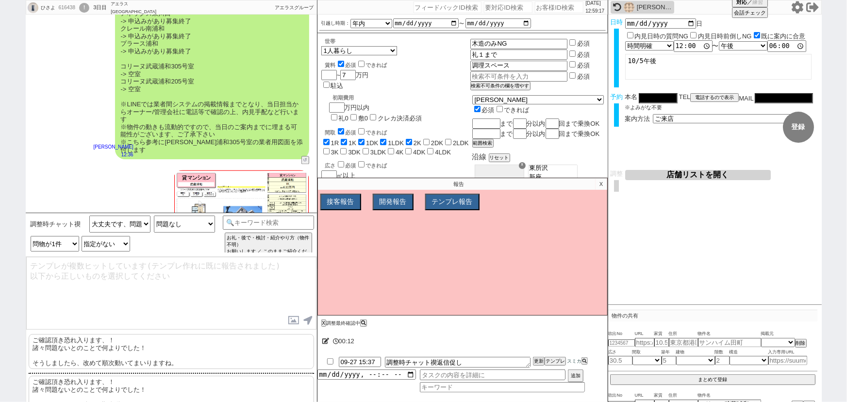
click at [75, 341] on p "ご確認頂き恐れ入ります、！ 諸々問題ないとのことで何よりでした！ そうしましたら、改めて順次動いてまいりますね。" at bounding box center [171, 351] width 285 height 35
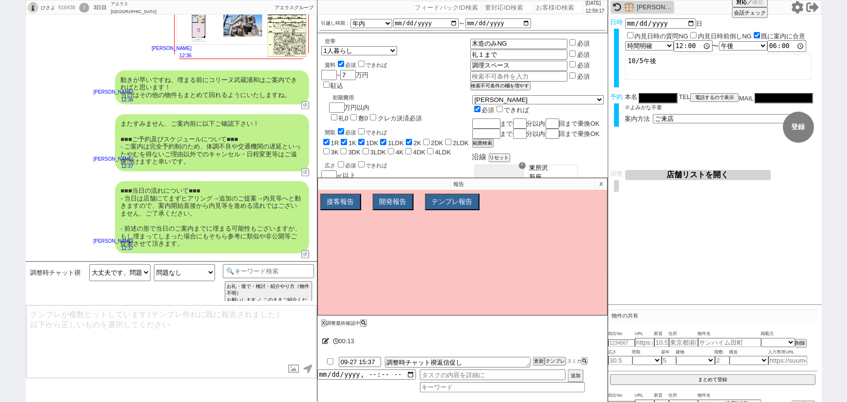
scroll to position [1103, 0]
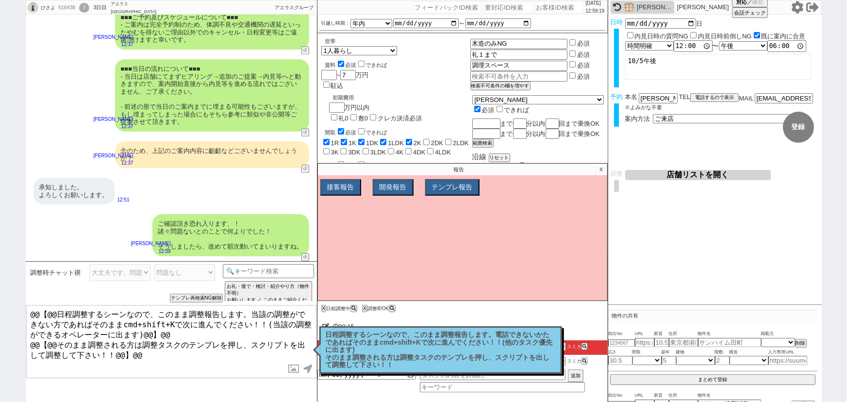
click at [705, 169] on form "変更 なし 登録 日時 2025-09-28 日 内見日時の質問NG 内見日時前倒しNG 既に案内に合意 言及なし 時間明確 午前 午後 お昼 夕方・夜 終日…" at bounding box center [714, 92] width 213 height 155
click at [699, 176] on button "店舗リストを開く" at bounding box center [698, 175] width 146 height 10
click at [602, 171] on p "X" at bounding box center [600, 170] width 11 height 12
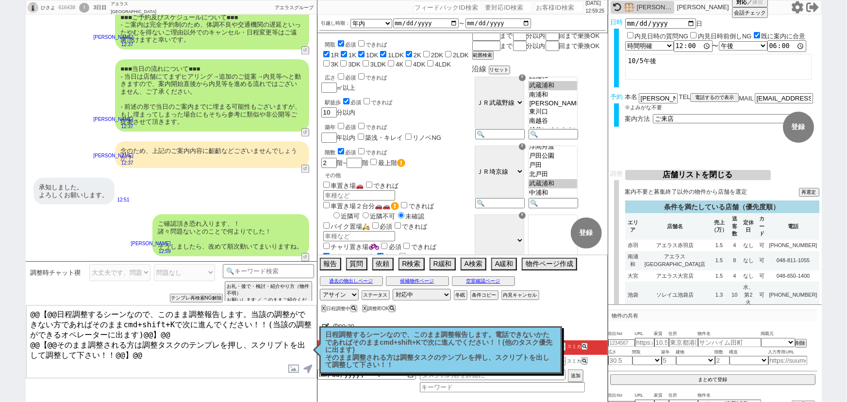
scroll to position [80, 0]
click at [692, 260] on td "アエラス南浦和店" at bounding box center [674, 260] width 68 height 19
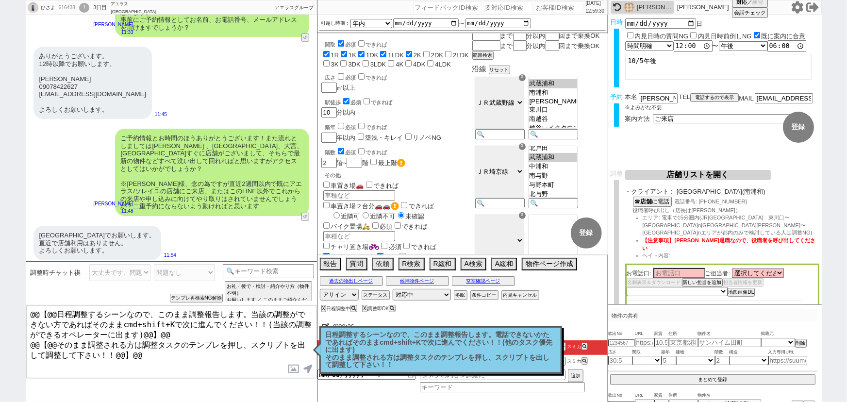
scroll to position [432, 0]
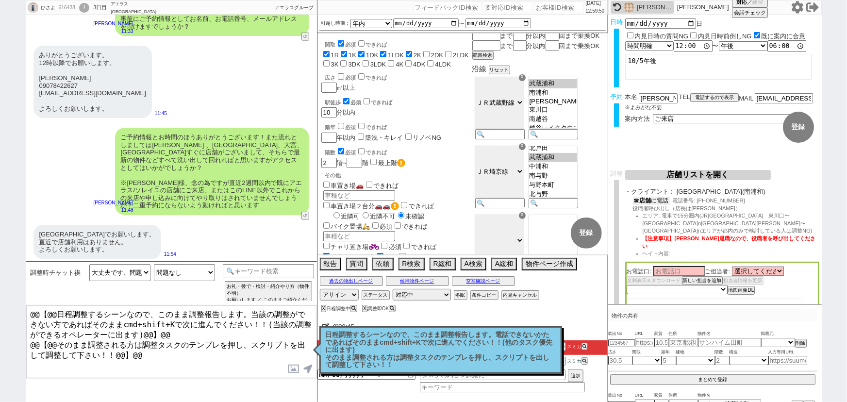
click at [660, 204] on button "☎ 店舗 に電話" at bounding box center [651, 200] width 37 height 8
click at [670, 263] on div "お電話口: ご担当者: 選択してください 相澤 宏次朗 山内 健 吉沢 拓也 小池 雅也 遠藤 竜也 山野 潤 太田 信之 山下 知浩 藤原 知明 坂本 優介…" at bounding box center [722, 297] width 194 height 68
click at [664, 268] on input at bounding box center [679, 272] width 52 height 8
click at [670, 287] on select "未定 希望で最短でOK 最短以外でOK 日程がNG(直近で別日提案可) 日程がNG(直近はNG) お客様ごとNG 折返し待ち 店舗が定休/終業後で連絡取れず" at bounding box center [676, 291] width 100 height 8
click at [626, 287] on select "未定 希望で最短でOK 最短以外でOK 日程がNG(直近で別日提案可) 日程がNG(直近はNG) お客様ごとNG 折返し待ち 店舗が定休/終業後で連絡取れず" at bounding box center [676, 291] width 100 height 8
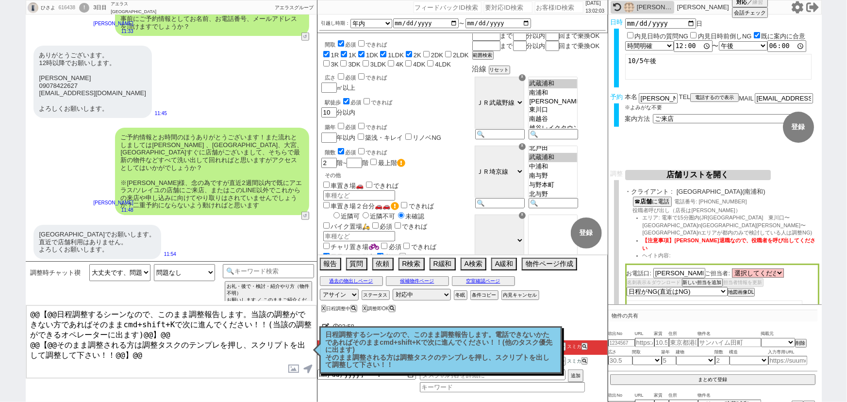
click at [626, 287] on select "未定 希望で最短でOK 最短以外でOK 日程がNG(直近で別日提案可) 日程がNG(直近はNG) お客様ごとNG 折返し待ち 店舗が定休/終業後で連絡取れず" at bounding box center [676, 291] width 101 height 9
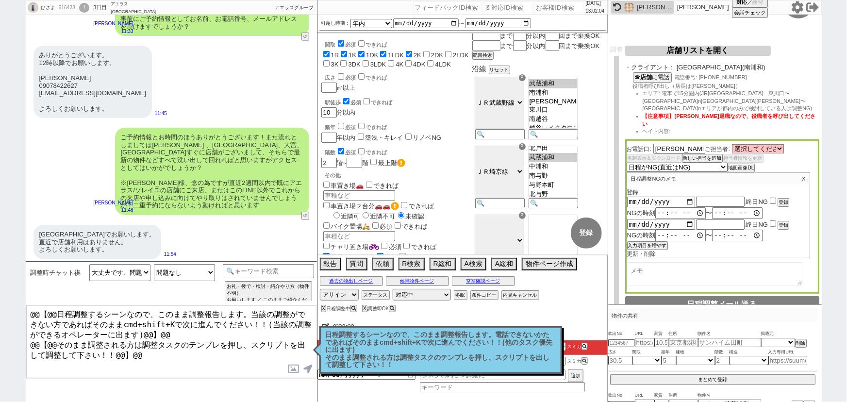
scroll to position [126, 0]
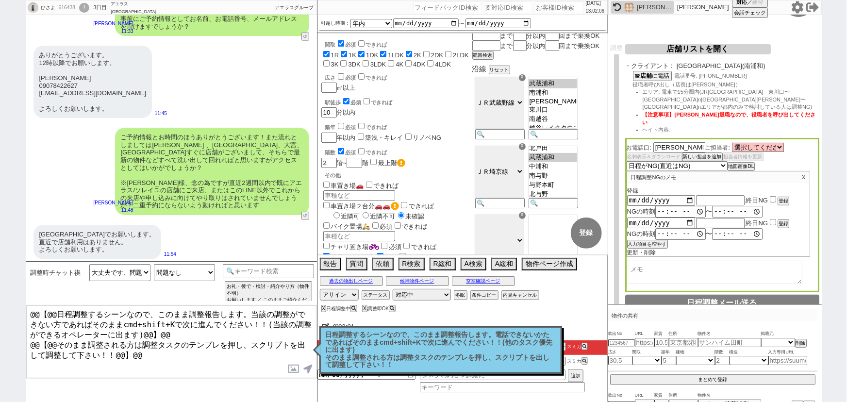
click at [771, 196] on input "checkbox" at bounding box center [772, 199] width 6 height 6
click at [781, 197] on button "登録" at bounding box center [782, 200] width 10 height 7
click at [688, 196] on input "2025-09-28" at bounding box center [661, 200] width 68 height 8
click at [771, 196] on input "checkbox" at bounding box center [772, 199] width 6 height 6
click at [784, 197] on button "登録" at bounding box center [782, 200] width 10 height 7
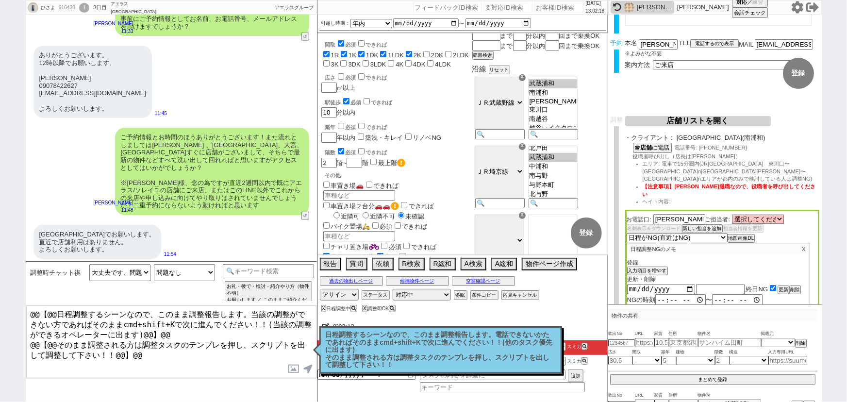
scroll to position [0, 0]
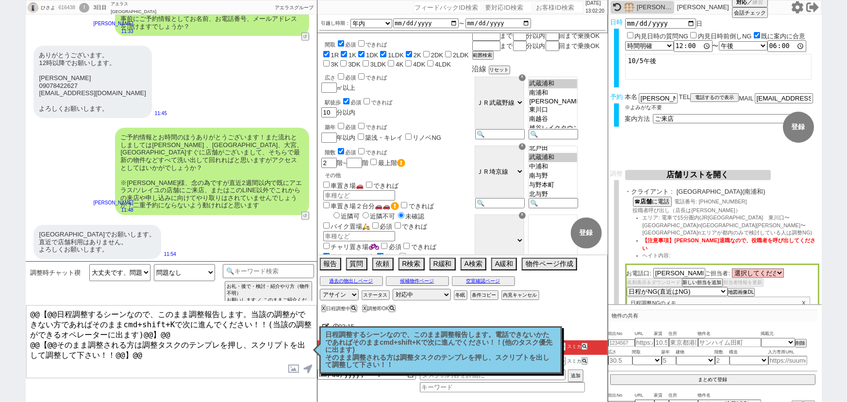
click at [703, 174] on button "店舗リストを開く" at bounding box center [698, 175] width 146 height 10
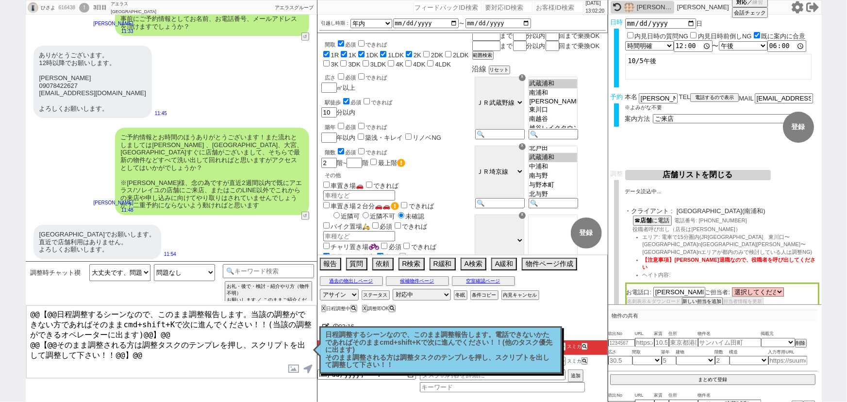
click at [432, 359] on p "日程調整するシーンなので、このまま調整報告します。電話できないかたであればそのままcmd+shift+Kで次に進んでください！！(他のタスク優先に出ます) そ…" at bounding box center [441, 350] width 230 height 38
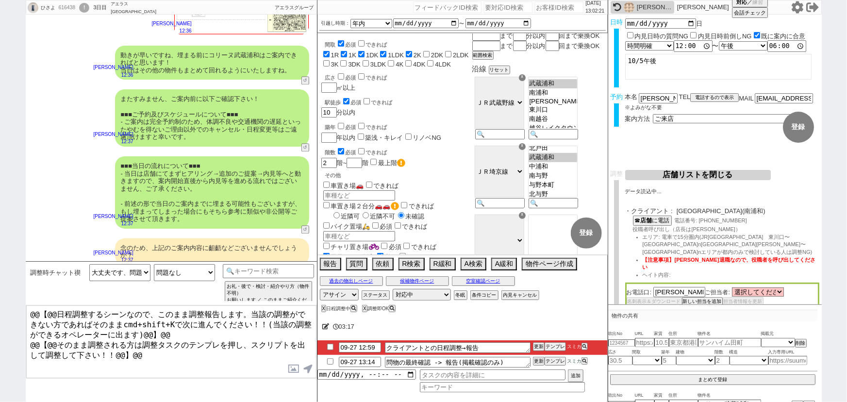
scroll to position [1103, 0]
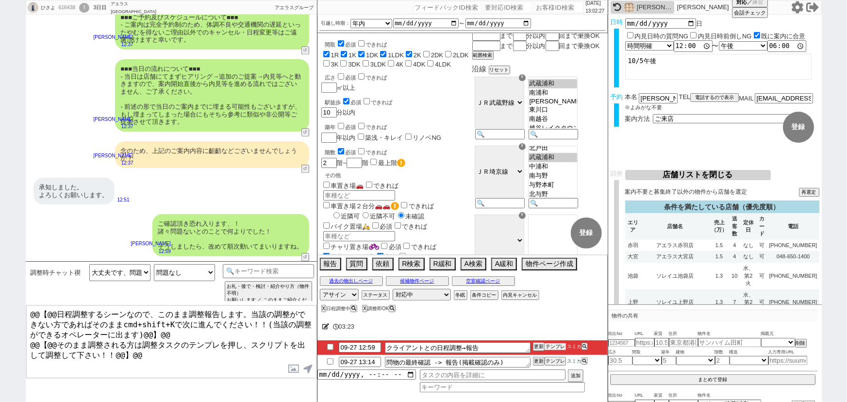
click at [554, 347] on button "テンプレ" at bounding box center [554, 346] width 21 height 7
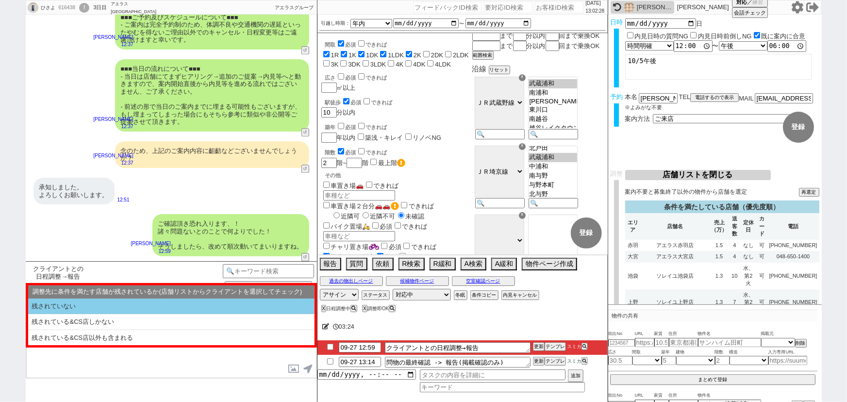
click at [132, 307] on li "残されていない" at bounding box center [171, 306] width 286 height 16
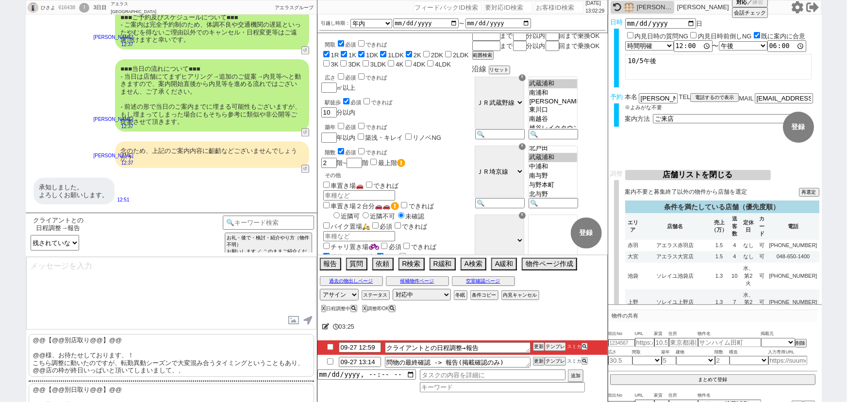
click at [97, 344] on p "@@【@@別店取り@@】@@ @@様、お待たせしております、！ こちら調整に動いたのですが、転勤異動シーズンで大変混み合うタイミングということもあり、@@店の…" at bounding box center [171, 355] width 285 height 43
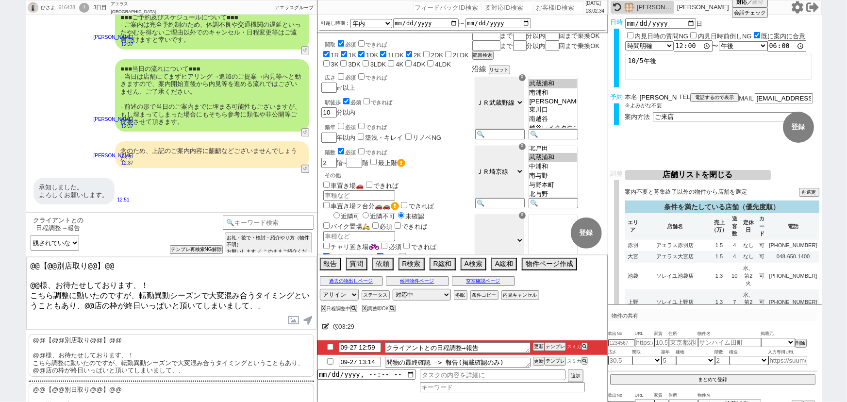
drag, startPoint x: 654, startPoint y: 97, endPoint x: 621, endPoint y: 98, distance: 34.0
click at [621, 98] on div "予約 本名 横山尚代 ※よみがな不要 TEL 電話するので表示 電話の理由 356 初日調整での禊 357 問物漏れ回収 359 内見日が怪しいので前倒し&他…" at bounding box center [714, 112] width 213 height 38
click at [35, 278] on textarea "@@【@@別店取り@@】@@ @@様、お待たせしております、！ こちら調整に動いたのですが、転勤異動シーズンで大変混み合うタイミングということもあり、@@店の…" at bounding box center [171, 293] width 290 height 73
drag, startPoint x: 39, startPoint y: 279, endPoint x: 27, endPoint y: 250, distance: 31.8
click at [27, 250] on div "クライアントとの日程調整→報告 中カテゴリを選択 小カテゴリを選択 内見日までの日数 -1 !=0 !=0&&!=1 !=4&&<9 !=null !=nul…" at bounding box center [171, 307] width 291 height 189
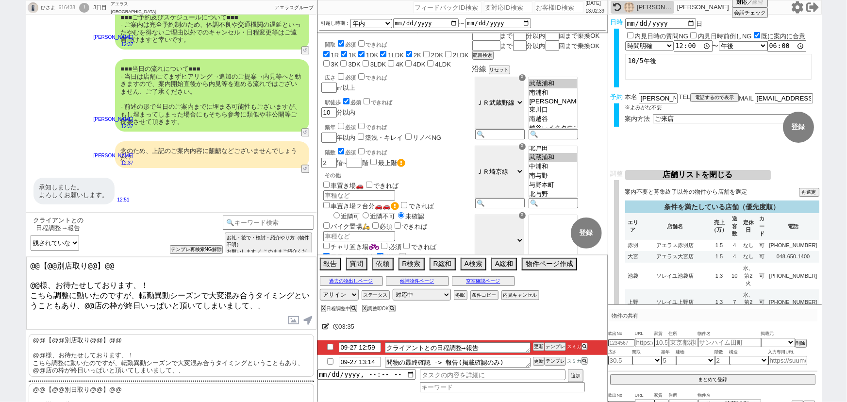
paste textarea "横山"
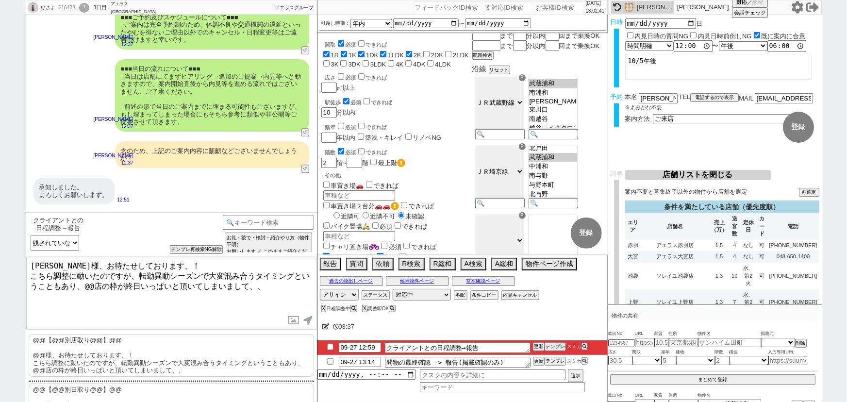
click at [93, 279] on textarea "横山様、お待たせしております、！ こちら調整に動いたのですが、転勤異動シーズンで大変混み合うタイミングということもあり、@@店の枠が終日いっぱいと頂いてしまい…" at bounding box center [171, 293] width 290 height 73
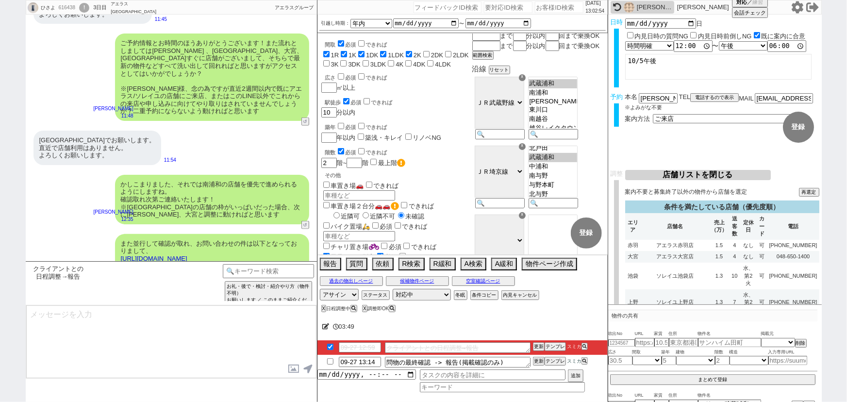
scroll to position [1155, 0]
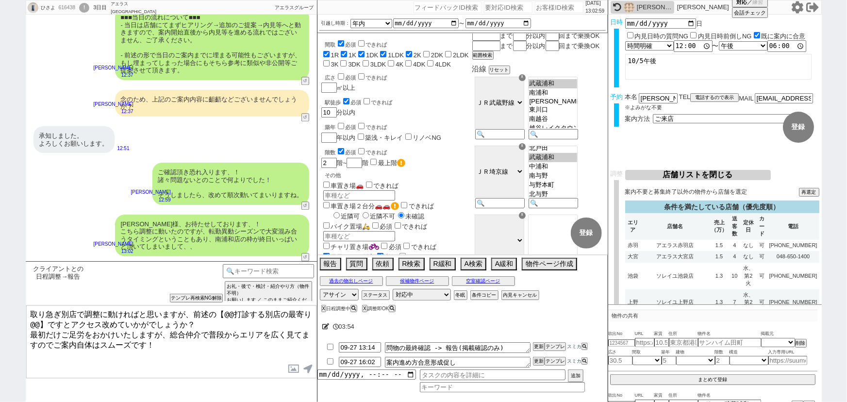
drag, startPoint x: 215, startPoint y: 313, endPoint x: 46, endPoint y: 319, distance: 168.9
click at [46, 319] on textarea "取り急ぎ別店で調整に動ければと思いますが、前述の【@@打診する別店の最寄り@@】ですとアクセス改めていかがでしょうか？ 最初だけご足労をおかけいたしますが、総…" at bounding box center [171, 341] width 290 height 73
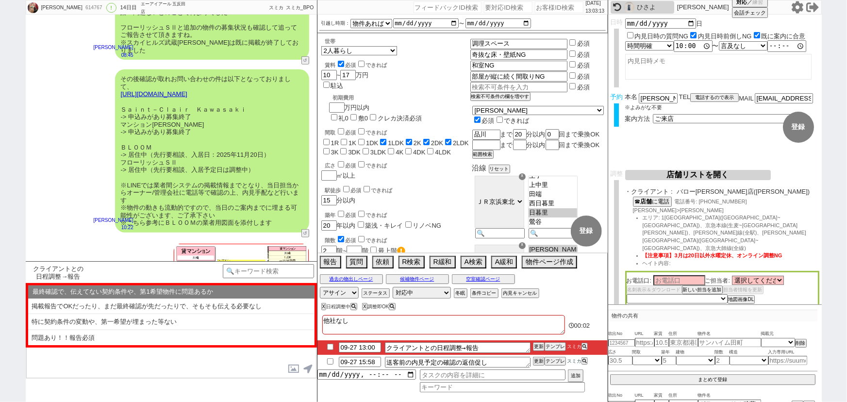
scroll to position [6000, 0]
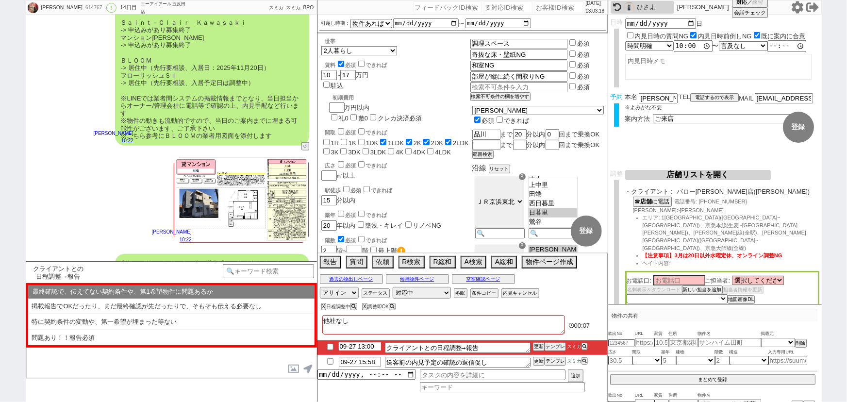
click at [364, 347] on input "09-27 13:00" at bounding box center [360, 346] width 42 height 8
click at [537, 345] on button "更新" at bounding box center [538, 346] width 10 height 7
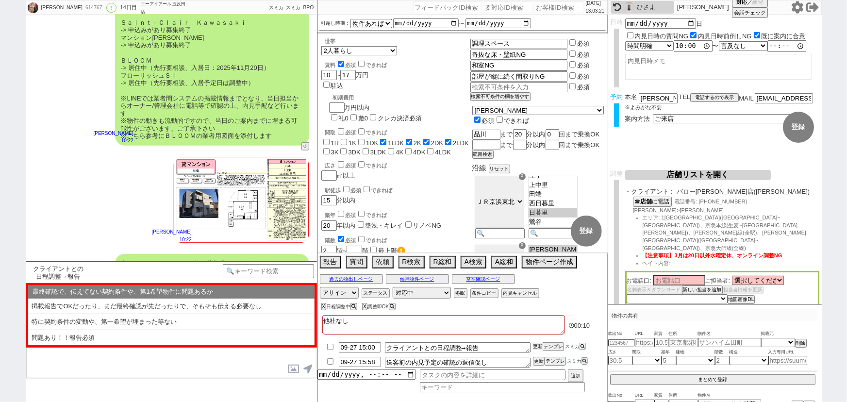
click at [537, 345] on button "更新" at bounding box center [538, 346] width 10 height 7
click at [56, 150] on div "小澤結 10:22" at bounding box center [171, 199] width 291 height 98
click at [541, 10] on input "number" at bounding box center [559, 7] width 49 height 12
paste input "616646"
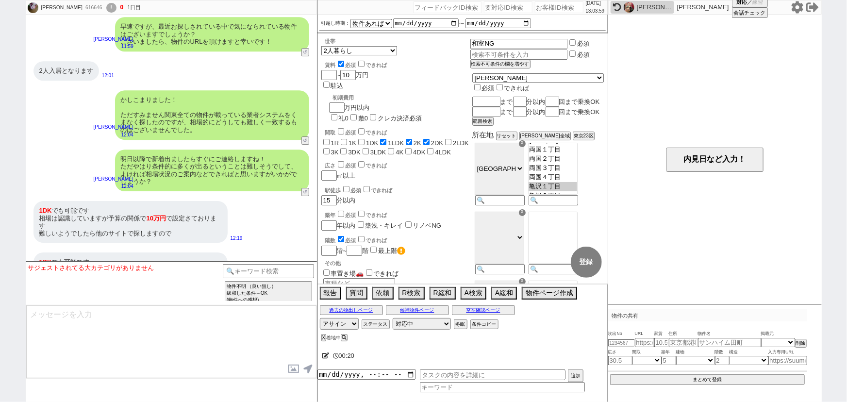
scroll to position [1492, 0]
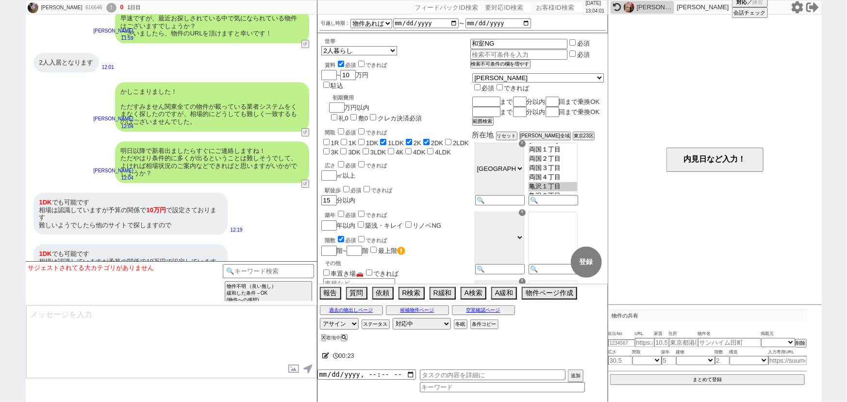
click at [265, 263] on div "サジェストされてる大カテゴリがありません テンプレ再検索NG解除 物件不明 （良い無し） 緩和した条件→OK (物件への感想) 物件不明 （良い無し） 緩和し…" at bounding box center [171, 283] width 291 height 44
click at [265, 270] on input at bounding box center [269, 270] width 92 height 12
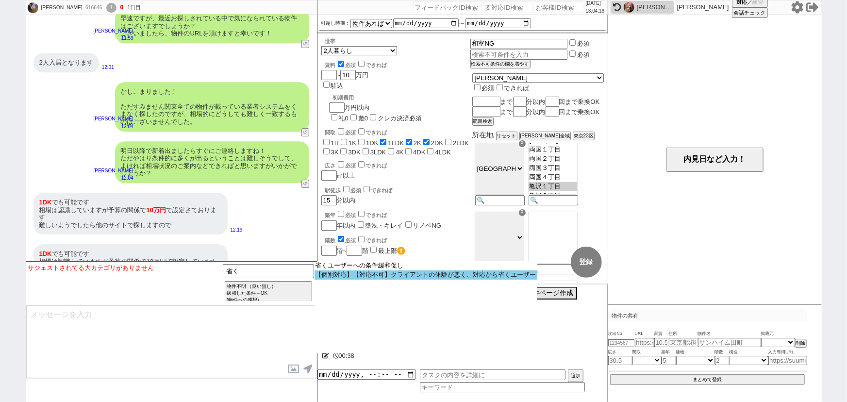
click at [423, 275] on option "【個別対応】【対応不可】クライアントの体験が悪く、対応から省くユーザー" at bounding box center [425, 274] width 223 height 9
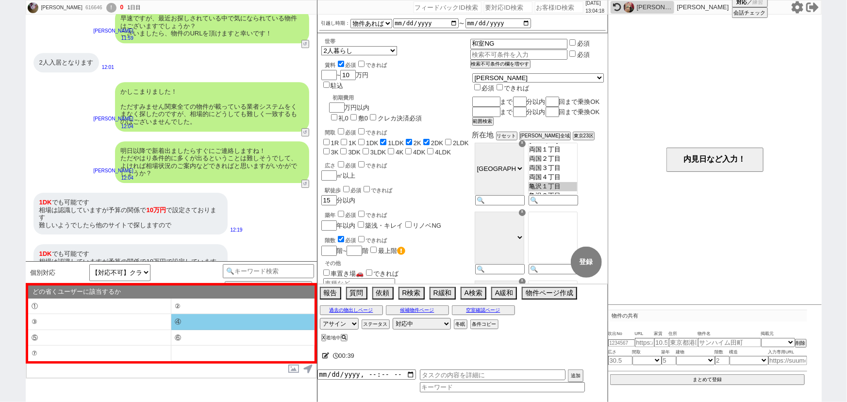
click at [194, 317] on li "④" at bounding box center [242, 322] width 143 height 16
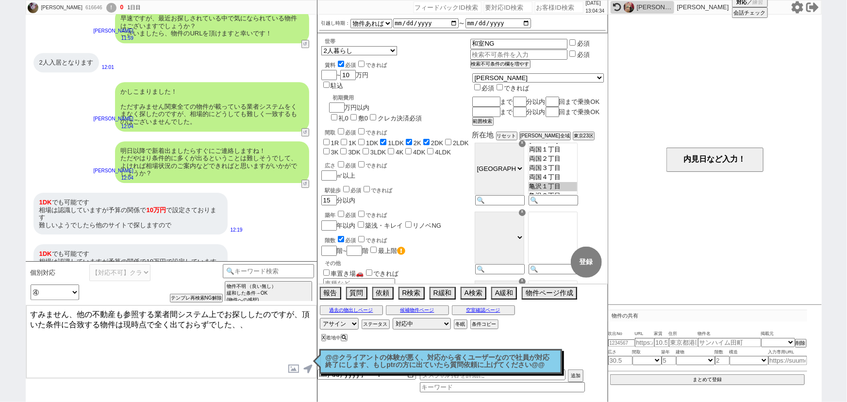
click at [121, 325] on textarea "すみません、他の不動産も参照する業者間システム上でお探ししたのですが、頂いた条件に合致する物件は現時点で全く出ておらずでした、、" at bounding box center [171, 341] width 290 height 73
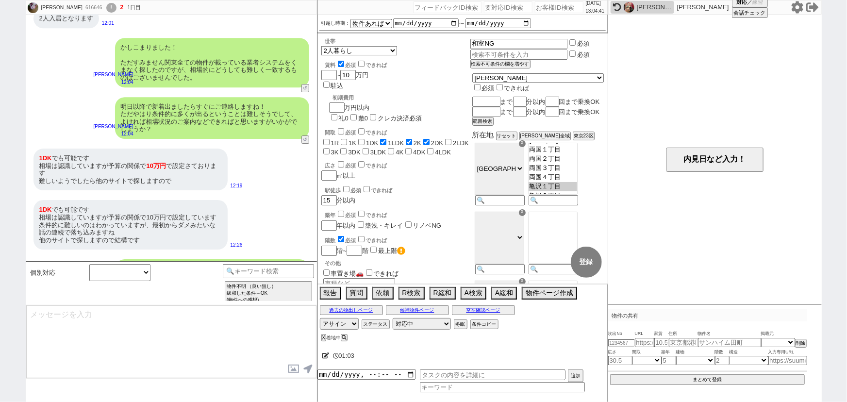
scroll to position [1572, 0]
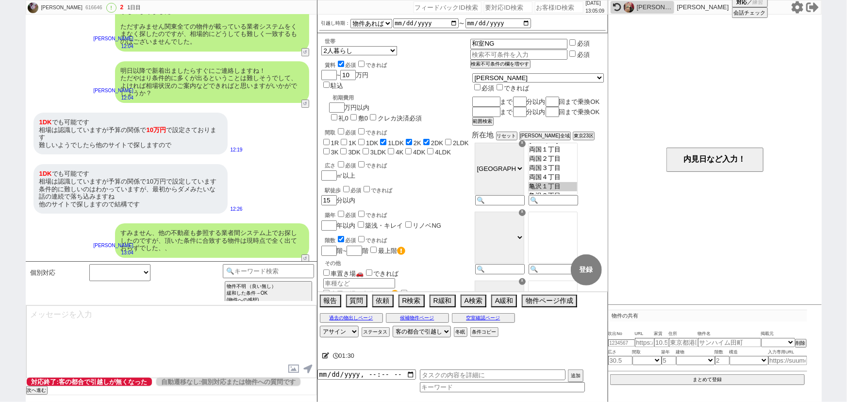
click at [111, 164] on div "1DK でも可能です 相場は認識していますが予算の関係で10万円で設定しています 条件的に難しいのはわかっていますが、最初からダメみたいな話の連続で落ち込みま…" at bounding box center [130, 188] width 194 height 49
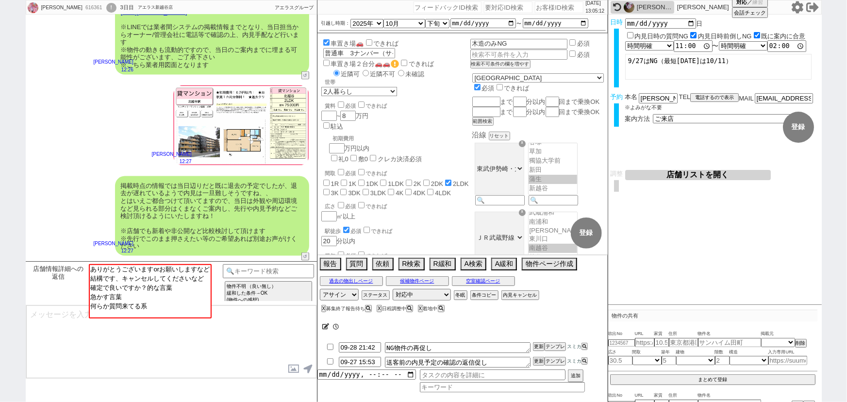
scroll to position [726, 0]
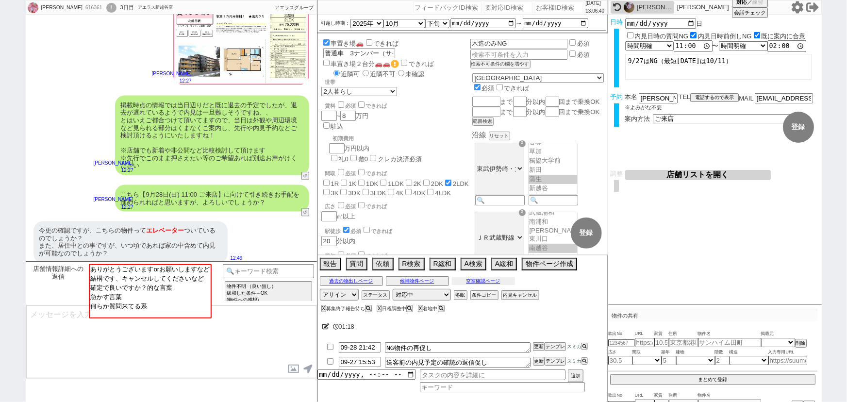
click at [492, 282] on button "空室確認ページ" at bounding box center [483, 281] width 63 height 8
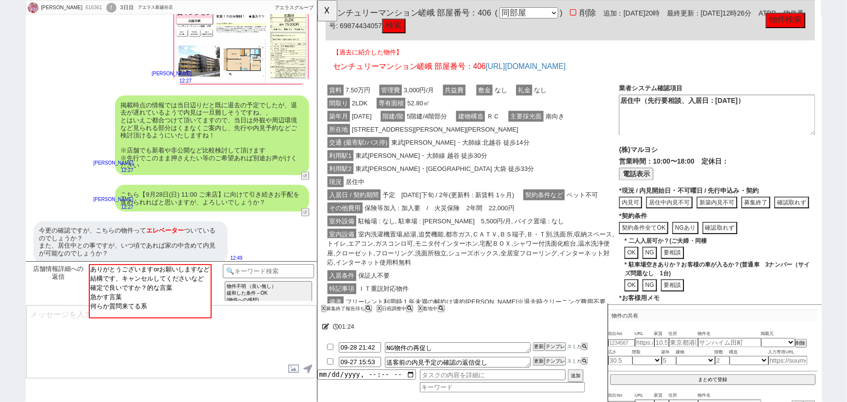
scroll to position [108, 0]
click at [52, 349] on textarea at bounding box center [171, 341] width 290 height 73
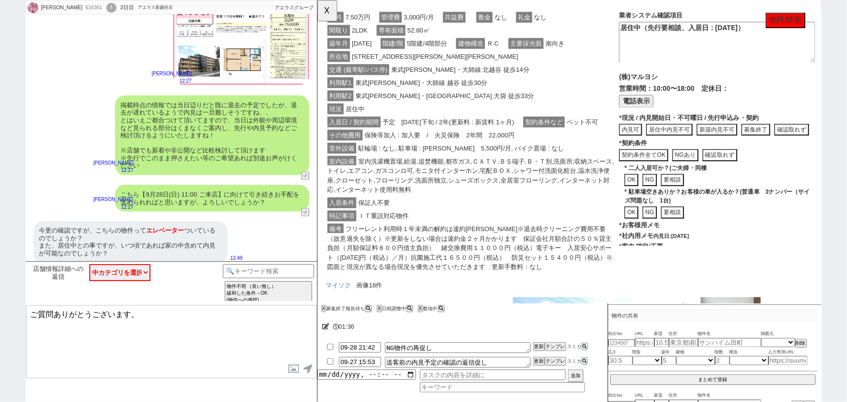
scroll to position [202, 0]
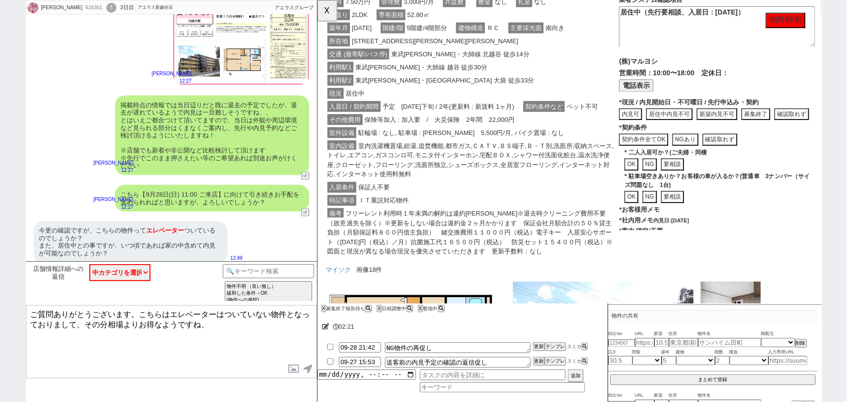
click at [219, 322] on textarea "ご質問ありがとうございます。こちらはエレベーターはついていない物件となっておりまして、その分相場よりお得なようですね、" at bounding box center [171, 341] width 290 height 73
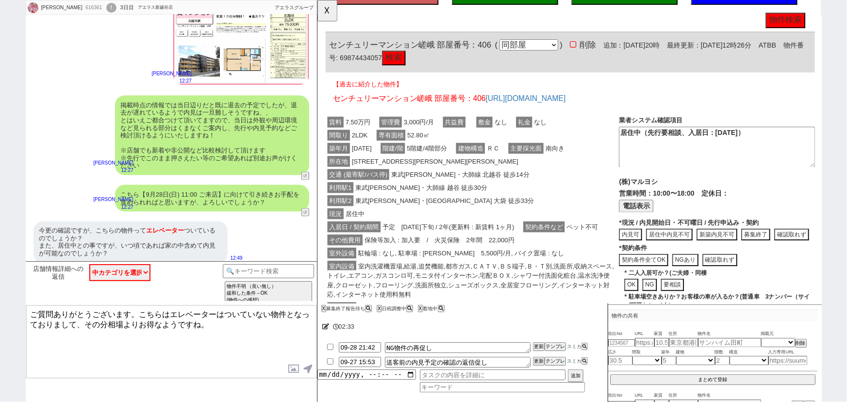
scroll to position [73, 0]
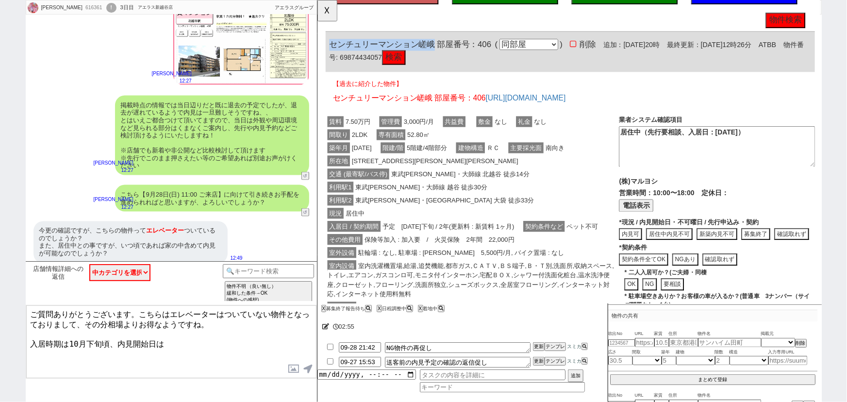
drag, startPoint x: 442, startPoint y: 44, endPoint x: 327, endPoint y: 44, distance: 115.5
click at [327, 44] on div "センチュリーマンション嵯峨 部屋番号：406 ( 同部屋 同建物別部屋 別建物別部屋 別建物 ) 削除 追加：2025年9月26日20時 最終更新：2025年…" at bounding box center [589, 55] width 526 height 43
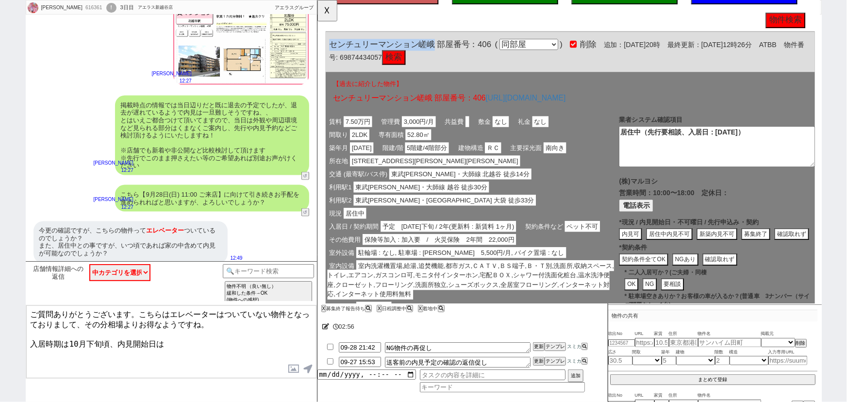
copy span "センチュリーマンション嵯峨"
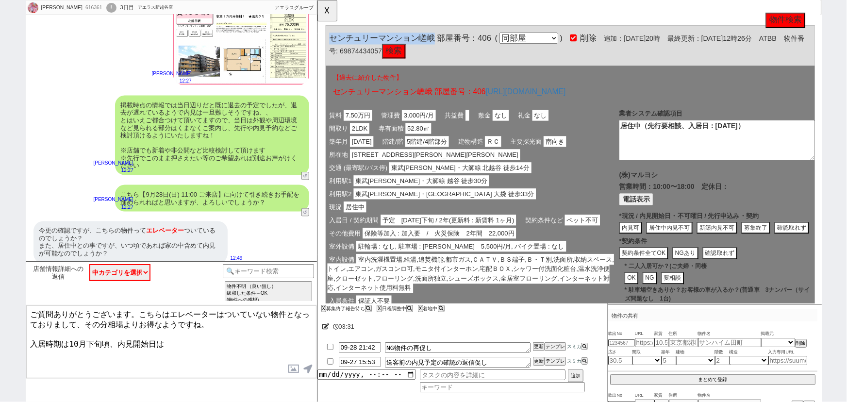
scroll to position [75, 0]
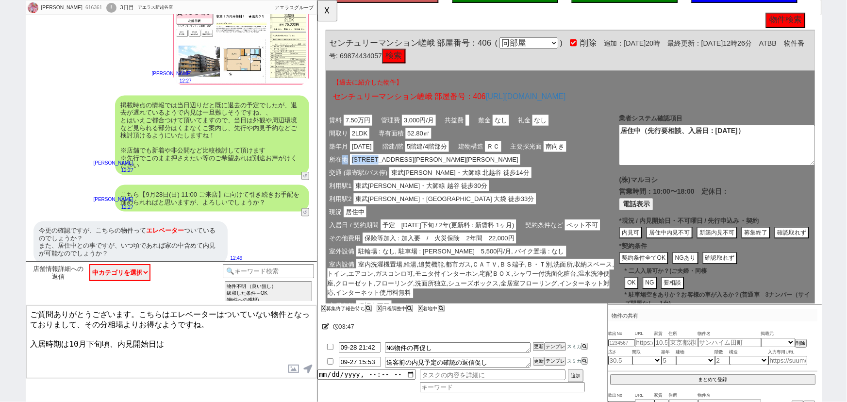
drag, startPoint x: 400, startPoint y: 168, endPoint x: 343, endPoint y: 169, distance: 57.3
click at [343, 169] on div "所在地 越谷市東大沢５丁目11-1" at bounding box center [483, 171] width 315 height 14
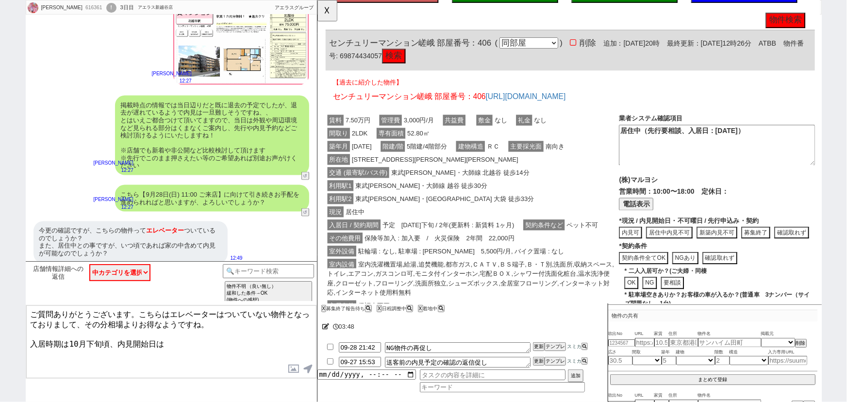
click at [390, 163] on div "築年月 1986年02月 階建/階 5階建/4階部分 建物構造 ＲＣ 主要採光面 南向き" at bounding box center [483, 157] width 315 height 14
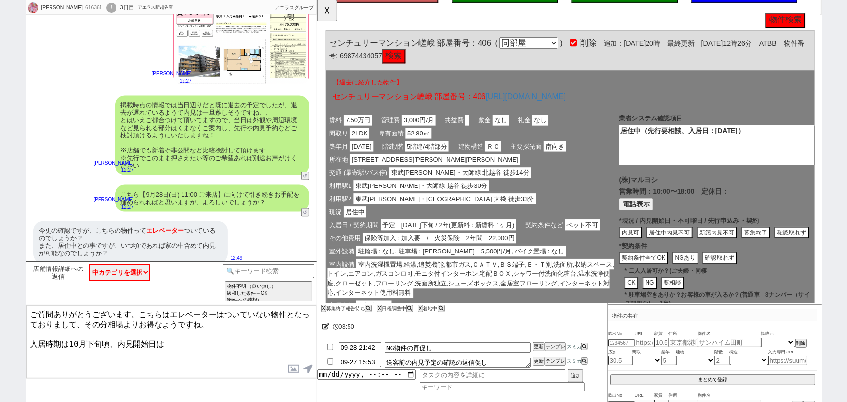
click at [402, 169] on span "越谷市東大沢５丁目11-1" at bounding box center [443, 171] width 183 height 12
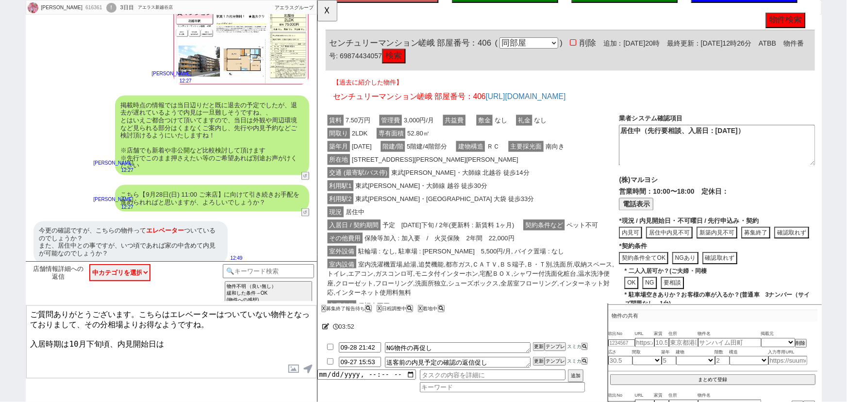
click at [461, 50] on div "センチュリーマンション嵯峨 部屋番号：406 ( 同部屋 同建物別部屋 別建物別部屋 別建物 ) 削除 追加：2025年9月26日20時 最終更新：2025年…" at bounding box center [589, 54] width 526 height 43
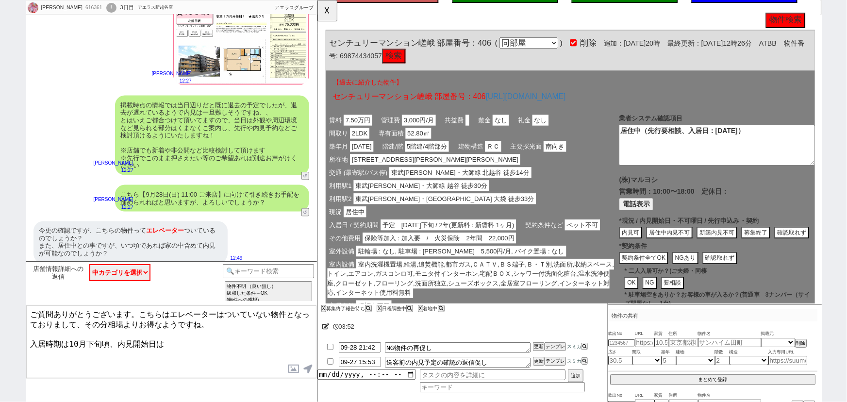
click at [411, 58] on button "検索" at bounding box center [398, 60] width 25 height 16
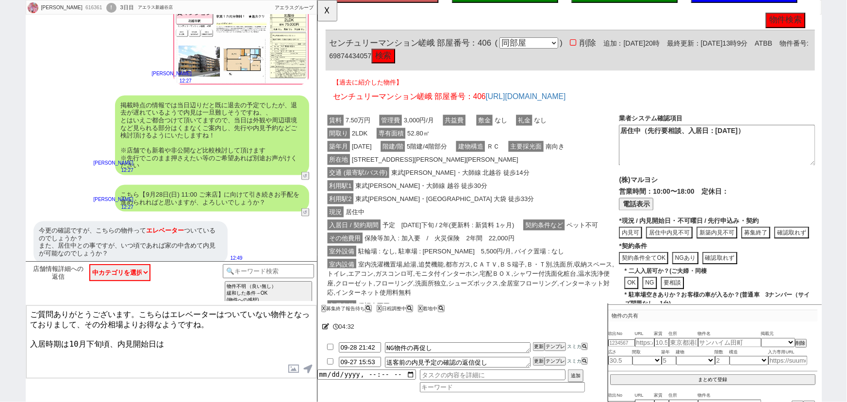
click at [675, 217] on button "電話表示" at bounding box center [659, 219] width 37 height 13
click at [720, 217] on button "📞 電話" at bounding box center [722, 219] width 33 height 13
drag, startPoint x: 442, startPoint y: 44, endPoint x: 426, endPoint y: 45, distance: 15.5
click at [426, 45] on span "センチュリーマンション嵯峨 部屋番号：406" at bounding box center [416, 46] width 174 height 10
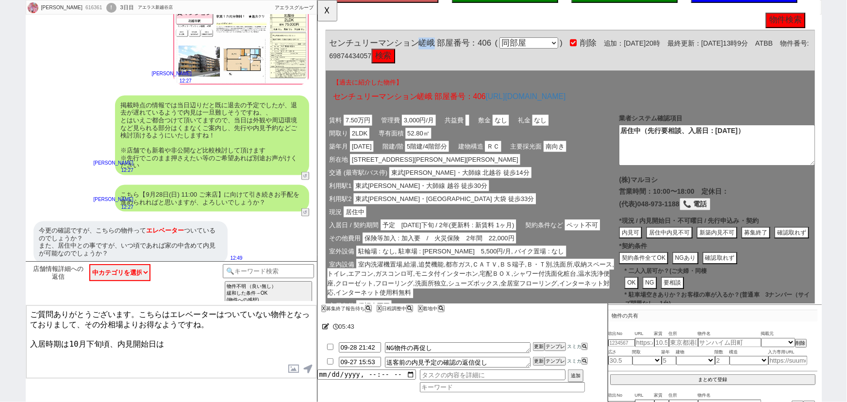
copy span "嵯峨"
click at [651, 246] on button "内見可" at bounding box center [653, 250] width 25 height 13
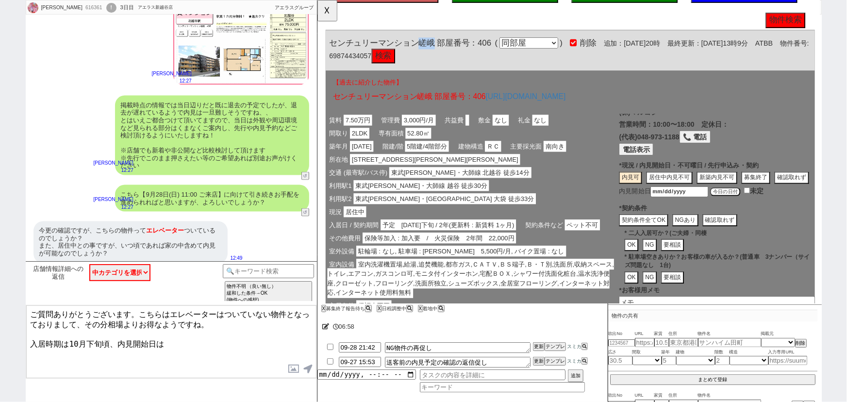
scroll to position [73, 0]
click at [758, 211] on button "今日の日付" at bounding box center [755, 206] width 33 height 10
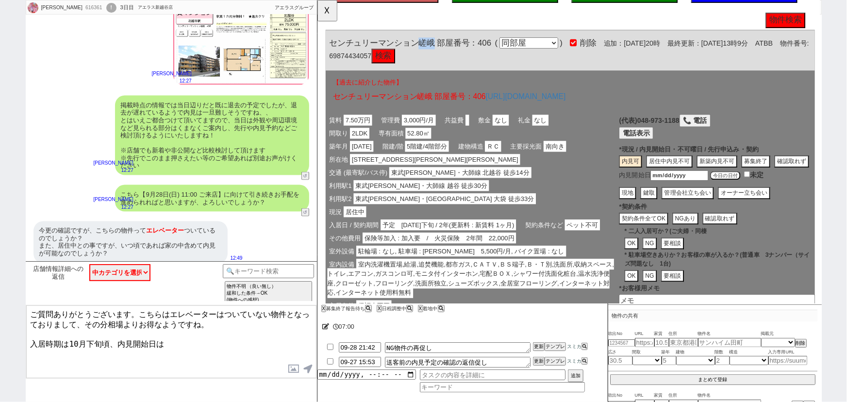
scroll to position [91, 0]
click at [649, 213] on button "現地" at bounding box center [650, 206] width 18 height 13
click at [658, 241] on button "契約条件全てOK" at bounding box center [667, 234] width 53 height 13
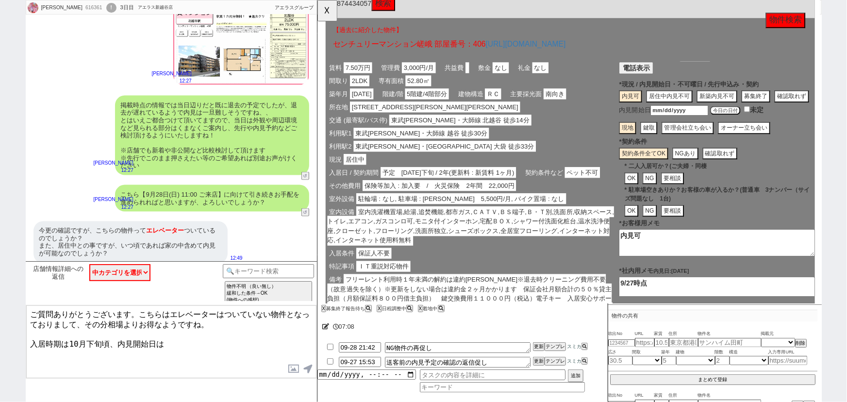
scroll to position [126, 0]
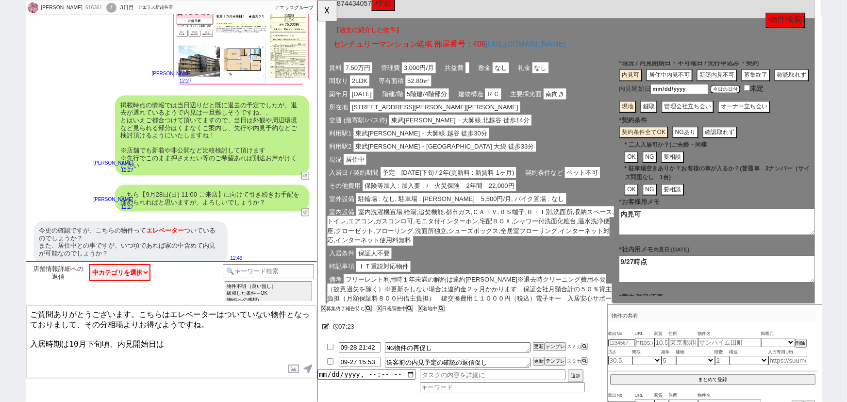
drag, startPoint x: 675, startPoint y: 247, endPoint x: 607, endPoint y: 260, distance: 69.0
click at [607, 260] on div "賃料 7.50万円 管理費 3,000円/月 共益費 敷金 なし 礼金 なし 間取り 2LDK 専有面積 52.80㎡ 築年月 1986年02月 階建/階 5…" at bounding box center [589, 203] width 526 height 290
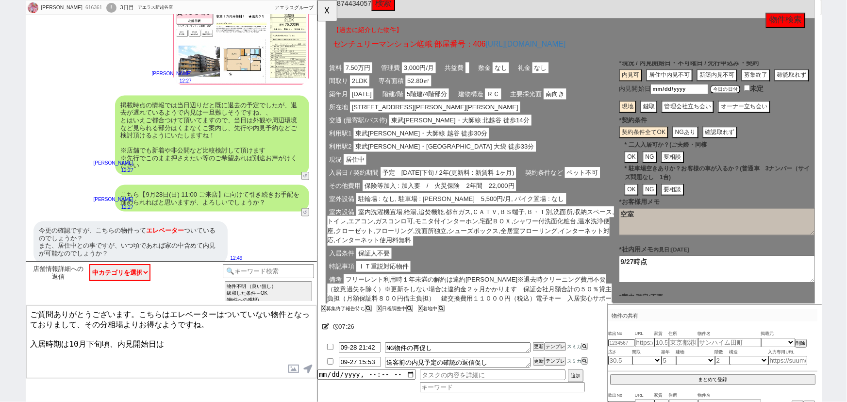
click at [528, 253] on span "室内洗濯機置場,給湯,追焚機能,都市ガス,ＣＡＴＶ,ＢＳ端子,Ｂ・Ｔ別,洗面所,収納スペース,トイレ,エアコン,ガスコンロ可,モニタ付インターホン,宅配ＢＯＸ…" at bounding box center [481, 243] width 308 height 42
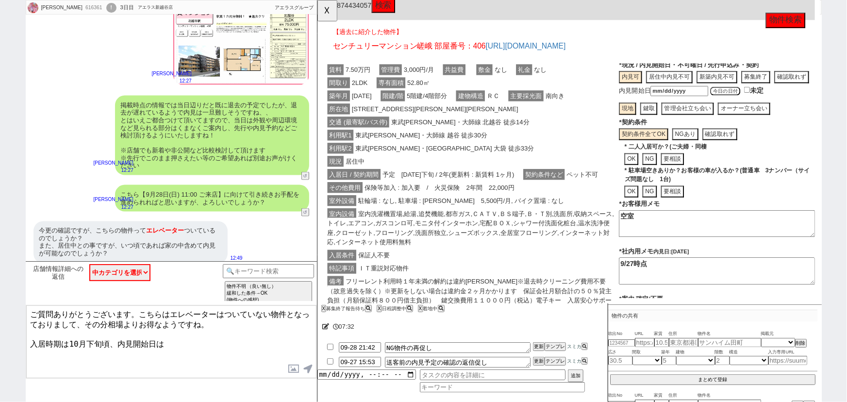
scroll to position [129, 0]
click at [528, 253] on span "室内洗濯機置場,給湯,追焚機能,都市ガス,ＣＡＴＶ,ＢＳ端子,Ｂ・Ｔ別,洗面所,収納スペース,トイレ,エアコン,ガスコンロ可,モニタ付インターホン,宅配ＢＯＸ…" at bounding box center [481, 245] width 308 height 42
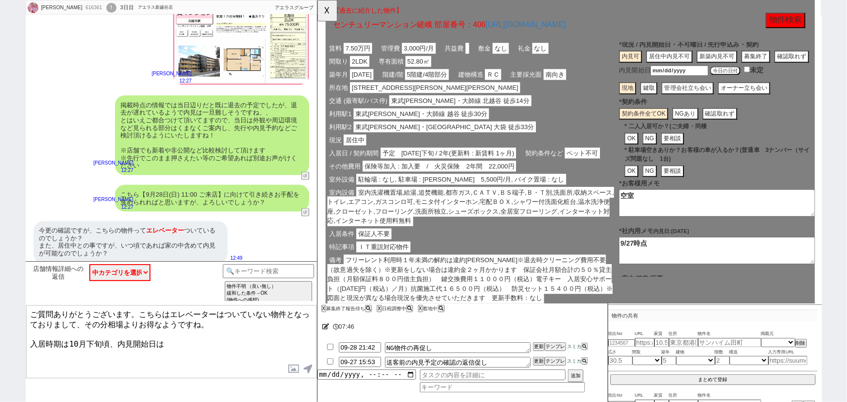
scroll to position [123, 0]
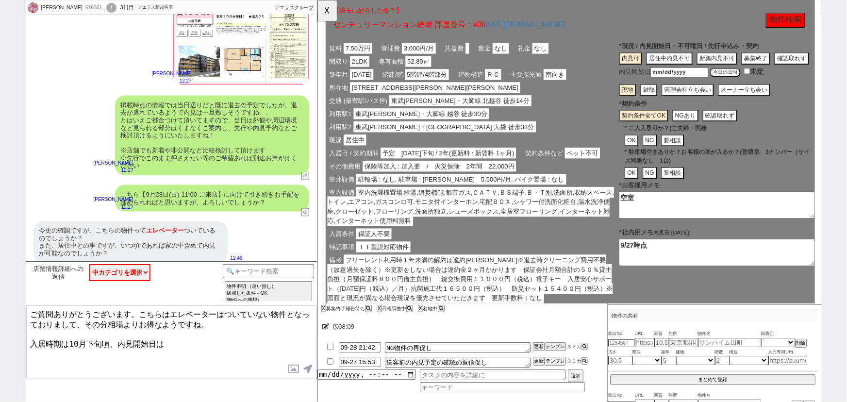
click at [183, 340] on textarea "ご質問ありがとうございます。こちらはエレベーターはついていない物件となっておりまして、その分相場よりお得なようですね。 入居時期は10月下旬頃、内見開始日は" at bounding box center [171, 341] width 290 height 73
drag, startPoint x: 175, startPoint y: 340, endPoint x: 0, endPoint y: 356, distance: 175.9
click at [0, 356] on div "石塚 616361 ! 0 3日目 アエラス新越谷店 冬眠中 自社客 アエラスグループ スミカ_BPO チャット全表示 2025-09-26 物件のご案内あり…" at bounding box center [423, 201] width 847 height 402
click at [180, 335] on textarea "ご質問ありがとうございます。こちらはエレベーターはついていない物件となっておりまして、その分相場よりお得なようですね。 また管理会社に直接確認しましたところ、…" at bounding box center [171, 341] width 290 height 73
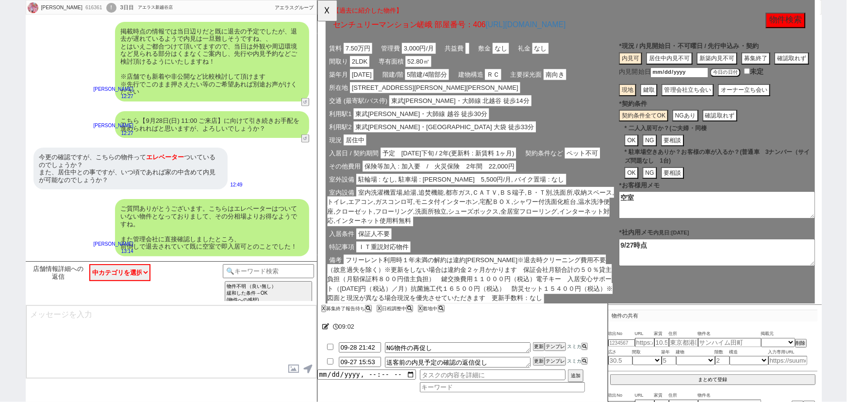
scroll to position [697, 0]
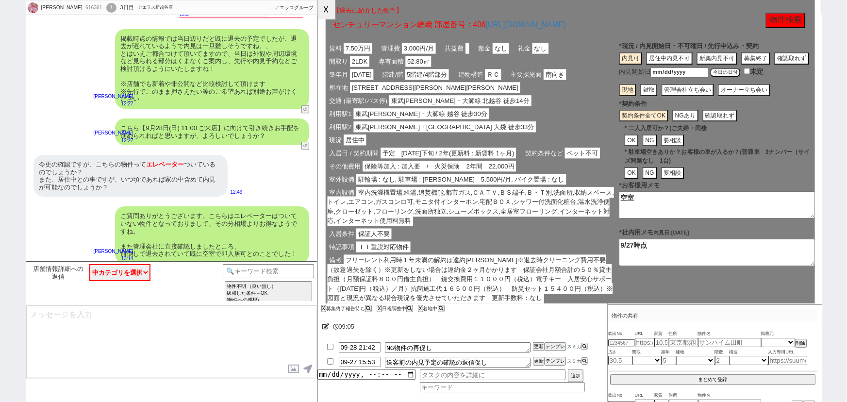
click at [330, 9] on button "☓" at bounding box center [326, 9] width 18 height 19
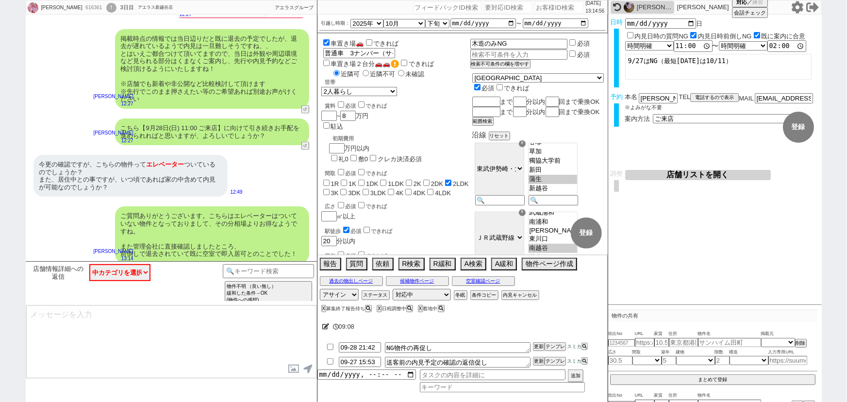
click at [104, 327] on textarea at bounding box center [171, 341] width 290 height 73
click at [49, 311] on textarea "明日はこちらと" at bounding box center [171, 341] width 290 height 73
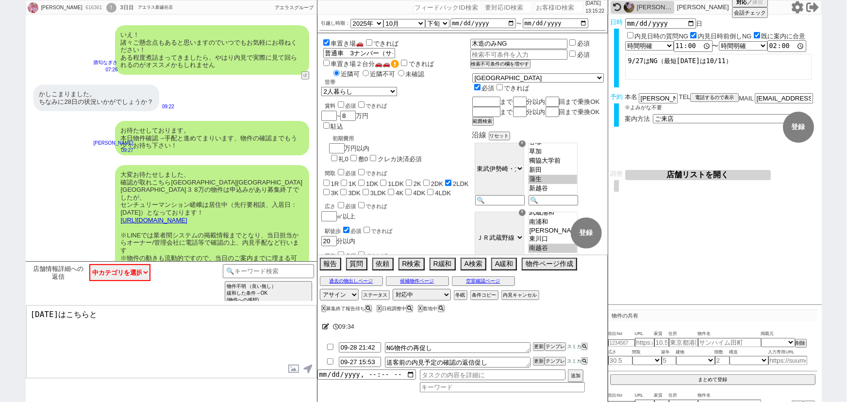
scroll to position [338, 0]
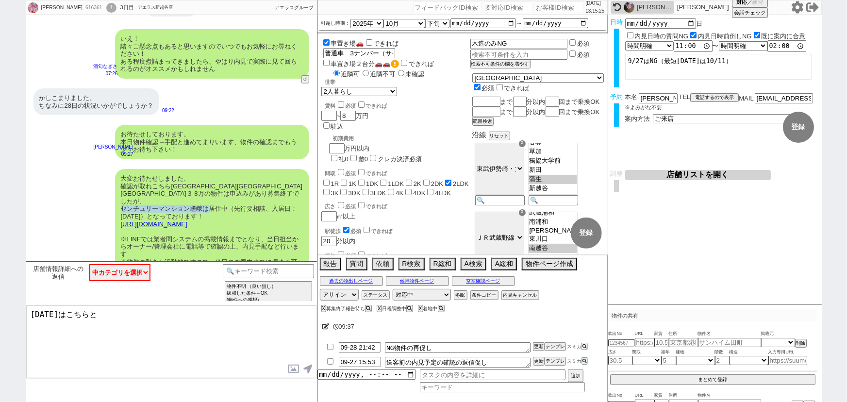
drag, startPoint x: 120, startPoint y: 201, endPoint x: 209, endPoint y: 203, distance: 88.8
click at [209, 203] on div "大変お待たせしました、 確認が取れこちら埼玉県越谷市東越谷３ 8万の物件は申込みがあり募集終了でしたが、 センチュリーマンション嵯峨は居住中（先行要相談、入居…" at bounding box center [212, 227] width 194 height 117
copy div "センチュリーマンション嵯峨は"
drag, startPoint x: 83, startPoint y: 315, endPoint x: 57, endPoint y: 315, distance: 25.7
click at [57, 315] on textarea "明日はこちらと" at bounding box center [171, 341] width 290 height 73
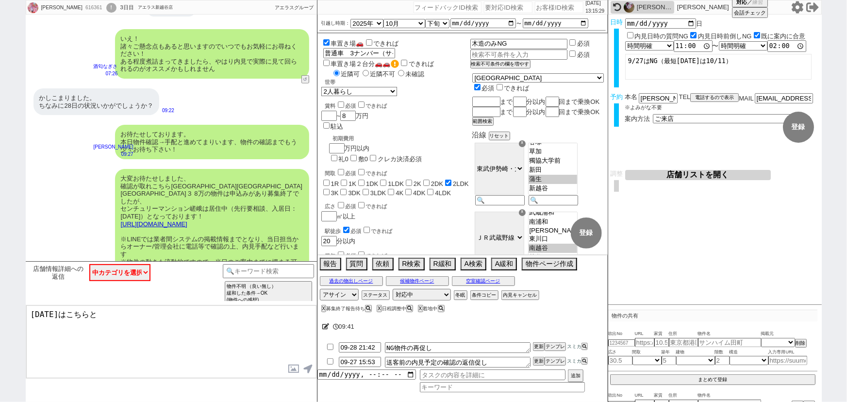
paste textarea "ンチュリーマンション嵯峨は"
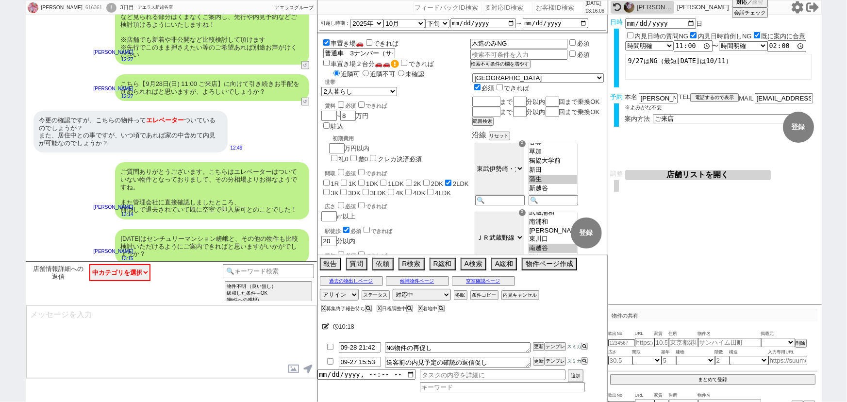
click at [82, 8] on div "616361" at bounding box center [93, 8] width 22 height 8
copy div "616361"
click at [118, 224] on div "明日はセンチュリーマンション嵯峨と、その他の物件も比較検討いただけるようにご案内できればと思いますがいかがでしょうか？ 小澤結 13:15" at bounding box center [171, 246] width 291 height 44
click at [81, 186] on div "ご質問ありがとうございます。こちらはエレベーターはついていない物件となっておりまして、その分相場よりお得なようですね。 また管理会社に直接確認しましたところ、…" at bounding box center [171, 190] width 291 height 67
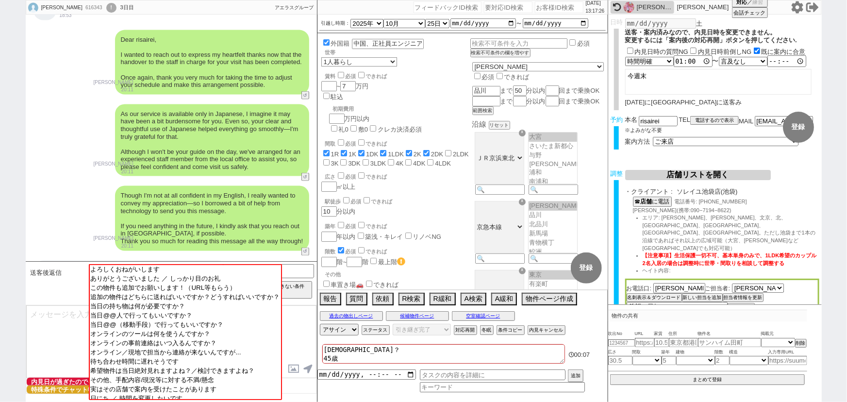
scroll to position [851, 0]
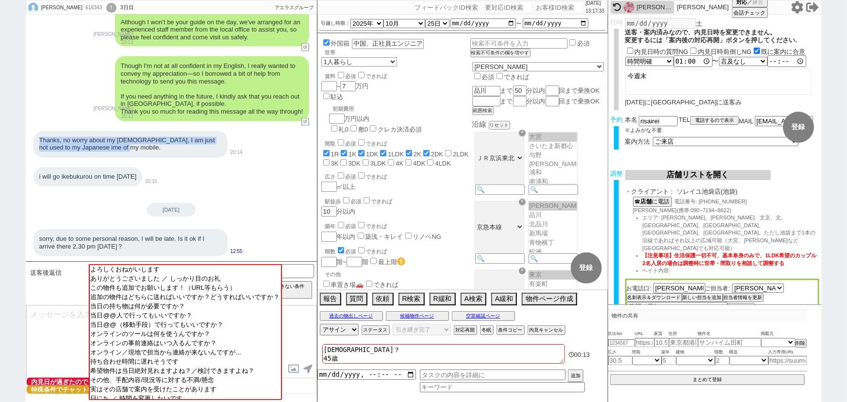
drag, startPoint x: 39, startPoint y: 139, endPoint x: 154, endPoint y: 149, distance: 115.9
click at [154, 149] on div "Thanks, no worry about my Japanese, I am just not used to my Japanese ime of my…" at bounding box center [130, 144] width 194 height 27
copy div "Thanks, no worry about my Japanese, I am just not used to my Japanese ime of my…"
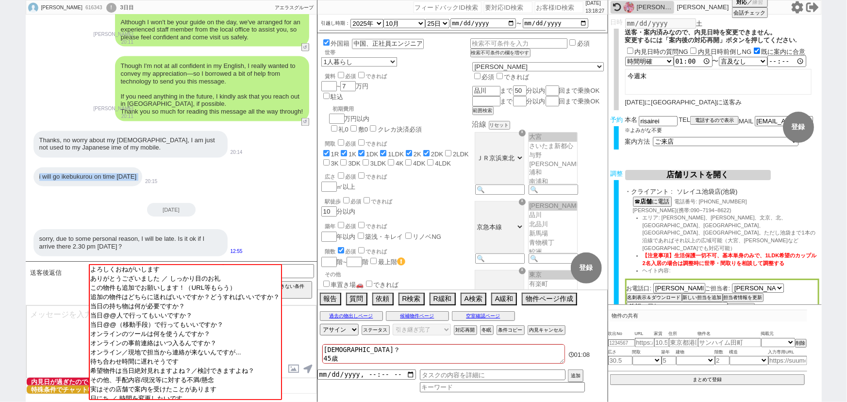
drag, startPoint x: 36, startPoint y: 175, endPoint x: 165, endPoint y: 173, distance: 129.1
click at [165, 173] on div "i will go ikebukurou on time tomorrow 20:15" at bounding box center [171, 177] width 291 height 29
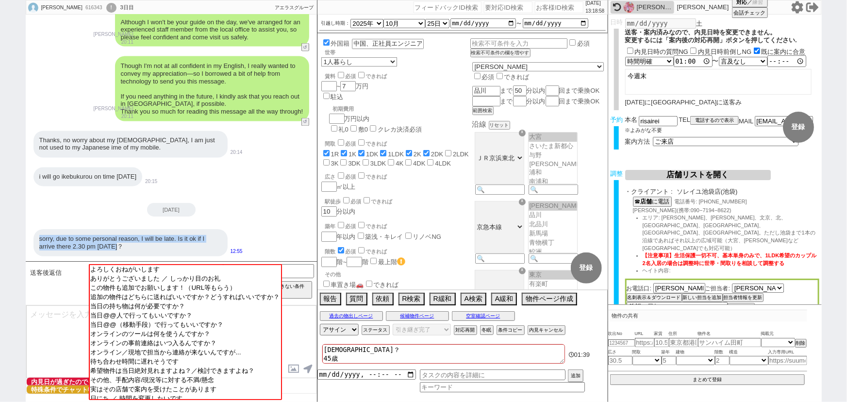
drag, startPoint x: 35, startPoint y: 239, endPoint x: 155, endPoint y: 248, distance: 120.2
click at [155, 248] on div "sorry, due to some personal reason, I will be late. Is it ok if I arrive there …" at bounding box center [130, 242] width 194 height 27
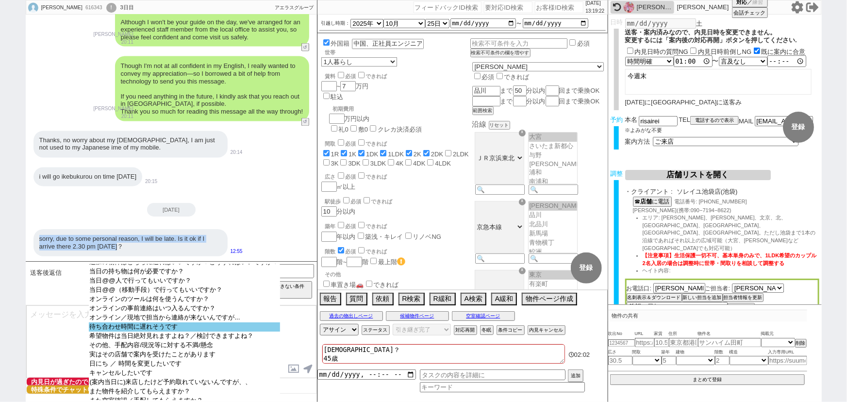
scroll to position [33, 0]
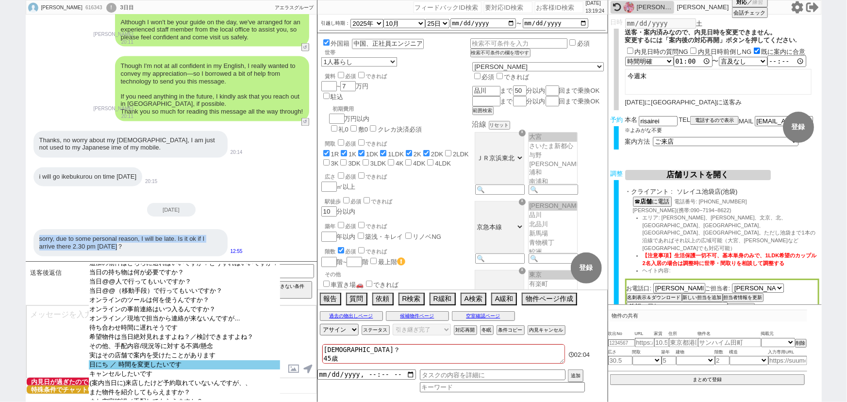
drag, startPoint x: 230, startPoint y: 335, endPoint x: 230, endPoint y: 369, distance: 34.0
click at [230, 369] on select "よろしくおねがいします ありがとうございました ／ しっかり目のお礼 この物件も追加でお願いします！（URL等もらう） 追加の物件はどちらに送ればいいですか？…" at bounding box center [184, 332] width 191 height 136
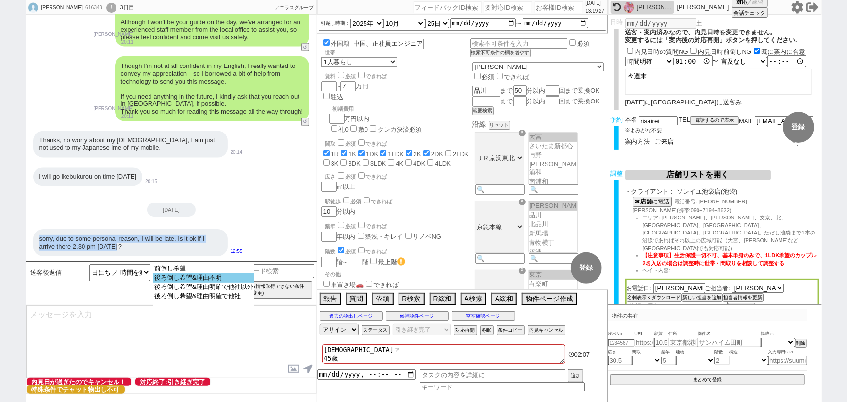
click at [252, 281] on option "後ろ倒し希望&理由不明" at bounding box center [203, 277] width 101 height 9
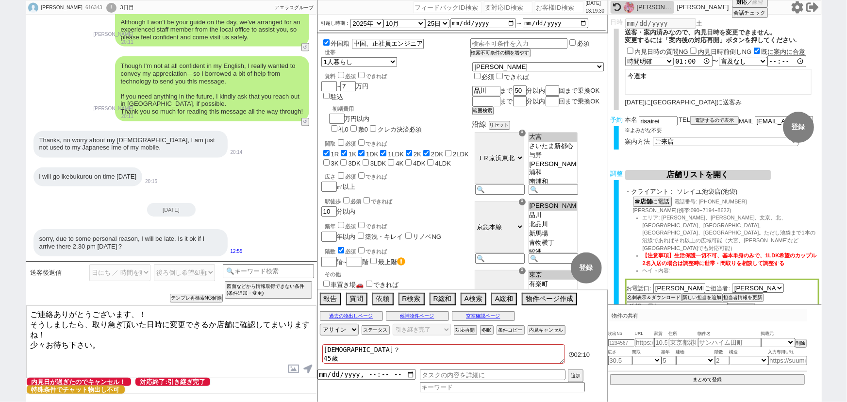
drag, startPoint x: 27, startPoint y: 309, endPoint x: 165, endPoint y: 360, distance: 147.2
click at [165, 360] on textarea "ご連絡ありがとうございます、！ そうしましたら、取り急ぎ頂いた日時に変更できるか店舗に確認してまいりますね！ 少々お待ち下さい。" at bounding box center [171, 341] width 290 height 73
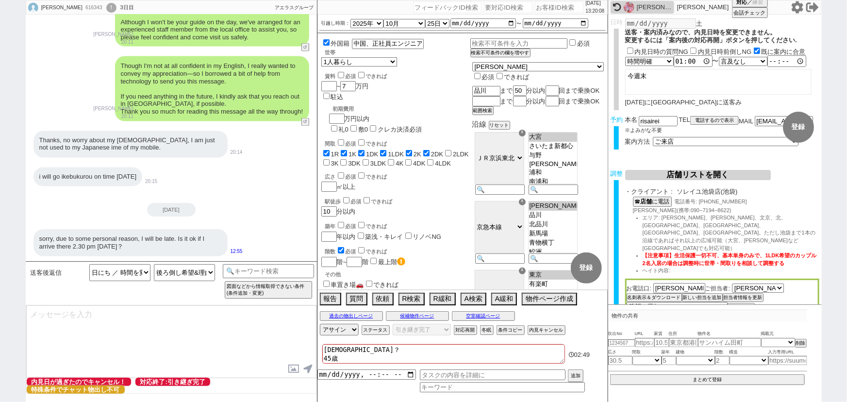
paste textarea "Thank you for your message! In that case, I will check with the store right awa…"
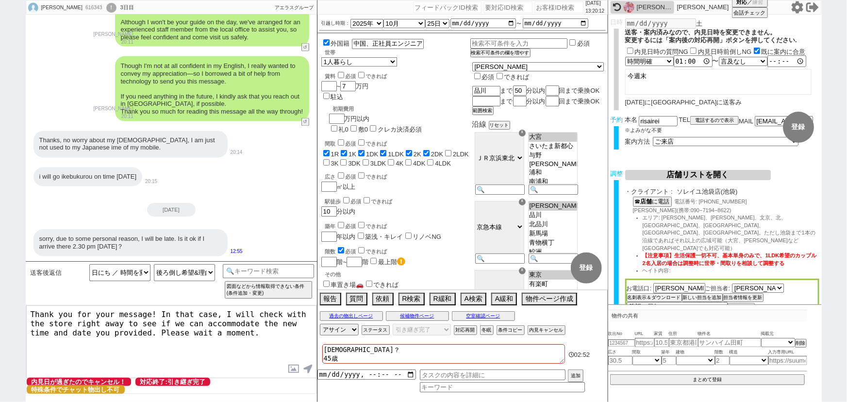
click at [139, 312] on textarea "Thank you for your message! In that case, I will check with the store right awa…" at bounding box center [171, 341] width 290 height 73
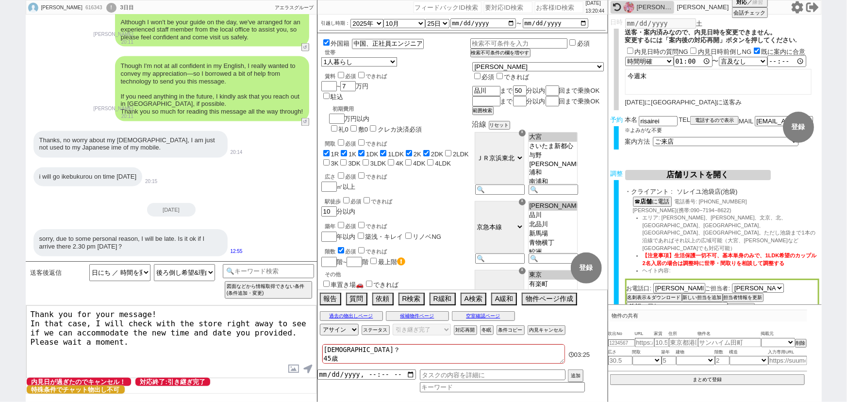
click at [215, 326] on textarea "Thank you for your message! In that case, I will check with the store right awa…" at bounding box center [171, 341] width 290 height 73
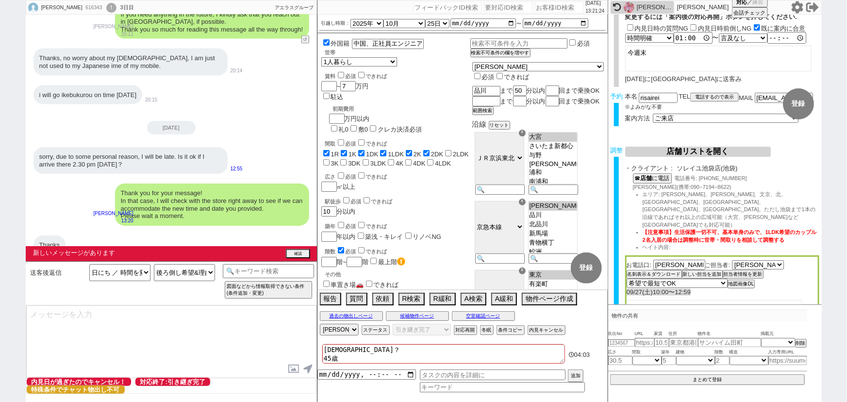
scroll to position [859, 0]
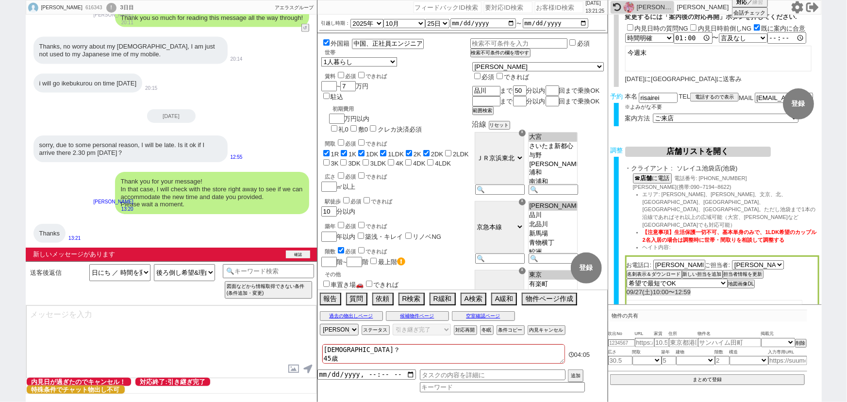
click at [302, 256] on button "確認" at bounding box center [298, 254] width 24 height 8
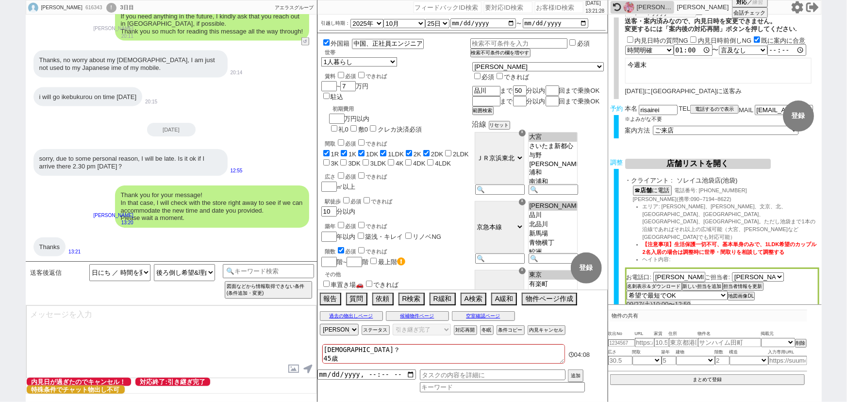
scroll to position [11, 0]
click at [659, 192] on button "☎ 店舗 に電話" at bounding box center [651, 190] width 37 height 8
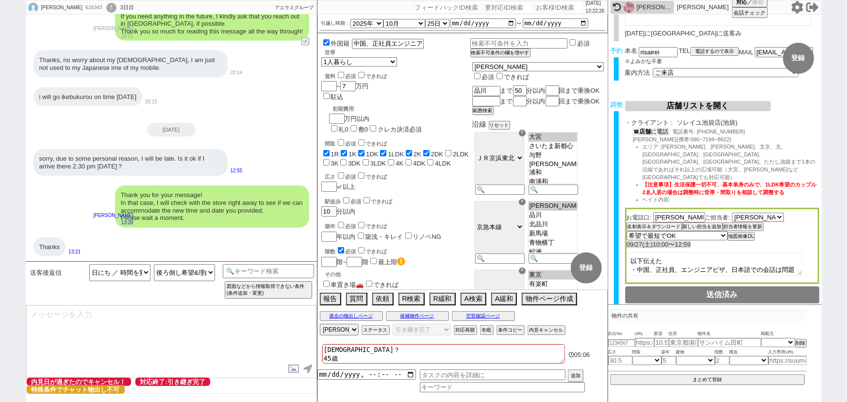
scroll to position [73, 0]
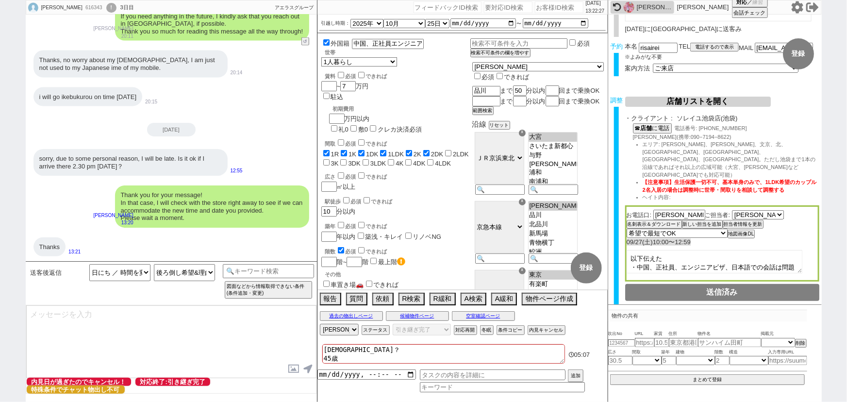
click at [628, 250] on textarea "以下伝えた ・中国、正社員、エンジニアビザ、日本語での会話は問題なし、日本人連絡先用意可能 ・エリア：品川駅まで電車で50分圏内で駅徒歩10分程度 ・賃料：7…" at bounding box center [714, 261] width 176 height 23
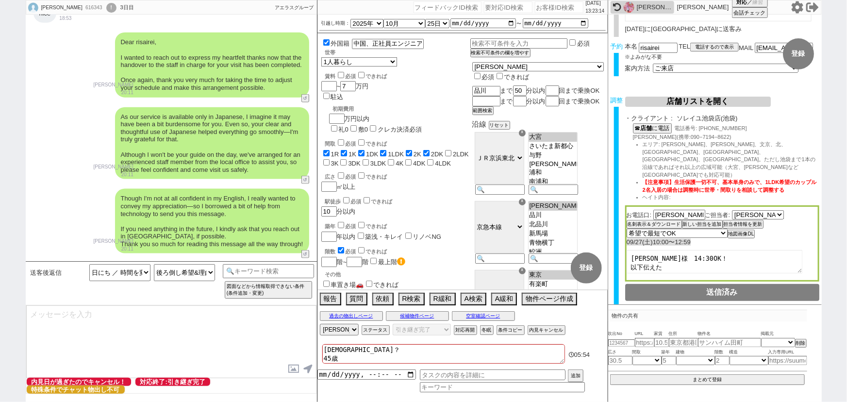
scroll to position [843, 0]
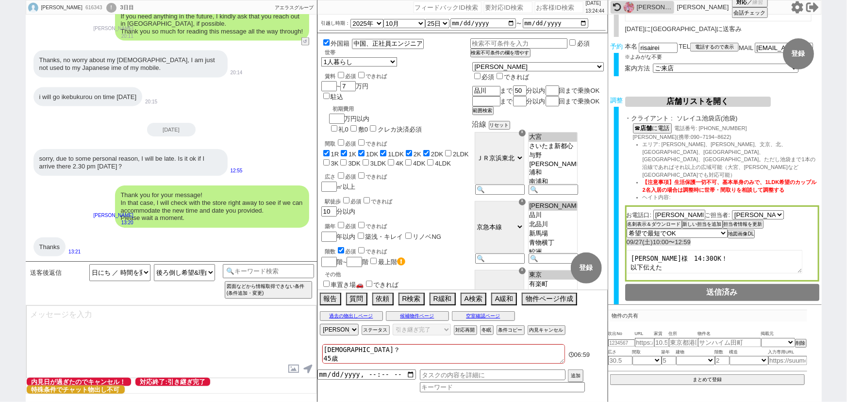
click at [61, 342] on textarea at bounding box center [171, 341] width 290 height 73
paste textarea "Thank you for waiting. We have now completed the arrangements for your visit at…"
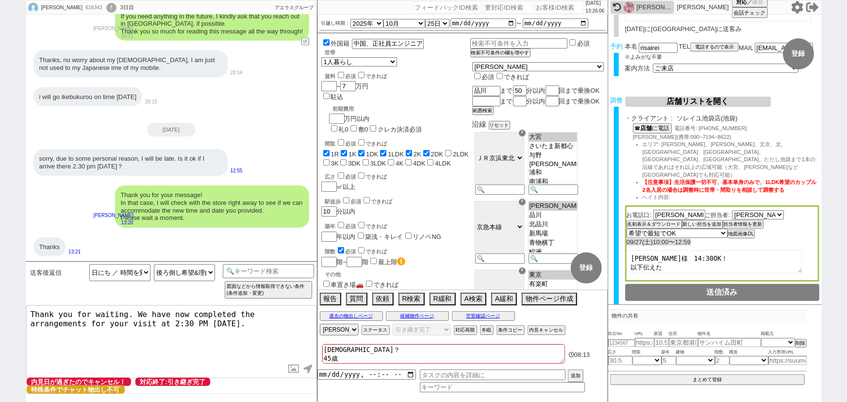
paste textarea "Please take care on your way here."
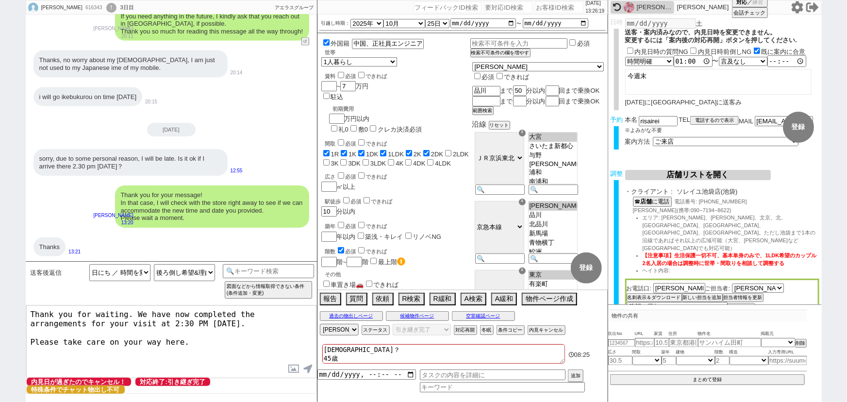
click at [69, 322] on textarea "Thank you for waiting. We have now completed the arrangements for your visit at…" at bounding box center [171, 341] width 290 height 73
click at [137, 344] on textarea "Thank you for waiting. We have now completed the arrangements for your visit at…" at bounding box center [171, 341] width 290 height 73
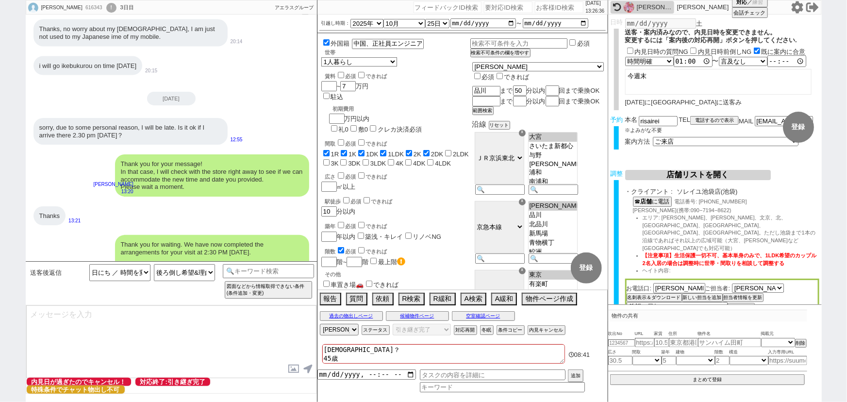
scroll to position [895, 0]
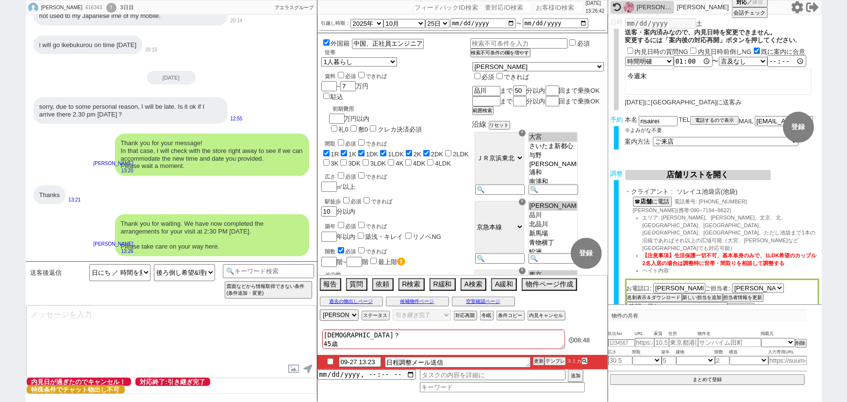
click at [328, 360] on input "checkbox" at bounding box center [330, 361] width 14 height 6
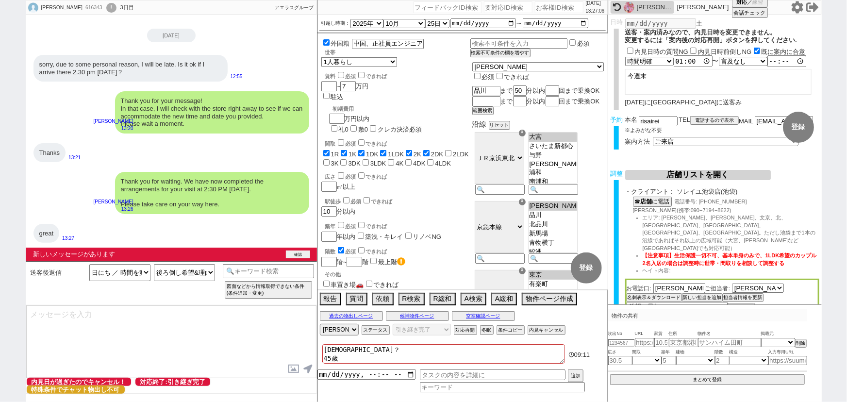
scroll to position [923, 0]
click at [293, 254] on button "確認" at bounding box center [298, 254] width 24 height 8
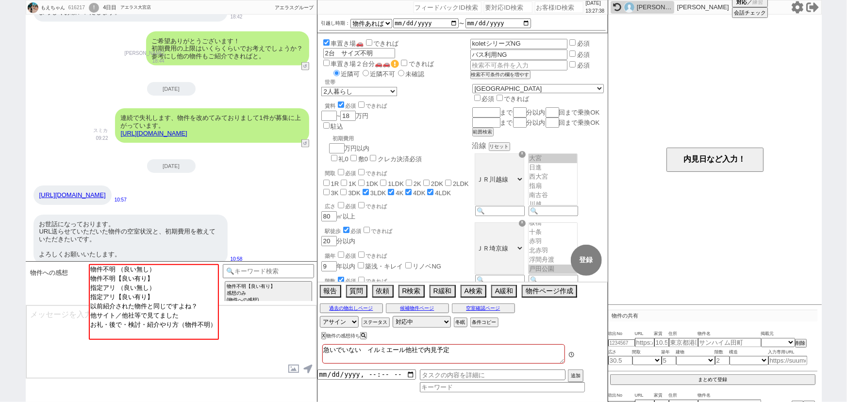
scroll to position [85, 0]
click at [283, 264] on input at bounding box center [269, 270] width 92 height 12
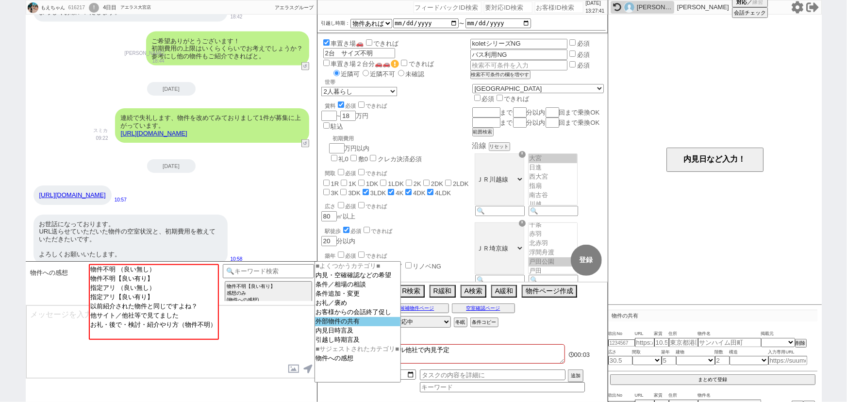
click at [356, 322] on option "外部物件の共有" at bounding box center [357, 321] width 85 height 9
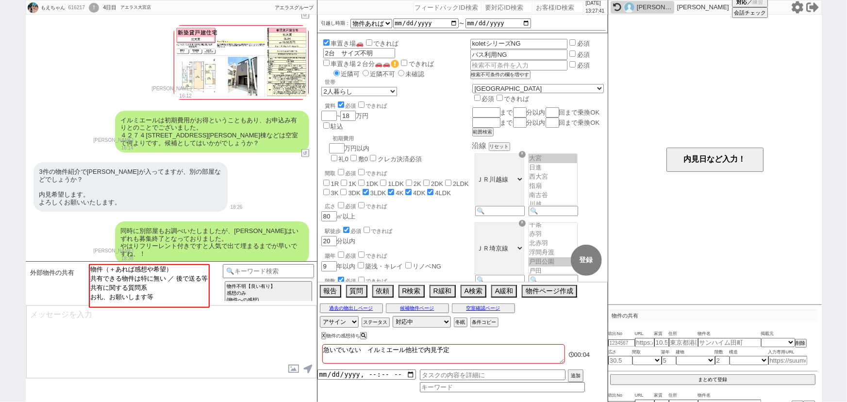
scroll to position [1104, 0]
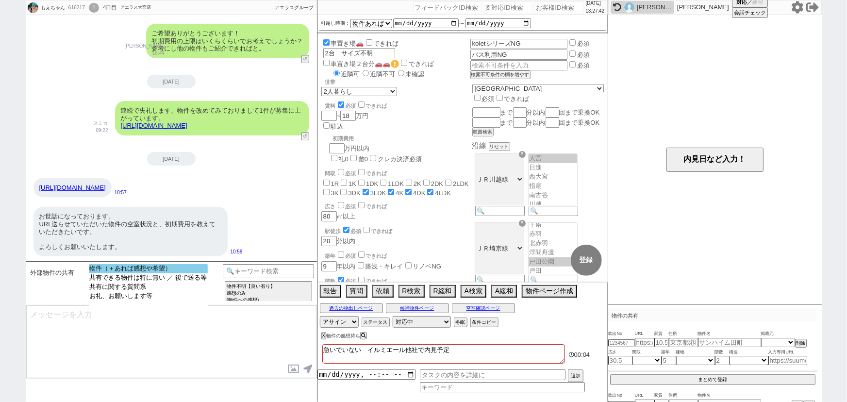
click at [181, 268] on option "物件（＋あれば感想や希望）" at bounding box center [148, 268] width 119 height 9
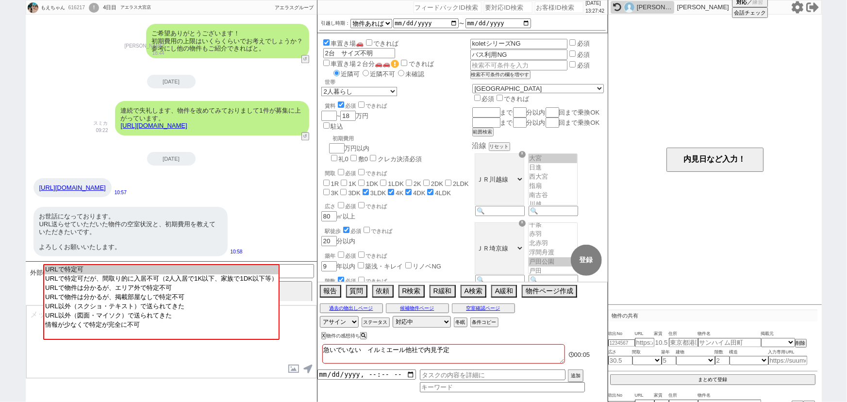
click at [181, 268] on option "URLで特定可" at bounding box center [161, 269] width 234 height 9
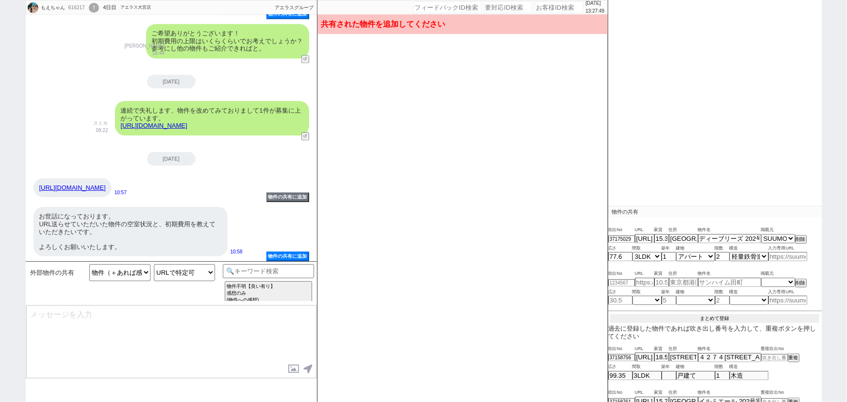
scroll to position [102, 0]
click at [722, 319] on button "まとめて登録" at bounding box center [714, 319] width 209 height 9
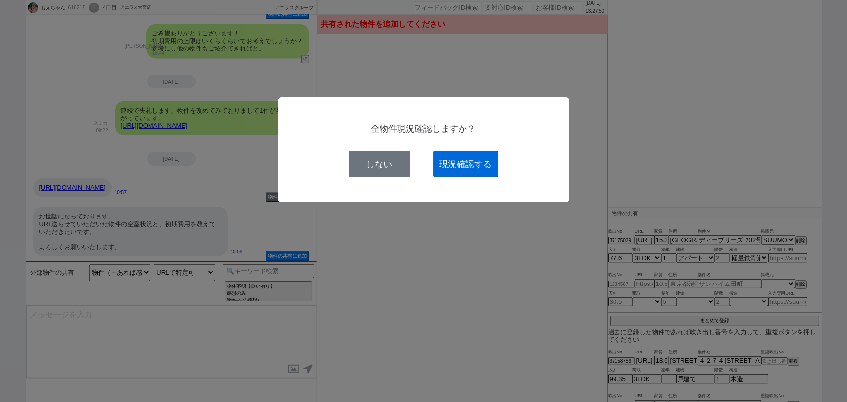
click at [466, 173] on button "現況確認する" at bounding box center [465, 164] width 65 height 26
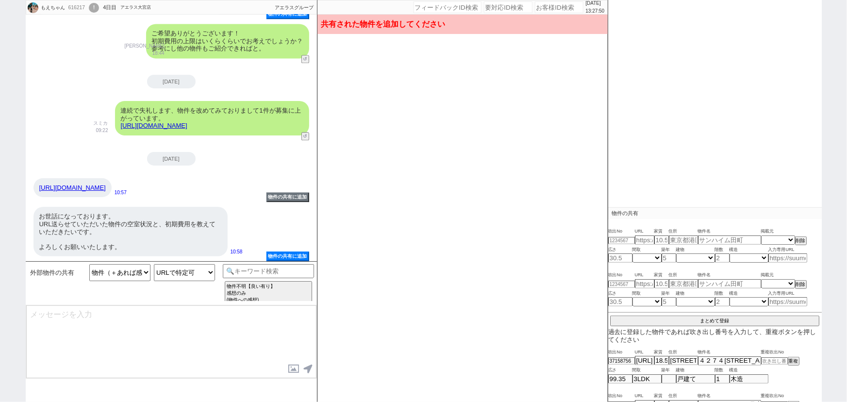
scroll to position [68, 0]
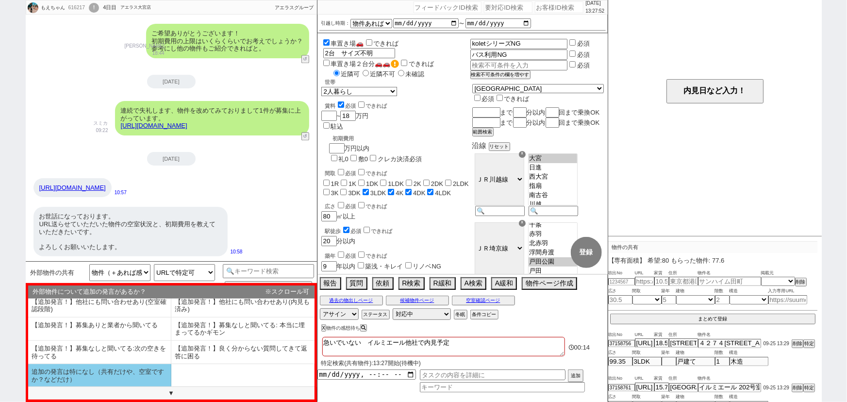
click at [90, 374] on li "追加の発言は特になし（共有だけや、空室ですか？などだけ）" at bounding box center [99, 375] width 143 height 23
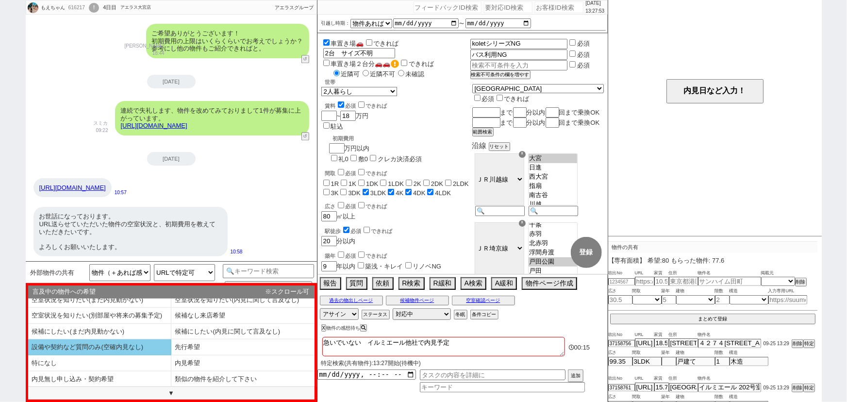
click at [126, 345] on li "設備や契約など質問のみ(空確内見なし)" at bounding box center [99, 347] width 143 height 16
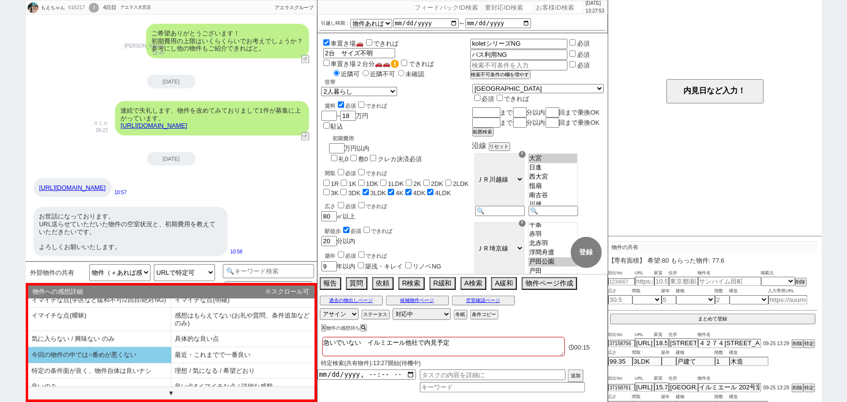
scroll to position [21, 0]
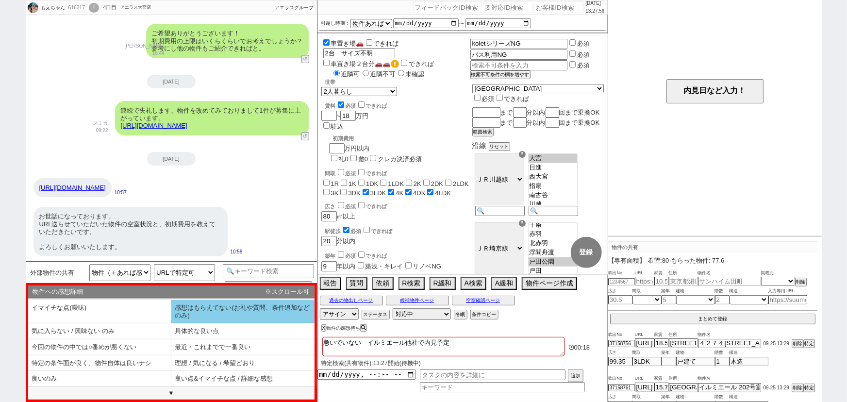
click at [246, 317] on li "感想はもらえてない(お礼や質問、条件追加などのみ)" at bounding box center [242, 311] width 143 height 23
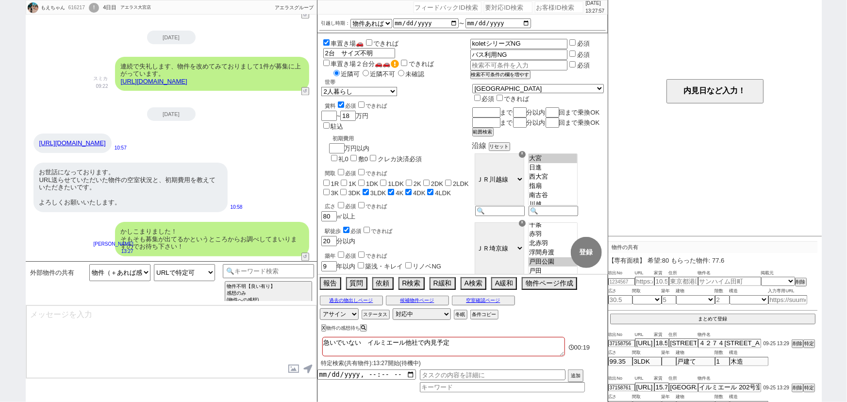
scroll to position [891, 0]
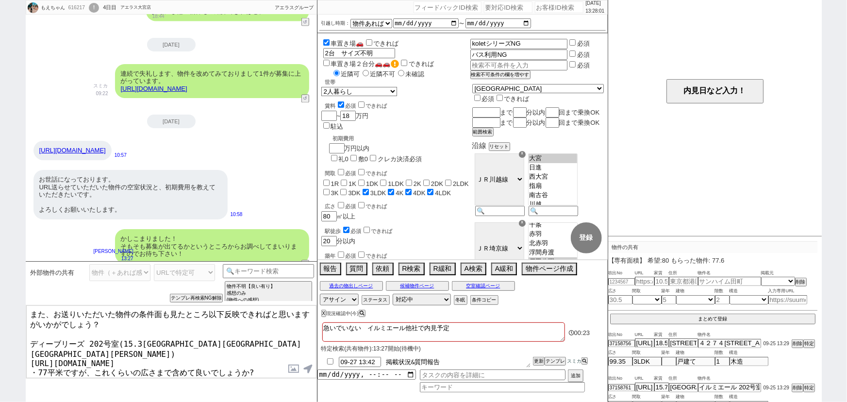
click at [454, 359] on textarea "掲載状況&質問報告" at bounding box center [458, 362] width 146 height 11
click at [537, 360] on button "更新" at bounding box center [538, 361] width 10 height 7
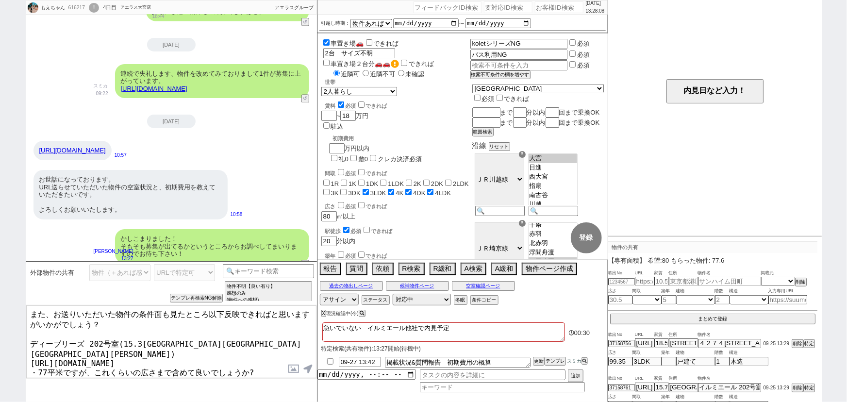
click at [137, 353] on textarea "また、お送りいただいた物件の条件面も見たところ以下反映できればと思いますがいかがでしょう？ ディーブリーズ 202号室(15.3万 埼玉県さいたま市緑区大字大…" at bounding box center [171, 341] width 290 height 73
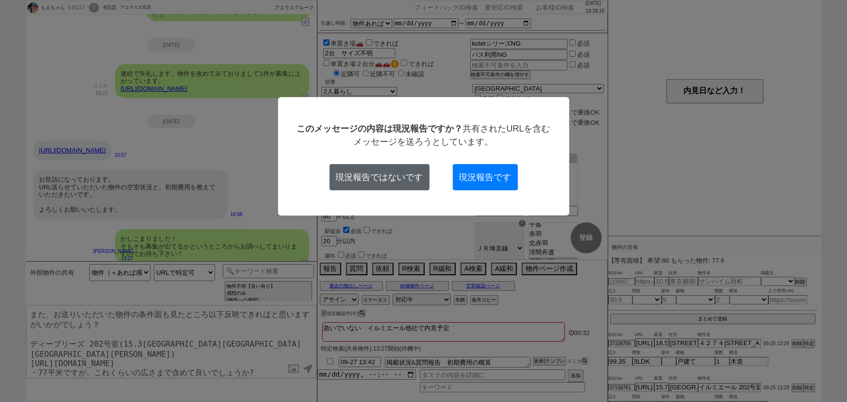
click at [408, 180] on button "現況報告ではないです" at bounding box center [379, 177] width 100 height 26
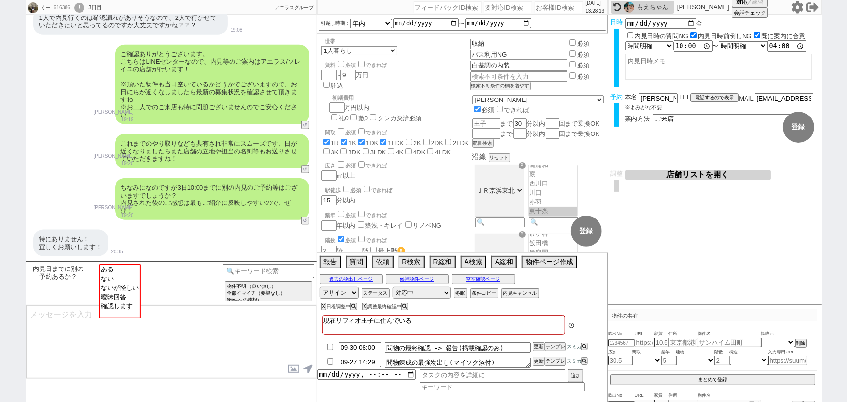
scroll to position [36, 0]
click at [125, 280] on option "ない" at bounding box center [120, 277] width 40 height 9
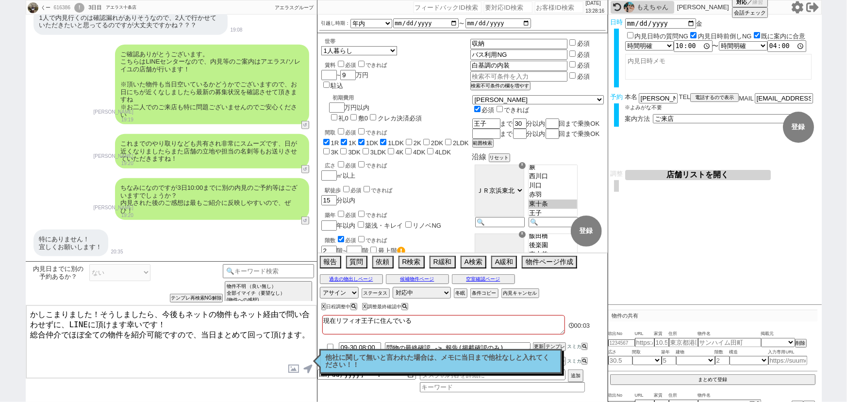
click at [448, 319] on textarea "現在リフィオ王子に住んでいる" at bounding box center [443, 324] width 243 height 19
click at [137, 194] on div "ちなみになのですが3日10:00までに別の内見のご予約等はございますでしょうか？ 内見された後のご感想は最もご紹介に反映しやすいので、ぜひ！" at bounding box center [212, 199] width 194 height 42
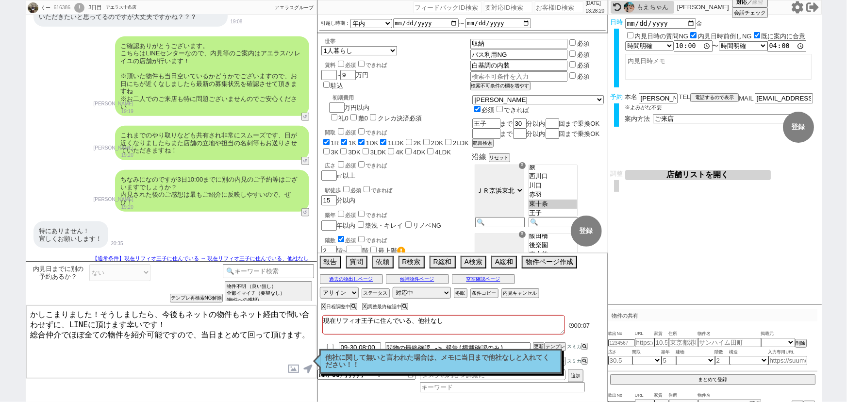
scroll to position [509, 0]
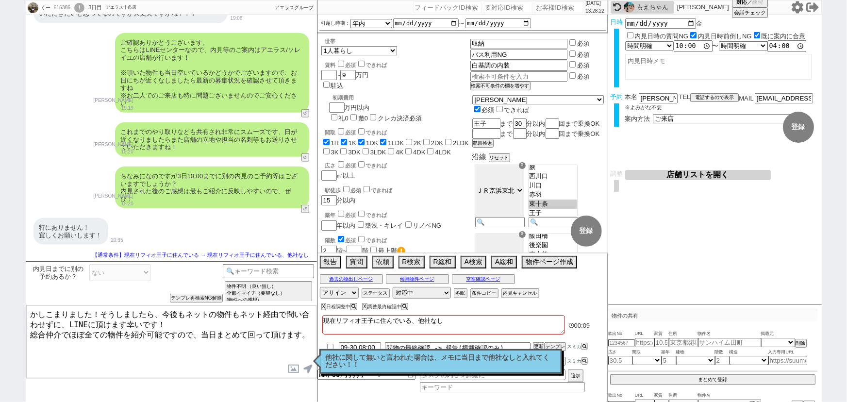
click at [30, 310] on textarea "かしこまりました！そうしましたら、今後もネットの物件もネット経由で問い合わせずに、LINEに頂けます幸いです！ 総合仲介でほぼ全ての物件を紹介可能ですので、当…" at bounding box center [171, 341] width 290 height 73
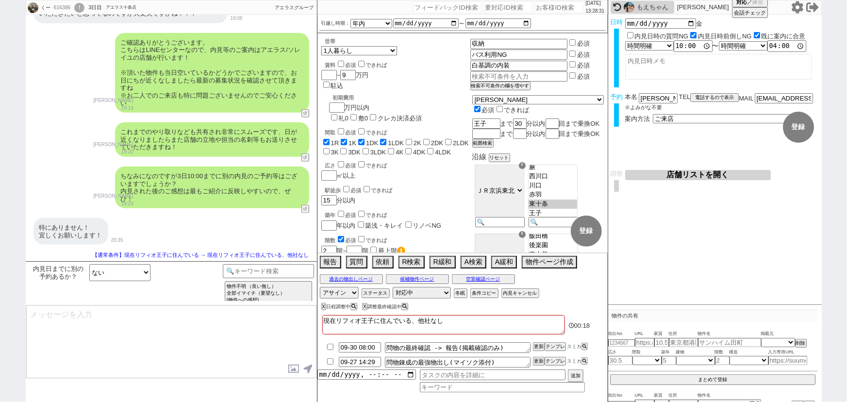
scroll to position [362, 0]
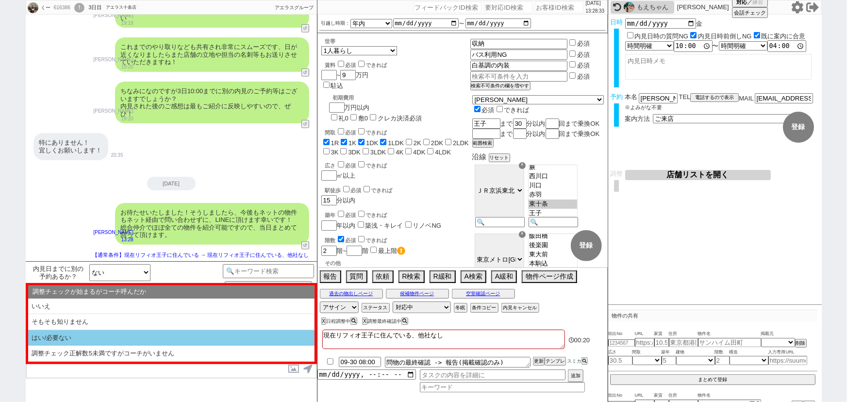
click at [82, 339] on li "はい/必要ない" at bounding box center [171, 338] width 286 height 16
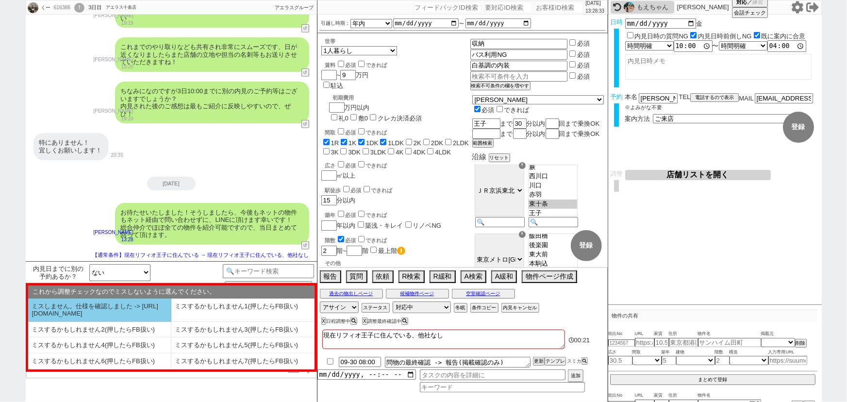
click at [81, 312] on li "ミスしません。仕様を確認しました -> https://jent.notion.site/841a6651aa67425da7d40ddfad41a184" at bounding box center [99, 309] width 143 height 23
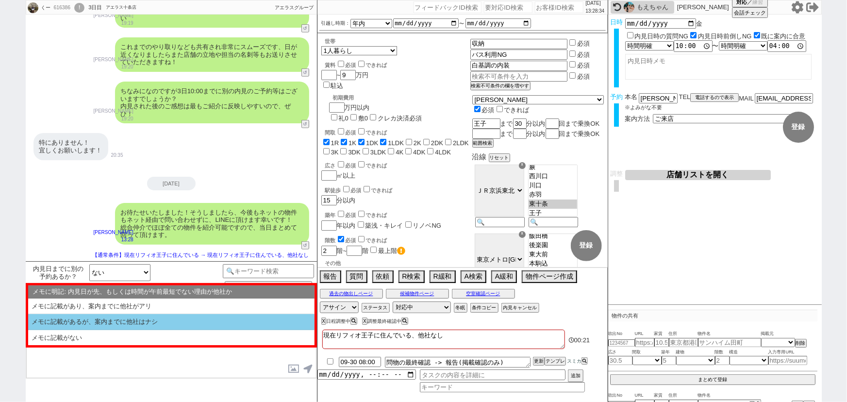
click at [115, 321] on li "メモに記載があるが、案内までに他社はナシ" at bounding box center [171, 322] width 286 height 16
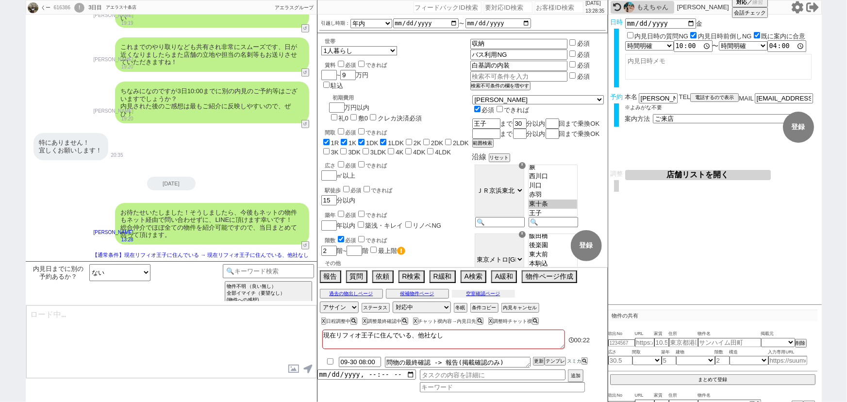
click at [500, 291] on button "空室確認ページ" at bounding box center [483, 294] width 63 height 8
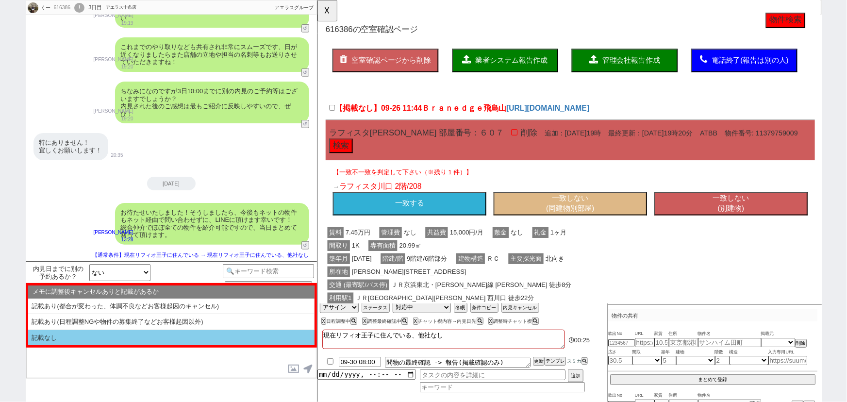
scroll to position [0, 0]
click at [156, 342] on li "記載なし" at bounding box center [171, 338] width 286 height 16
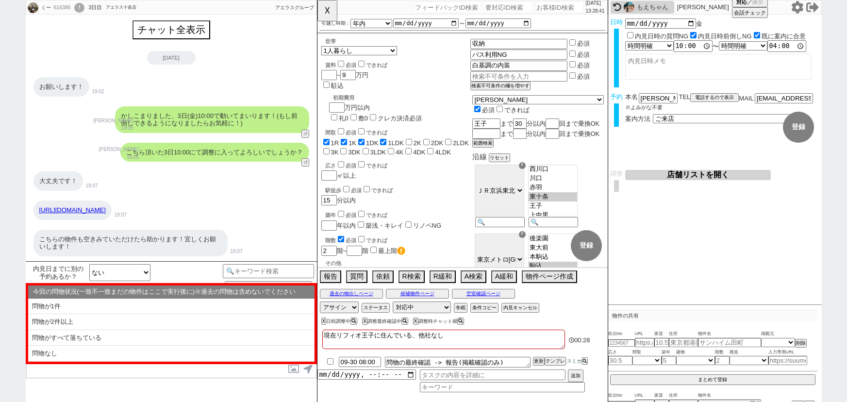
select select "ない"
select select "16"
select select "0"
select select "23"
select select "732"
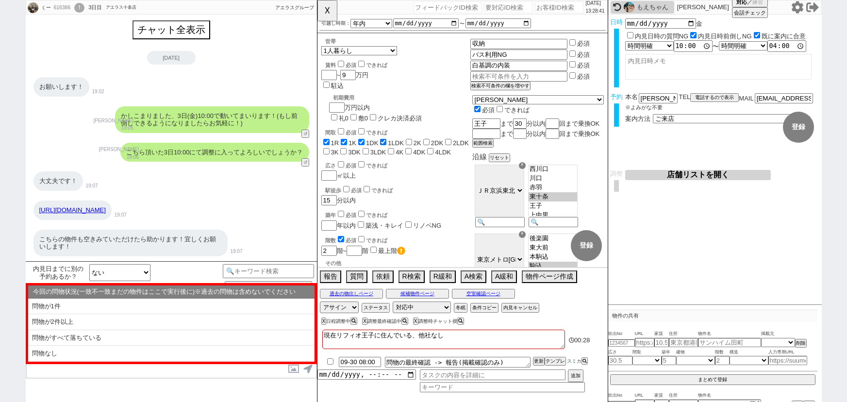
select select "67"
select select "1629"
select select "25"
select select "790"
select select "1"
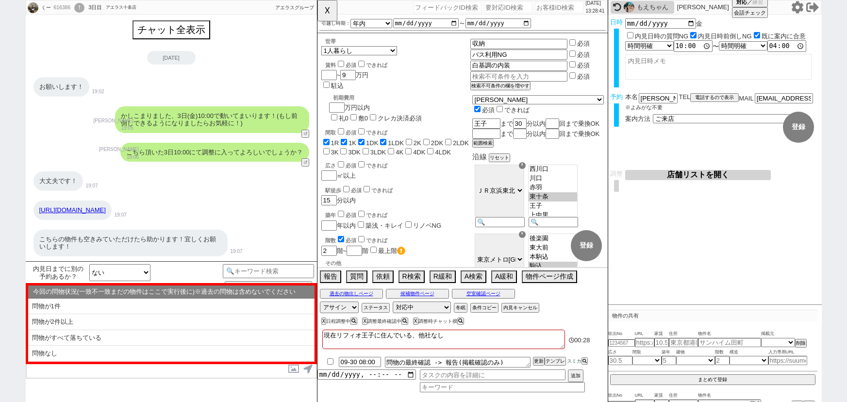
select select "1"
select select "2"
select select
select select "another_room"
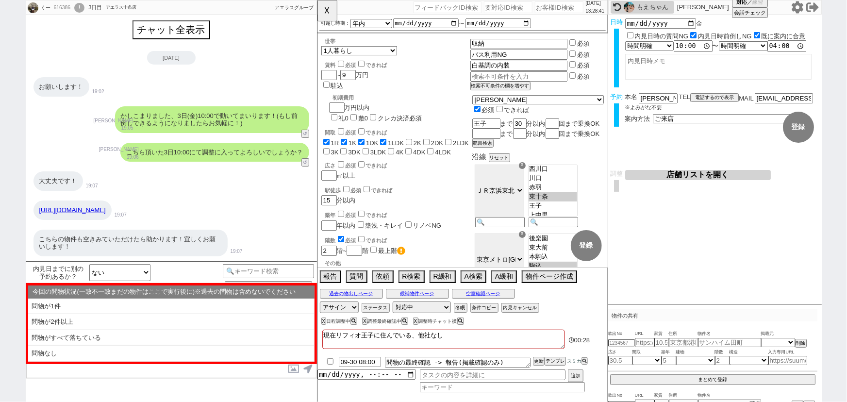
select select "another_room"
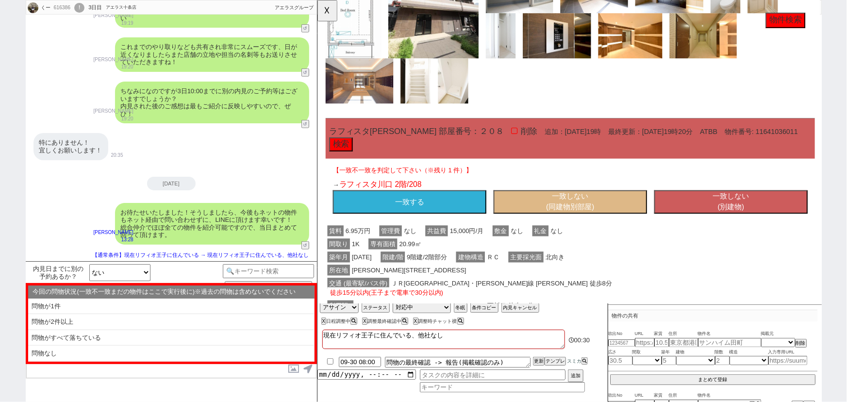
scroll to position [624, 0]
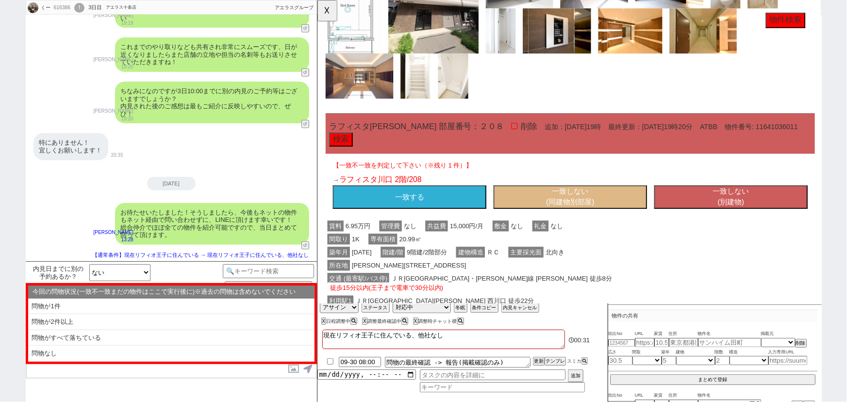
click at [454, 209] on button "一致する" at bounding box center [415, 211] width 165 height 25
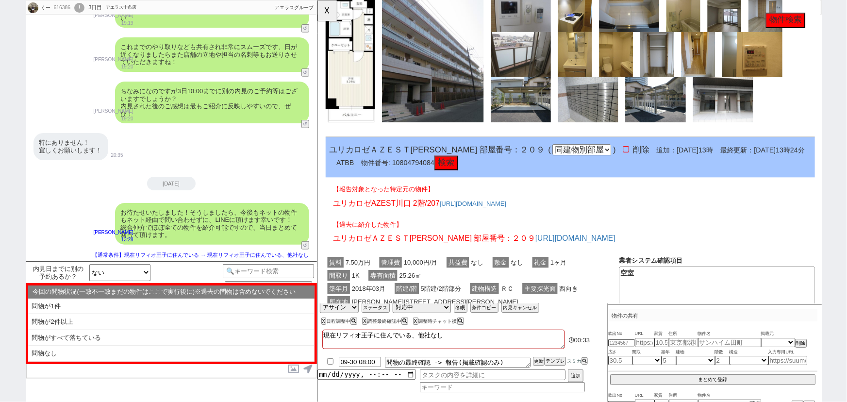
scroll to position [1776, 0]
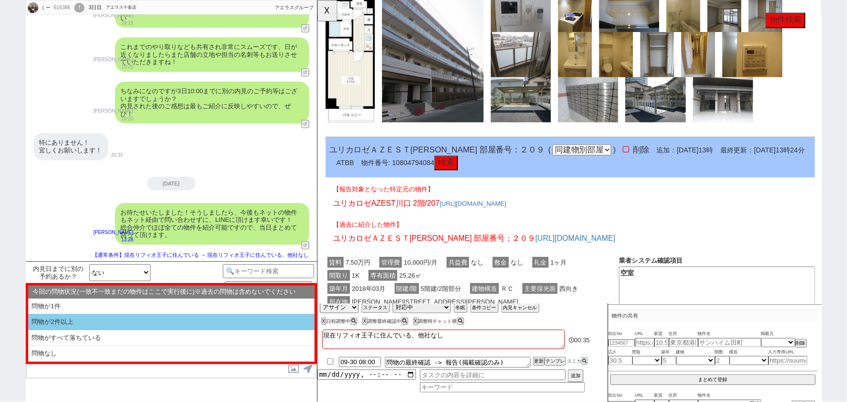
click at [153, 326] on li "問物が2件以上" at bounding box center [171, 322] width 286 height 16
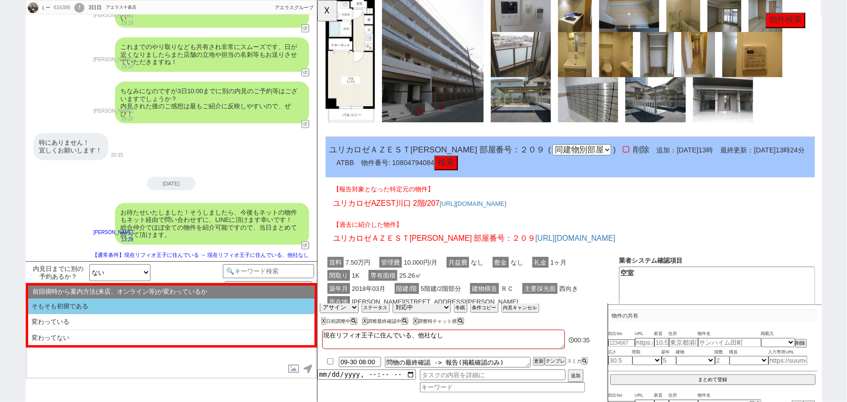
click at [131, 306] on li "そもそも初禊である" at bounding box center [171, 306] width 286 height 16
select select "問物が2件以上"
select select "そもそも初禊である"
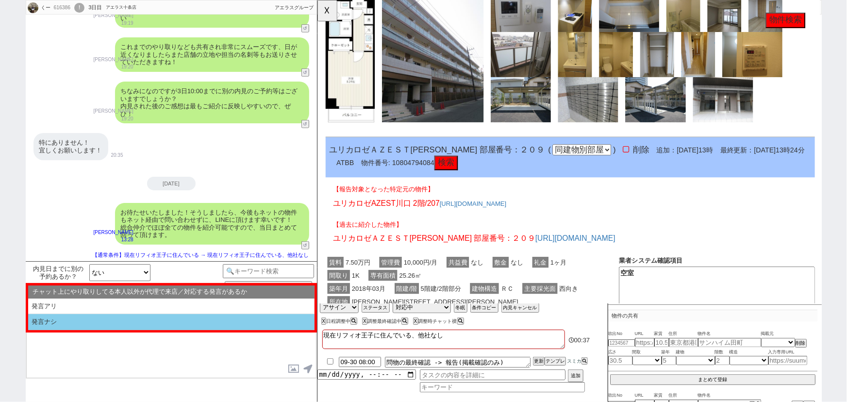
click at [106, 324] on li "発言ナシ" at bounding box center [171, 322] width 286 height 16
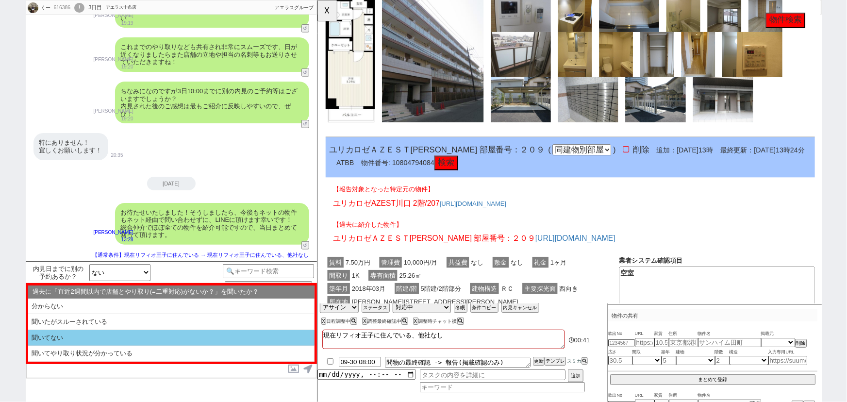
click at [81, 338] on li "聞いてない" at bounding box center [171, 338] width 286 height 16
select select "問物が2件以上"
select select "そもそも初禊である"
select select "発言ナシ"
select select "聞いてない"
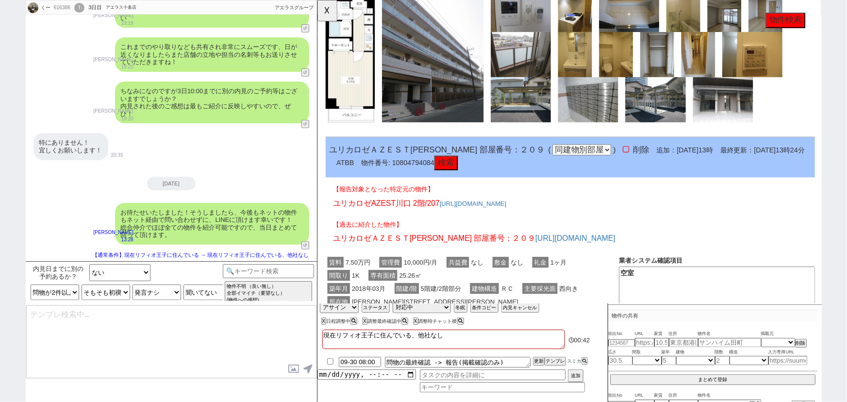
type textarea "またすみません、ご案内前に以下ご確認下さい！ ■■■ご予約及びスケジュールについて■■■ - ご案内は完全予約制のため、体調不良や交通機関の遅延といったやむを…"
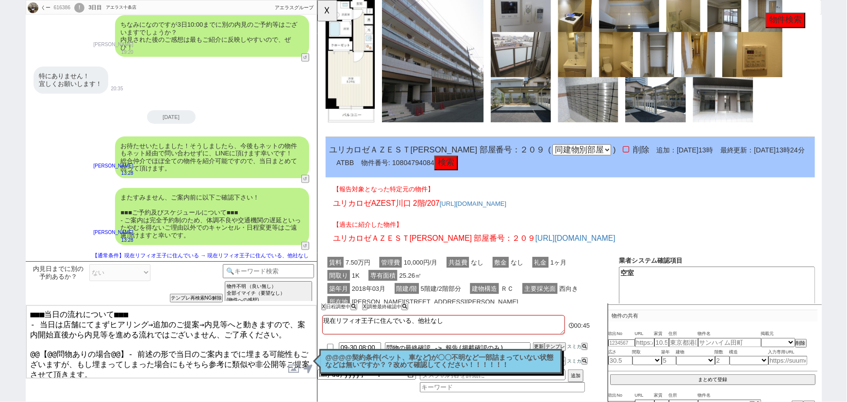
drag, startPoint x: 122, startPoint y: 343, endPoint x: 19, endPoint y: 346, distance: 102.9
click at [19, 346] on div "くー 616386 ! 0 3日目 アエラス十条店 冬眠中 自社客 アエラスグループ スミカ_BPO チャット全表示 2025-09-26 お願いします！ 1…" at bounding box center [423, 201] width 847 height 402
type textarea "■■■当日の流れについて■■■ - 当日は店舗にてまずヒアリング→追加のご提案→内見等へと動きますので、案内開始直後から内見等を進める流れではございません、ご…"
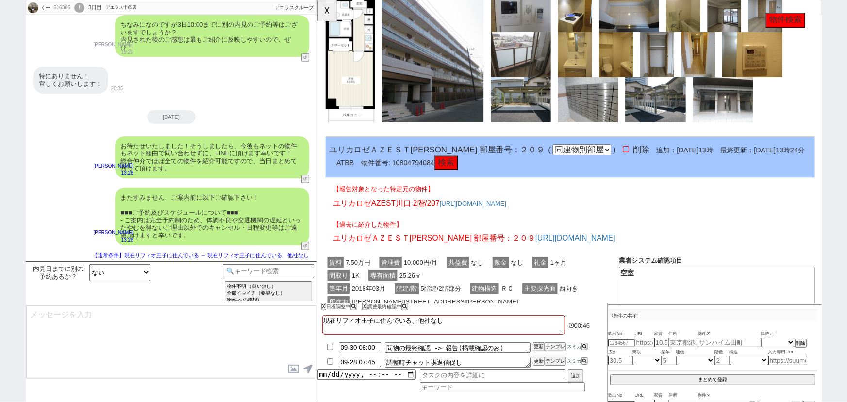
scroll to position [510, 0]
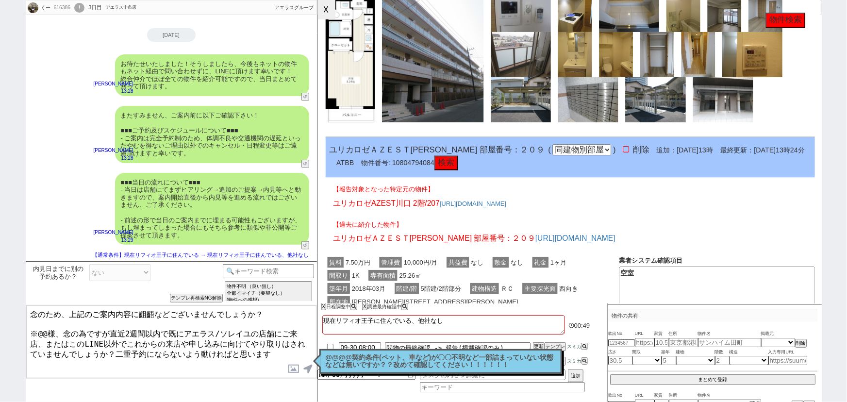
click at [329, 8] on button "☓" at bounding box center [326, 9] width 18 height 19
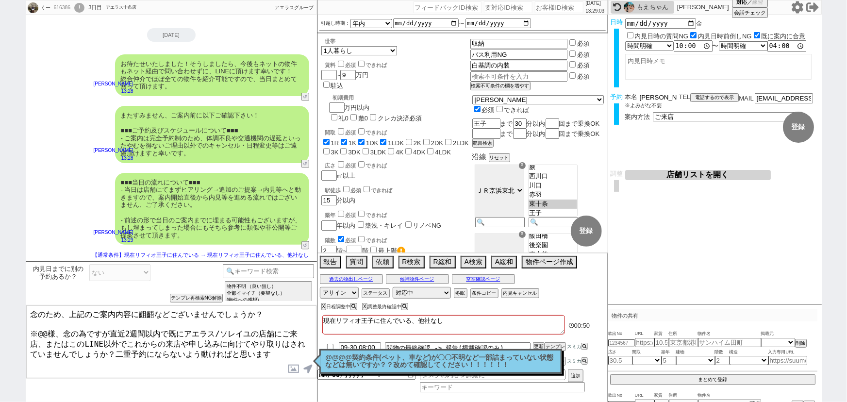
drag, startPoint x: 647, startPoint y: 98, endPoint x: 619, endPoint y: 100, distance: 28.2
click at [619, 100] on div "予約 本名 堺空羽 ※よみがな不要 TEL 電話するので表示 電話の理由 356 初日調整での禊 357 問物漏れ回収 359 内見日が怪しいので前倒し&他社…" at bounding box center [714, 112] width 213 height 38
click at [45, 327] on textarea "念のため、上記のご案内内容に齟齬などございませんでしょうか？ ※@@様、念の為ですが直近2週間以内で既にアエラス/ソレイユの店舗にご来店、またはこのLINE以…" at bounding box center [171, 341] width 290 height 73
paste textarea "堺"
type textarea "念のため、上記のご案内内容に齟齬などございませんでしょうか？ ※堺様、念の為ですが直近2週間以内で既にアエラス/ソレイユの店舗にご来店、またはこのLINE以外…"
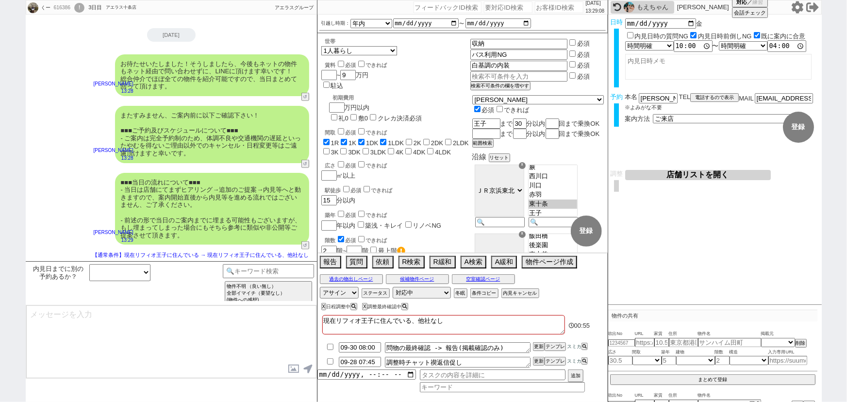
scroll to position [585, 0]
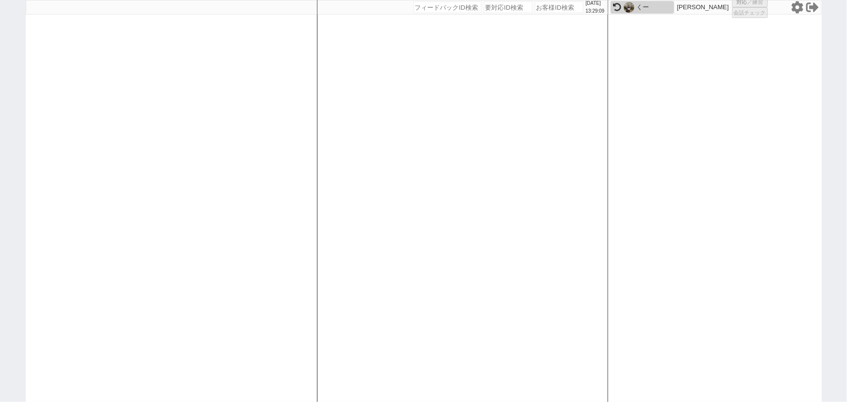
select select
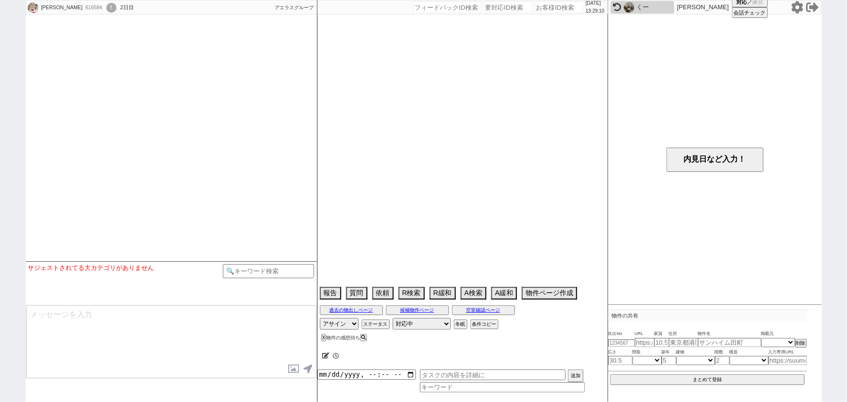
select select
select select "13"
select select "6"
select select "12"
select select "129"
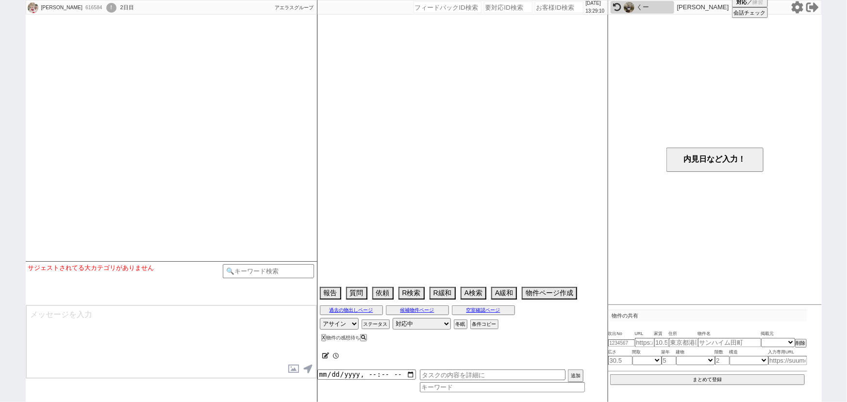
select select "16"
select select "553"
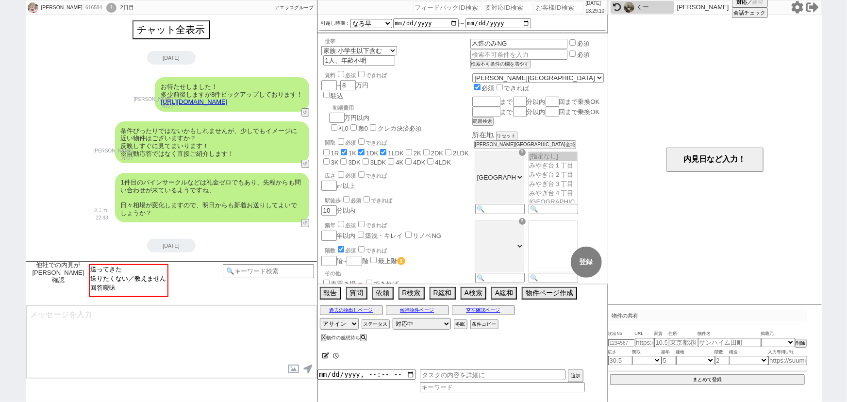
scroll to position [193, 0]
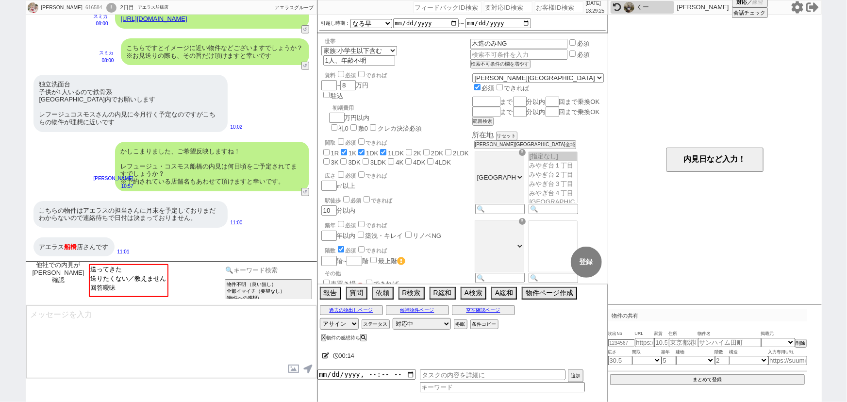
click at [252, 271] on input at bounding box center [269, 270] width 92 height 12
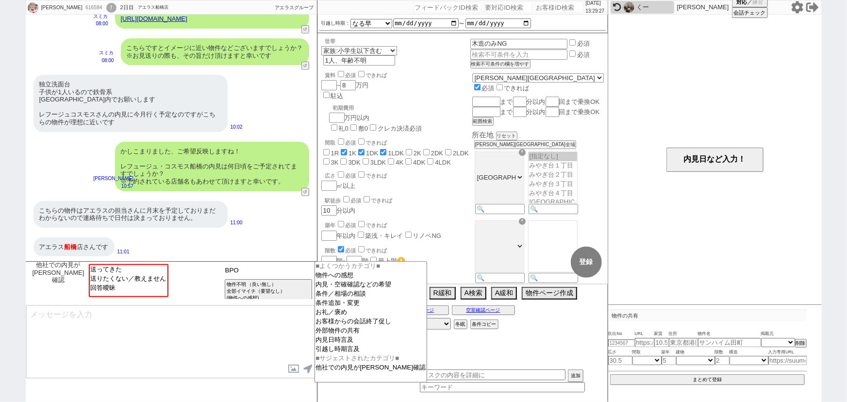
type input "BPO"
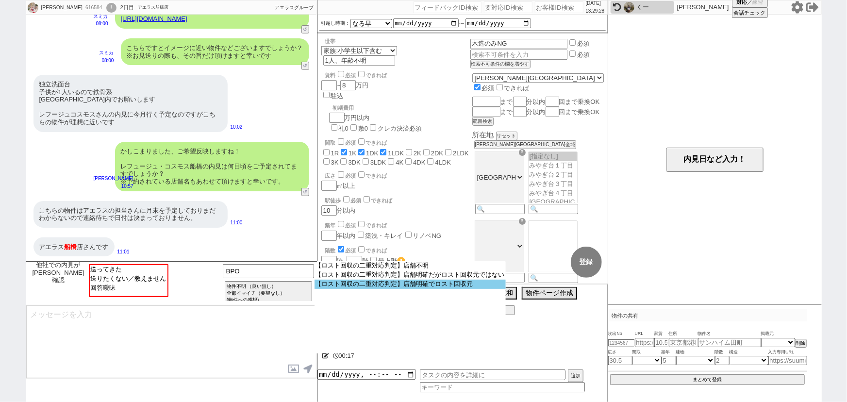
click at [409, 283] on option "【ロスト回収の二重対応判定】店舗明確でロスト回収元" at bounding box center [409, 283] width 191 height 9
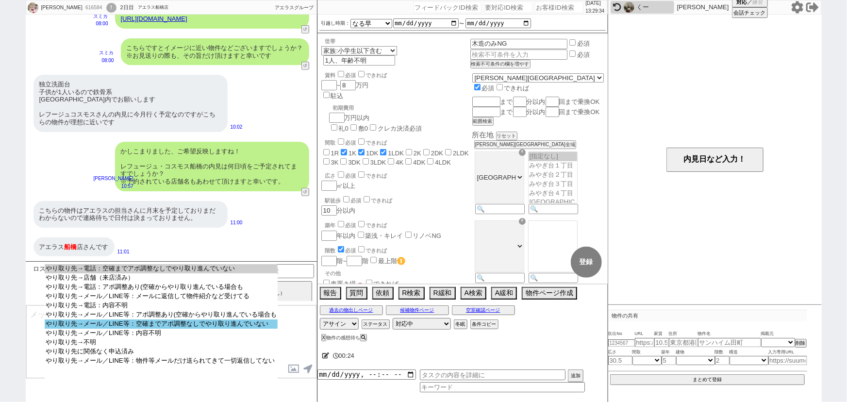
select select "やり取り先→メール／LINE等：空確までアポ調整なしでやり取り進んでいない"
click at [253, 328] on option "やり取り先→メール／LINE等：空確までアポ調整なしでやり取り進んでいない" at bounding box center [161, 323] width 233 height 9
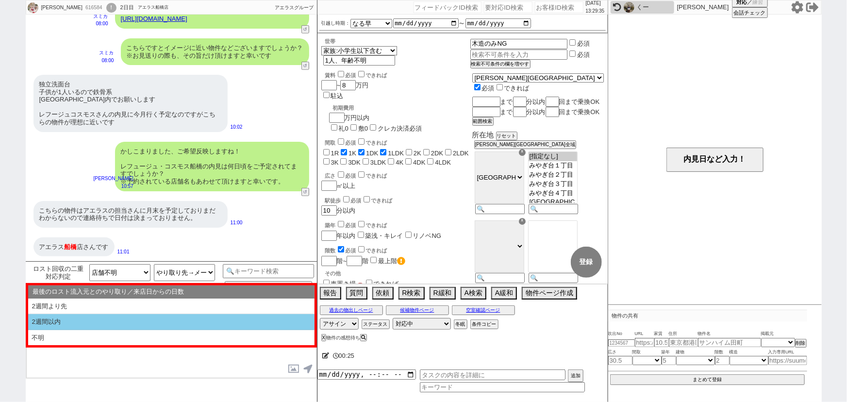
click at [147, 325] on li "2週間以内" at bounding box center [171, 322] width 286 height 16
type textarea "ご状況について、かしこまりました！ 基本的にはLINEで物件紹介から内見予約等まで全て可能ですので、店舗スタッフとのやり取りはそのままストップいただき、こちら…"
select select "2週間以内"
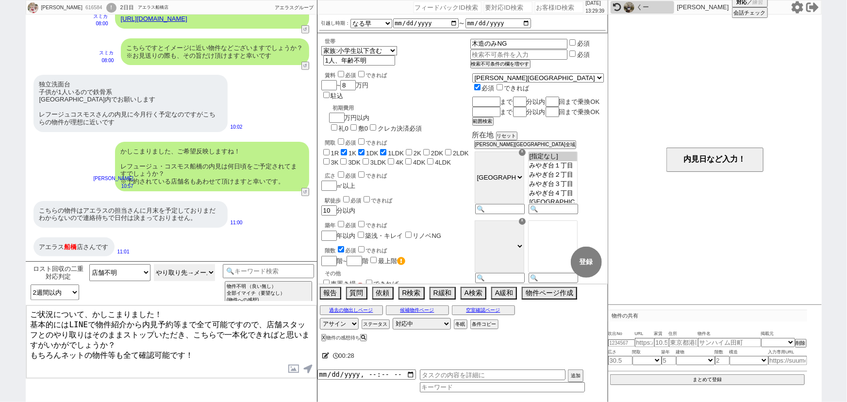
click at [189, 273] on select "やり取り先→電話：空確までアポ調整なしでやり取り進んでいない やり取り先→店舗（来店済み） やり取り先→電話：アポ調整あり(空確からやり取り進んでいる場合も …" at bounding box center [184, 272] width 61 height 17
select select "やり取り先→メール／LINE等：アポ調整あり(空確からやり取り進んでいる場合も"
click at [154, 264] on select "やり取り先→電話：空確までアポ調整なしでやり取り進んでいない やり取り先→店舗（来店済み） やり取り先→電話：アポ調整あり(空確からやり取り進んでいる場合も …" at bounding box center [184, 272] width 61 height 17
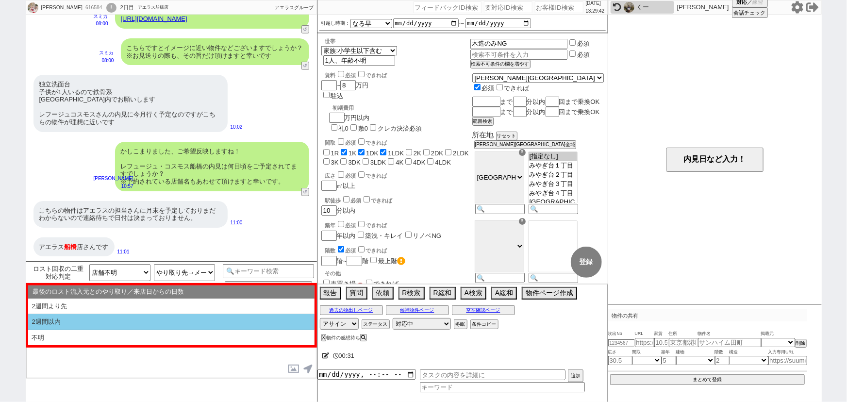
click at [102, 318] on li "2週間以内" at bounding box center [171, 322] width 286 height 16
type textarea "かしこまりました、既に予約済みでいらっしゃる形ですね、！ そうしますと二重対応とならないよう、こちらのLINEでのやり取りは一旦閉じさせて頂きますね。"
select select "2週間以内"
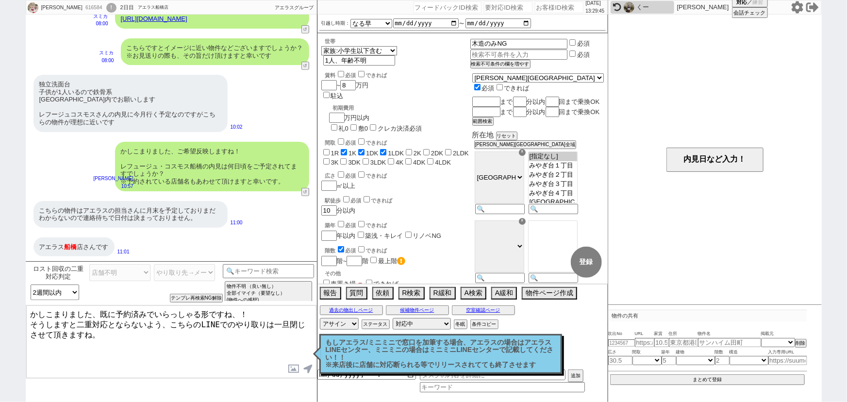
drag, startPoint x: 101, startPoint y: 310, endPoint x: 229, endPoint y: 306, distance: 128.6
click at [229, 306] on textarea "かしこまりました、既に予約済みでいらっしゃる形ですね、！ そうしますと二重対応とならないよう、こちらのLINEでのやり取りは一旦閉じさせて頂きますね。" at bounding box center [171, 341] width 290 height 73
click at [131, 313] on textarea "かしこまりました、並行してやり取りがおありでいらっしゃいますね、！ そうしますと二重対応とならないよう、こちらのLINEでのやり取りは一旦閉じさせて頂きますね。" at bounding box center [171, 341] width 290 height 73
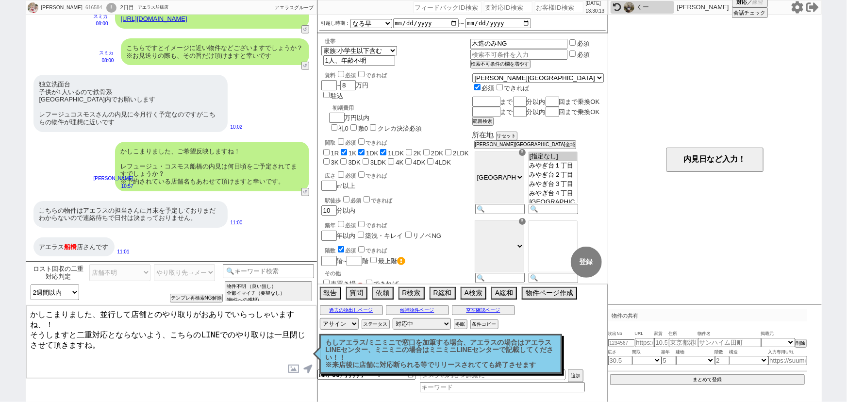
type textarea "かしこまりました、並行して店舗とのやり取りがおありでいらっしゃいますね、！ そうしますと二重対応とならないよう、こちらのLINEでのやり取りは一旦閉じさせて頂…"
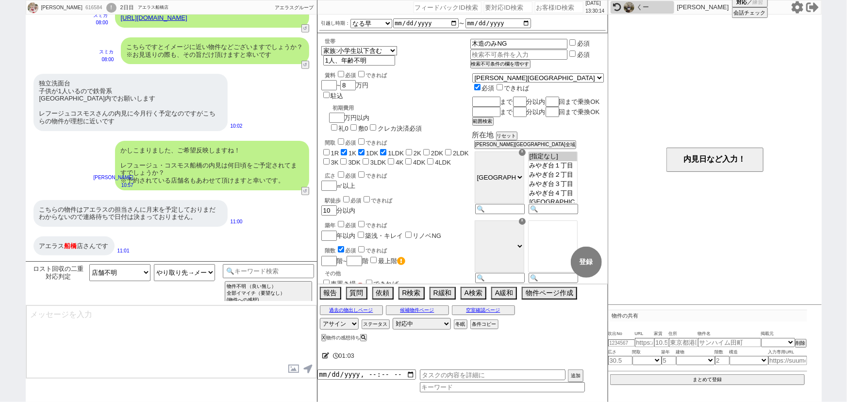
scroll to position [323, 0]
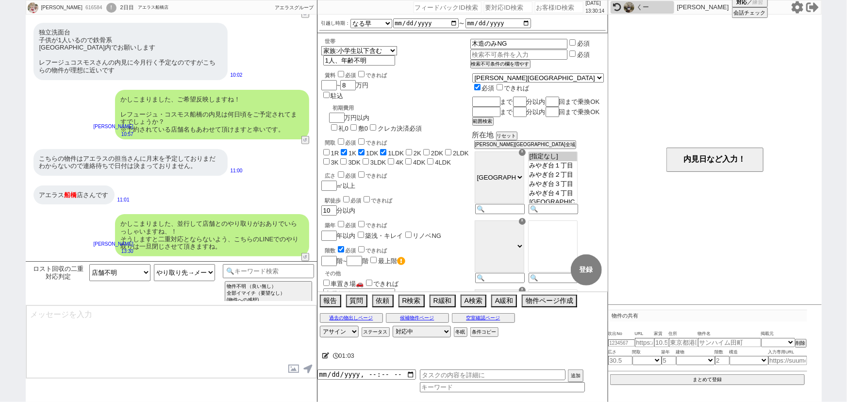
type textarea "もし店舗と進めていくなかで物件がお決まりにならなかった場合などは、 担当に「LINEのほうで探していいですか？」といった旨ご確認いただき、 再度またご連絡いた…"
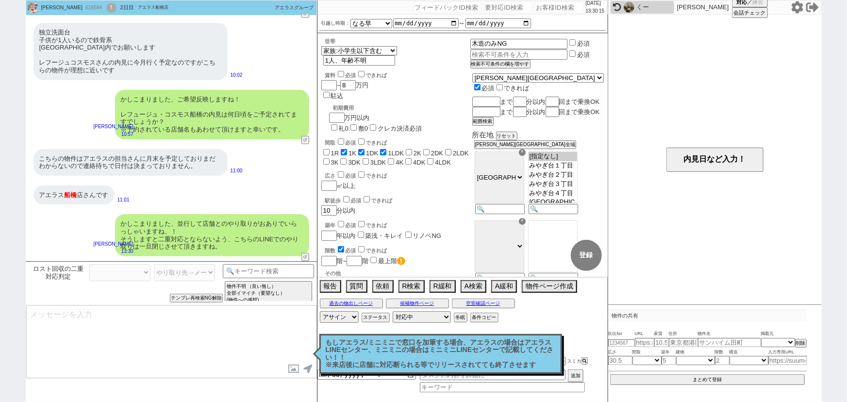
select select
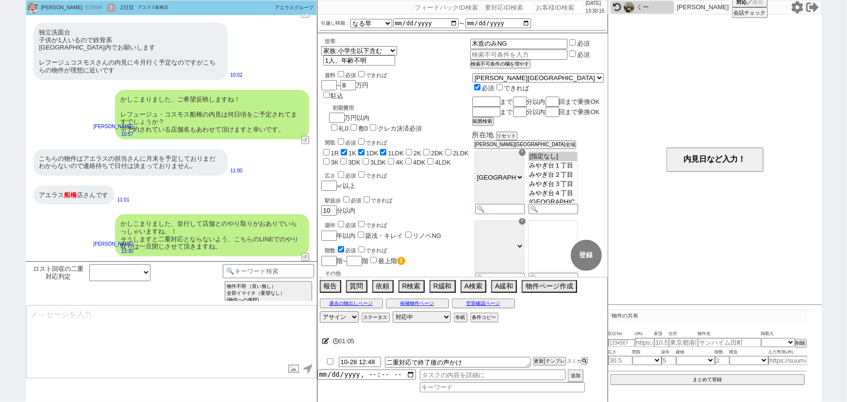
scroll to position [382, 0]
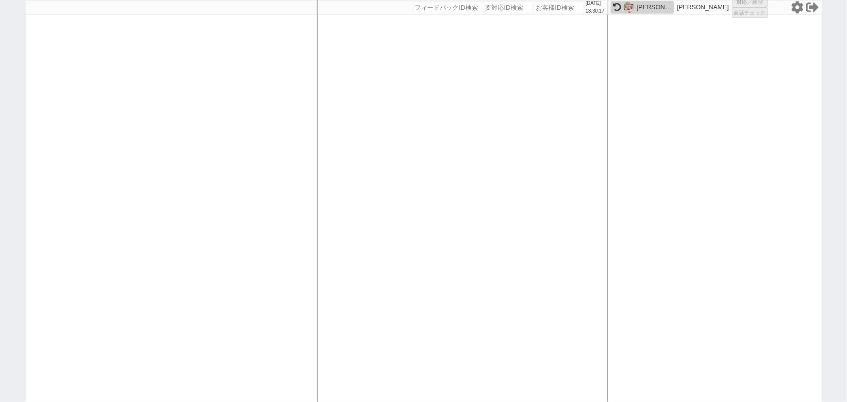
select select
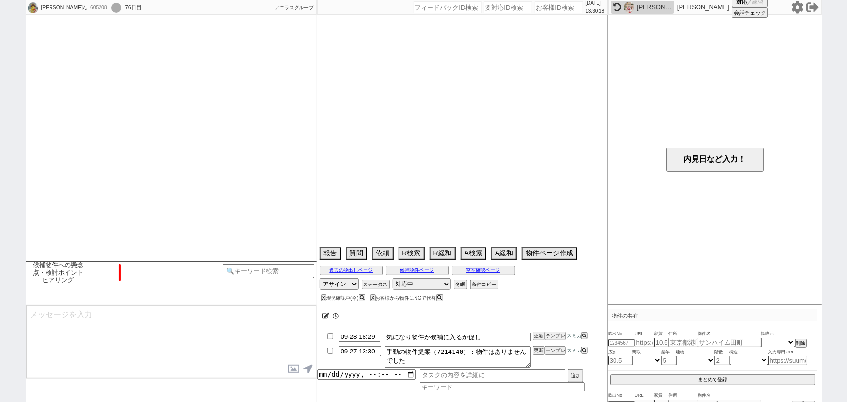
select select "13"
select select "0"
select select "36"
select select "1062"
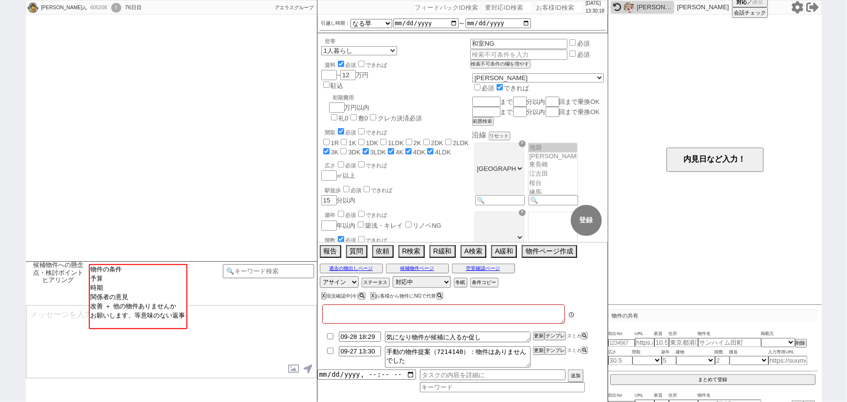
type textarea "立ち退き要求あり、急ぎ"
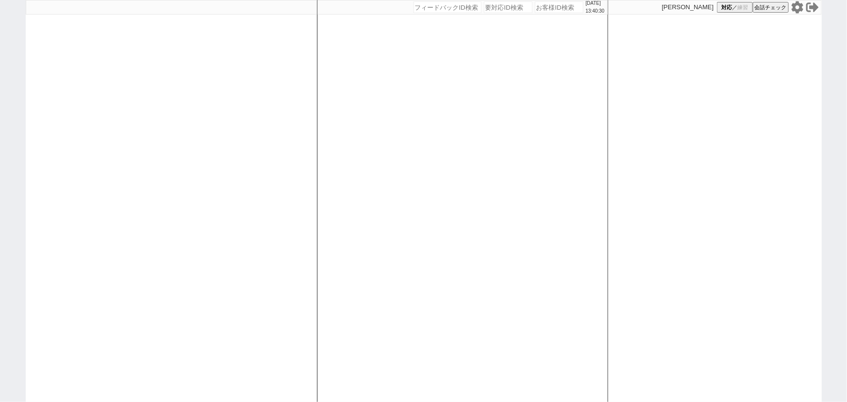
click at [129, 182] on div at bounding box center [171, 201] width 291 height 402
select select
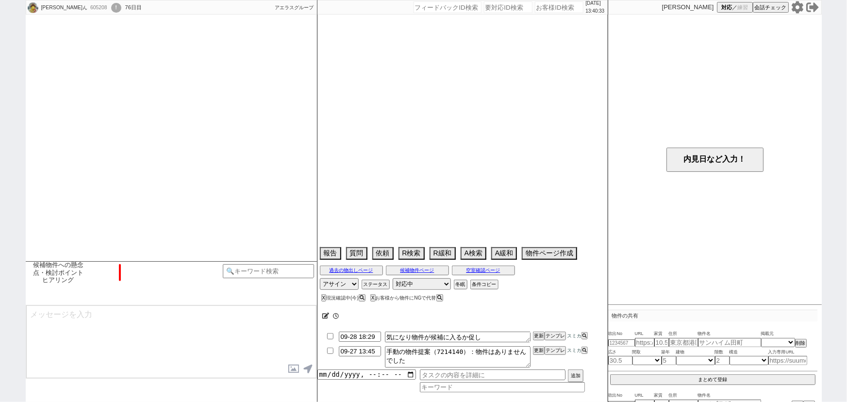
type textarea "立ち退き要求あり、急ぎ"
select select "13"
select select "0"
select select "36"
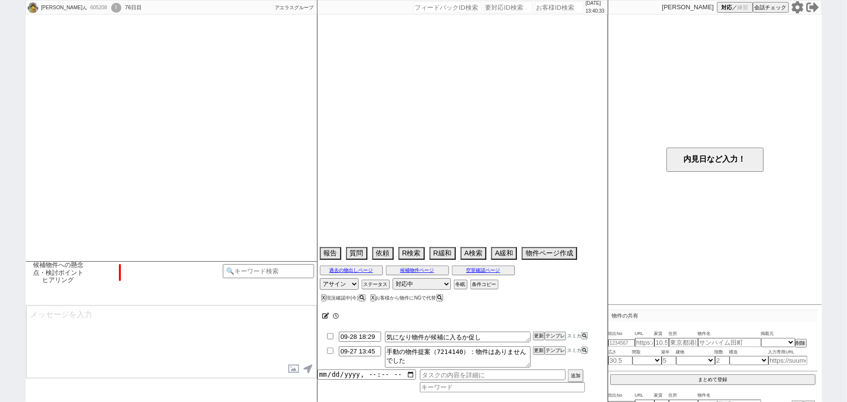
select select "1062"
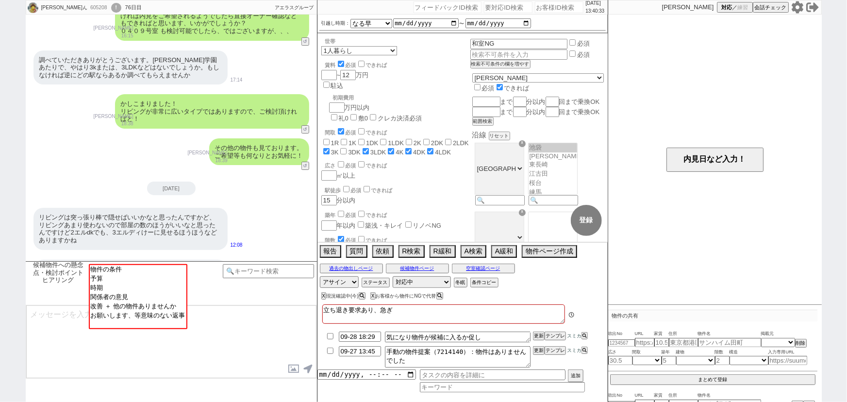
scroll to position [66, 0]
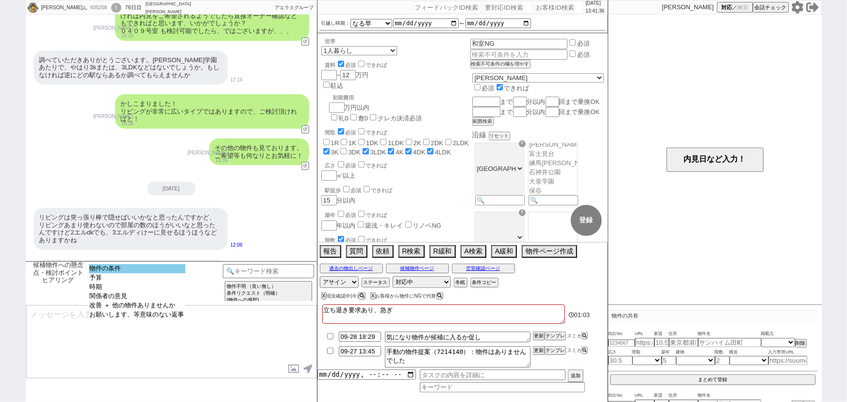
select select "物件の条件"
click at [145, 264] on option "物件の条件" at bounding box center [137, 268] width 97 height 9
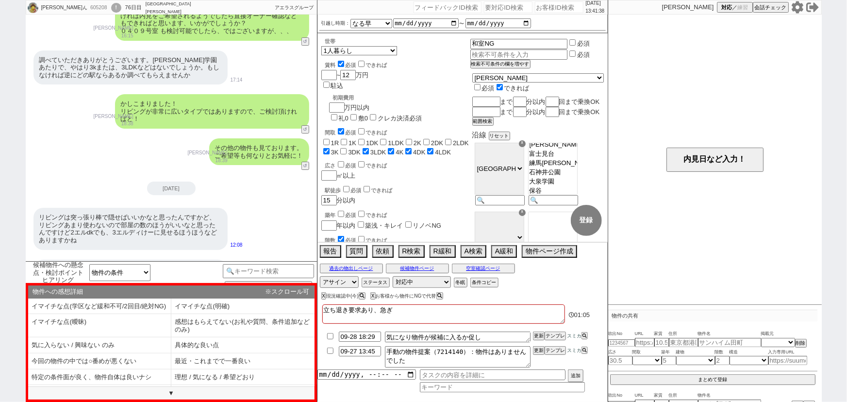
click at [450, 139] on input "2LDK" at bounding box center [448, 142] width 6 height 6
checkbox input "true"
checkbox input "false"
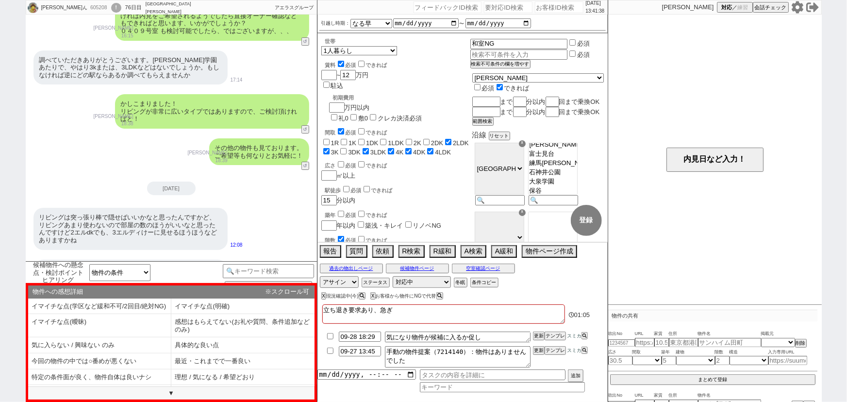
checkbox input "false"
checkbox input "true"
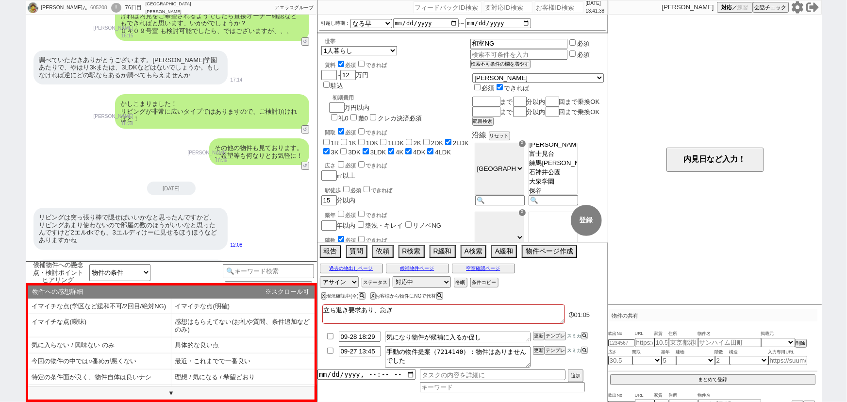
checkbox input "false"
checkbox input "true"
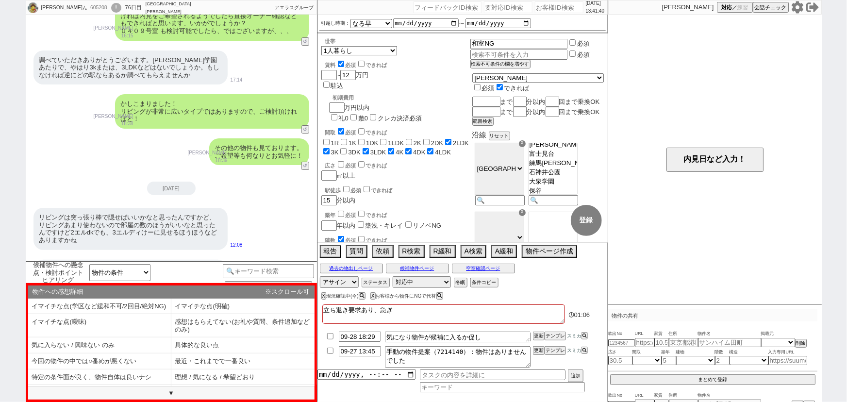
checkbox input "false"
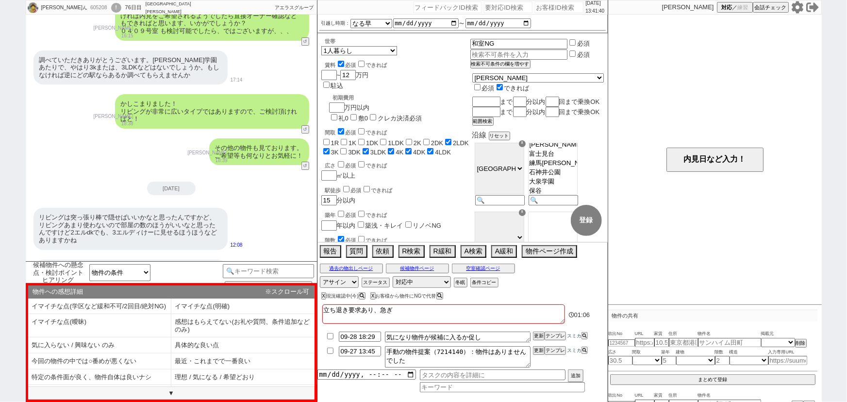
checkbox input "false"
checkbox input "true"
checkbox input "false"
checkbox input "true"
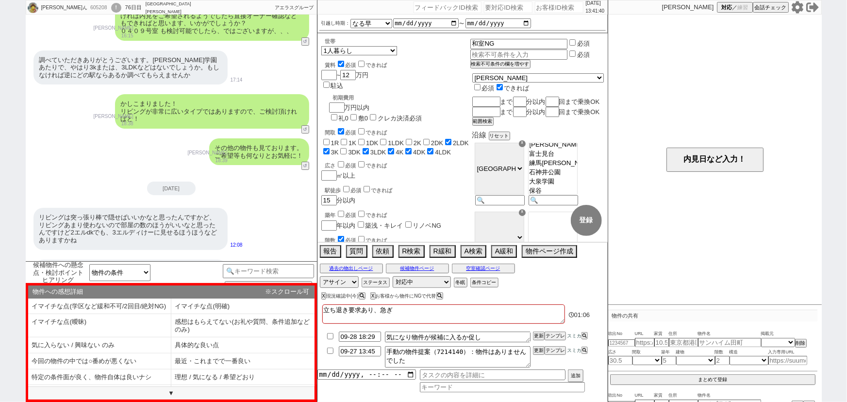
checkbox input "true"
checkbox input "false"
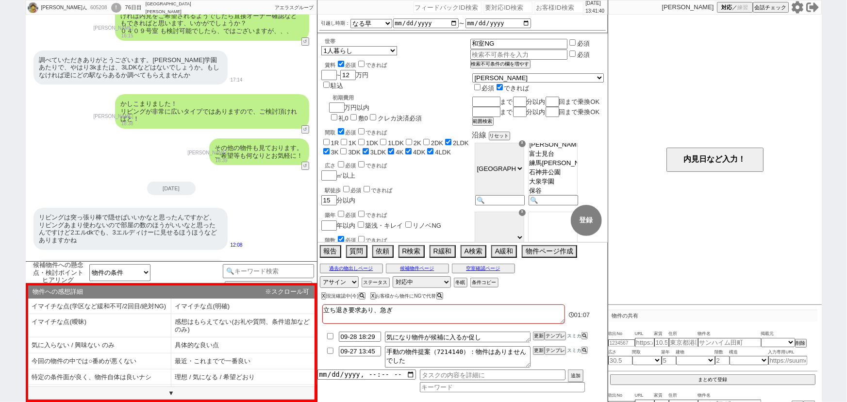
checkbox input "false"
checkbox input "true"
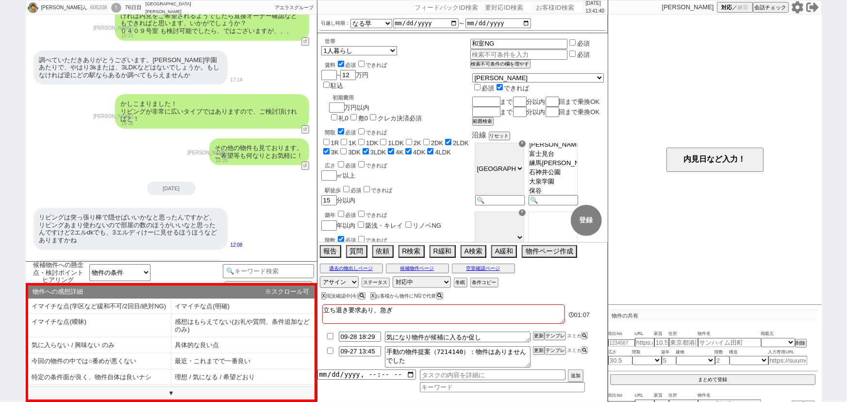
checkbox input "true"
checkbox input "false"
checkbox input "true"
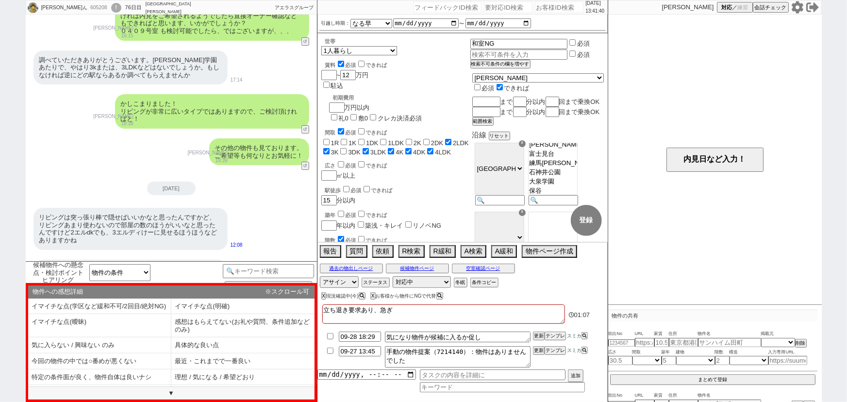
checkbox input "true"
select select "36"
select select "1062"
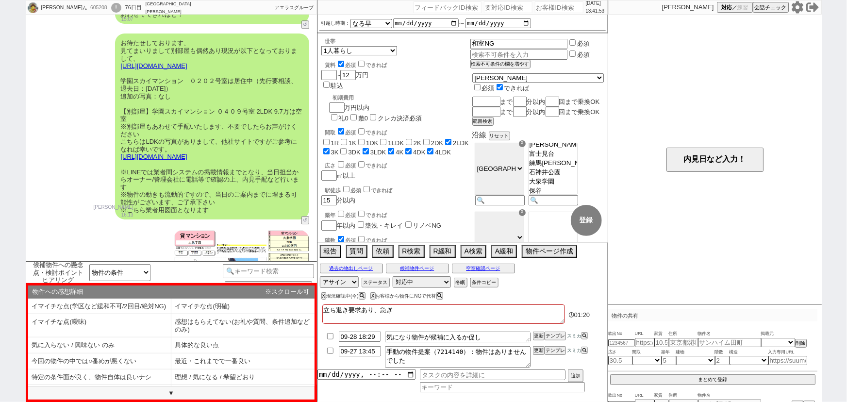
scroll to position [1269, 0]
click at [323, 294] on button "X" at bounding box center [322, 295] width 3 height 5
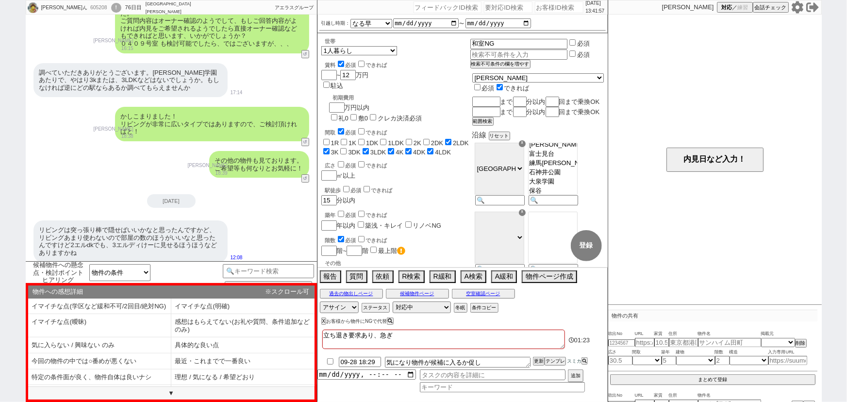
scroll to position [1736, 0]
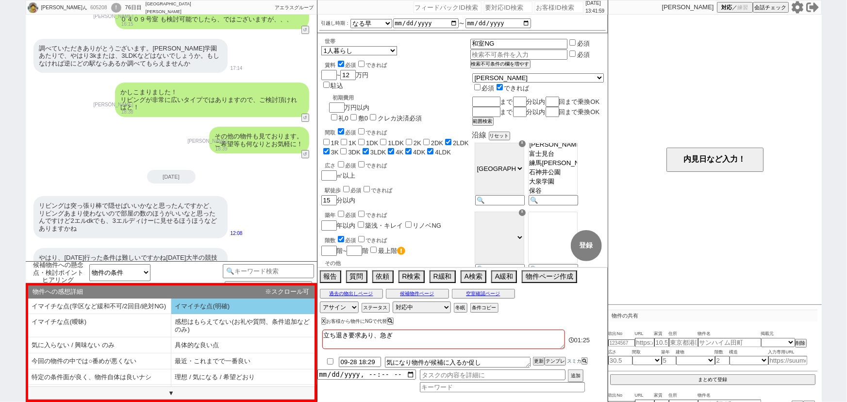
click at [212, 314] on li "イマイチな点(明確)" at bounding box center [242, 306] width 143 height 16
select select "イマイチな点(明確)"
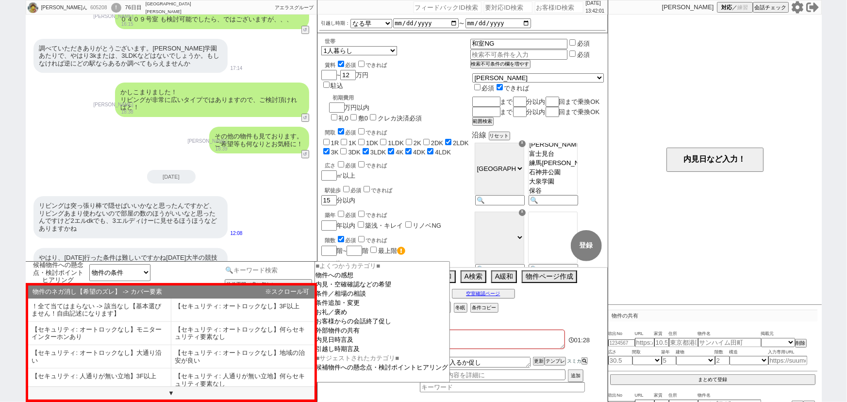
click at [269, 271] on input at bounding box center [269, 270] width 92 height 12
click at [342, 304] on option "条件追加・変更" at bounding box center [382, 302] width 134 height 9
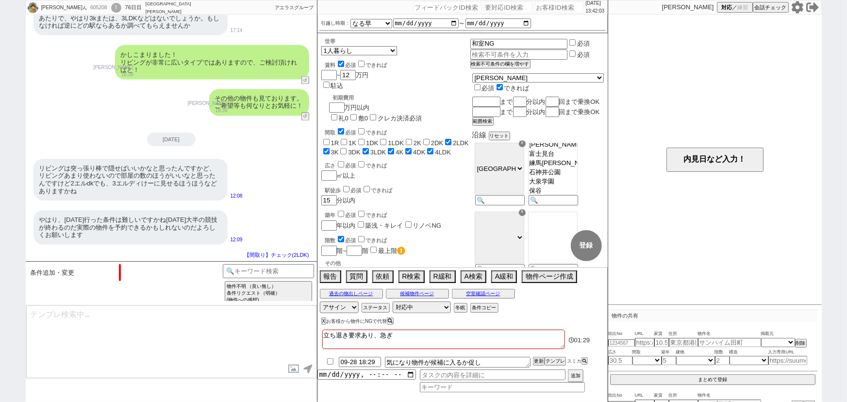
scroll to position [856, 0]
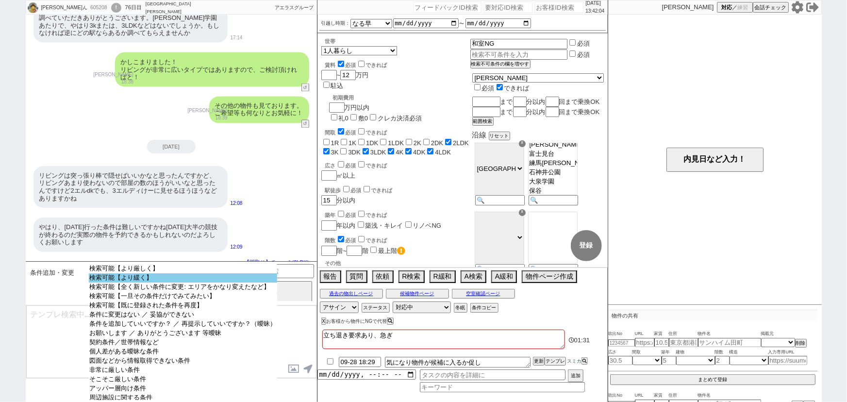
select select "検索可能【より緩く】"
click at [162, 281] on option "検索可能【より緩く】" at bounding box center [183, 277] width 188 height 9
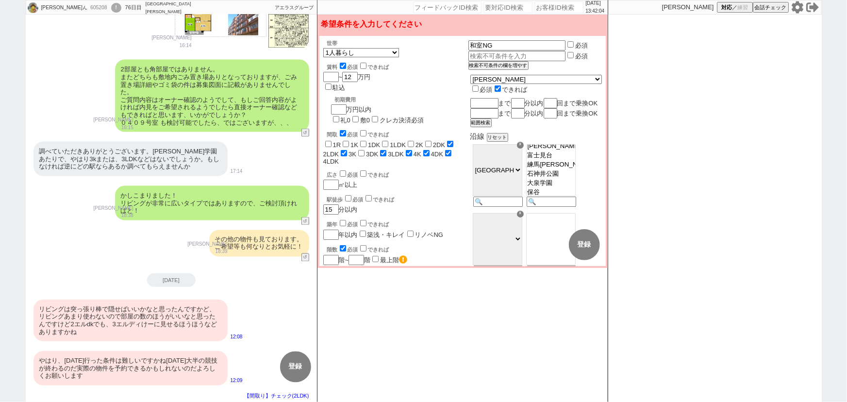
scroll to position [715, 0]
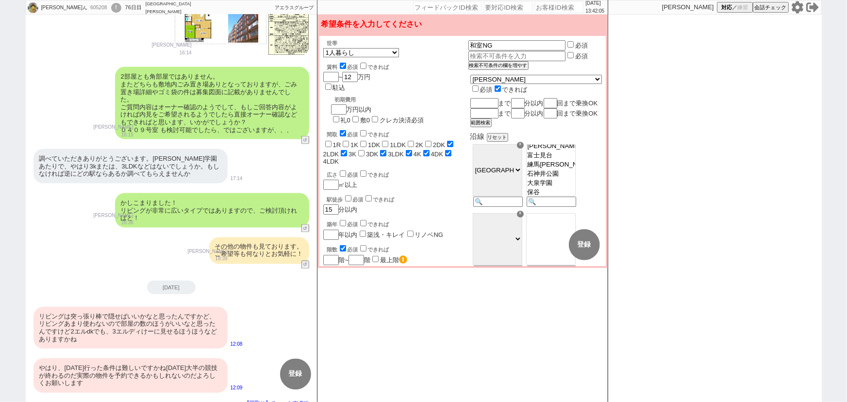
click at [232, 214] on div "かしこまりました！ リビングが非常に広いタイプではありますので、ご検討頂ければと！" at bounding box center [212, 210] width 194 height 34
click at [251, 237] on div "その他の物件も見ております。 ご希望等も何なりとお気軽に！" at bounding box center [259, 250] width 100 height 27
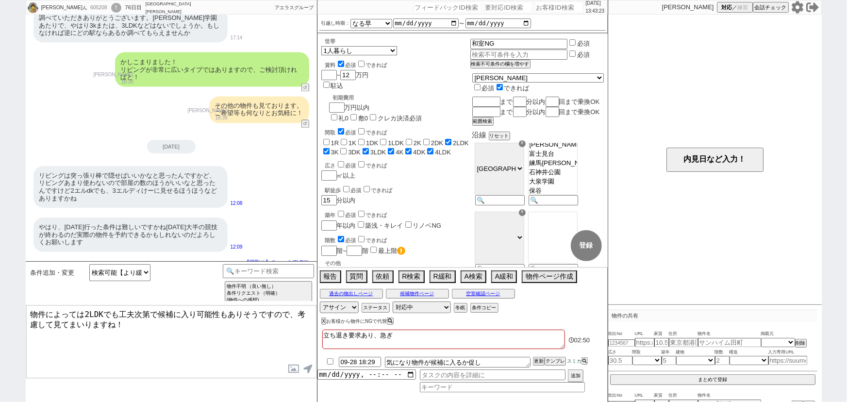
click at [46, 321] on textarea "物件によっては2LDKでも工夫次第で候補に入り可能性もありそうですので、考慮して見てまいりますね！" at bounding box center [171, 341] width 290 height 73
click at [111, 324] on textarea "物件によっては2LDKでも工夫次第で候補に入り可能性もありそうですので、見てまいりますね！" at bounding box center [171, 341] width 290 height 73
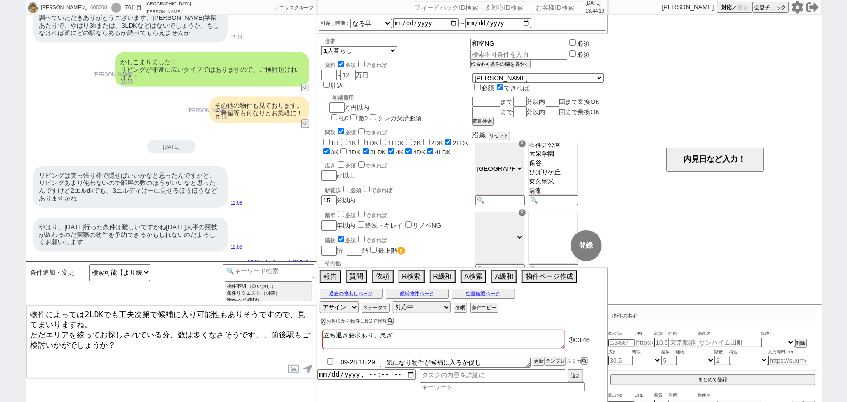
type textarea "物件によっては2LDKでも工夫次第で候補に入り可能性もありそうですので、見てまいりますね。 ただエリアを絞ってお探しされている分、数は多くなさそうです、、前後…"
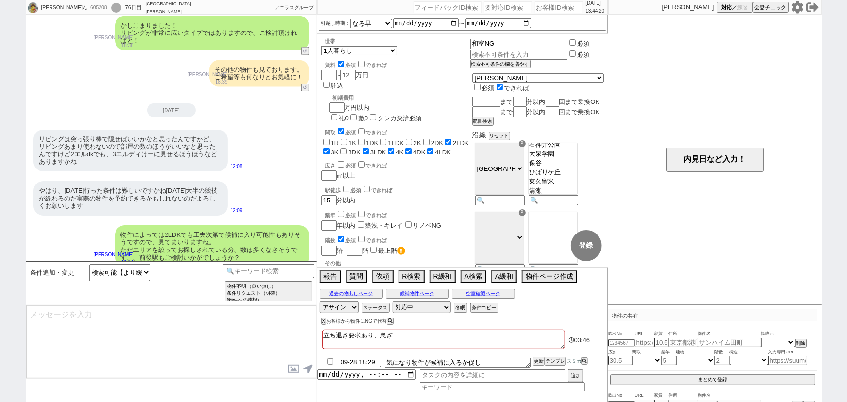
scroll to position [819, 0]
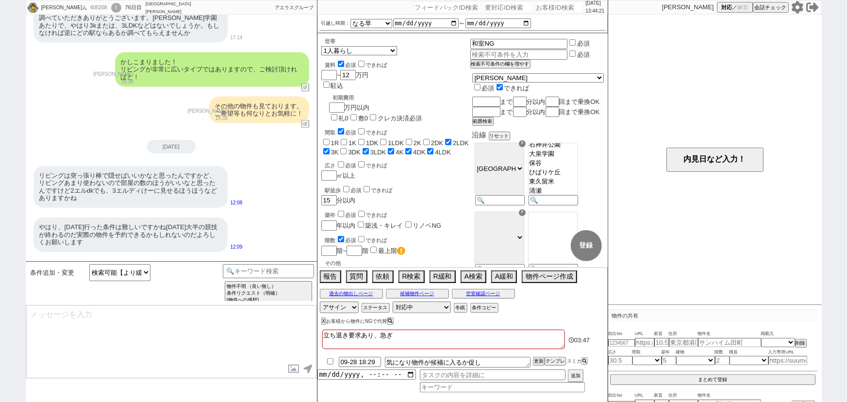
type textarea "その後ももし何か物件出ておりましたらぜひ頂きたいのですが、その後はいかがでしょうか？"
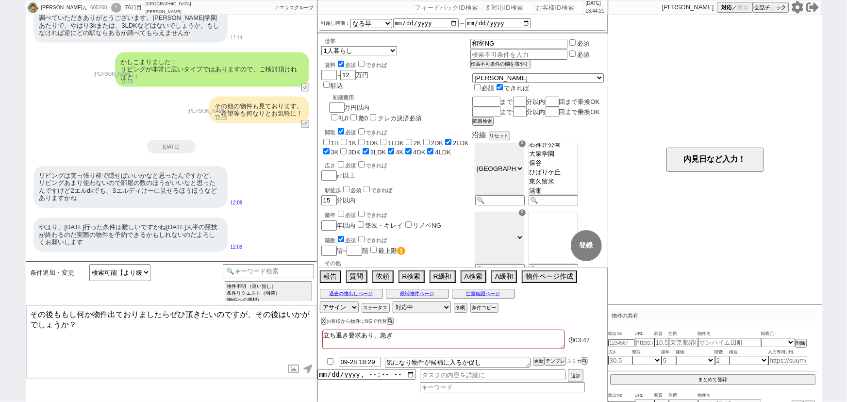
scroll to position [871, 0]
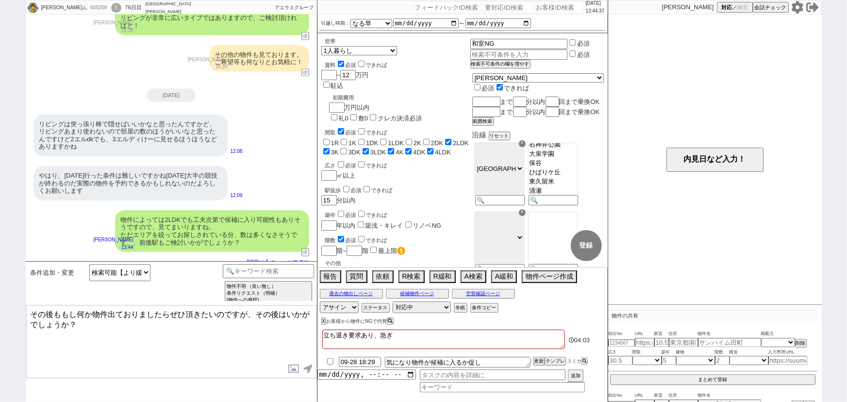
click at [328, 360] on input "checkbox" at bounding box center [330, 361] width 14 height 6
checkbox input "true"
click at [560, 278] on button "物件ページ作成 今は物件がないので押せません" at bounding box center [548, 275] width 53 height 11
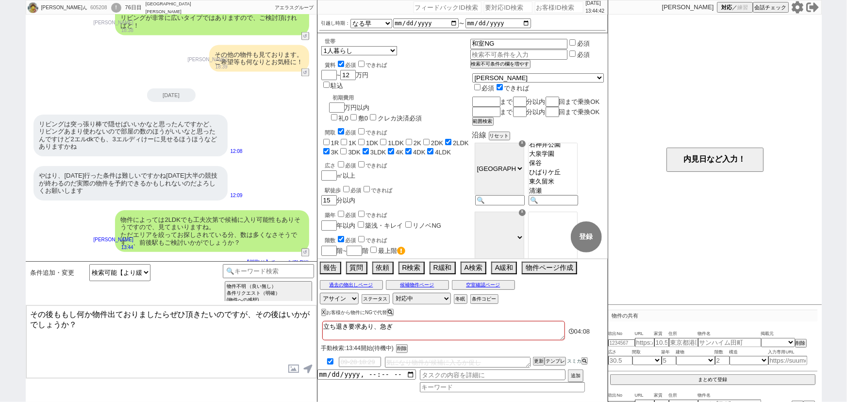
click at [87, 6] on div "605208" at bounding box center [98, 8] width 22 height 8
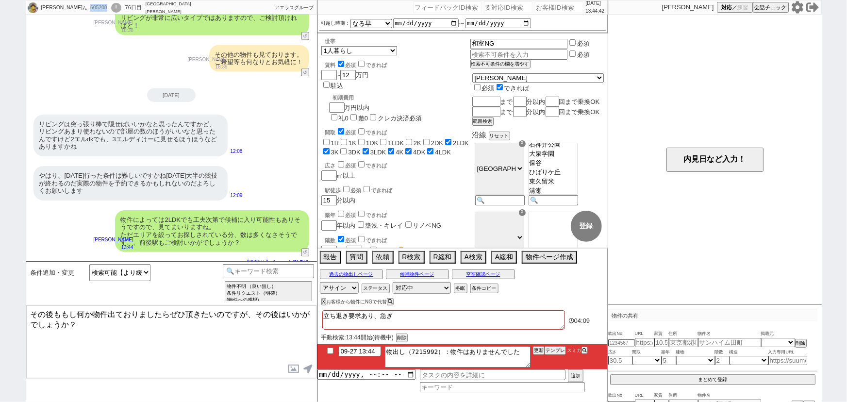
copy div "605208"
click at [550, 6] on input "number" at bounding box center [559, 7] width 49 height 12
paste input "605208"
type input "605208"
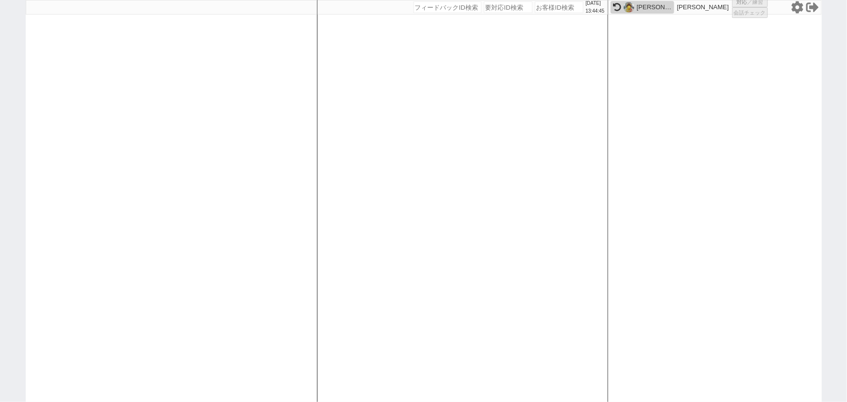
select select
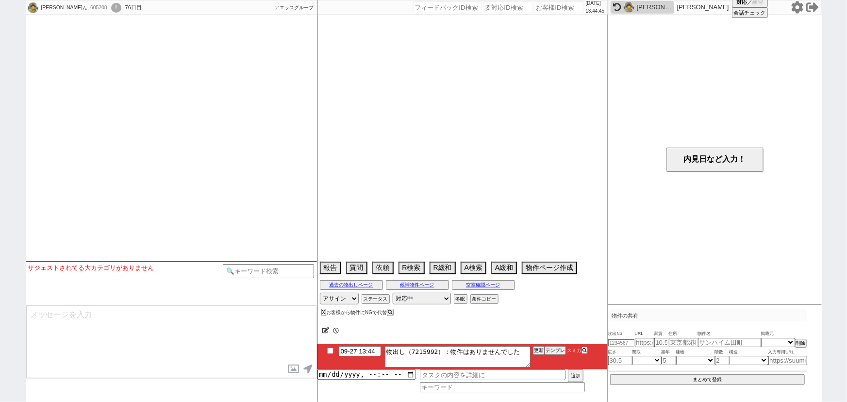
type textarea "立ち退き要求あり、急ぎ"
select select "13"
select select "0"
select select "36"
select select "1062"
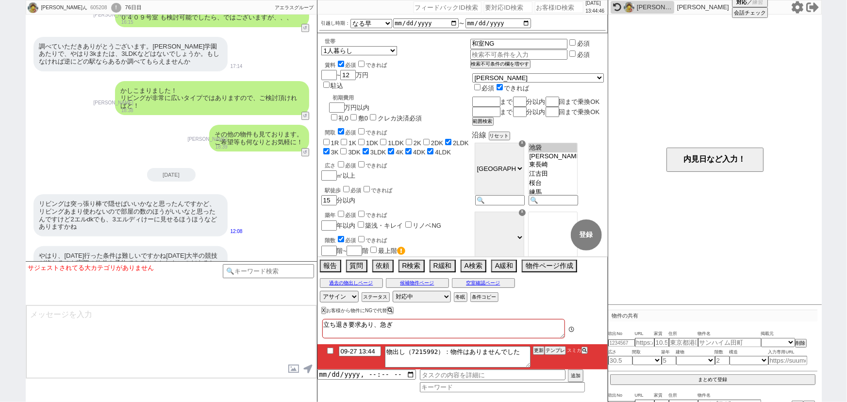
scroll to position [66, 0]
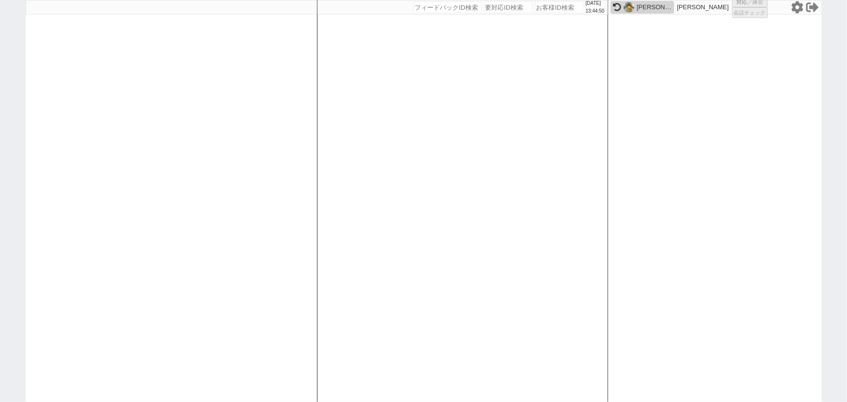
select select "1"
select select "2"
select select
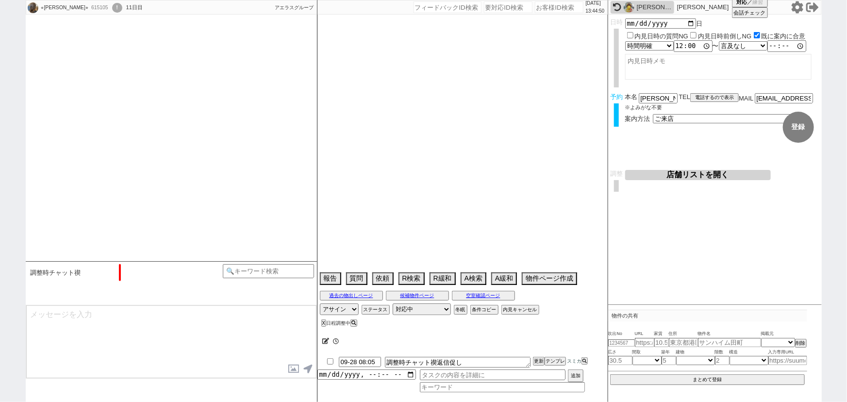
select select "15"
select select "0"
select select "68"
select select "35"
select select "14"
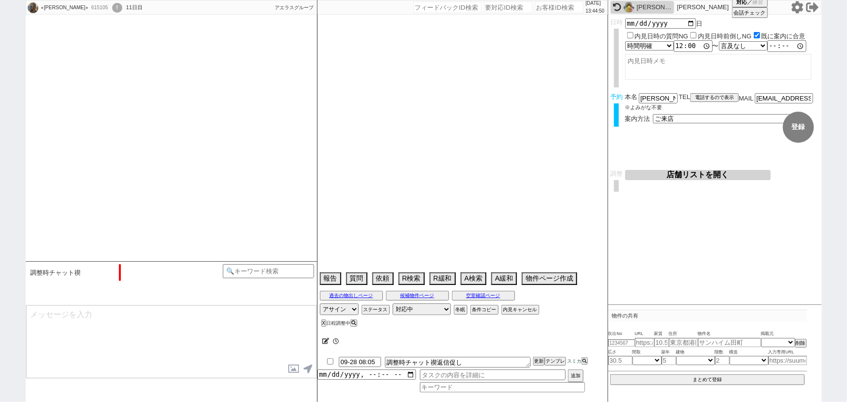
select select "486"
select select "60"
select select "1479"
select select "65"
select select "1586"
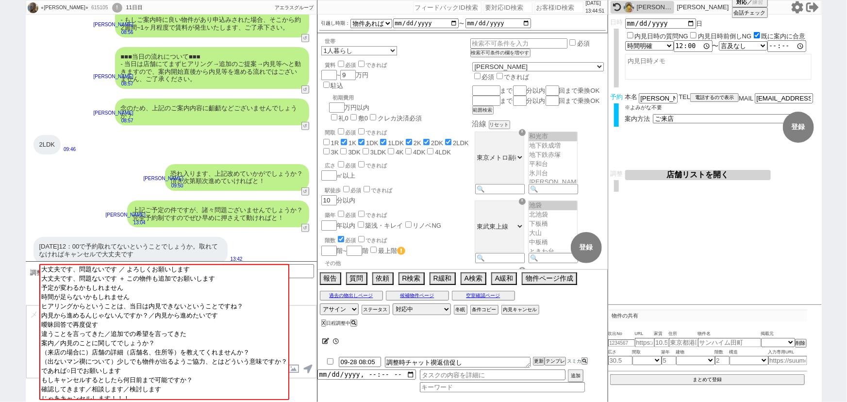
scroll to position [56, 0]
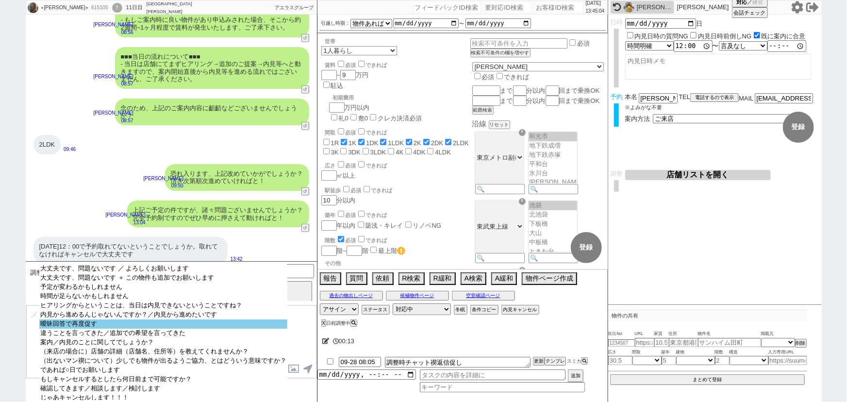
select select "曖昧回答で再度促す"
click at [116, 325] on option "曖昧回答で再度促す" at bounding box center [163, 323] width 248 height 9
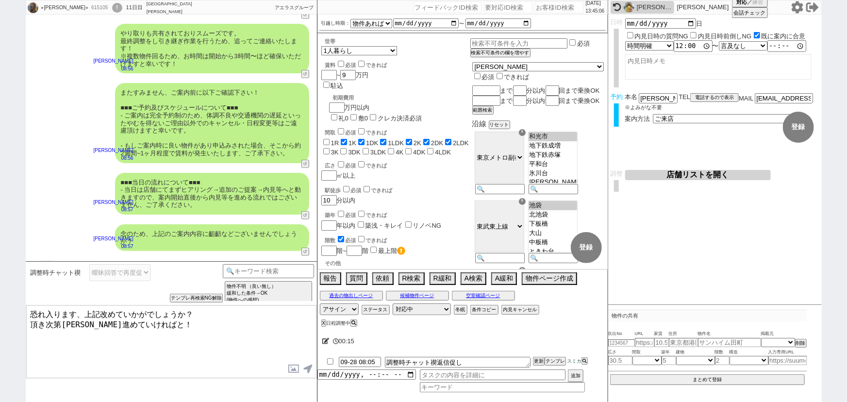
scroll to position [324, 0]
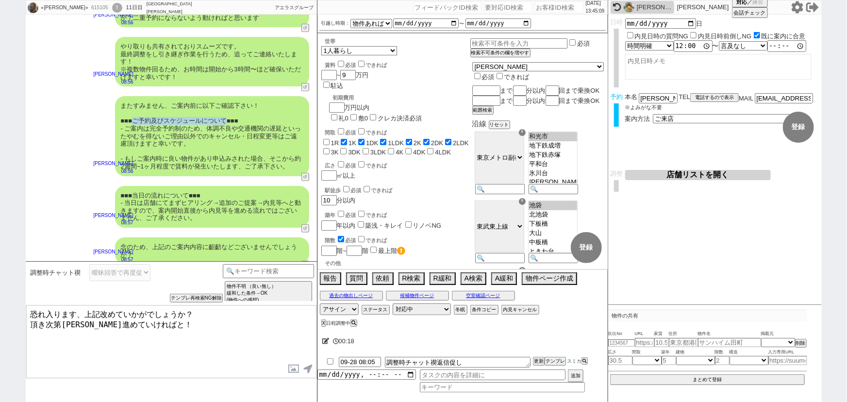
drag, startPoint x: 137, startPoint y: 113, endPoint x: 233, endPoint y: 112, distance: 95.6
click at [233, 112] on div "またすみません、ご案内前に以下ご確認下さい！ ■■■ご予約及びスケジュールについて■■■ - ご案内は完全予約制のため、体調不良や交通機関の遅延といったやむを…" at bounding box center [212, 136] width 194 height 80
copy div "ご予約及びスケジュールについて"
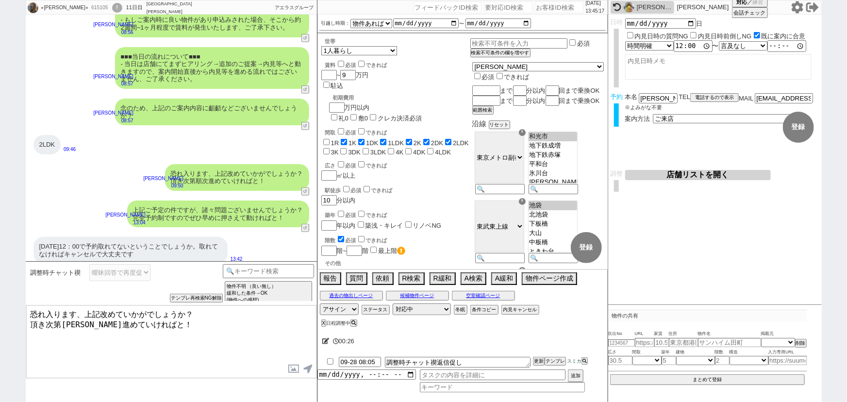
drag, startPoint x: 84, startPoint y: 309, endPoint x: 145, endPoint y: 308, distance: 60.7
click at [145, 308] on textarea "恐れ入ります、上記改めていかがでしょうか？ 頂き次第順次進めていければと！" at bounding box center [171, 341] width 290 height 73
paste textarea "予約及びスケジュールについて"
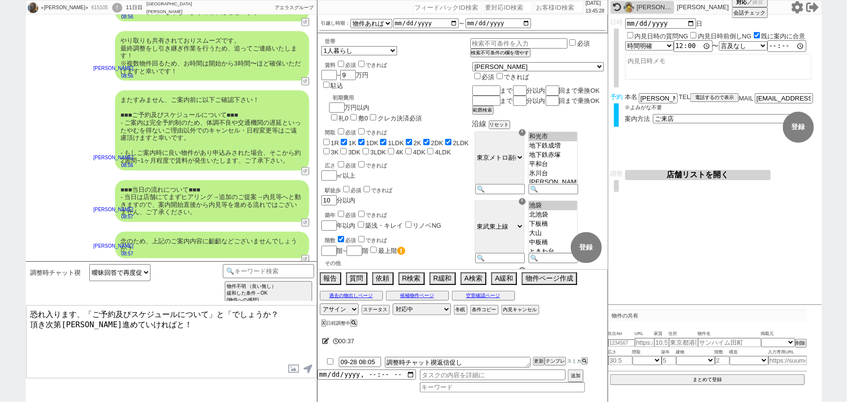
scroll to position [328, 0]
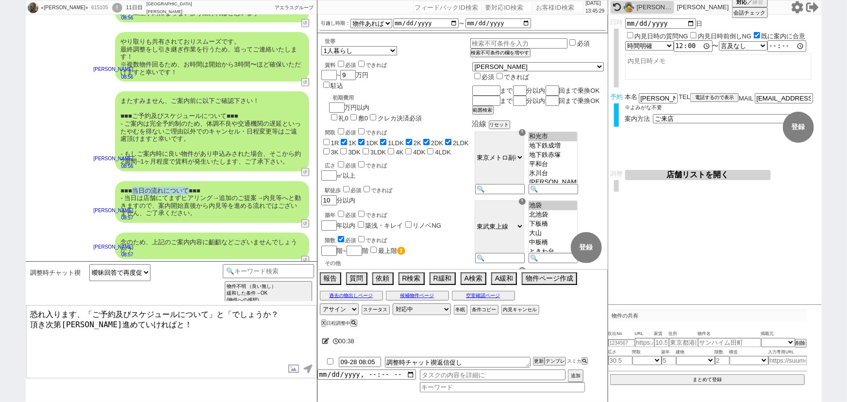
drag, startPoint x: 140, startPoint y: 181, endPoint x: 196, endPoint y: 179, distance: 56.3
click at [196, 181] on div "■■■当日の流れについて■■■ - 当日は店舗にてまずヒアリング→追加のご提案→内見等へと動きますので、案内開始直後から内見等を進める流れではございません、ご…" at bounding box center [212, 202] width 194 height 42
copy div "当日の流れについて"
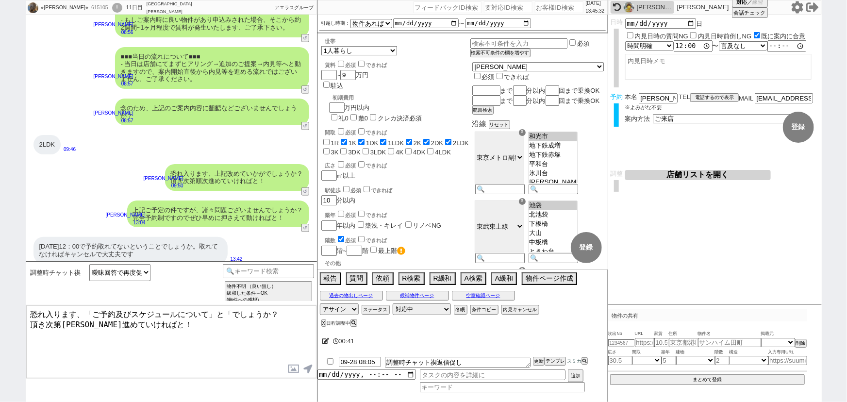
click at [232, 311] on textarea "恐れ入ります、「ご予約及びスケジュールについて」と「でしょうか？ 頂き次第順次進めていければと！" at bounding box center [171, 341] width 290 height 73
paste textarea "当日の流れについて"
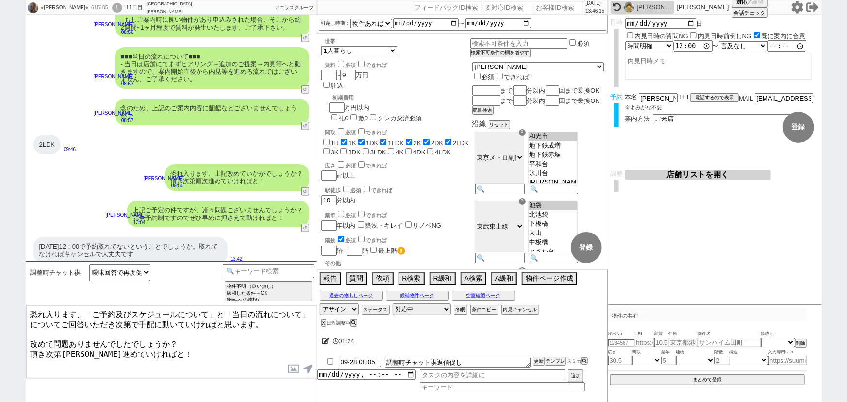
type textarea "恐れ入ります、「ご予約及びスケジュールについて」と「当日の流れについて」についてご回答いただき次第で手配に動いていければと思います。 改めて問題ありませんでし…"
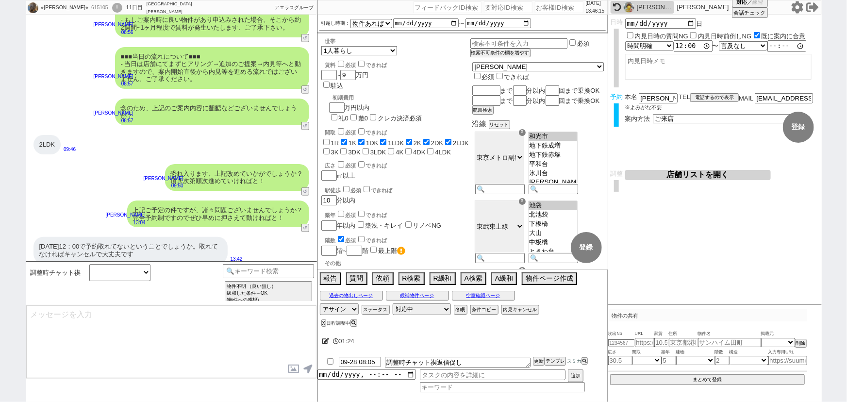
scroll to position [416, 0]
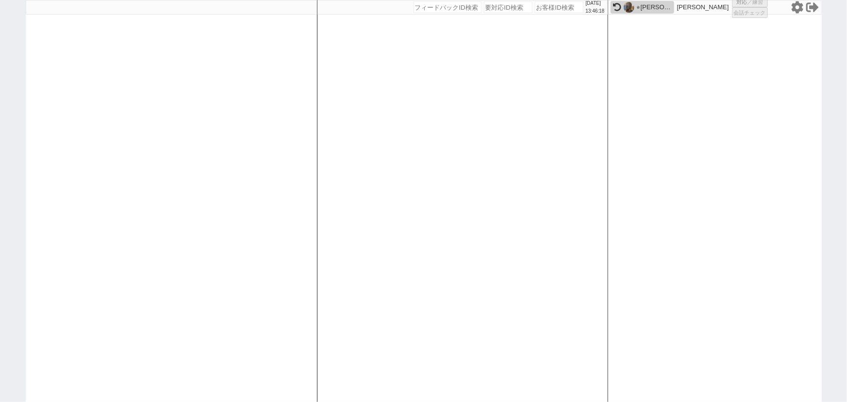
select select "1"
select select "6"
select select "2"
select select
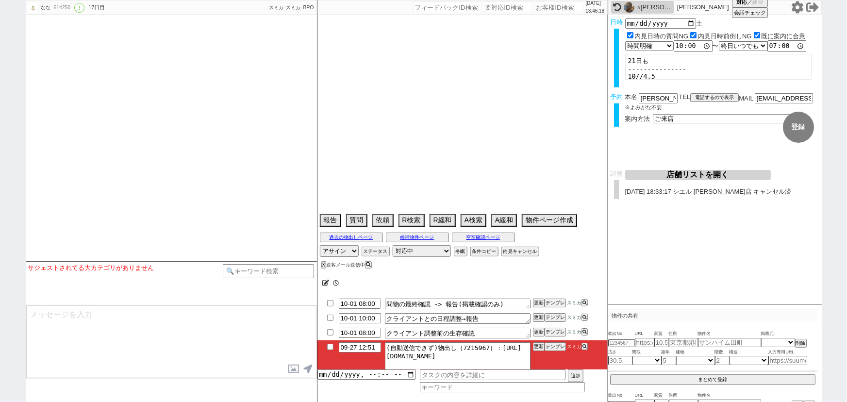
scroll to position [490, 0]
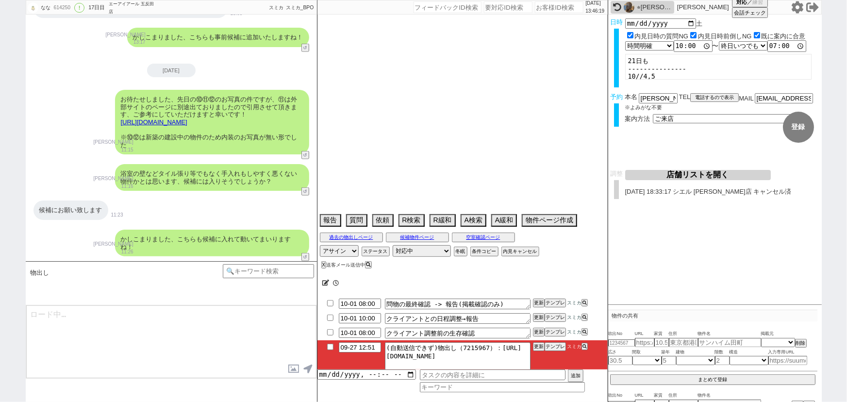
type textarea "12日から一週間出張とのこと 調整後キャンセルあり：体調不良、他社なし"
select select "2025"
select select "10"
select select "37"
select select "0"
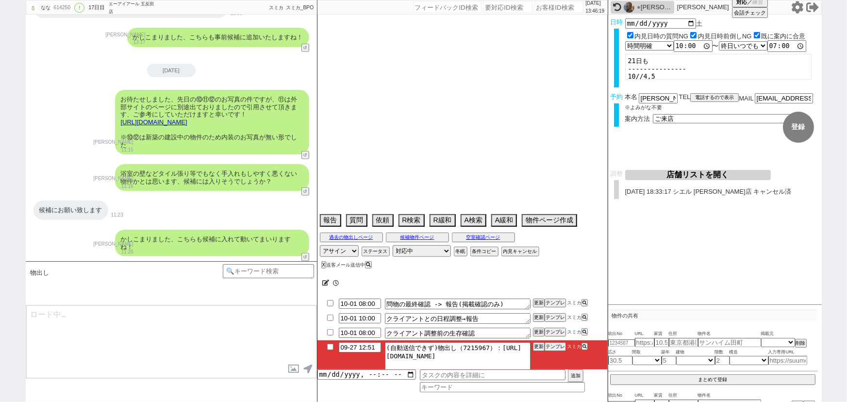
select select "14"
select select "23"
select select "737"
select select "15"
select select "13"
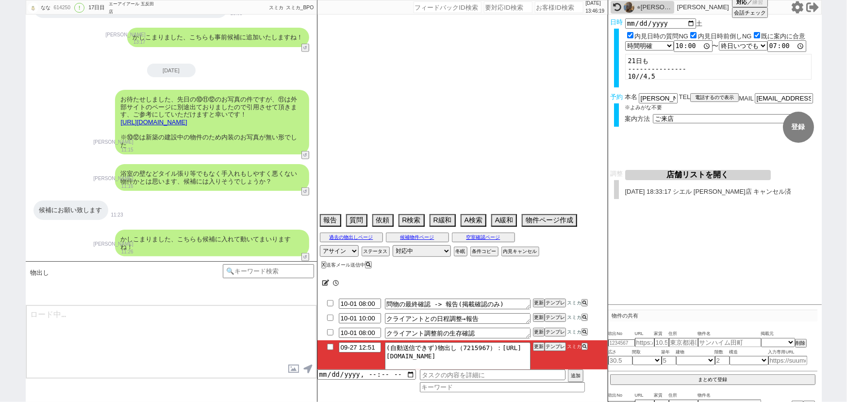
select select "57"
select select "91"
select select "2511"
select select "81"
select select "56"
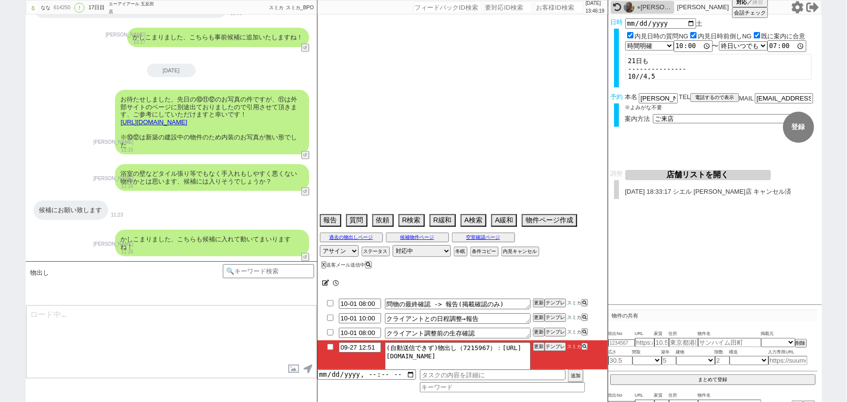
select select "52"
select select "9"
select select "336"
select select "89"
select select "86"
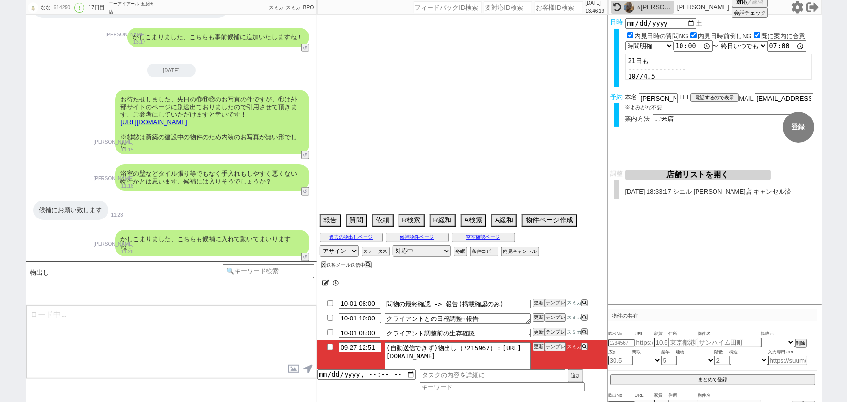
select select "93"
select select "17"
select select "53"
select select "19"
select select "48"
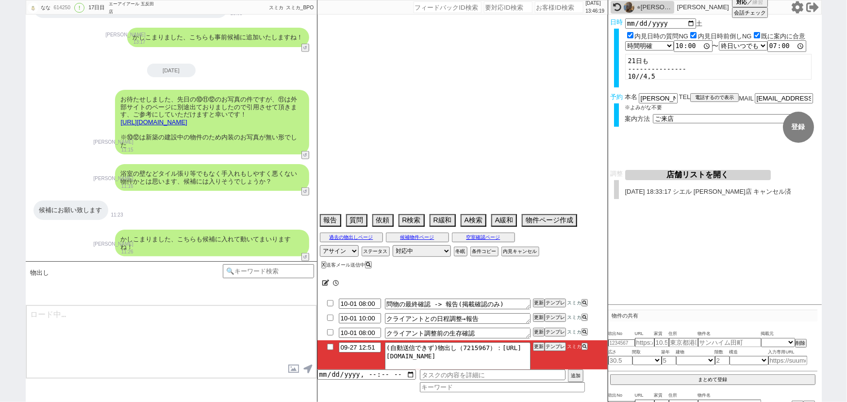
select select "1244"
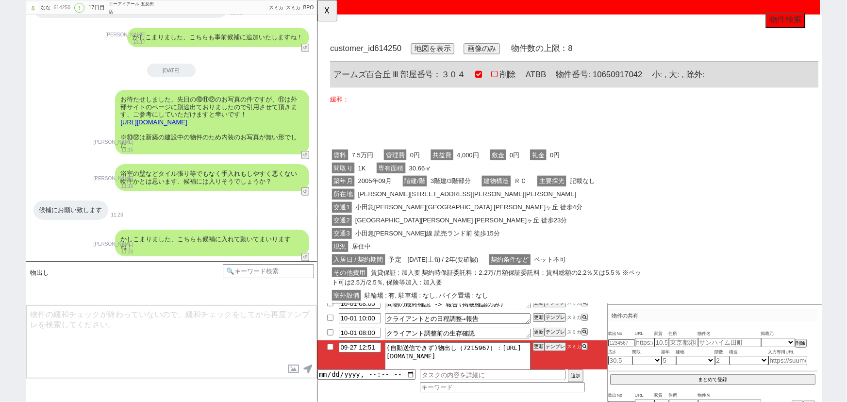
scroll to position [0, 0]
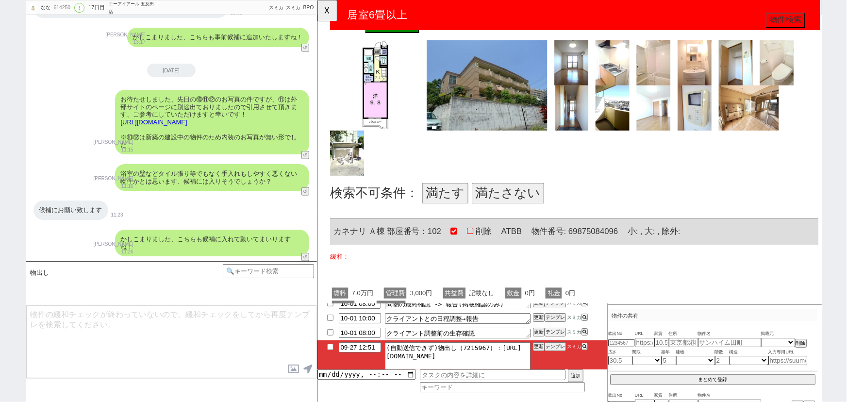
click at [440, 201] on button "満たす" at bounding box center [453, 207] width 49 height 22
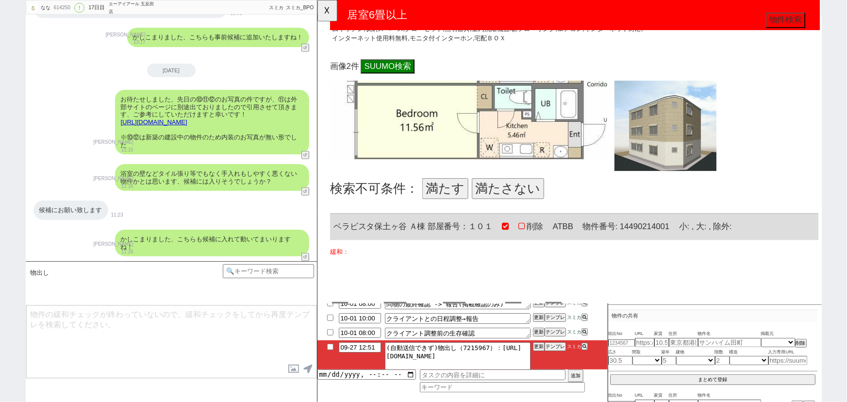
scroll to position [852, 0]
click at [515, 205] on button "満たさない" at bounding box center [522, 202] width 78 height 22
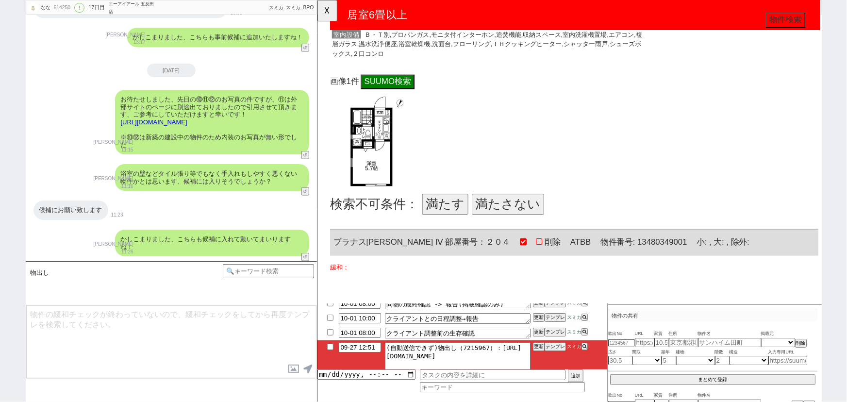
scroll to position [1310, 0]
click at [535, 215] on button "満たさない" at bounding box center [522, 219] width 78 height 22
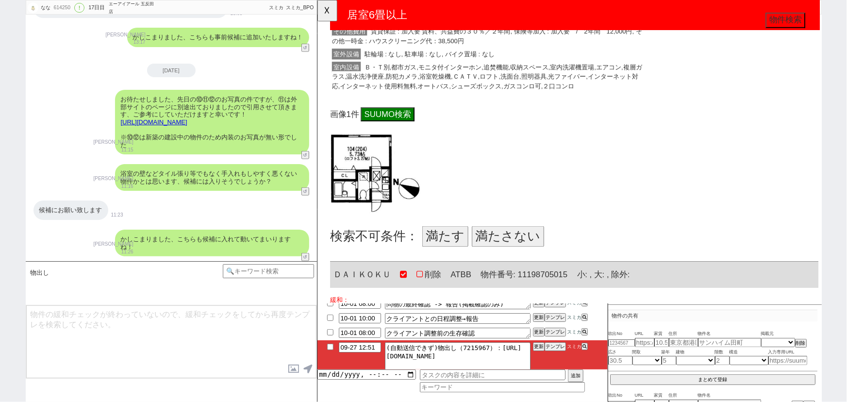
click at [524, 257] on button "満たさない" at bounding box center [522, 254] width 78 height 22
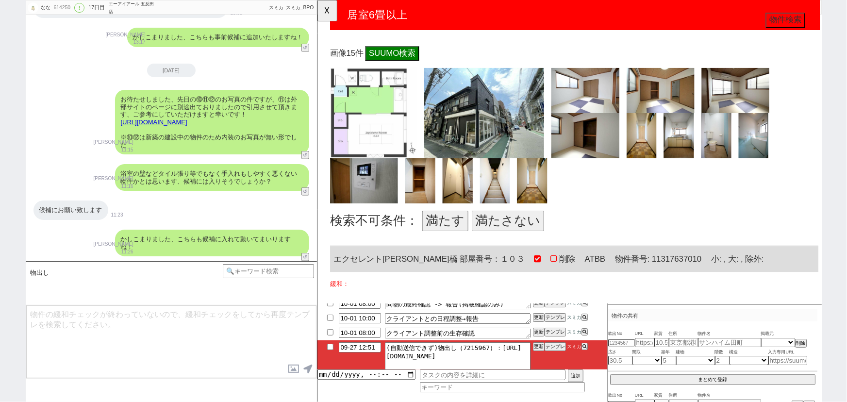
click at [530, 236] on button "満たさない" at bounding box center [522, 238] width 78 height 22
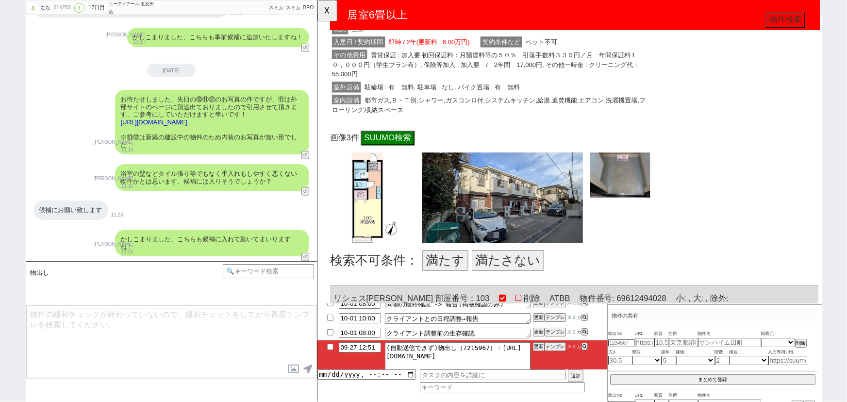
scroll to position [2723, 0]
click at [442, 271] on button "満たす" at bounding box center [453, 279] width 49 height 22
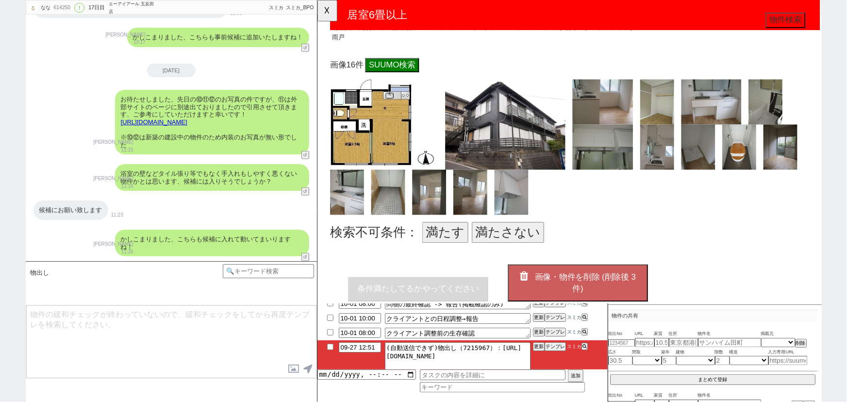
scroll to position [3280, 0]
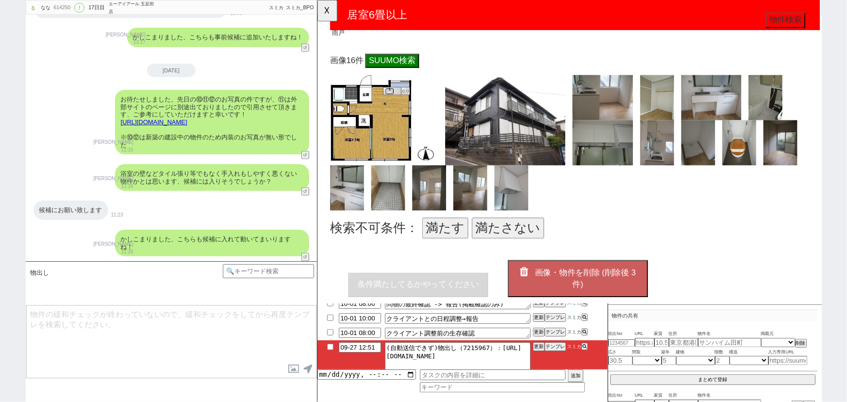
click at [512, 247] on button "満たさない" at bounding box center [522, 245] width 78 height 22
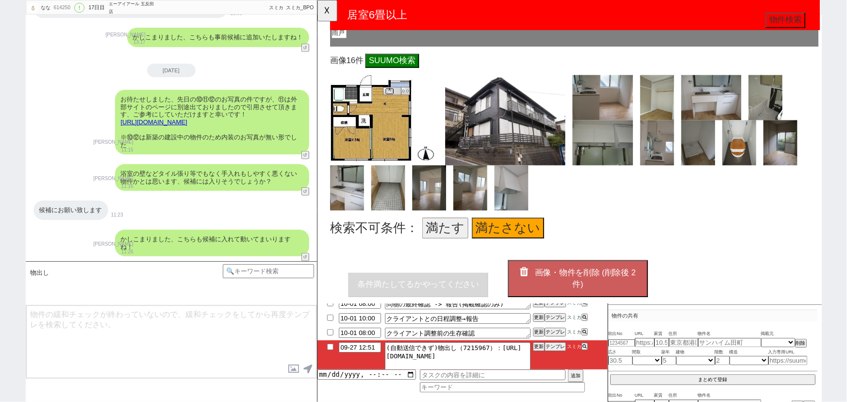
click at [599, 279] on button "画像・物件を削除 (削除後 2 件)" at bounding box center [597, 298] width 150 height 39
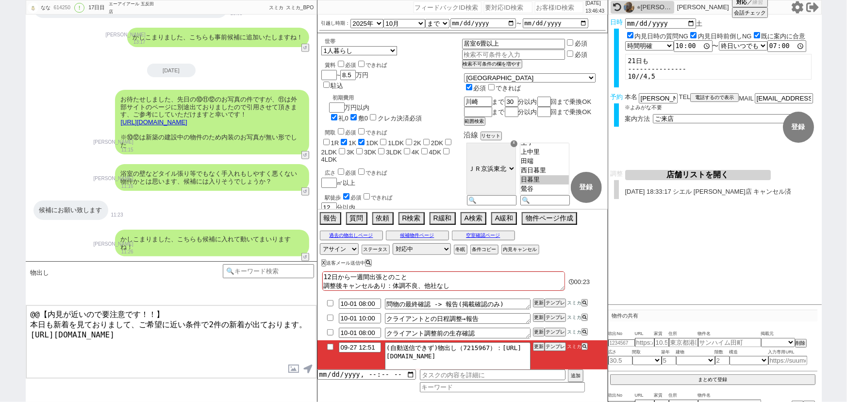
drag, startPoint x: 28, startPoint y: 320, endPoint x: 13, endPoint y: 292, distance: 32.6
click at [13, 292] on div "なな 614250 ! 0 17日目 エーアイアール 五反田店 冬眠中 自社客 スミカ スミカ_BPO チャット全表示 2025-09-24 最近忙しくて見れ…" at bounding box center [423, 201] width 847 height 402
type textarea "本日も新着を見ておりまして、ご希望に近い条件で2件の新着が出ております。 https://tools.sumika.live/pages/kioynqa"
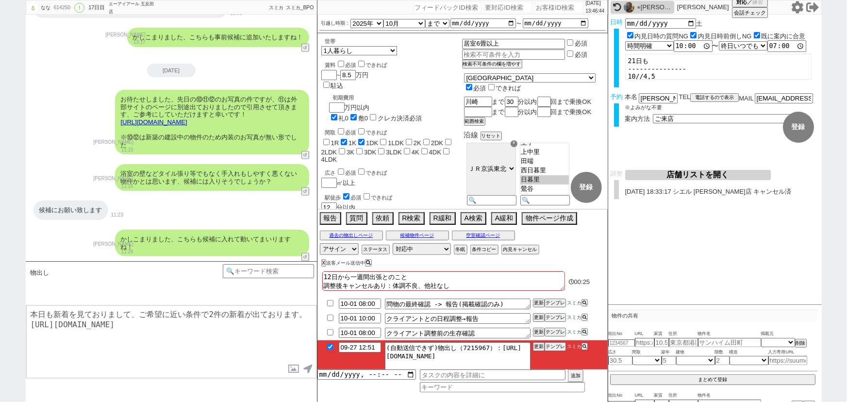
checkbox input "true"
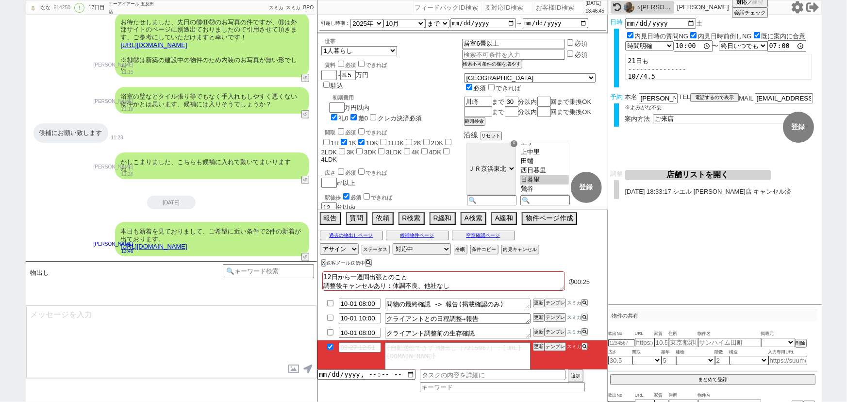
scroll to position [378, 0]
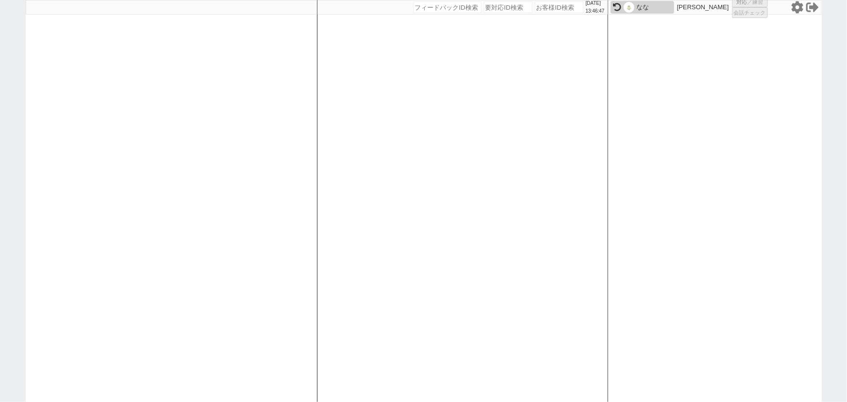
select select "1"
select select
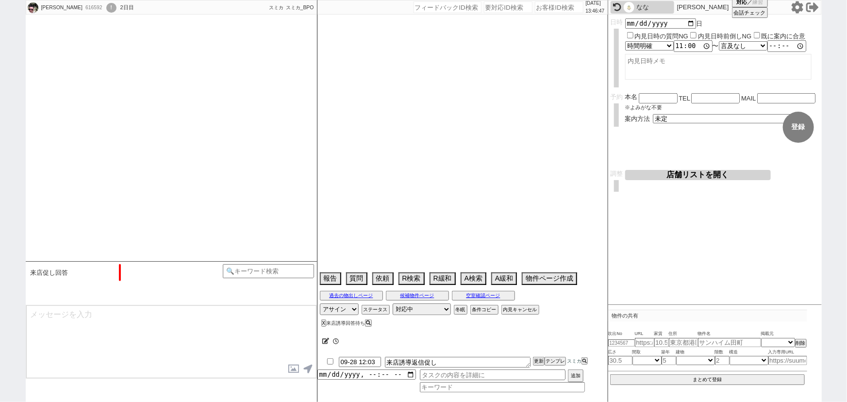
scroll to position [401, 0]
select select "16"
select select "0"
select select "48"
select select "1228"
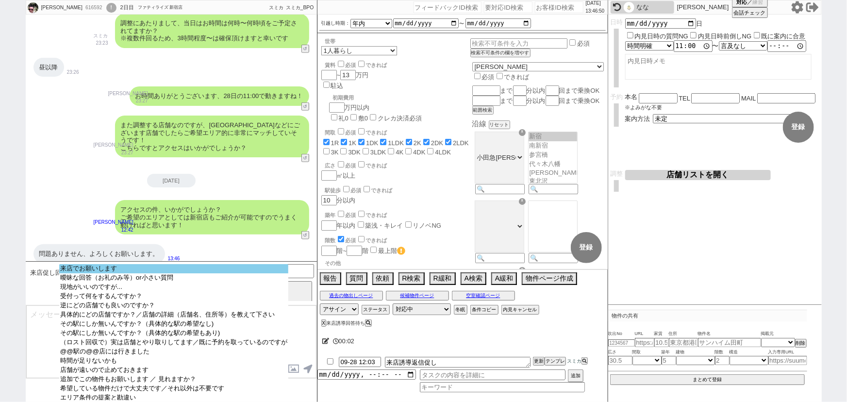
click at [150, 267] on option "来店でお願いします" at bounding box center [173, 268] width 229 height 9
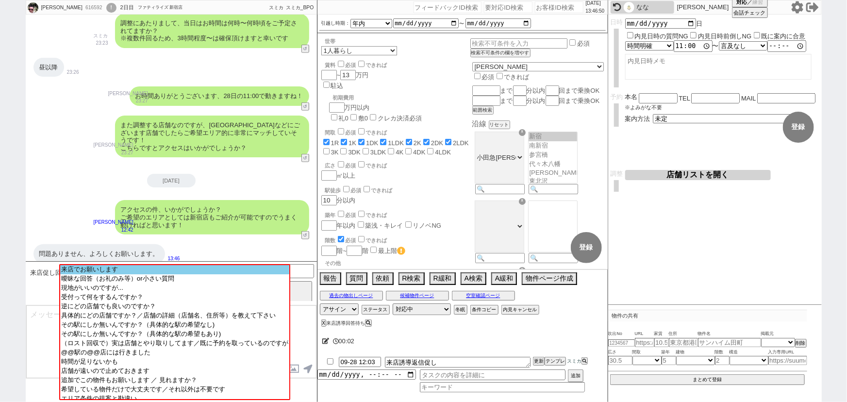
scroll to position [260, 0]
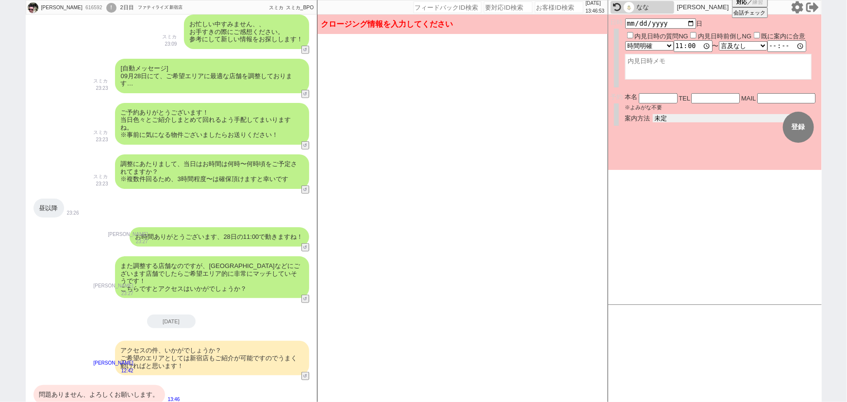
click at [662, 120] on select "未定 現地お待ち合わせ ご来店 先行申し込みのご案内or内見無しでの申し込みのご案内 オンラインでのご接客 オンラインで1件の内見のご案内" at bounding box center [726, 118] width 146 height 8
select select "2"
click at [653, 114] on select "未定 現地お待ち合わせ ご来店 先行申し込みのご案内or内見無しでの申し込みのご案内 オンラインでのご接客 オンラインで1件の内見のご案内" at bounding box center [726, 118] width 146 height 8
click at [663, 150] on form "変更 なし 登録 日時 2025-09-28 日 内見日時の質問NG 内見日時前倒しNG 既に案内に合意 言及なし 時間明確 午前 午後 お昼 夕方・夜 終日…" at bounding box center [714, 92] width 213 height 155
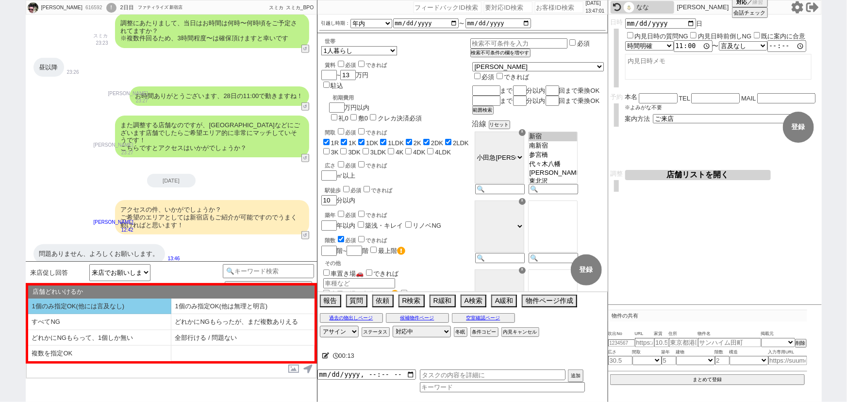
click at [67, 304] on li "1個のみ指定OK(他には言及なし)" at bounding box center [99, 306] width 143 height 16
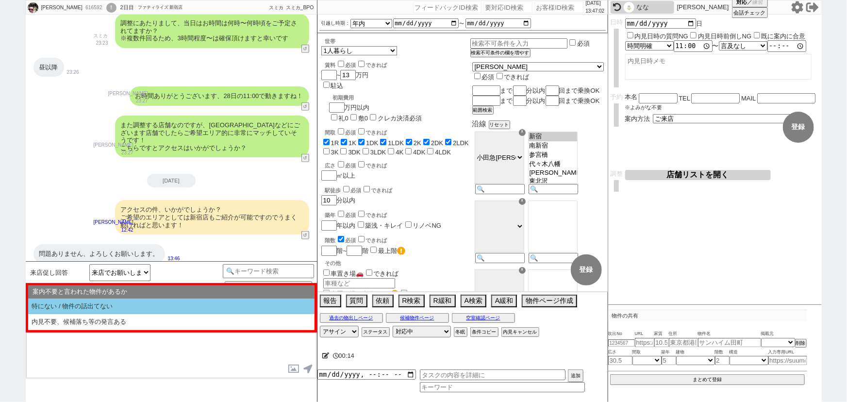
click at [76, 304] on li "特にない / 物件の話出てない" at bounding box center [171, 306] width 286 height 16
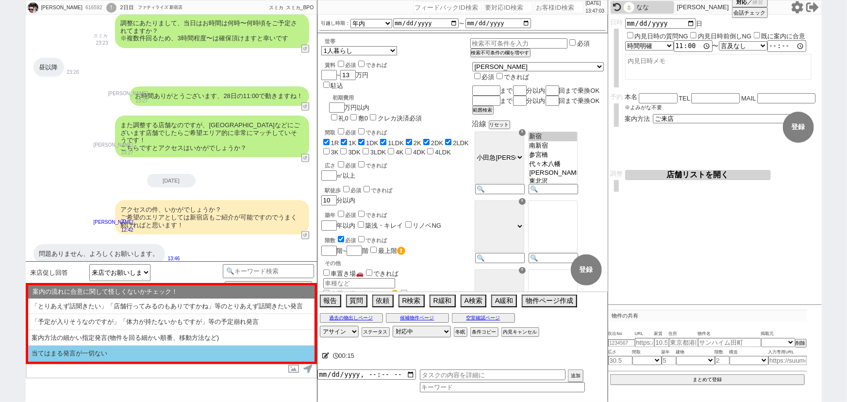
click at [68, 354] on li "当てはまる発言が一切ない" at bounding box center [171, 353] width 286 height 16
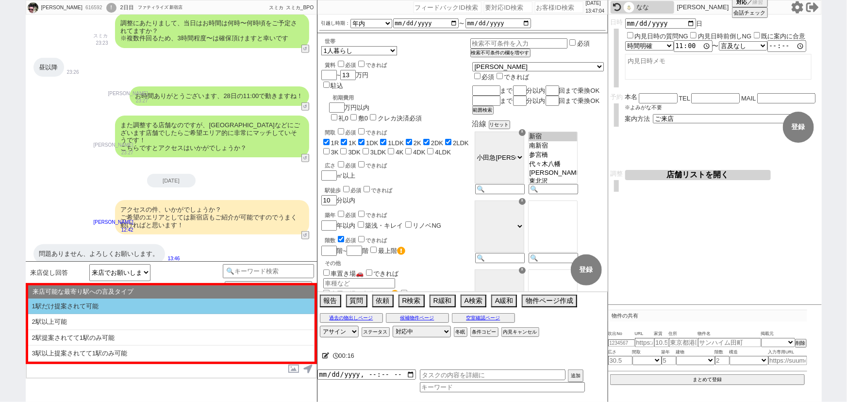
click at [132, 303] on li "1駅だけ提案されて可能" at bounding box center [171, 306] width 286 height 16
select select "1個のみ指定OK(他には言及なし)"
select select "特にない / 物件の話出てない"
select select "当てはまる発言が一切ない"
select select "1駅だけ提案されて可能"
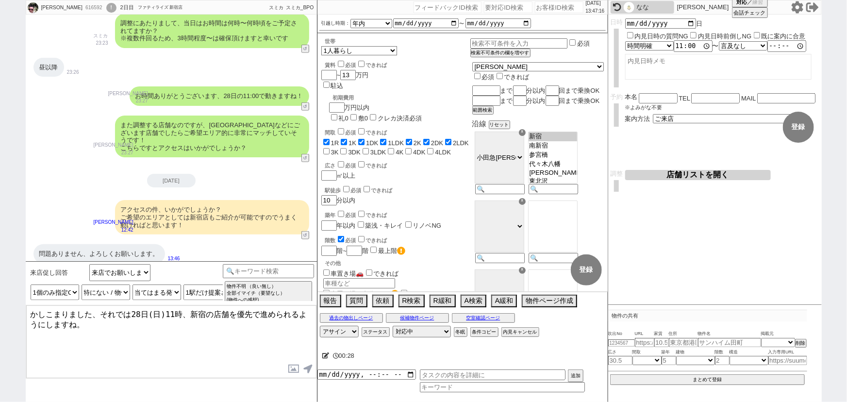
type textarea "かしこまりました、それでは28日(日)11時、新宿の店舗を優先で進められるようにしますね。"
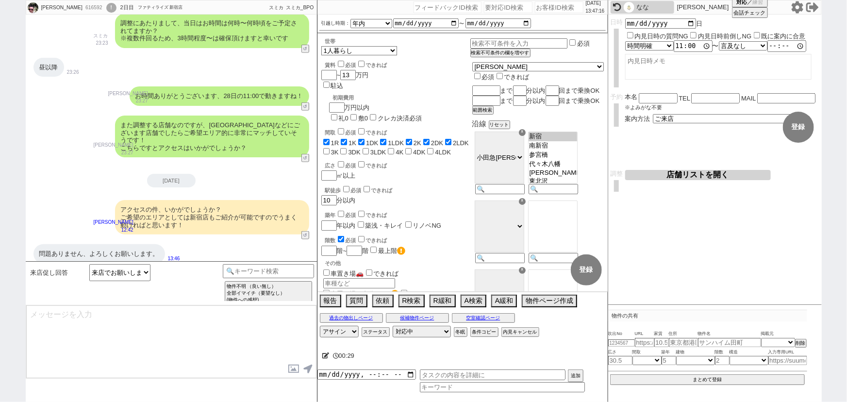
scroll to position [437, 0]
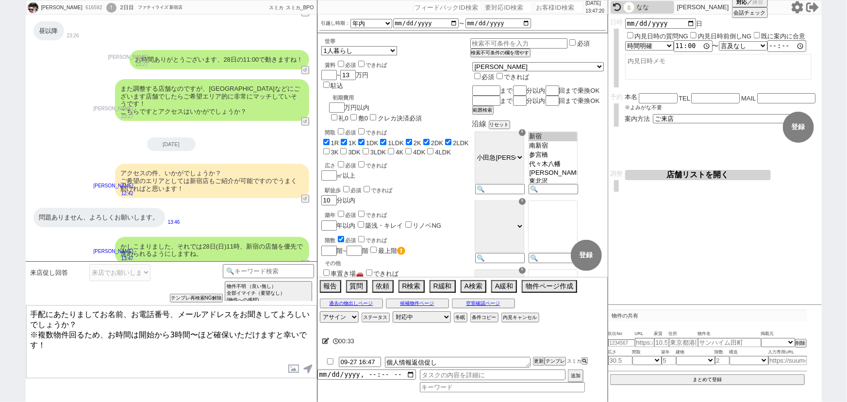
type textarea "手配にあたりましてお名前、お電話番号、メールアドレスをお聞きしてよろしいでしょうか？ ※複数物件回るため、お時間は開始から3時間〜ほど確保いただけますと幸いで…"
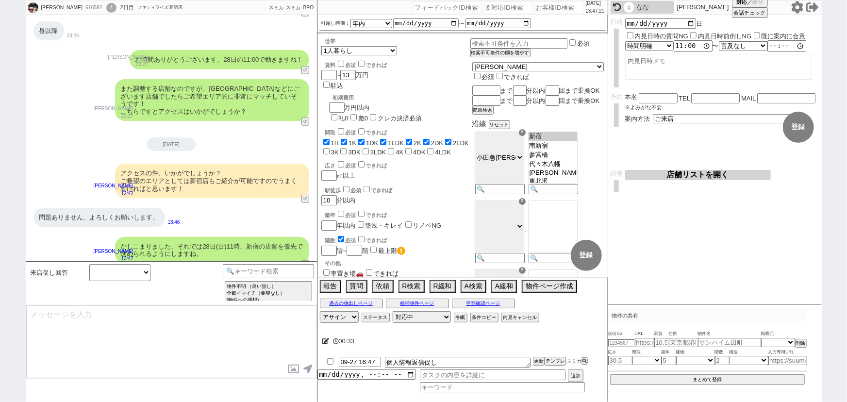
scroll to position [489, 0]
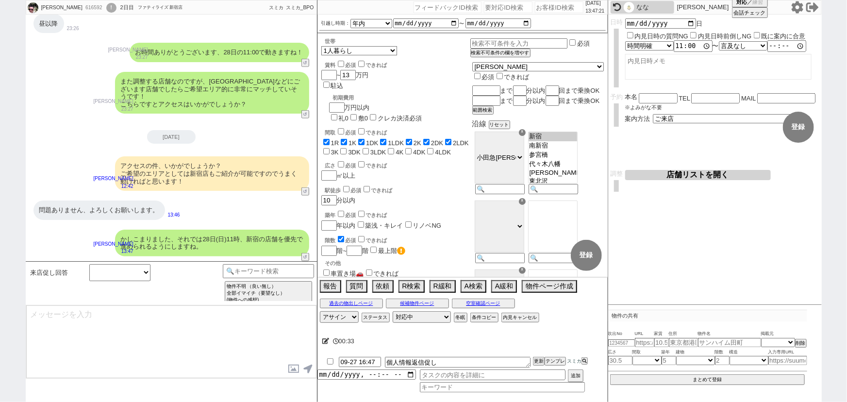
type input "09-28 18:38"
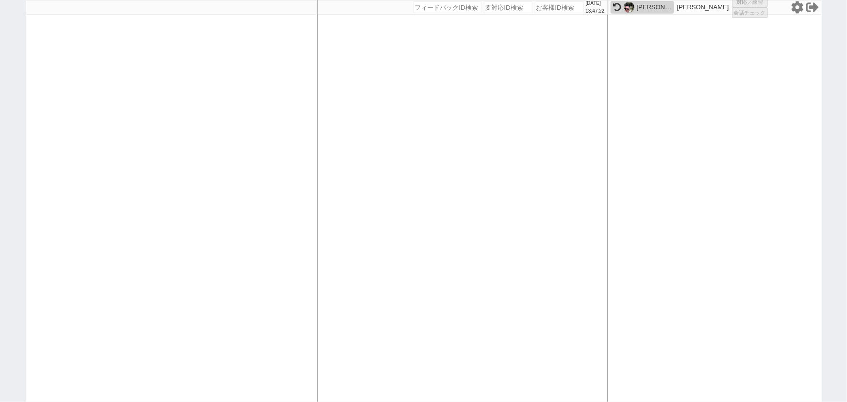
select select
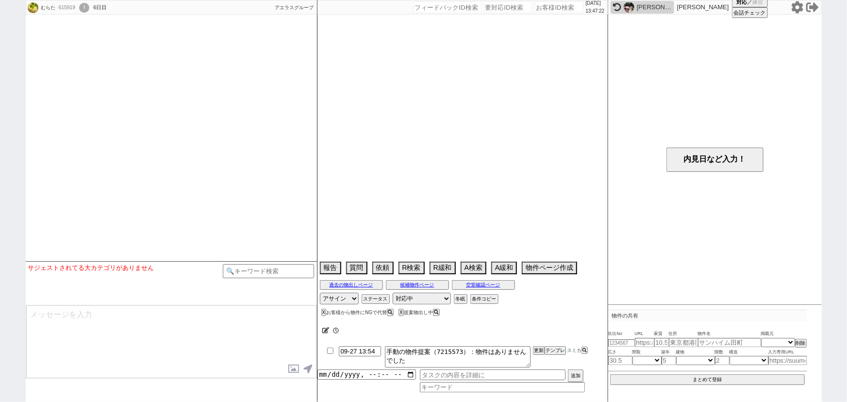
scroll to position [179, 0]
select select
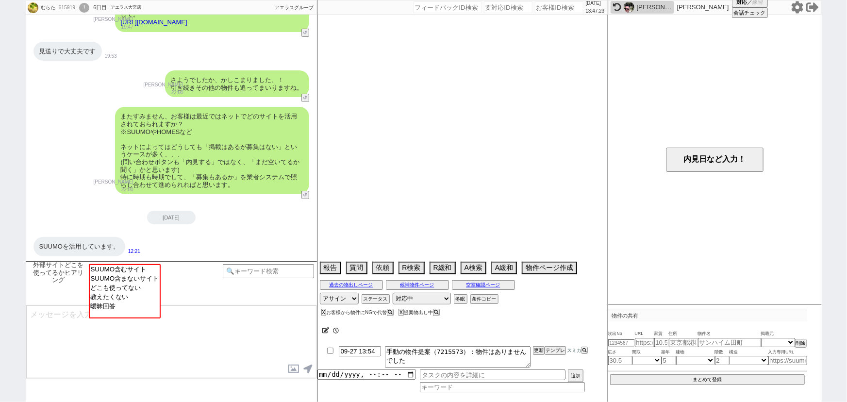
select select "15"
select select "7"
select select "11"
select select "25"
select select "792"
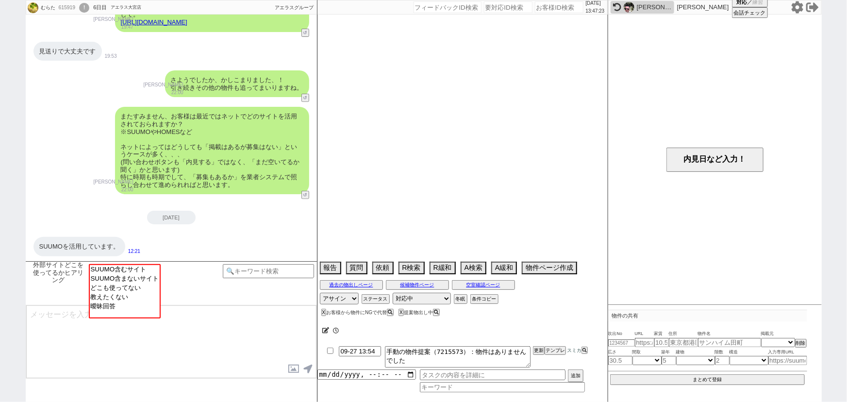
select select "9"
select select "325"
select select "10"
select select "368"
select select "118"
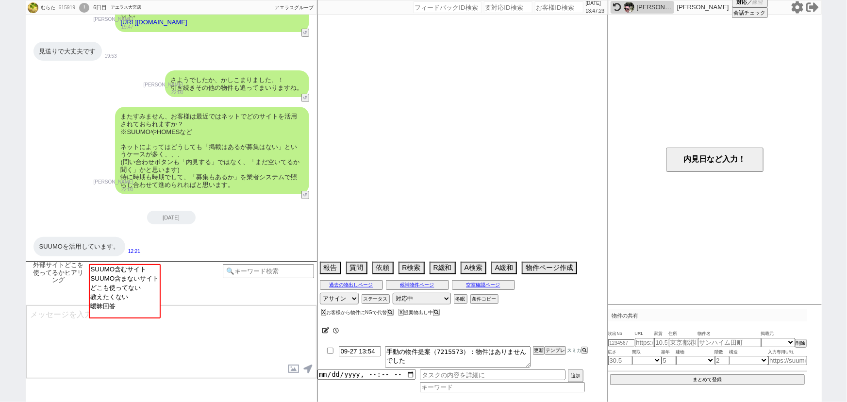
select select "2937"
select select "123"
select select "121"
select select "16"
select select "535"
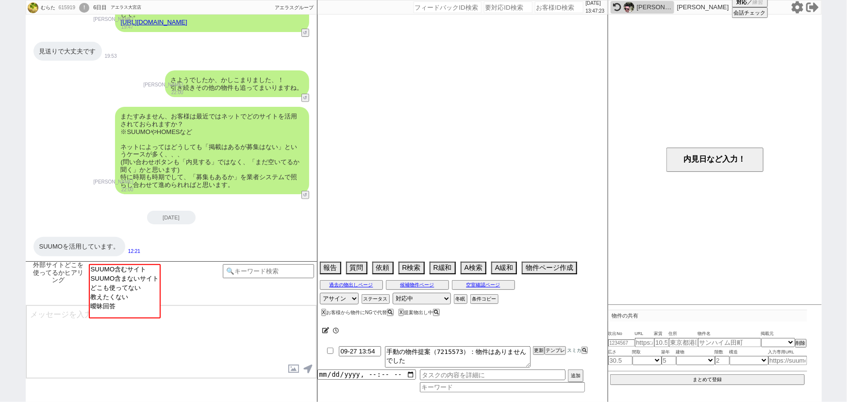
select select "35"
select select "1024"
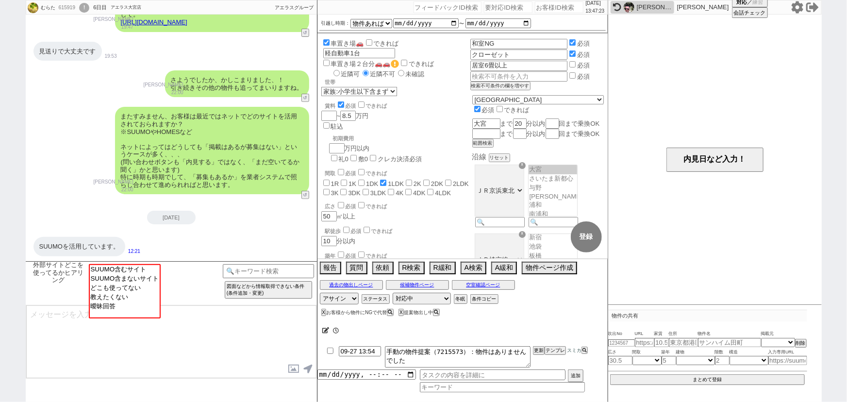
scroll to position [76, 0]
select select "SUUMO含むサイト"
click at [114, 267] on option "SUUMO含むサイト" at bounding box center [124, 268] width 70 height 9
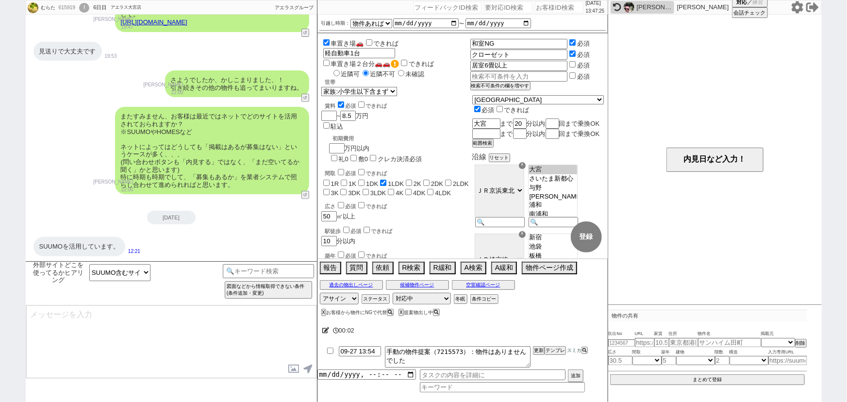
type textarea "ご確認ありがとうございます！ やはりスーモさんが掲載量ですとNo1なのは間違いないかと思います！ 一方で、数が多い分、更新が追いついておらず埋まってる物件も多…"
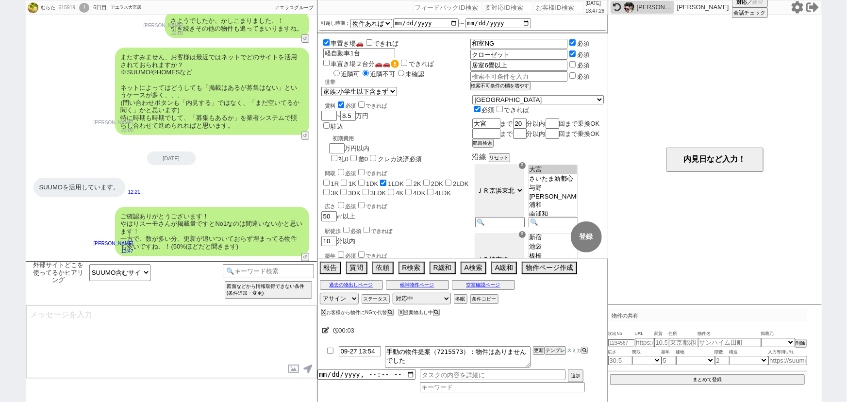
scroll to position [147, 0]
type textarea "こちらのお探しの参考にするため、また空室状況を確認するため等で、今後も「外部サイトで物件見つけられましたか？」と定期的にヒアリングさせて頂いてもよろしいでしょ…"
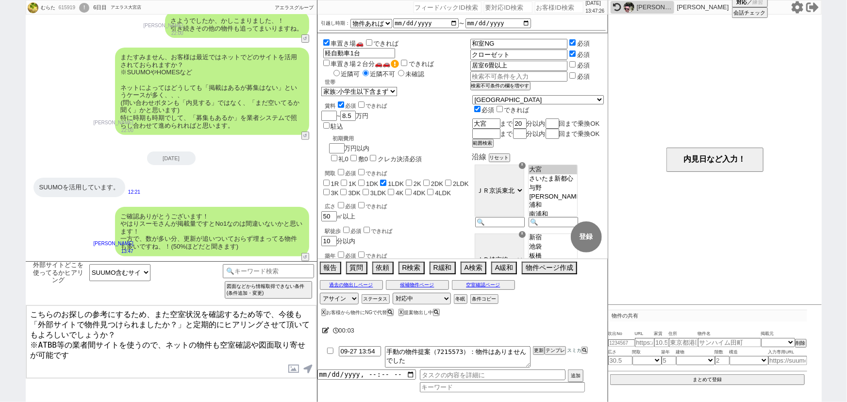
type input "09-27 14:02"
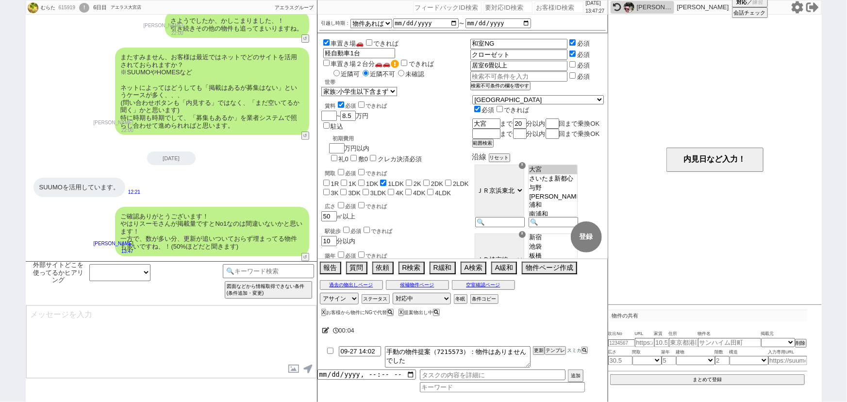
scroll to position [206, 0]
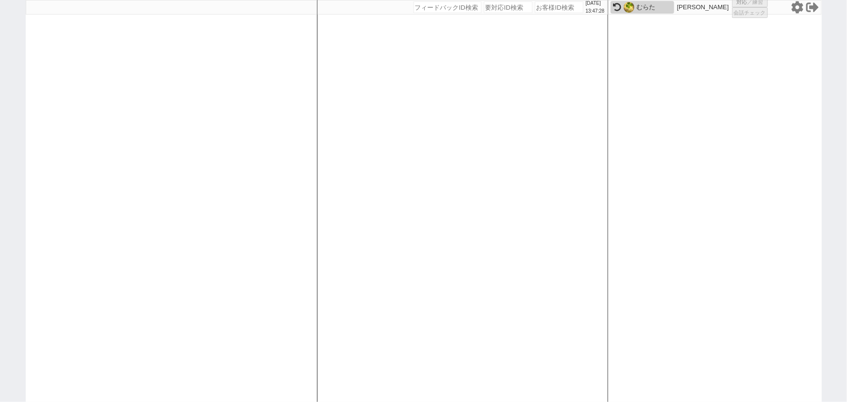
select select
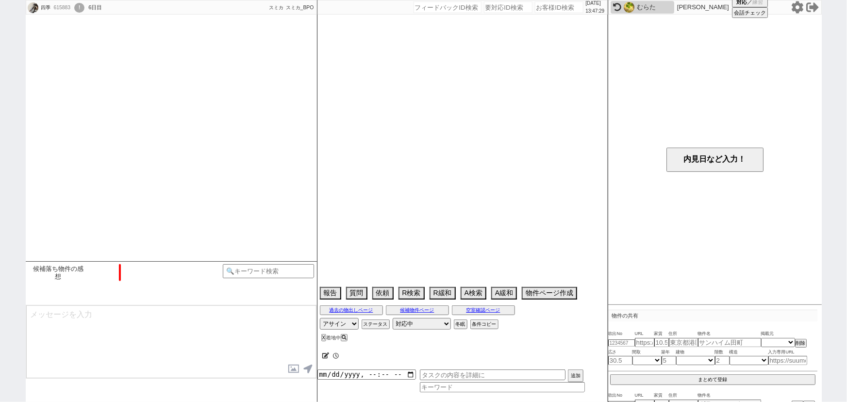
scroll to position [203, 0]
select select "16"
select select "0"
select select "12"
select select "128"
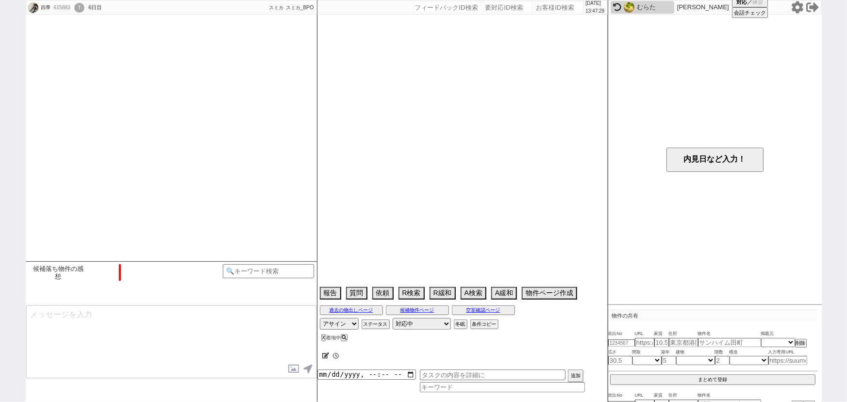
select select "11672"
select select "150"
select select "15135"
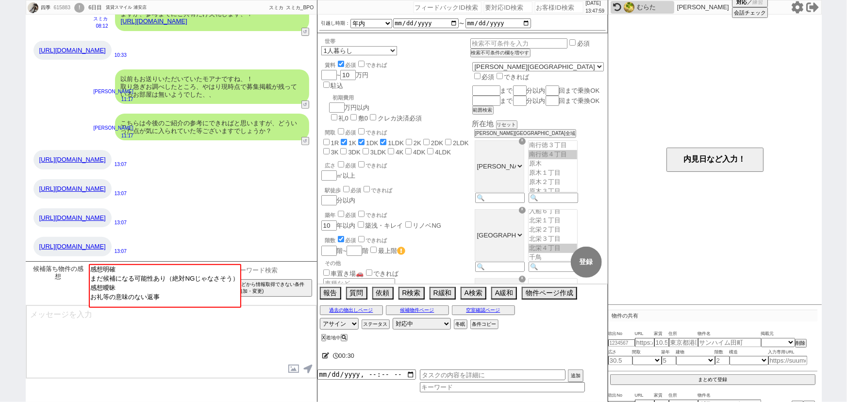
click at [296, 268] on input at bounding box center [269, 270] width 92 height 12
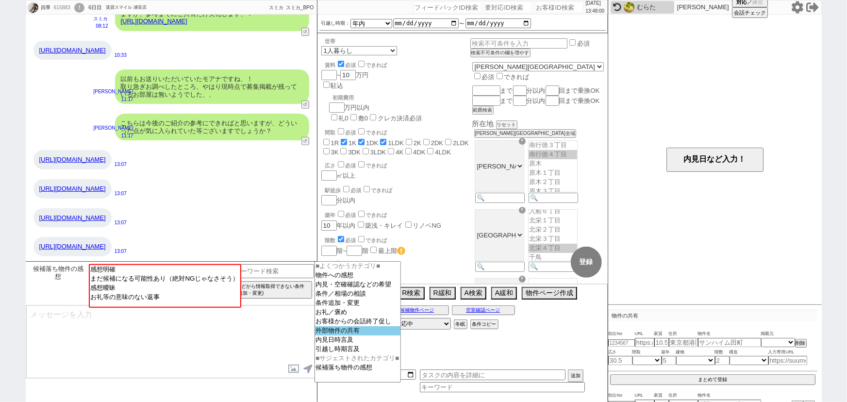
click at [327, 333] on option "外部物件の共有" at bounding box center [357, 330] width 85 height 9
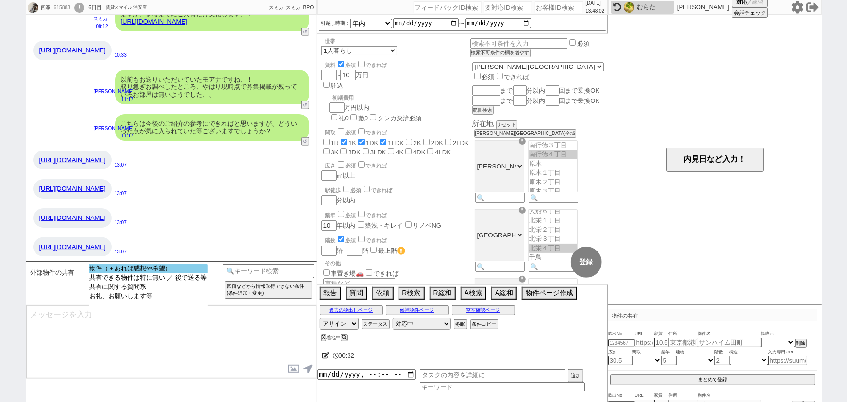
select select "物件（＋あれば感想や希望）"
click at [190, 271] on option "物件（＋あれば感想や希望）" at bounding box center [148, 268] width 119 height 9
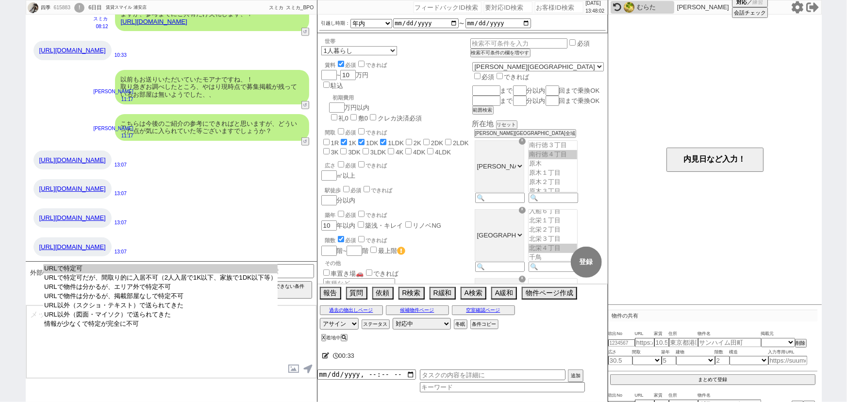
select select "URLで特定可"
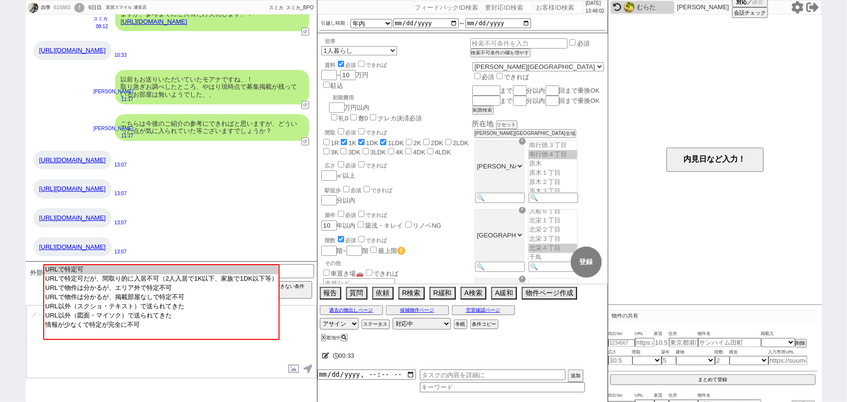
click at [190, 271] on option "URLで特定可" at bounding box center [161, 269] width 234 height 9
type input "37175946"
type input "https://chintai-ex.jp/dwelling/show/z_2_c2e5fa06ff1b5da9b0f0c11bf3db656e"
select select
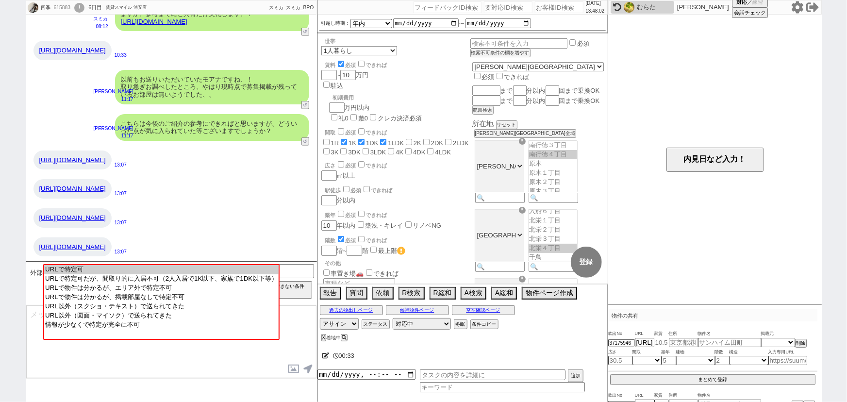
select select
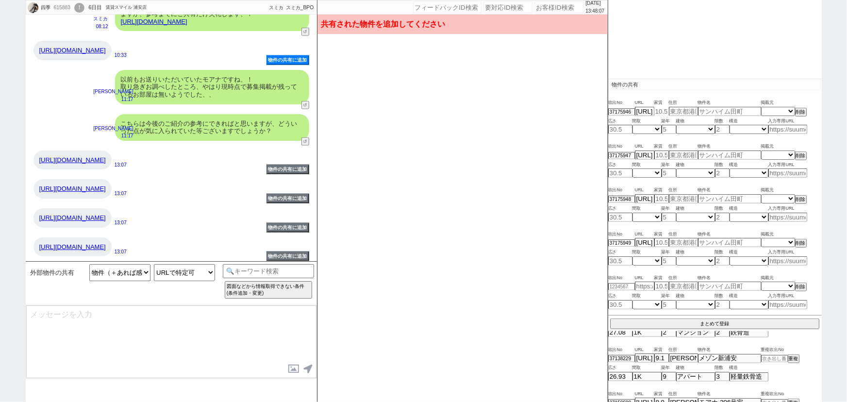
scroll to position [56, 0]
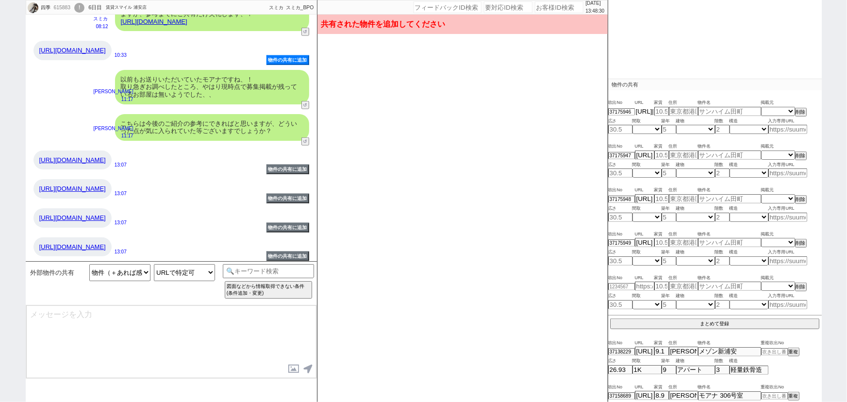
click at [639, 111] on input "https://chintai-ex.jp/dwelling/show/z_2_c2e5fa06ff1b5da9b0f0c11bf3db656e" at bounding box center [644, 111] width 19 height 8
click at [790, 126] on input at bounding box center [787, 129] width 39 height 8
paste input "https://chintai-ex.jp/dwelling/show/z_2_c2e5fa06ff1b5da9b0f0c11bf3db656e"
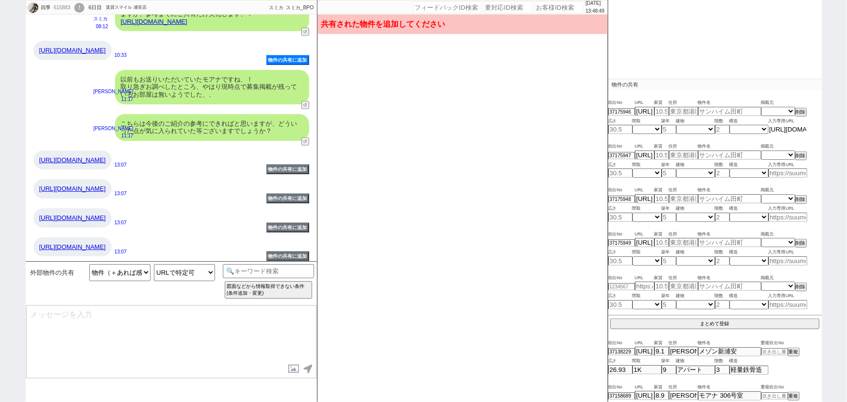
scroll to position [0, 180]
type input "https://chintai-ex.jp/dwelling/show/z_2_c2e5fa06ff1b5da9b0f0c11bf3db656e"
click at [748, 147] on span "物件名" at bounding box center [729, 147] width 63 height 8
click at [715, 112] on input "text" at bounding box center [729, 111] width 63 height 8
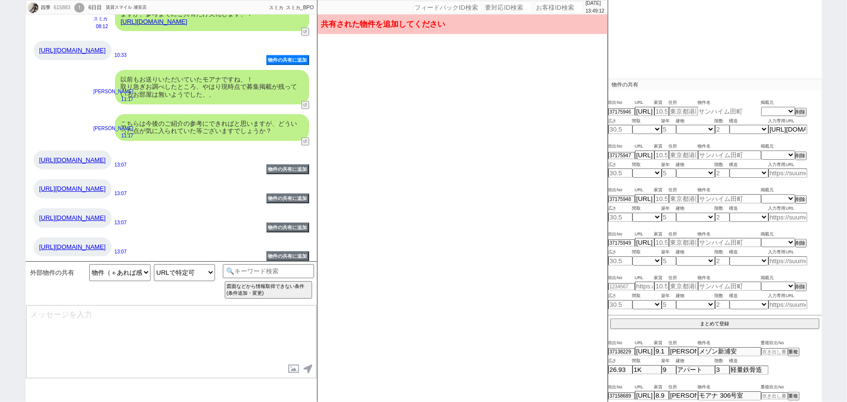
paste input "アジリア浦安"
type input "アジリア浦安"
click at [719, 132] on input "number" at bounding box center [722, 129] width 15 height 8
type input "2"
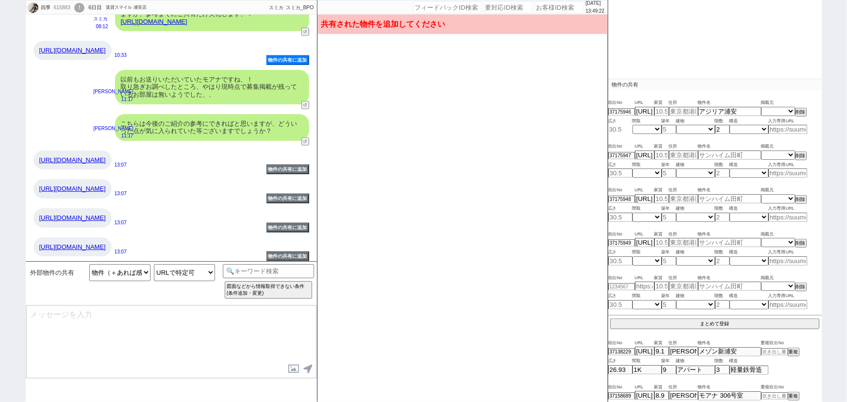
click at [625, 128] on input "number" at bounding box center [620, 129] width 24 height 8
type input "21.52"
click at [653, 128] on select "不明 1R 1K 1DK 1LDK 2K 2DK 2LDK 3K 3DK 3LDK 4K 4DK 4LDK 5K 5DK 5LDK 6K 6DK 6LDK 7…" at bounding box center [646, 129] width 29 height 8
select select "1"
click at [632, 125] on select "不明 1R 1K 1DK 1LDK 2K 2DK 2LDK 3K 3DK 3LDK 4K 4DK 4LDK 5K 5DK 5LDK 6K 6DK 6LDK 7…" at bounding box center [646, 129] width 29 height 8
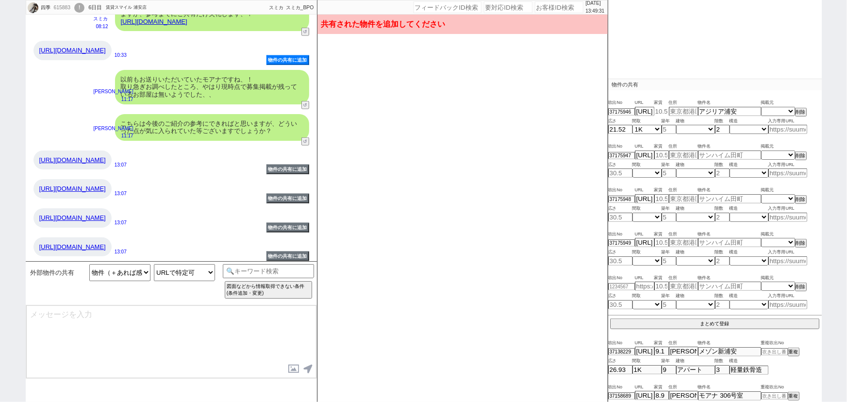
click at [662, 111] on input "number" at bounding box center [661, 111] width 15 height 8
type input "7.5"
click at [771, 111] on select "掲載元 SUUMO HOMEs sumaity yahoo goo at home smocca nifty chintai goodrooms r-stor…" at bounding box center [778, 111] width 34 height 8
select select "9"
click at [761, 107] on select "掲載元 SUUMO HOMEs sumaity yahoo goo at home smocca nifty chintai goodrooms r-stor…" at bounding box center [778, 111] width 34 height 8
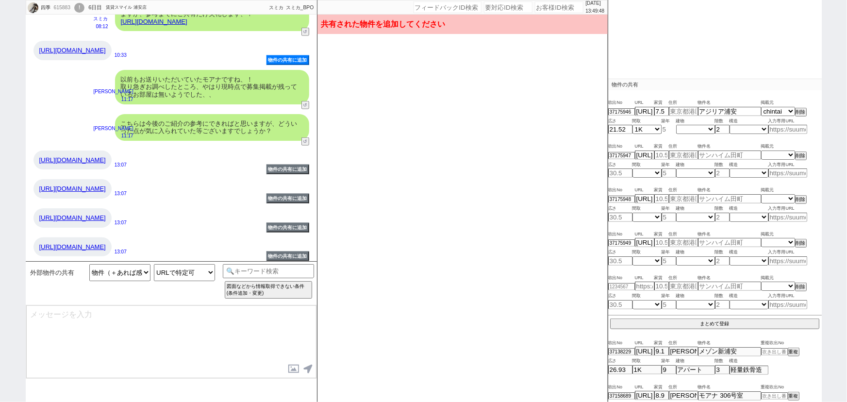
click at [671, 131] on input "number" at bounding box center [668, 129] width 15 height 8
type input "17"
click at [690, 130] on select "不明 マンション アパート 戸建て テラスハウス タウンハウス" at bounding box center [695, 129] width 39 height 8
select select "0"
click at [676, 125] on select "不明 マンション アパート 戸建て テラスハウス タウンハウス" at bounding box center [695, 129] width 39 height 8
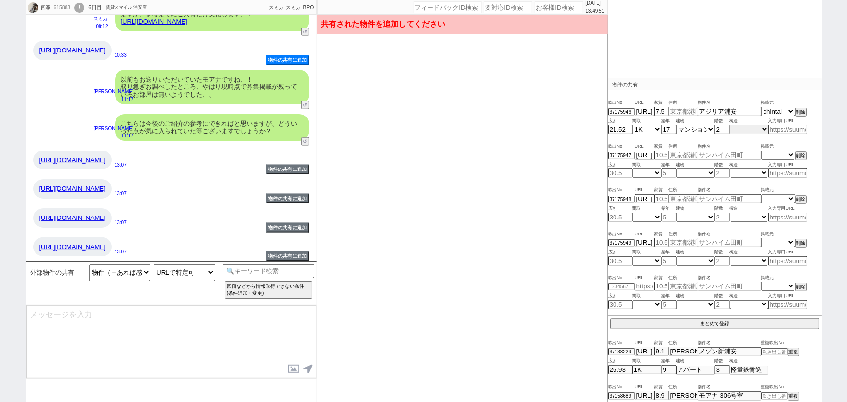
click at [740, 127] on select "不明 木造 ブロック造 鉄骨造 鉄筋(ＲＣ) 鉄筋鉄骨(ＳＲＣ) ＰＣ ＨＰＣ 軽量鉄骨造 ＡＬＣ その他" at bounding box center [748, 129] width 39 height 8
select select "4"
click at [729, 125] on select "不明 木造 ブロック造 鉄骨造 鉄筋(ＲＣ) 鉄筋鉄骨(ＳＲＣ) ＰＣ ＨＰＣ 軽量鉄骨造 ＡＬＣ その他" at bounding box center [748, 129] width 39 height 8
click at [645, 155] on input "https://chintai-ex.jp/dwelling/show/z_2_1e788fa81480388021f5d827e0a08151" at bounding box center [644, 155] width 19 height 8
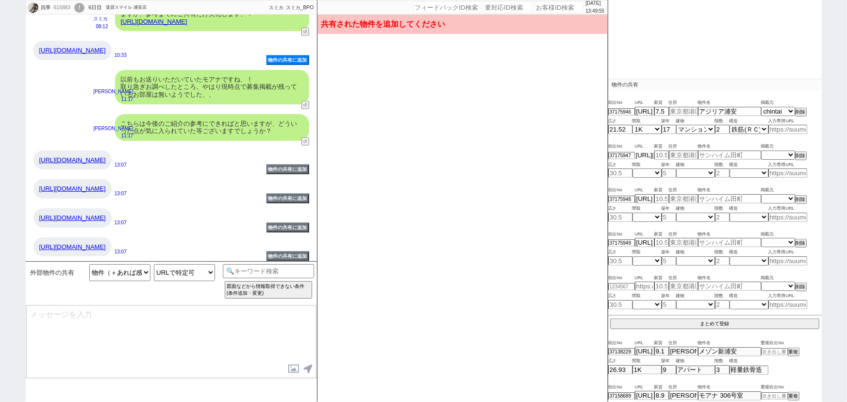
click at [645, 155] on input "https://chintai-ex.jp/dwelling/show/z_2_1e788fa81480388021f5d827e0a08151" at bounding box center [644, 155] width 19 height 8
click at [781, 154] on select "掲載元 SUUMO HOMEs sumaity yahoo goo at home smocca nifty chintai goodrooms r-stor…" at bounding box center [778, 155] width 34 height 8
select select "9"
click at [761, 151] on select "掲載元 SUUMO HOMEs sumaity yahoo goo at home smocca nifty chintai goodrooms r-stor…" at bounding box center [778, 155] width 34 height 8
click at [662, 156] on input "number" at bounding box center [661, 155] width 15 height 8
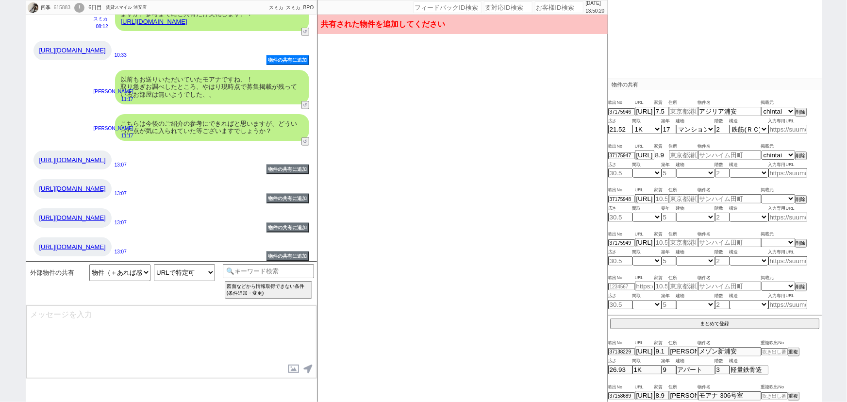
type input "8.9"
click at [721, 170] on input "number" at bounding box center [722, 173] width 15 height 8
type input "3"
click at [723, 160] on div "広さ 間取 築年 建物 階数 構造 入力専用URL" at bounding box center [714, 164] width 213 height 9
click at [720, 155] on input "text" at bounding box center [729, 155] width 63 height 8
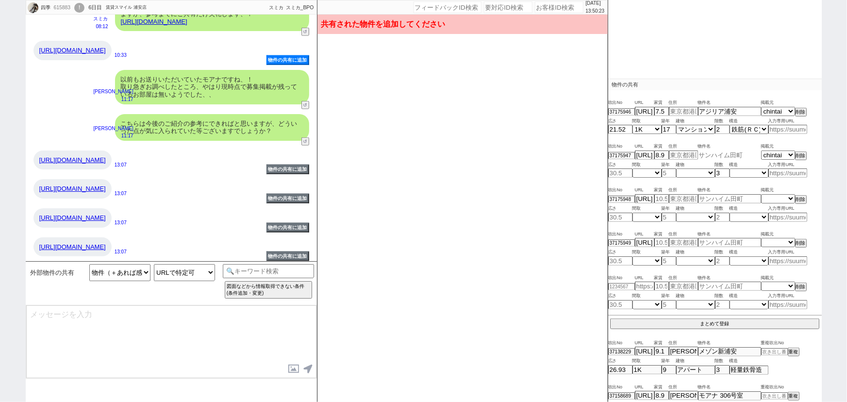
paste input "ベルフォルムウエスト"
type input "ベルフォルムウエスト"
click at [624, 173] on input "number" at bounding box center [620, 173] width 24 height 8
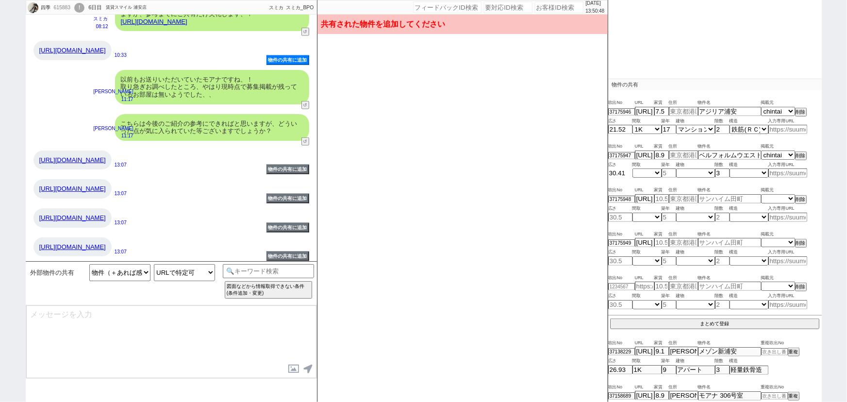
type input "30.41"
click at [669, 171] on input "number" at bounding box center [668, 173] width 15 height 8
type input "9"
click at [678, 151] on input "text" at bounding box center [683, 155] width 29 height 8
paste input "千葉県浦安市北栄3"
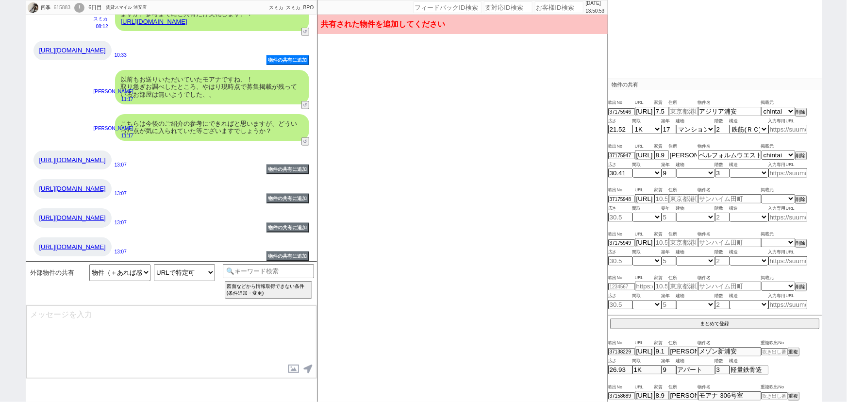
scroll to position [0, 28]
type input "千葉県浦安市北栄3"
click at [650, 171] on select "不明 1R 1K 1DK 1LDK 2K 2DK 2LDK 3K 3DK 3LDK 4K 4DK 4LDK 5K 5DK 5LDK 6K 6DK 6LDK 7…" at bounding box center [646, 173] width 29 height 8
select select "1"
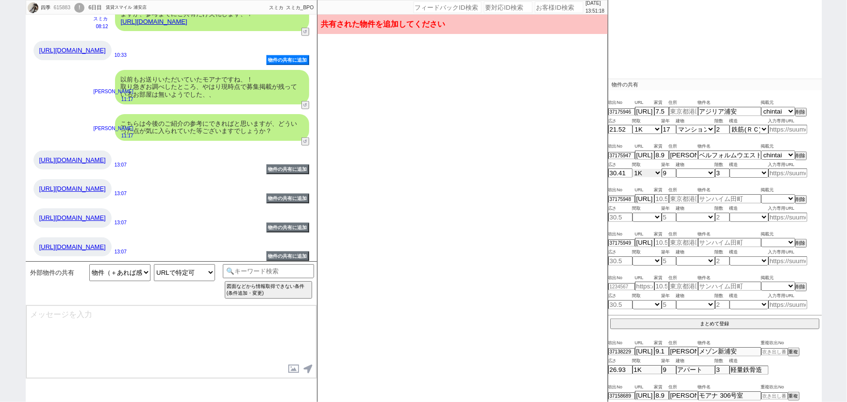
click at [632, 169] on select "不明 1R 1K 1DK 1LDK 2K 2DK 2LDK 3K 3DK 3LDK 4K 4DK 4LDK 5K 5DK 5LDK 6K 6DK 6LDK 7…" at bounding box center [646, 173] width 29 height 8
click at [692, 174] on select "不明 マンション アパート 戸建て テラスハウス タウンハウス" at bounding box center [695, 173] width 39 height 8
select select "0"
click at [676, 169] on select "不明 マンション アパート 戸建て テラスハウス タウンハウス" at bounding box center [695, 173] width 39 height 8
click at [750, 171] on select "不明 木造 ブロック造 鉄骨造 鉄筋(ＲＣ) 鉄筋鉄骨(ＳＲＣ) ＰＣ ＨＰＣ 軽量鉄骨造 ＡＬＣ その他" at bounding box center [748, 173] width 39 height 8
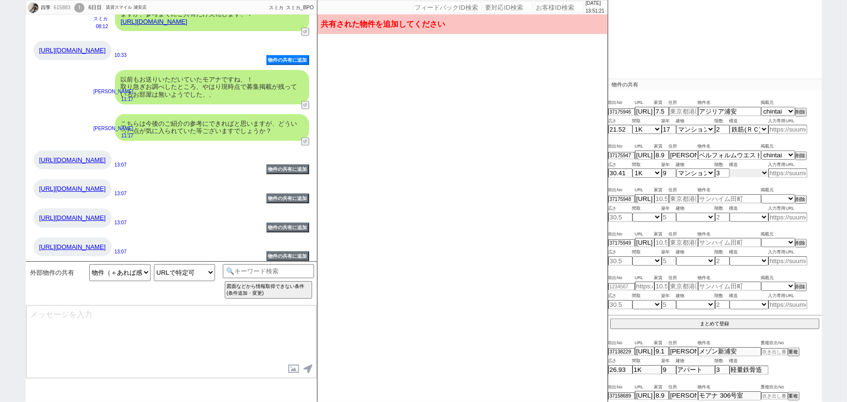
select select "4"
click at [729, 169] on select "不明 木造 ブロック造 鉄骨造 鉄筋(ＲＣ) 鉄筋鉄骨(ＳＲＣ) ＰＣ ＨＰＣ 軽量鉄骨造 ＡＬＣ その他" at bounding box center [748, 173] width 39 height 8
click at [645, 196] on input "https://chintai-ex.jp/dwelling/show/z_2_b6cb083d5aff1afc69efa81b3a1cadbc" at bounding box center [644, 199] width 19 height 8
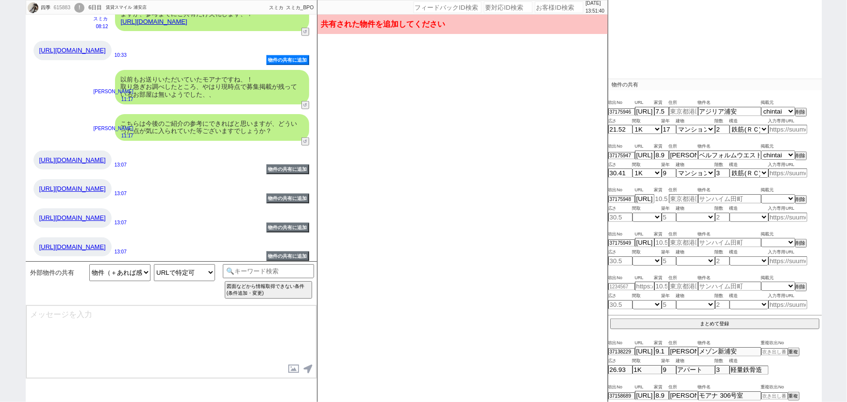
click at [664, 196] on input "number" at bounding box center [661, 199] width 15 height 8
type input "7.4"
click at [725, 215] on input "number" at bounding box center [722, 217] width 15 height 8
type input "3"
click at [684, 198] on input "text" at bounding box center [683, 199] width 29 height 8
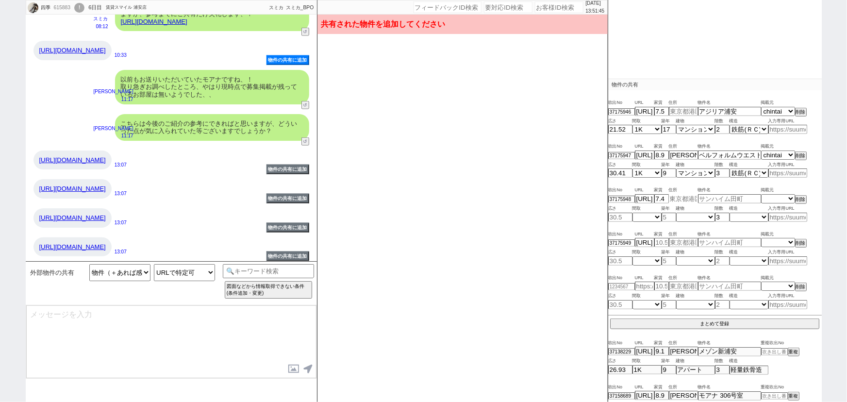
paste input "千葉県浦安市北栄４"
type input "千葉県浦安市北栄４"
click at [784, 197] on select "掲載元 SUUMO HOMEs sumaity yahoo goo at home smocca nifty chintai goodrooms r-stor…" at bounding box center [778, 199] width 34 height 8
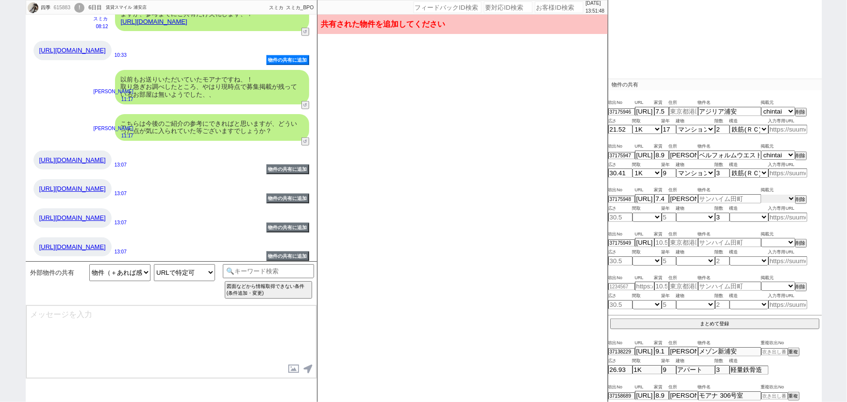
select select "9"
click at [761, 195] on select "掲載元 SUUMO HOMEs sumaity yahoo goo at home smocca nifty chintai goodrooms r-stor…" at bounding box center [778, 199] width 34 height 8
click at [618, 219] on div "不明 1R 1K 1DK 1LDK 2K 2DK 2LDK 3K 3DK 3LDK 4K 4DK 4LDK 5K 5DK 5LDK 6K 6DK 6LDK 7…" at bounding box center [714, 217] width 213 height 9
type input "2"
type input "21.04"
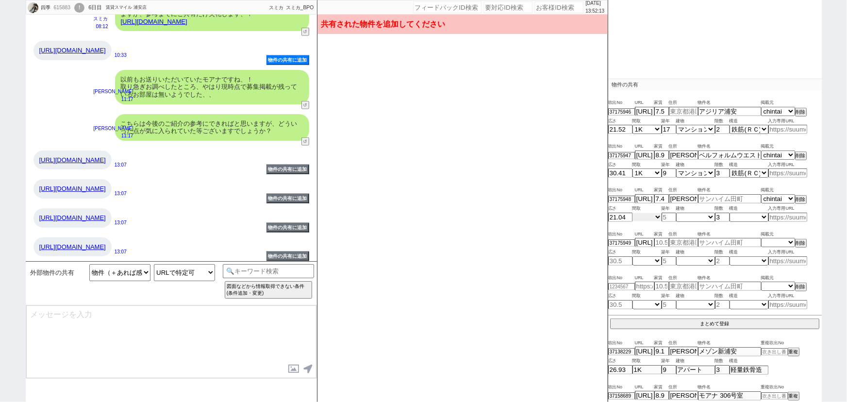
click at [645, 213] on select "不明 1R 1K 1DK 1LDK 2K 2DK 2LDK 3K 3DK 3LDK 4K 4DK 4LDK 5K 5DK 5LDK 6K 6DK 6LDK 7…" at bounding box center [646, 217] width 29 height 8
select select "1"
click at [632, 213] on select "不明 1R 1K 1DK 1LDK 2K 2DK 2LDK 3K 3DK 3LDK 4K 4DK 4LDK 5K 5DK 5LDK 6K 6DK 6LDK 7…" at bounding box center [646, 217] width 29 height 8
click at [665, 215] on input "number" at bounding box center [668, 217] width 15 height 8
type input "5"
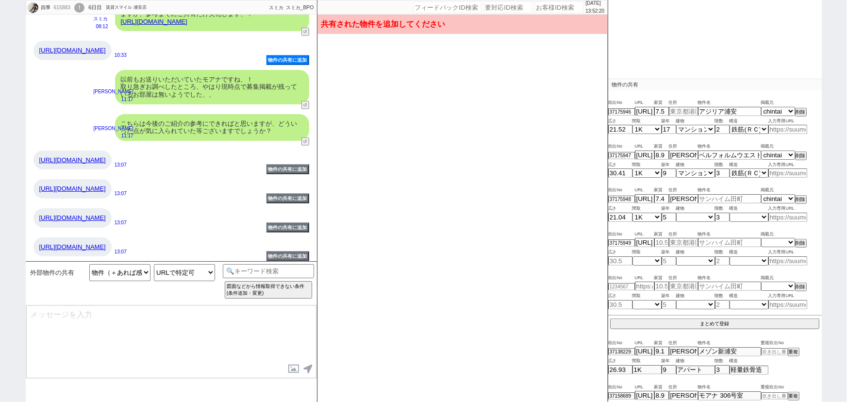
click at [717, 194] on div "37175948 https://chintai-ex.jp/dwelling/show/z_2_b6cb083d5aff1afc69efa81b3a1cad…" at bounding box center [714, 199] width 213 height 10
click at [717, 196] on input "text" at bounding box center [729, 199] width 63 height 8
paste input "Palace"
type input "Palace"
click at [739, 213] on select "不明 木造 ブロック造 鉄骨造 鉄筋(ＲＣ) 鉄筋鉄骨(ＳＲＣ) ＰＣ ＨＰＣ 軽量鉄骨造 ＡＬＣ その他" at bounding box center [748, 217] width 39 height 8
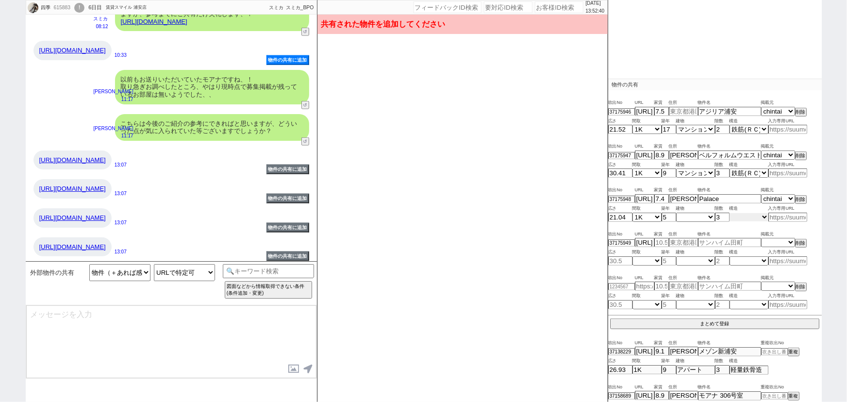
select select "3"
click at [729, 213] on select "不明 木造 ブロック造 鉄骨造 鉄筋(ＲＣ) 鉄筋鉄骨(ＳＲＣ) ＰＣ ＨＰＣ 軽量鉄骨造 ＡＬＣ その他" at bounding box center [748, 217] width 39 height 8
click at [694, 217] on select "不明 マンション アパート 戸建て テラスハウス タウンハウス" at bounding box center [695, 217] width 39 height 8
select select "0"
click at [676, 213] on select "不明 マンション アパート 戸建て テラスハウス タウンハウス" at bounding box center [695, 217] width 39 height 8
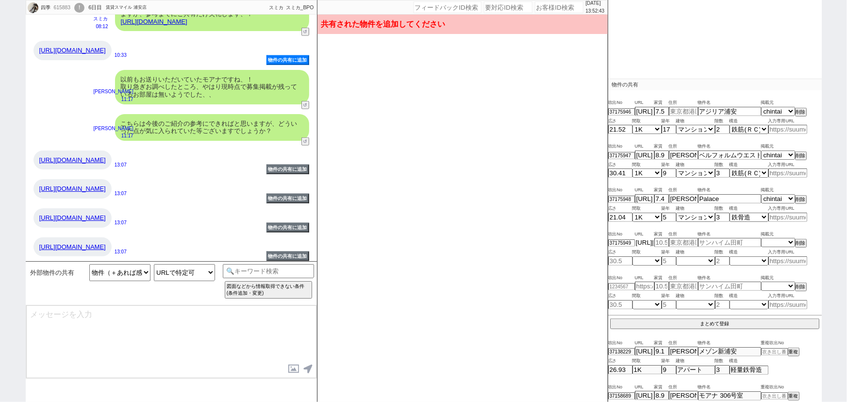
click at [643, 240] on input "https://chintai-ex.jp/dwelling/show/z_2_79f57c3b1d821f2758880208d36fe323" at bounding box center [644, 242] width 19 height 8
click at [658, 241] on input "number" at bounding box center [661, 242] width 15 height 8
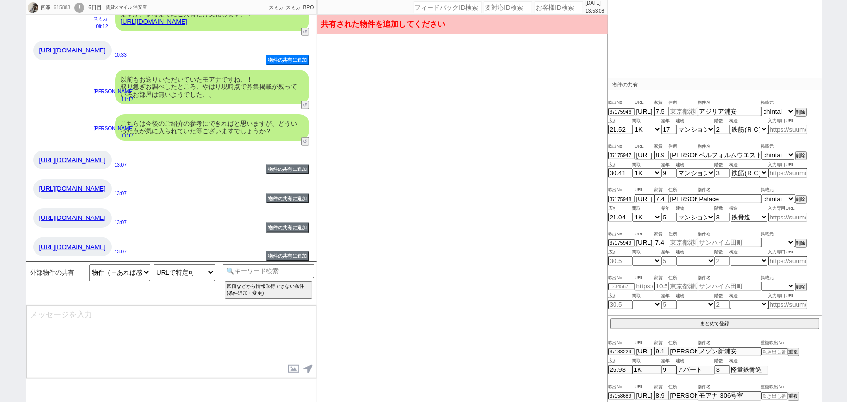
type input "7.4"
click at [716, 238] on input "text" at bounding box center [729, 242] width 63 height 8
paste input "千葉県浦安市北栄４の賃貸マンション"
click at [770, 238] on div "37175949 https://chintai-ex.jp/dwelling/show/z_2_79f57c3b1d821f2758880208d36fe3…" at bounding box center [714, 243] width 213 height 10
click at [761, 238] on select "掲載元 SUUMO HOMEs sumaity yahoo goo at home smocca nifty chintai goodrooms r-stor…" at bounding box center [778, 242] width 34 height 8
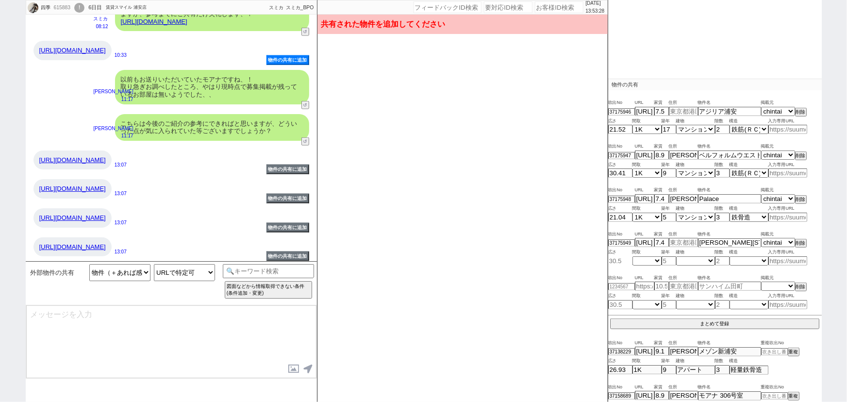
click at [622, 258] on input "number" at bounding box center [620, 261] width 24 height 8
click at [719, 260] on input "number" at bounding box center [722, 261] width 15 height 8
click at [680, 243] on input "text" at bounding box center [683, 242] width 29 height 8
paste input "千葉県浦安市北栄４"
click at [689, 257] on select "不明 マンション アパート 戸建て テラスハウス タウンハウス" at bounding box center [695, 261] width 39 height 8
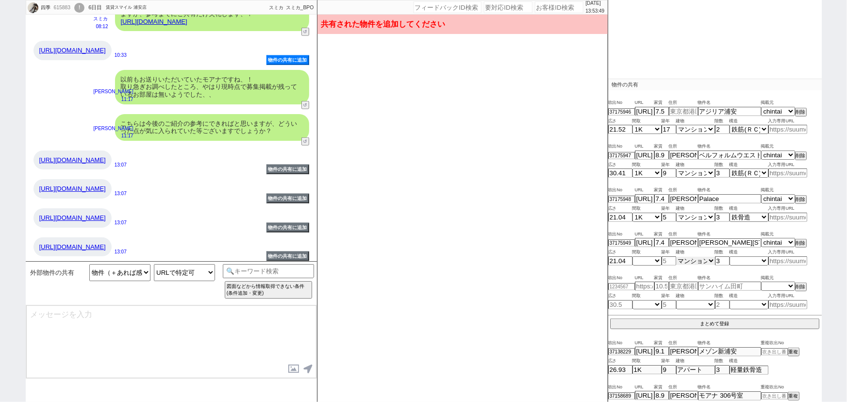
click at [676, 257] on select "不明 マンション アパート 戸建て テラスハウス タウンハウス" at bounding box center [695, 261] width 39 height 8
click at [752, 257] on select "不明 木造 ブロック造 鉄骨造 鉄筋(ＲＣ) 鉄筋鉄骨(ＳＲＣ) ＰＣ ＨＰＣ 軽量鉄骨造 ＡＬＣ その他" at bounding box center [748, 261] width 39 height 8
click at [729, 257] on select "不明 木造 ブロック造 鉄骨造 鉄筋(ＲＣ) 鉄筋鉄骨(ＳＲＣ) ＰＣ ＨＰＣ 軽量鉄骨造 ＡＬＣ その他" at bounding box center [748, 261] width 39 height 8
click at [666, 258] on input "number" at bounding box center [668, 261] width 15 height 8
click at [643, 263] on div "吹出No URL 家賃 住所 物件名 掲載元 37175949 https://chintai-ex.jp/dwelling/show/z_2_79f57c3…" at bounding box center [714, 248] width 213 height 44
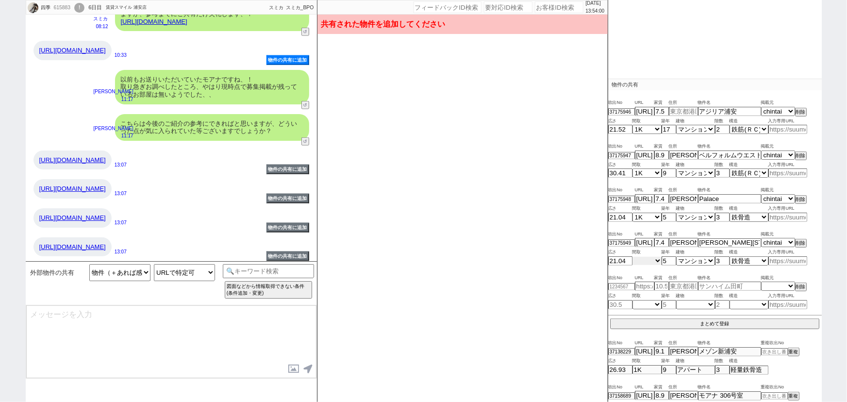
click at [643, 261] on select "不明 1R 1K 1DK 1LDK 2K 2DK 2LDK 3K 3DK 3LDK 4K 4DK 4LDK 5K 5DK 5LDK 6K 6DK 6LDK 7…" at bounding box center [646, 261] width 29 height 8
click at [632, 257] on select "不明 1R 1K 1DK 1LDK 2K 2DK 2LDK 3K 3DK 3LDK 4K 4DK 4LDK 5K 5DK 5LDK 6K 6DK 6LDK 7…" at bounding box center [646, 261] width 29 height 8
click at [711, 320] on button "まとめて登録" at bounding box center [714, 322] width 209 height 9
click at [106, 156] on link "https://chintai-ex.jp/dwelling/show/z_2_c2e5fa06ff1b5da9b0f0c11bf3db656e" at bounding box center [72, 159] width 66 height 7
click at [677, 107] on input "text" at bounding box center [683, 112] width 29 height 10
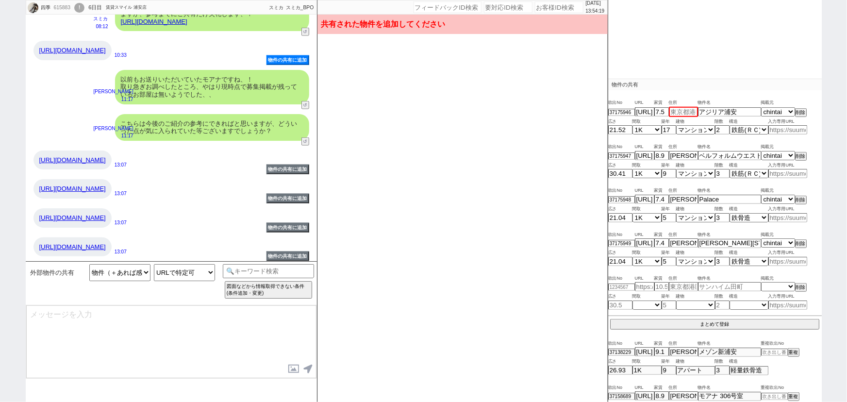
paste input "千葉県浦安市北栄4"
click at [641, 174] on select "不明 1R 1K 1DK 1LDK 2K 2DK 2LDK 3K 3DK 3LDK 4K 4DK 4LDK 5K 5DK 5LDK 6K 6DK 6LDK 7…" at bounding box center [646, 173] width 29 height 8
click at [682, 149] on span "住所" at bounding box center [683, 147] width 29 height 8
click at [682, 151] on input "千葉県浦安市北栄3" at bounding box center [683, 155] width 29 height 8
click at [684, 110] on input "千葉県浦安市北栄4" at bounding box center [683, 112] width 29 height 10
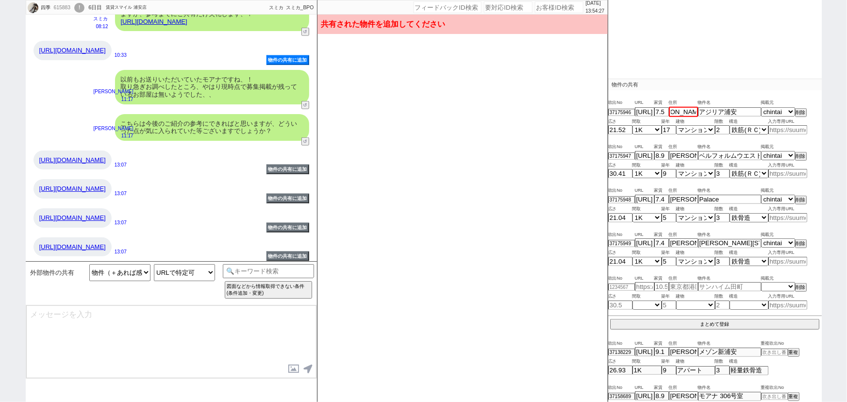
scroll to position [0, 29]
click at [720, 323] on button "まとめて登録" at bounding box center [714, 323] width 209 height 9
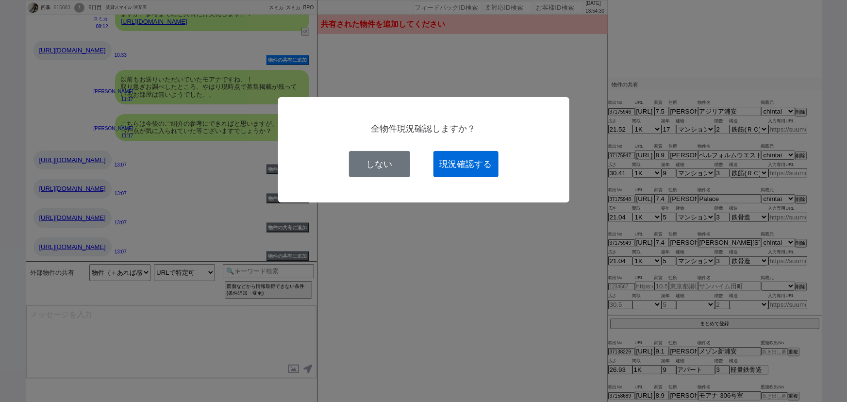
click at [487, 172] on button "現況確認する" at bounding box center [465, 164] width 65 height 26
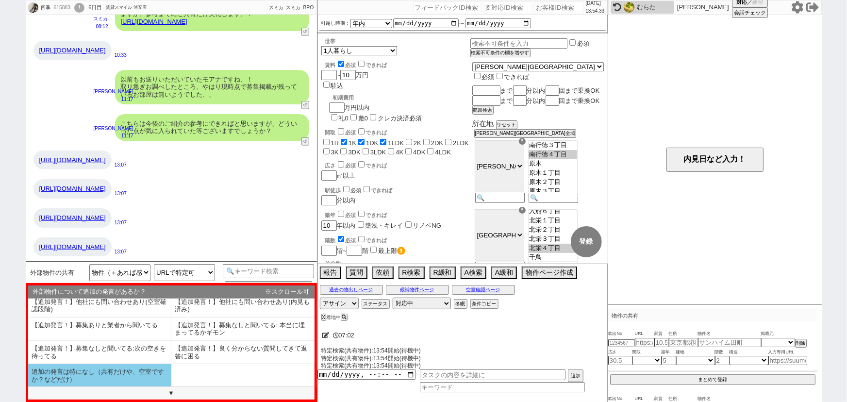
click at [89, 379] on li "追加の発言は特になし（共有だけや、空室ですか？などだけ）" at bounding box center [99, 375] width 143 height 23
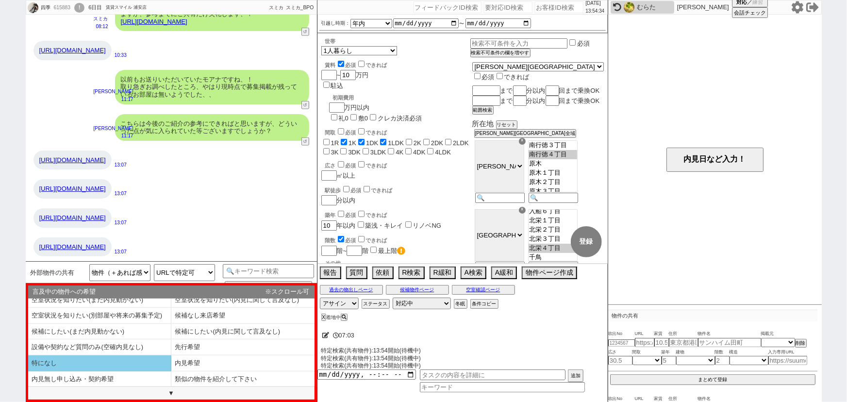
click at [93, 364] on li "特になし" at bounding box center [99, 363] width 143 height 16
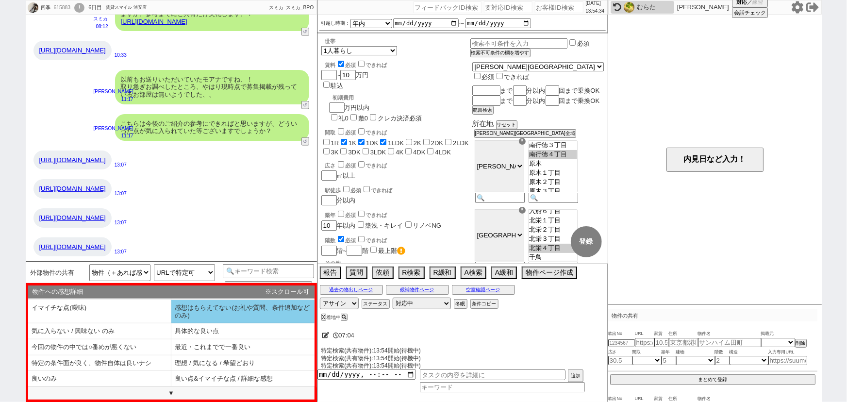
click at [204, 315] on li "感想はもらえてない(お礼や質問、条件追加などのみ)" at bounding box center [242, 311] width 143 height 23
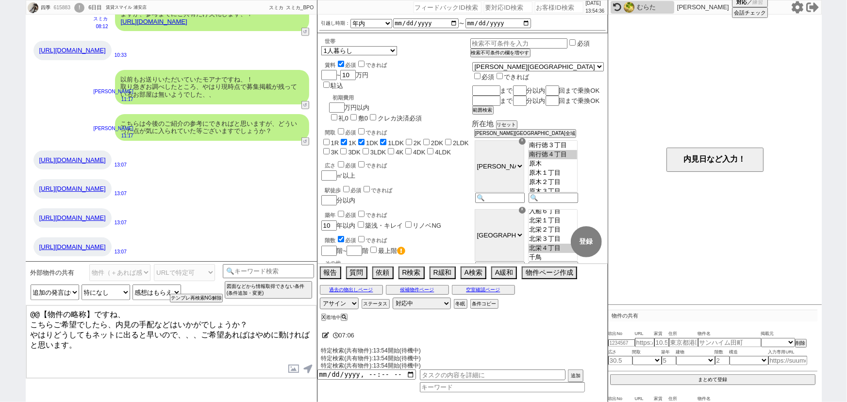
drag, startPoint x: 114, startPoint y: 310, endPoint x: 0, endPoint y: 300, distance: 114.5
click at [0, 300] on div "四季 615883 ! 0 6日目 賃貸スマイル 浦安店 冬眠中 自社客 スミカ スミカ_BPO チャット全表示 2025-09-25 上記2は誤表記となりま…" at bounding box center [423, 201] width 847 height 402
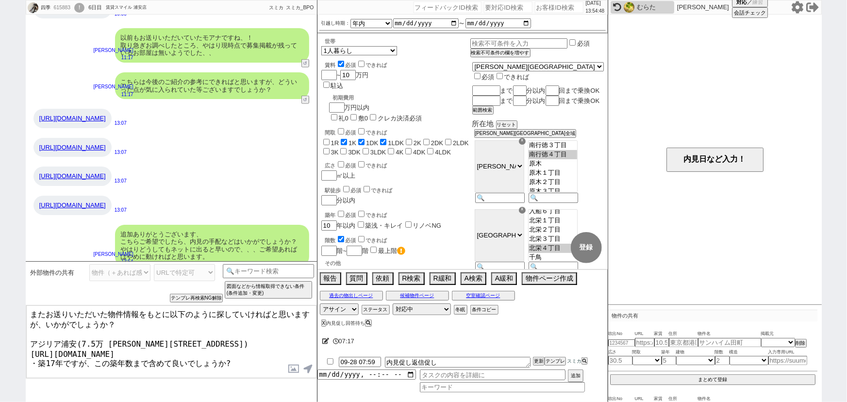
scroll to position [529, 0]
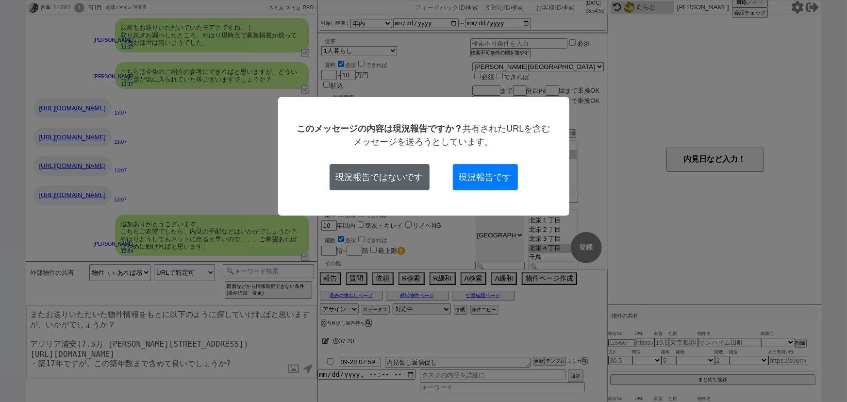
click at [360, 187] on button "現況報告ではないです" at bounding box center [379, 177] width 100 height 26
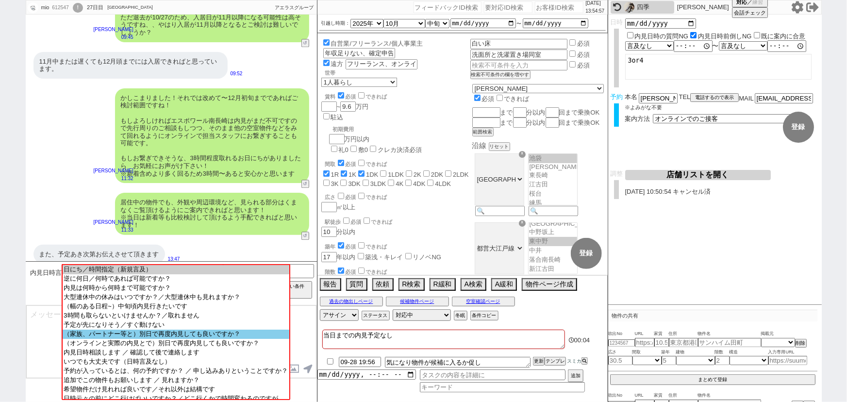
scroll to position [60, 0]
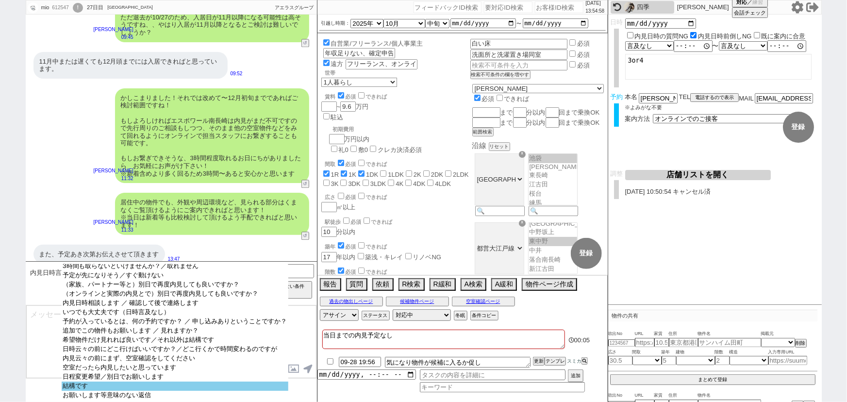
click at [126, 382] on option "結構です" at bounding box center [175, 385] width 226 height 9
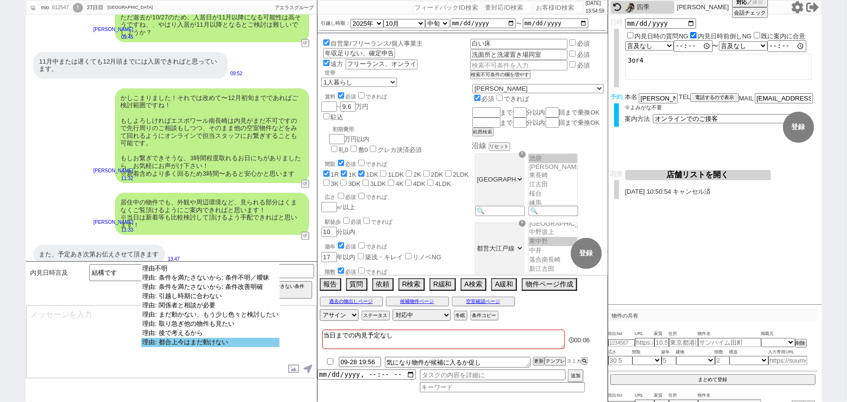
click at [200, 346] on option "理由: 都合上今はまだ動けない" at bounding box center [210, 342] width 138 height 9
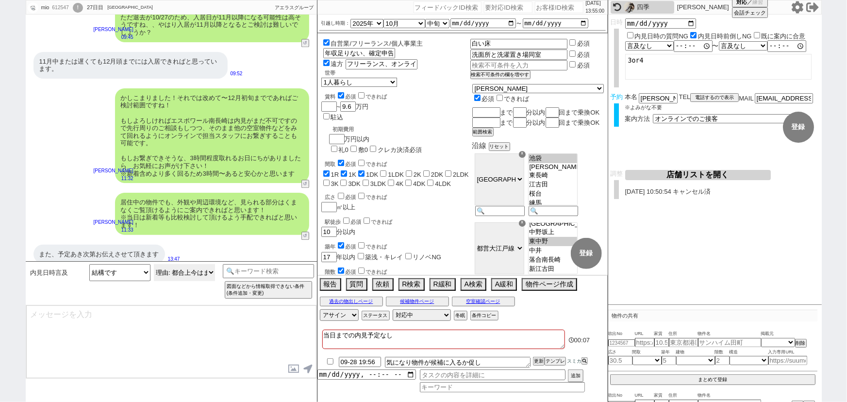
scroll to position [1119, 0]
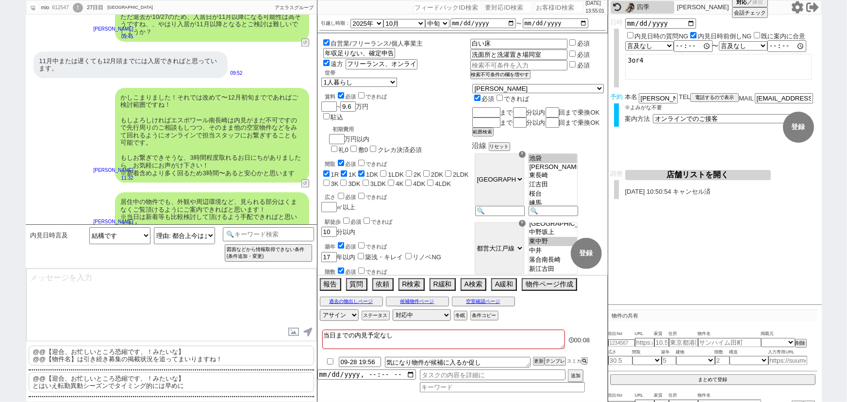
click at [84, 355] on p "@@【迎合、お忙しいところ恐縮です、！みたいな】 @@【物件名】は引き続き募集の掲載状況を追ってまいりますね！" at bounding box center [171, 355] width 285 height 20
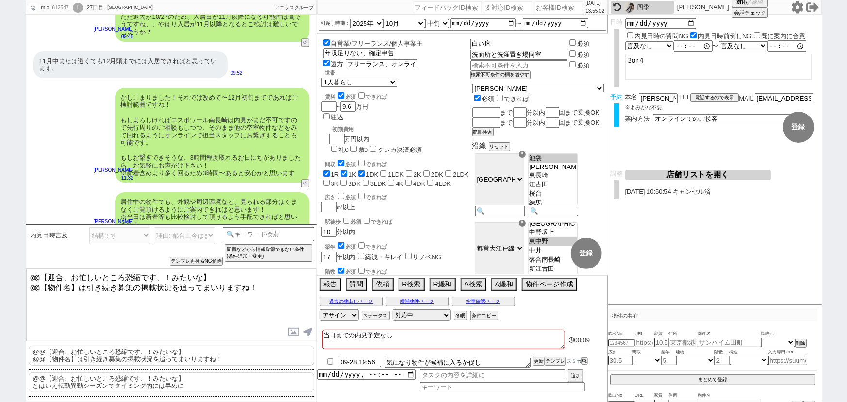
drag, startPoint x: 68, startPoint y: 270, endPoint x: 1, endPoint y: 272, distance: 67.0
click at [5, 272] on div "mio 612547 ! 0 27日目 アエラス石神井公園店 冬眠中 自社客 アエラスグループ スミカ_BPO チャット全表示 2025-09-24 http…" at bounding box center [423, 201] width 847 height 402
drag, startPoint x: 174, startPoint y: 273, endPoint x: 135, endPoint y: 271, distance: 38.9
click at [135, 271] on textarea "お忙しいところ恐縮です、！みたいな】 @@【物件名】は引き続き募集の掲載状況を追ってまいりますね！" at bounding box center [171, 304] width 290 height 73
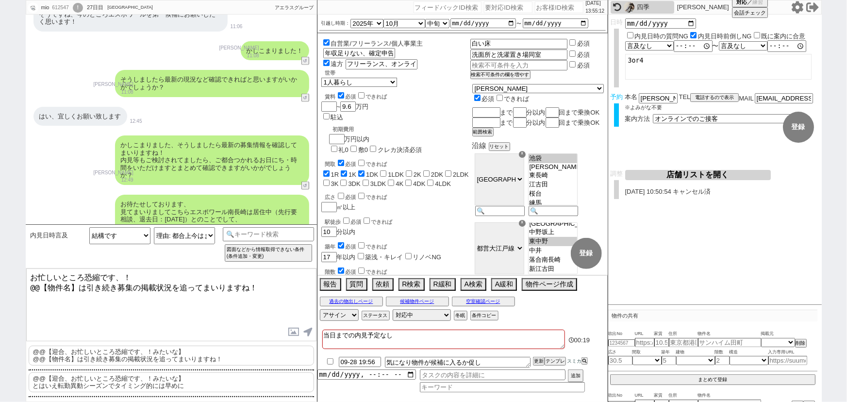
scroll to position [741, 0]
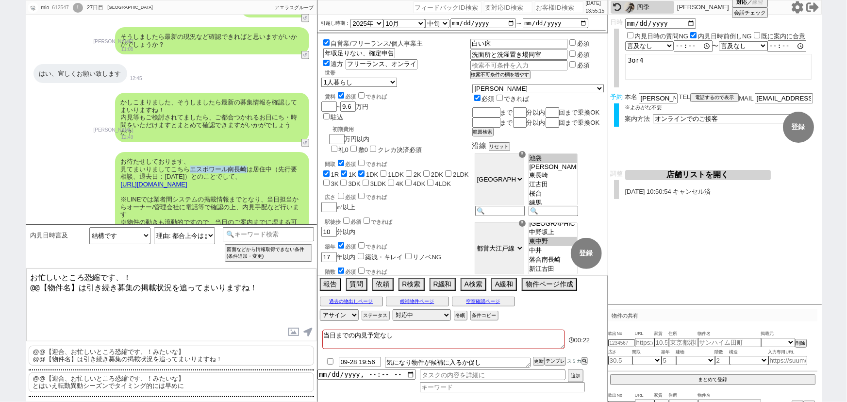
drag, startPoint x: 192, startPoint y: 162, endPoint x: 246, endPoint y: 160, distance: 54.4
click at [246, 160] on div "お待たせしております、 見てまいりましてこちらエスポワール南長崎は居住中（先行要相談、退去日：2025年10月27日）とのことでして、 https://too…" at bounding box center [212, 195] width 194 height 87
copy div "エスポワール南長崎"
drag, startPoint x: 79, startPoint y: 285, endPoint x: 19, endPoint y: 291, distance: 59.9
click at [19, 291] on div "mio 612547 ! 0 27日目 アエラス石神井公園店 冬眠中 自社客 アエラスグループ スミカ_BPO チャット全表示 2025-09-24 http…" at bounding box center [423, 201] width 847 height 402
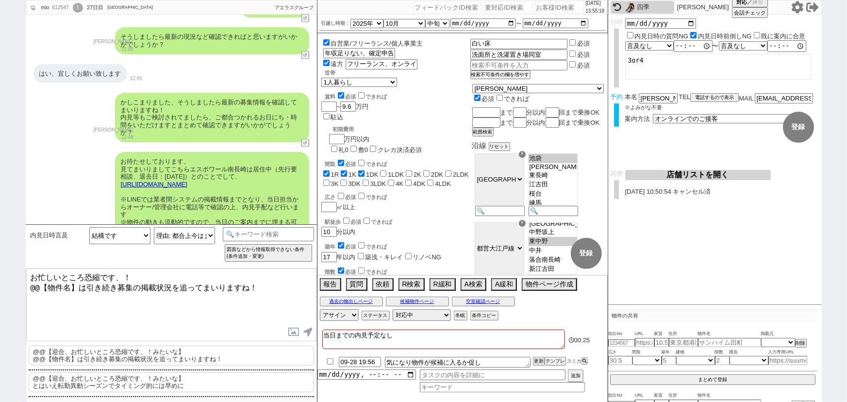
paste textarea "エスポワール南長崎"
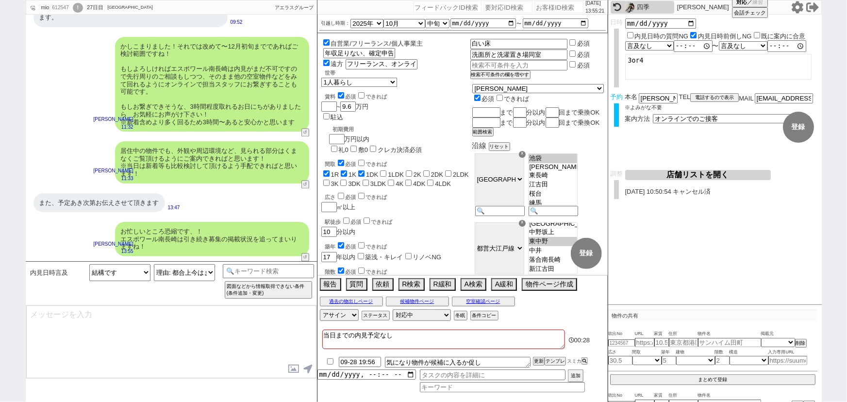
scroll to position [956, 0]
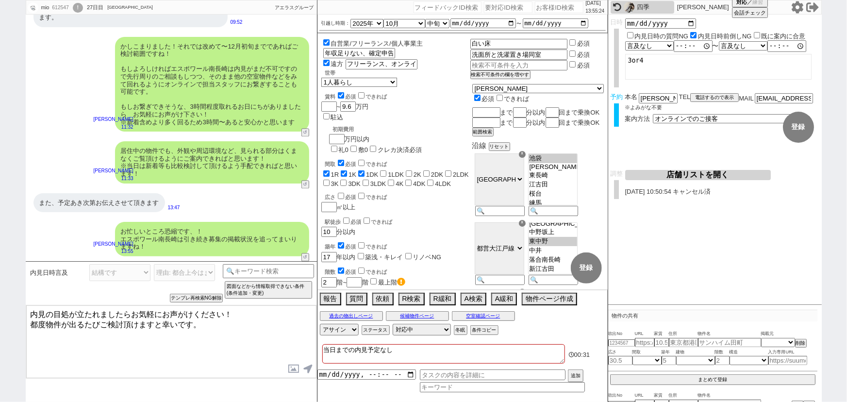
drag, startPoint x: 47, startPoint y: 310, endPoint x: 5, endPoint y: 304, distance: 42.1
click at [5, 304] on div "mio 612547 ! 0 27日目 アエラス石神井公園店 冬眠中 自社客 アエラスグループ スミカ_BPO チャット全表示 2025-09-24 こちらだ…" at bounding box center [423, 201] width 847 height 402
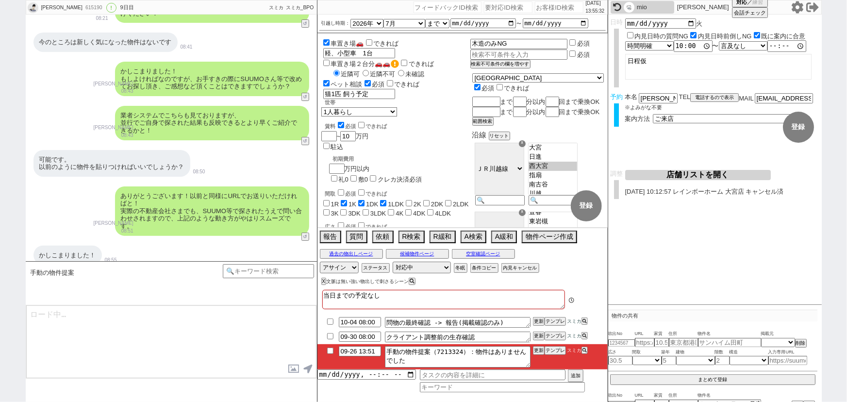
scroll to position [115, 0]
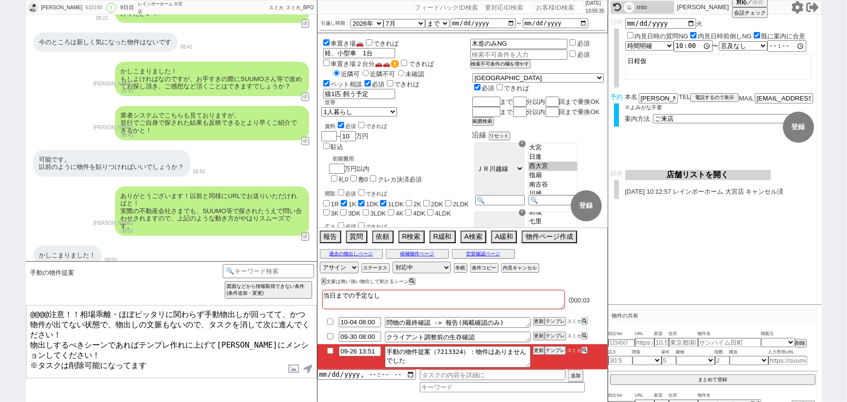
click at [332, 349] on input "checkbox" at bounding box center [330, 350] width 14 height 6
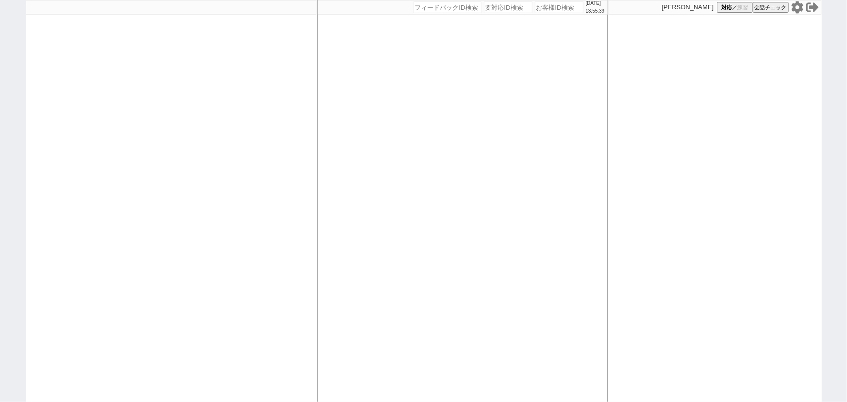
click at [798, 8] on icon at bounding box center [797, 7] width 13 height 13
